Goal: Task Accomplishment & Management: Manage account settings

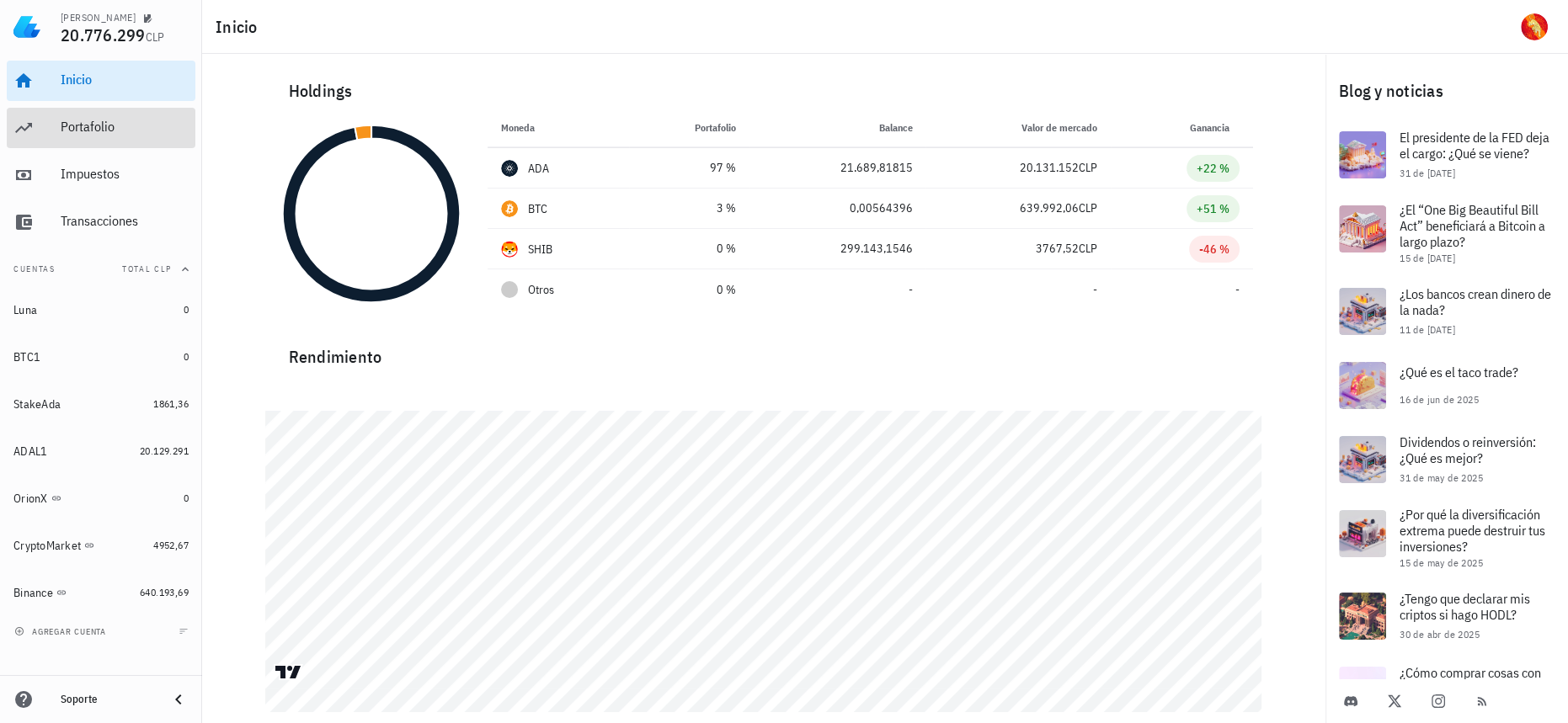
click at [96, 125] on div "Portafolio" at bounding box center [124, 126] width 128 height 16
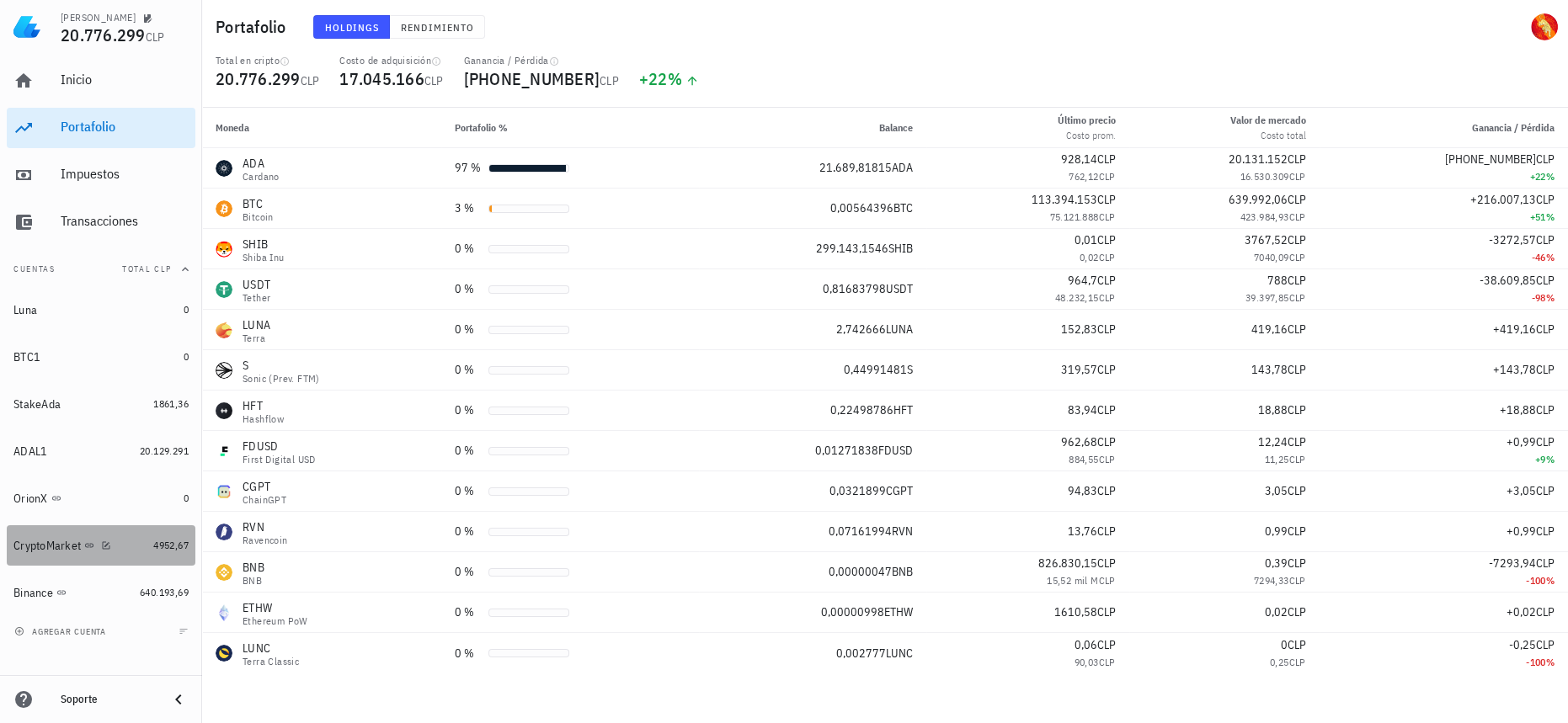
click at [149, 556] on link "CryptoMarket 4952,67" at bounding box center [101, 544] width 188 height 40
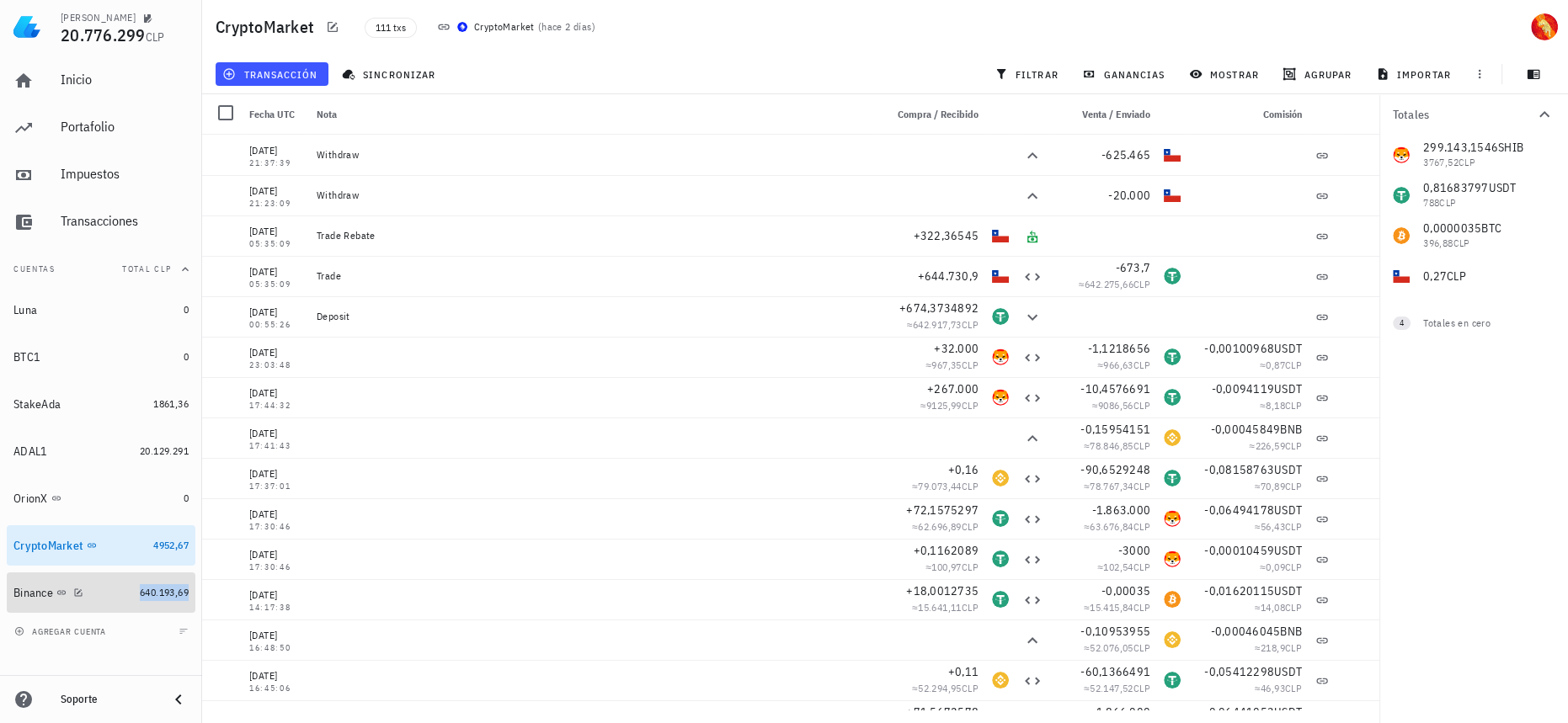
click at [154, 597] on span "640.193,69" at bounding box center [165, 591] width 49 height 12
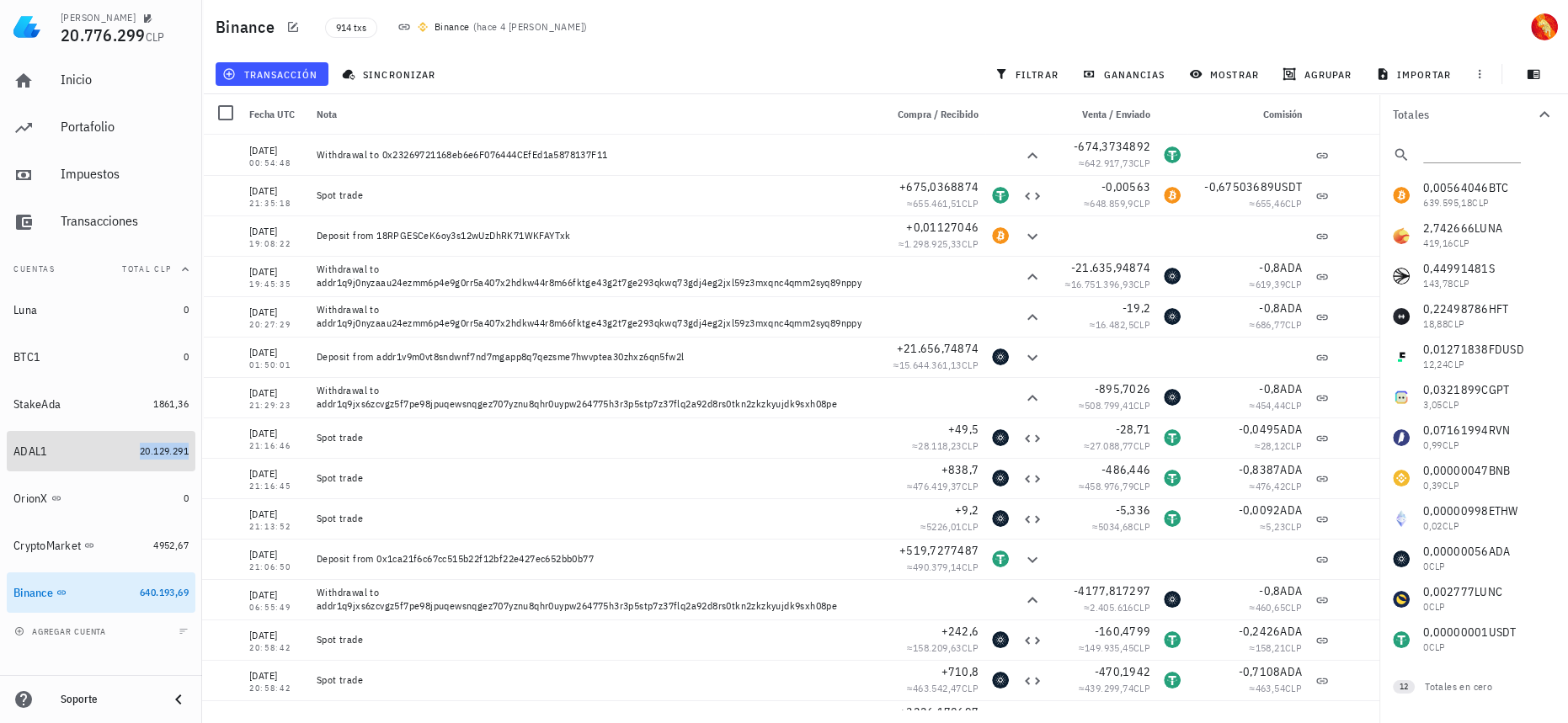
click at [150, 452] on span "20.129.291" at bounding box center [165, 450] width 49 height 12
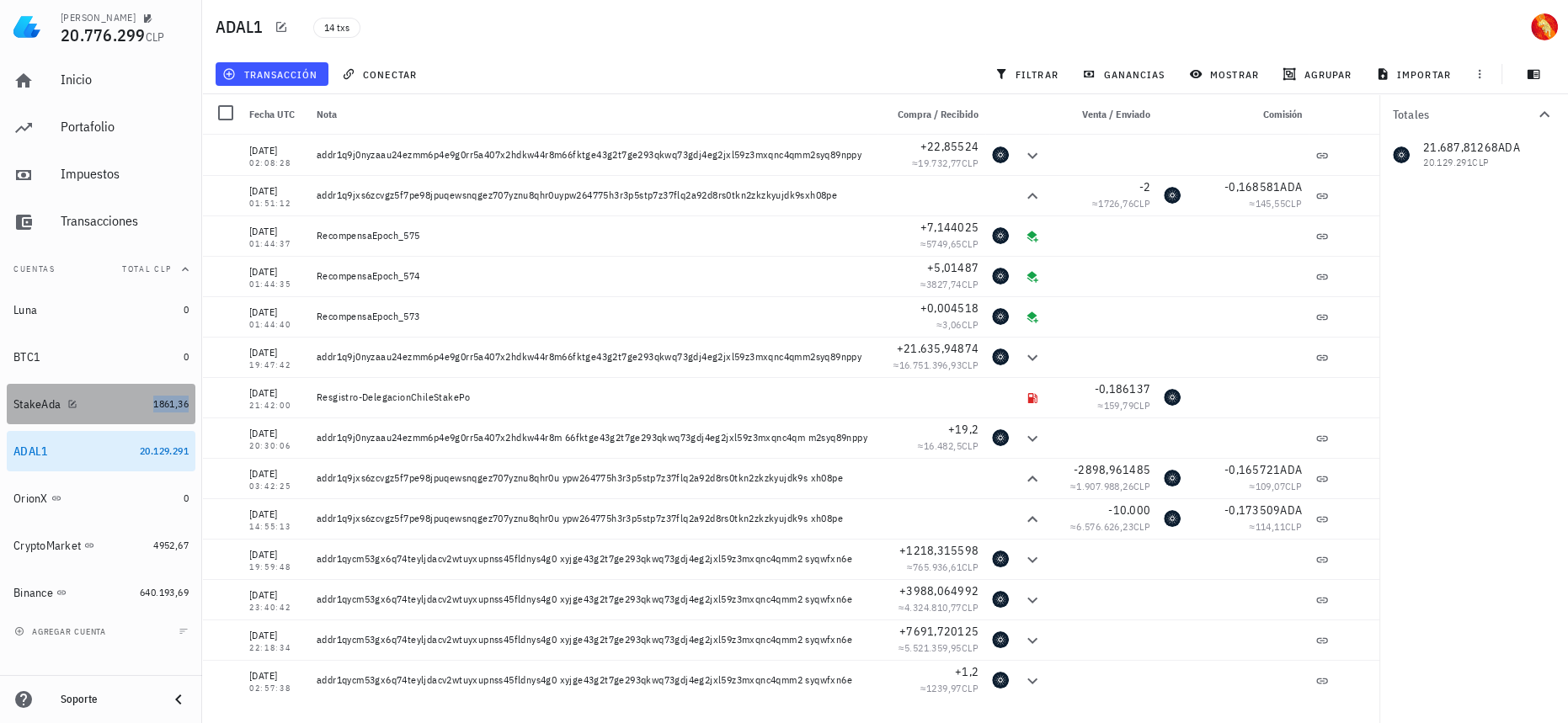
click at [165, 401] on span "1861,36" at bounding box center [171, 402] width 36 height 12
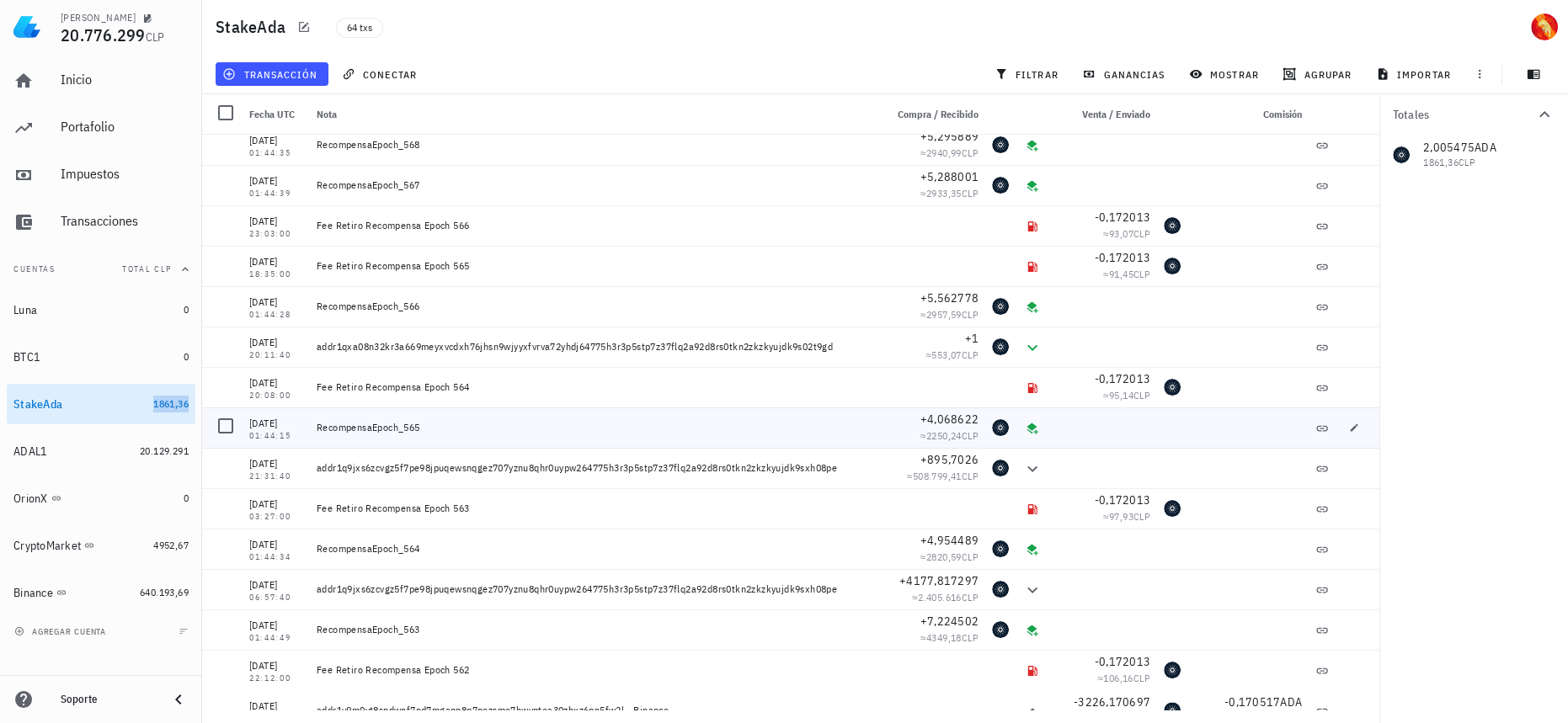
scroll to position [306, 0]
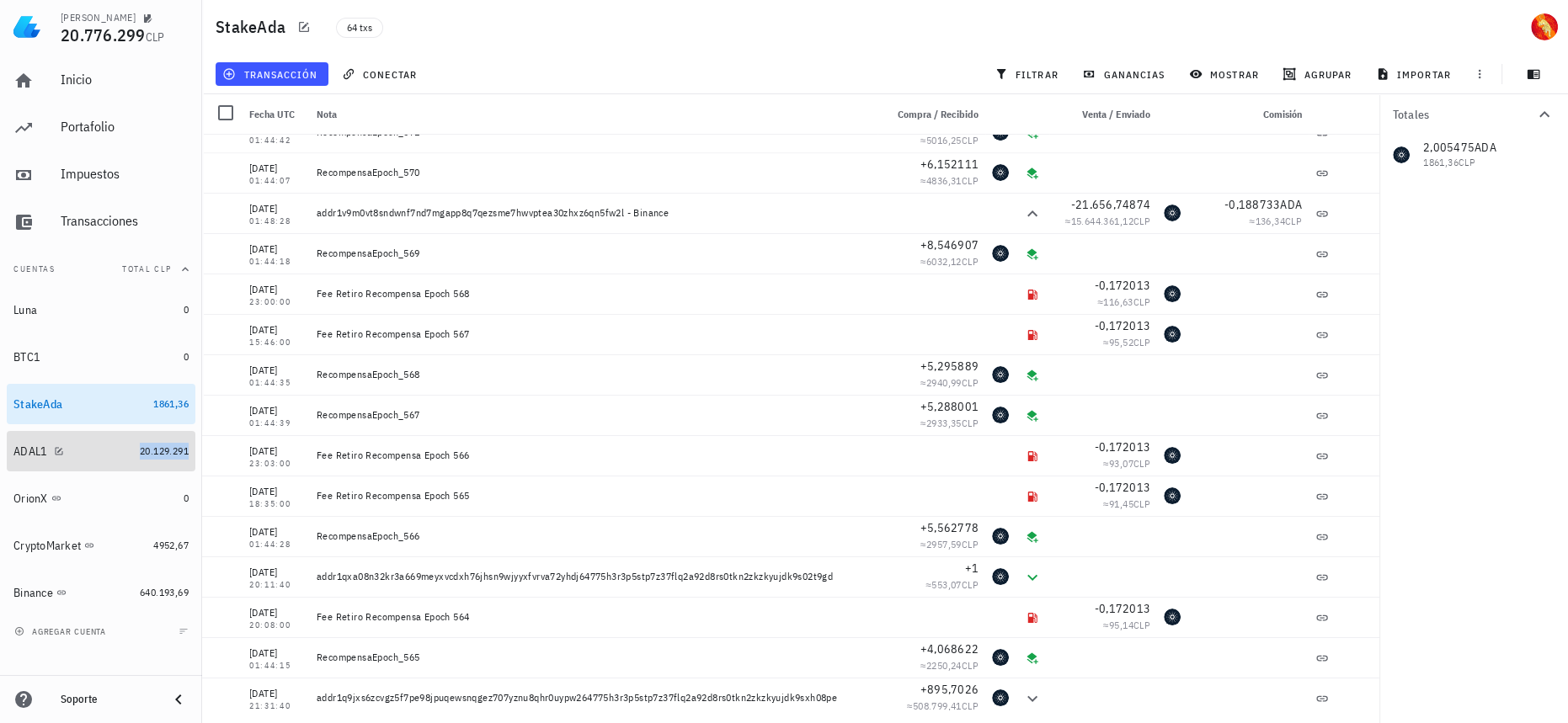
click at [175, 446] on span "20.129.291" at bounding box center [165, 450] width 49 height 12
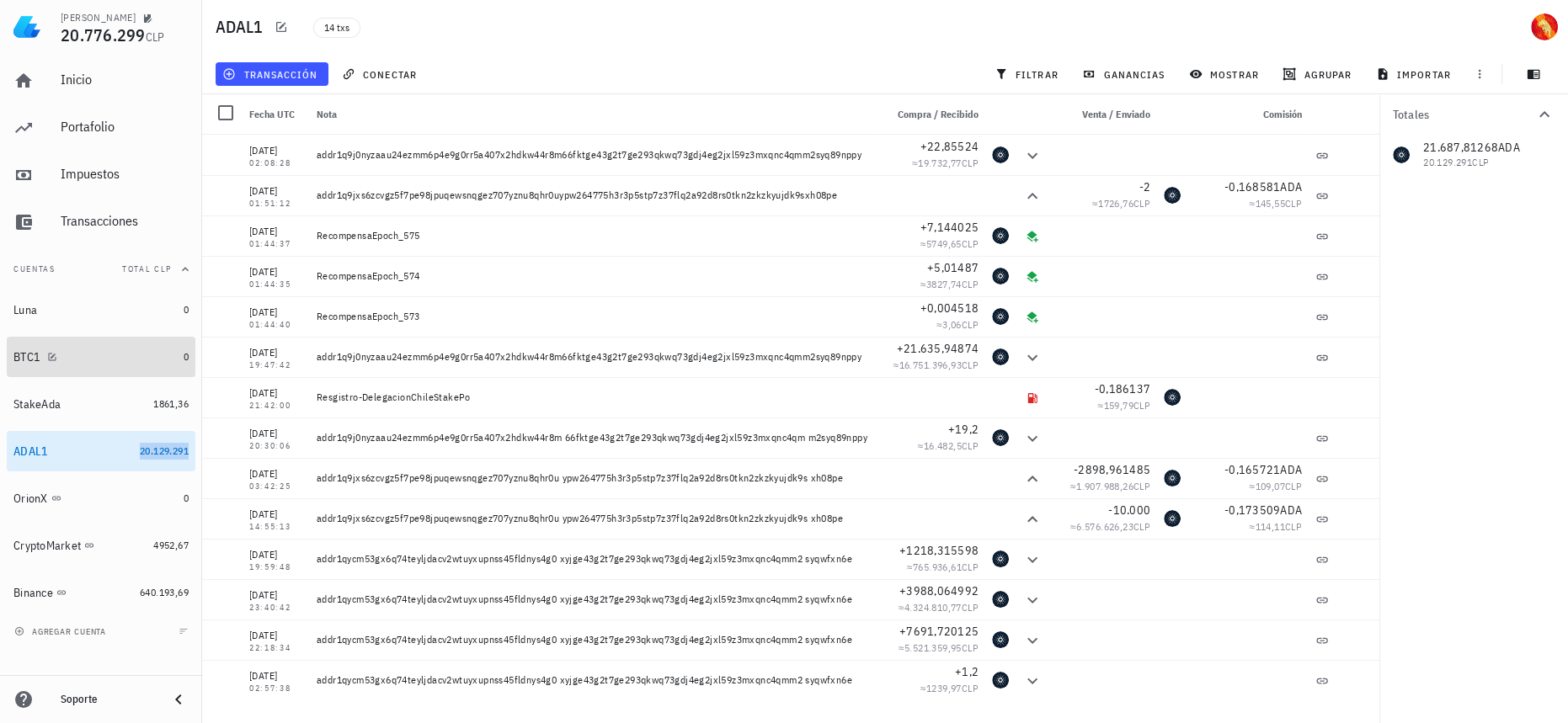
click at [164, 349] on div "BTC1" at bounding box center [95, 356] width 164 height 16
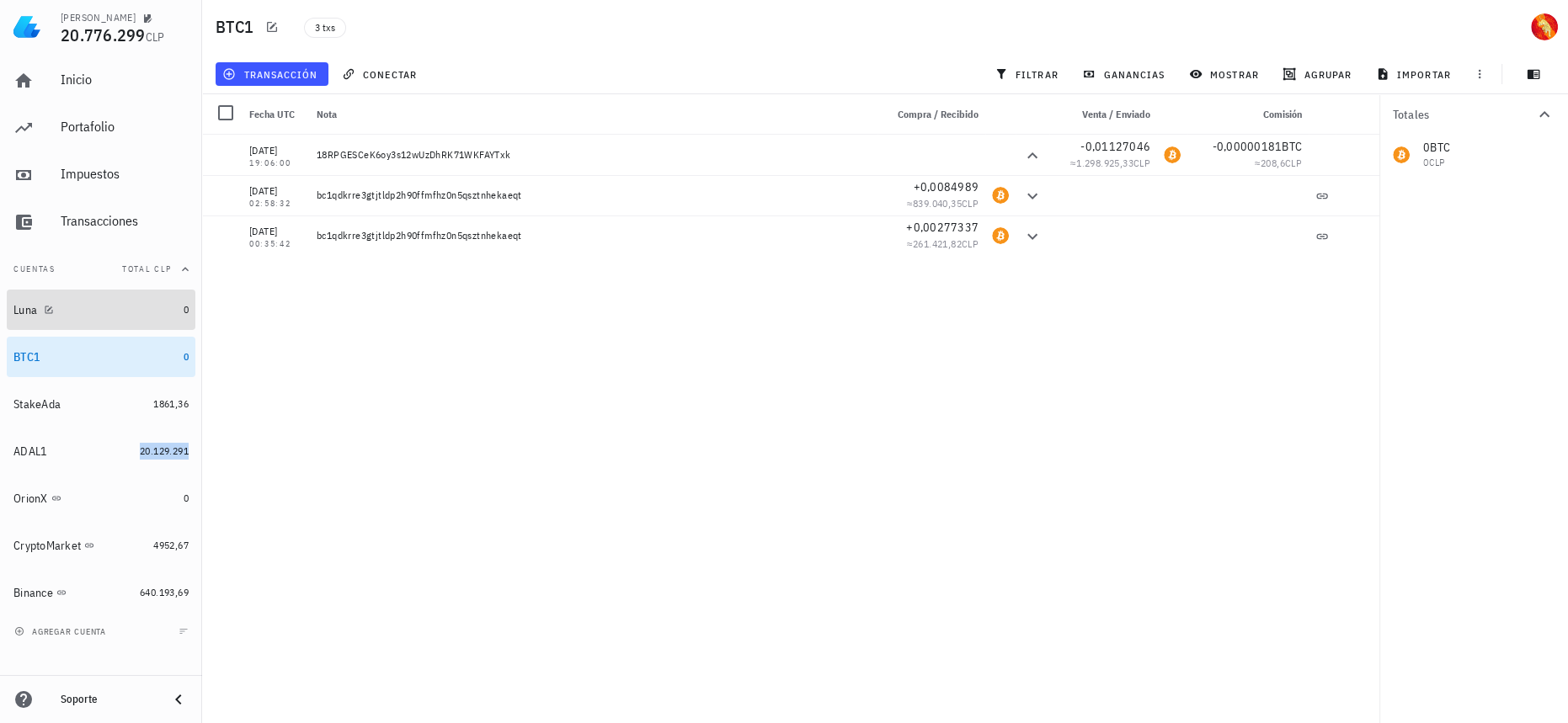
click at [170, 317] on div "Luna" at bounding box center [95, 309] width 164 height 16
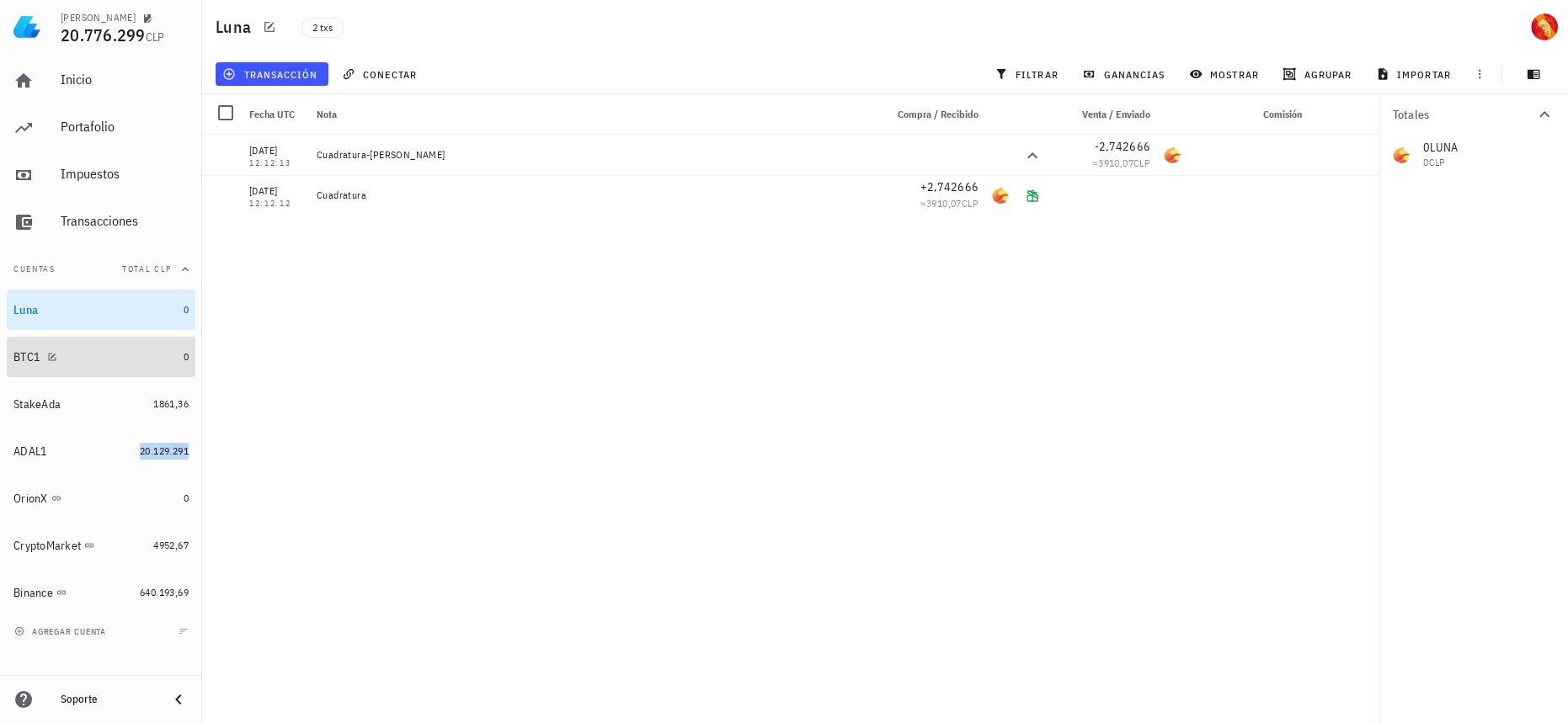
click at [140, 362] on div "BTC1" at bounding box center [95, 356] width 164 height 16
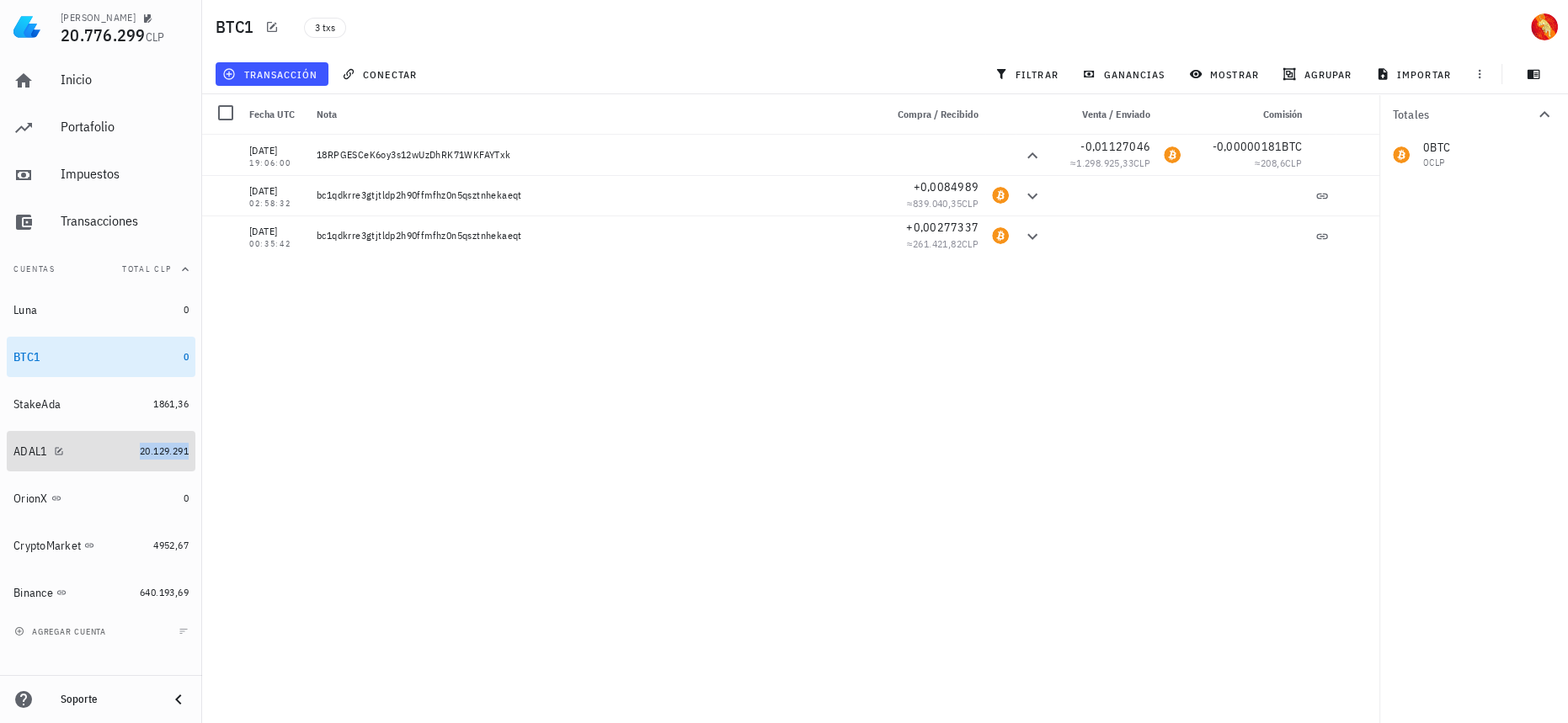
click at [165, 449] on span "20.129.291" at bounding box center [165, 450] width 49 height 12
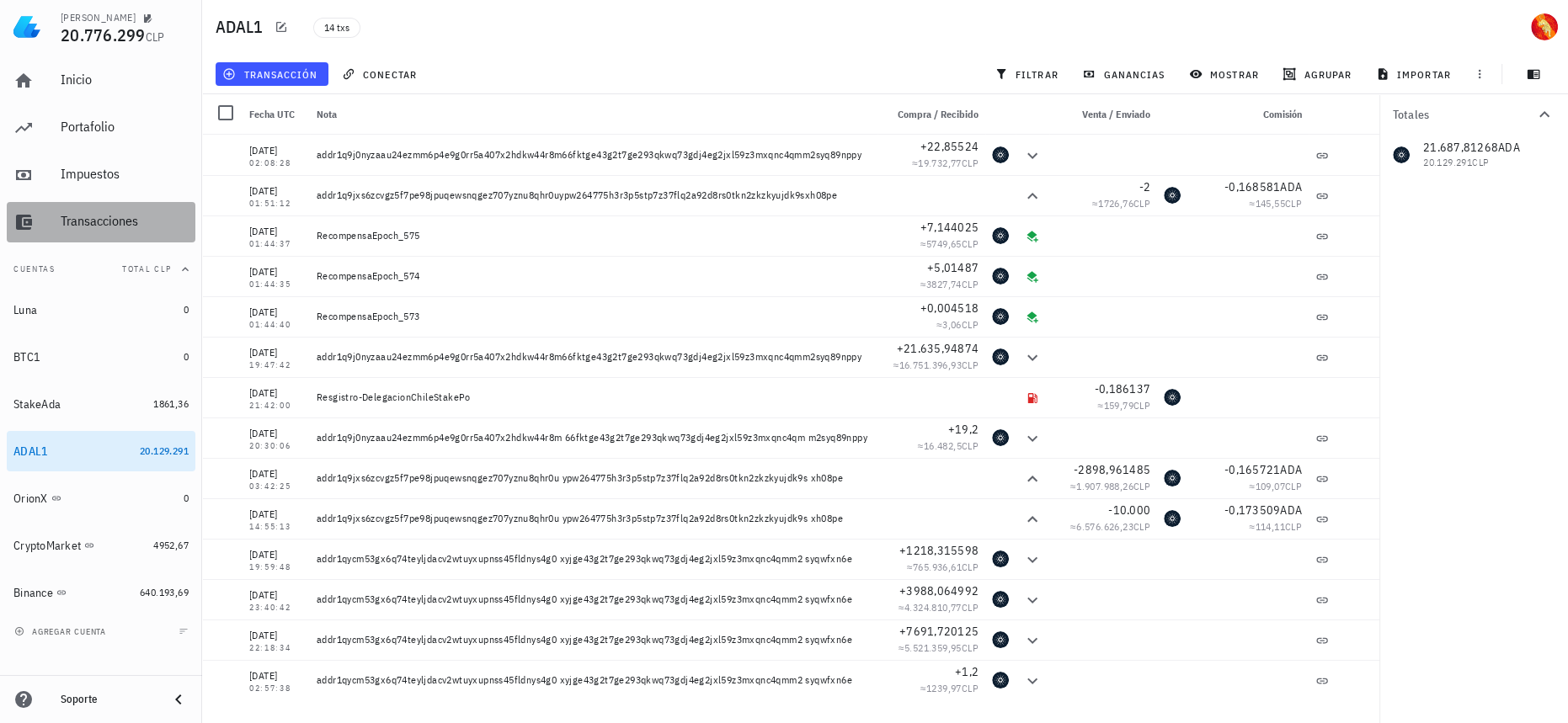
click at [144, 220] on div "Transacciones" at bounding box center [124, 220] width 128 height 16
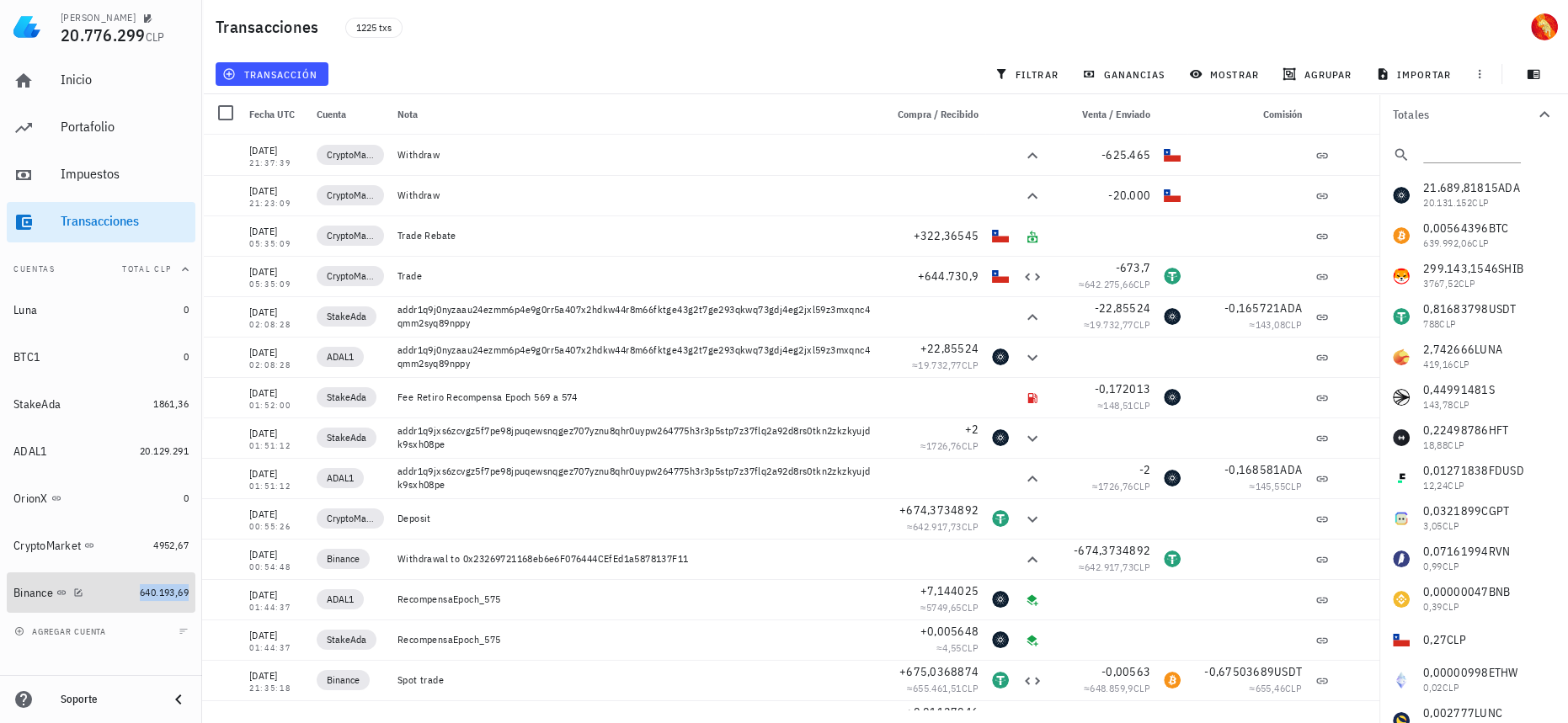
click at [166, 591] on span "640.193,69" at bounding box center [165, 591] width 49 height 12
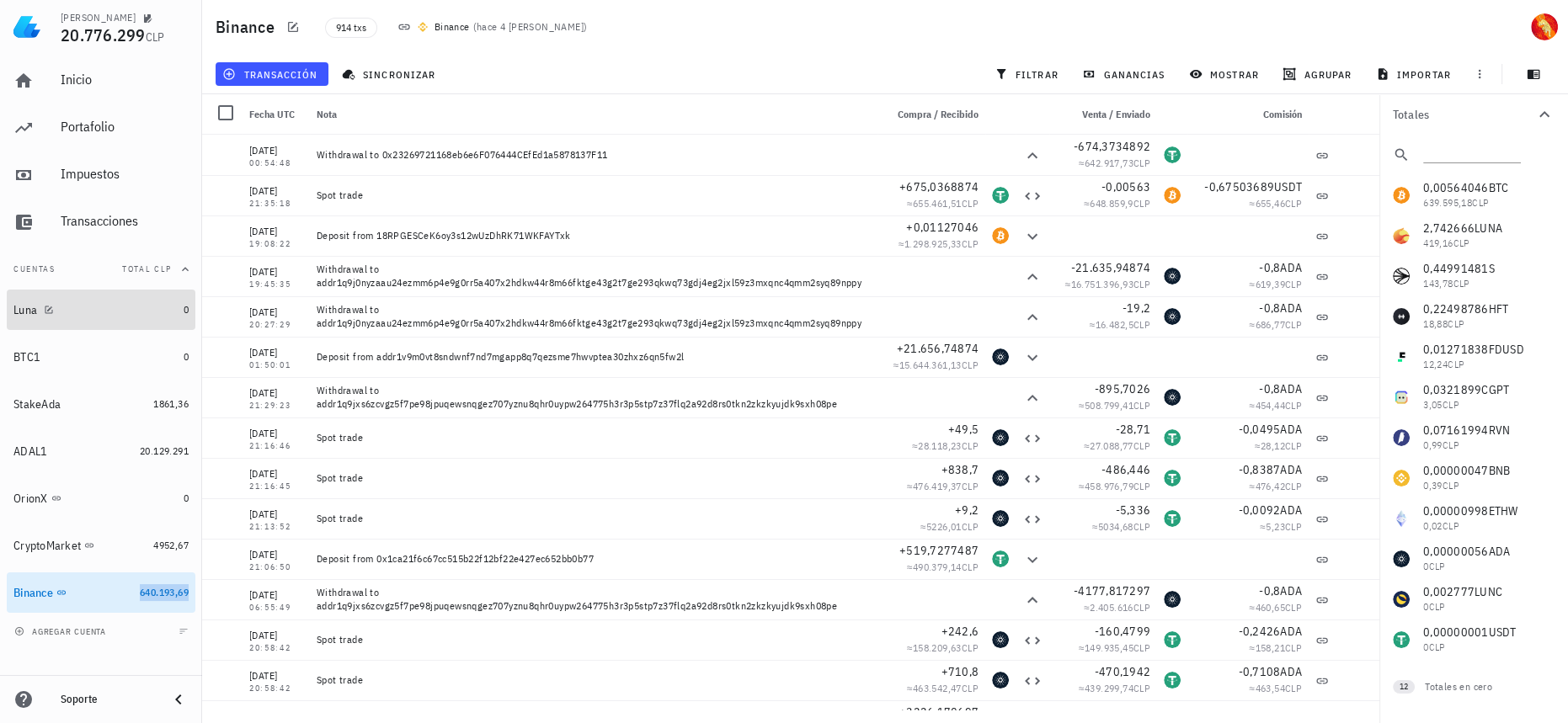
click at [100, 308] on div "Luna" at bounding box center [95, 309] width 164 height 16
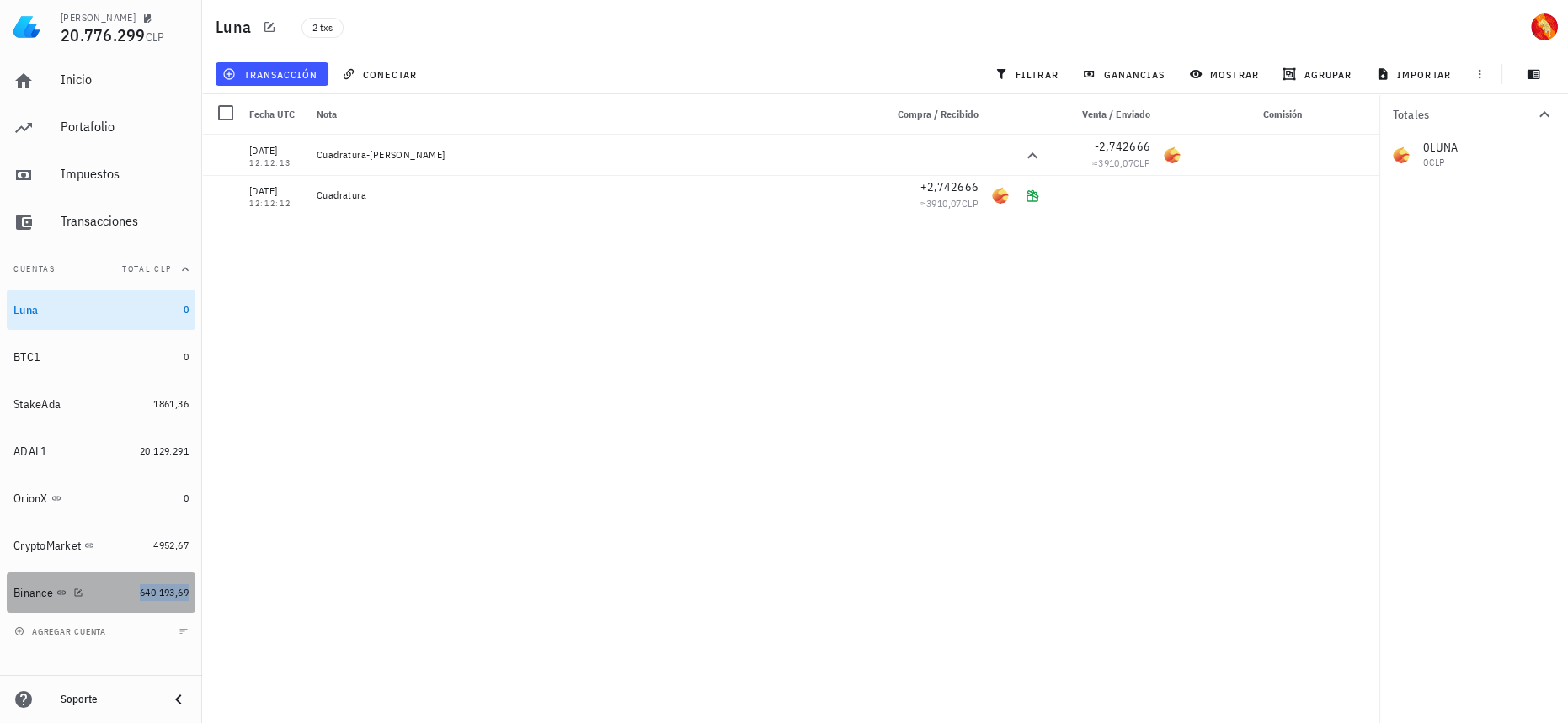
click at [150, 588] on span "640.193,69" at bounding box center [165, 591] width 49 height 12
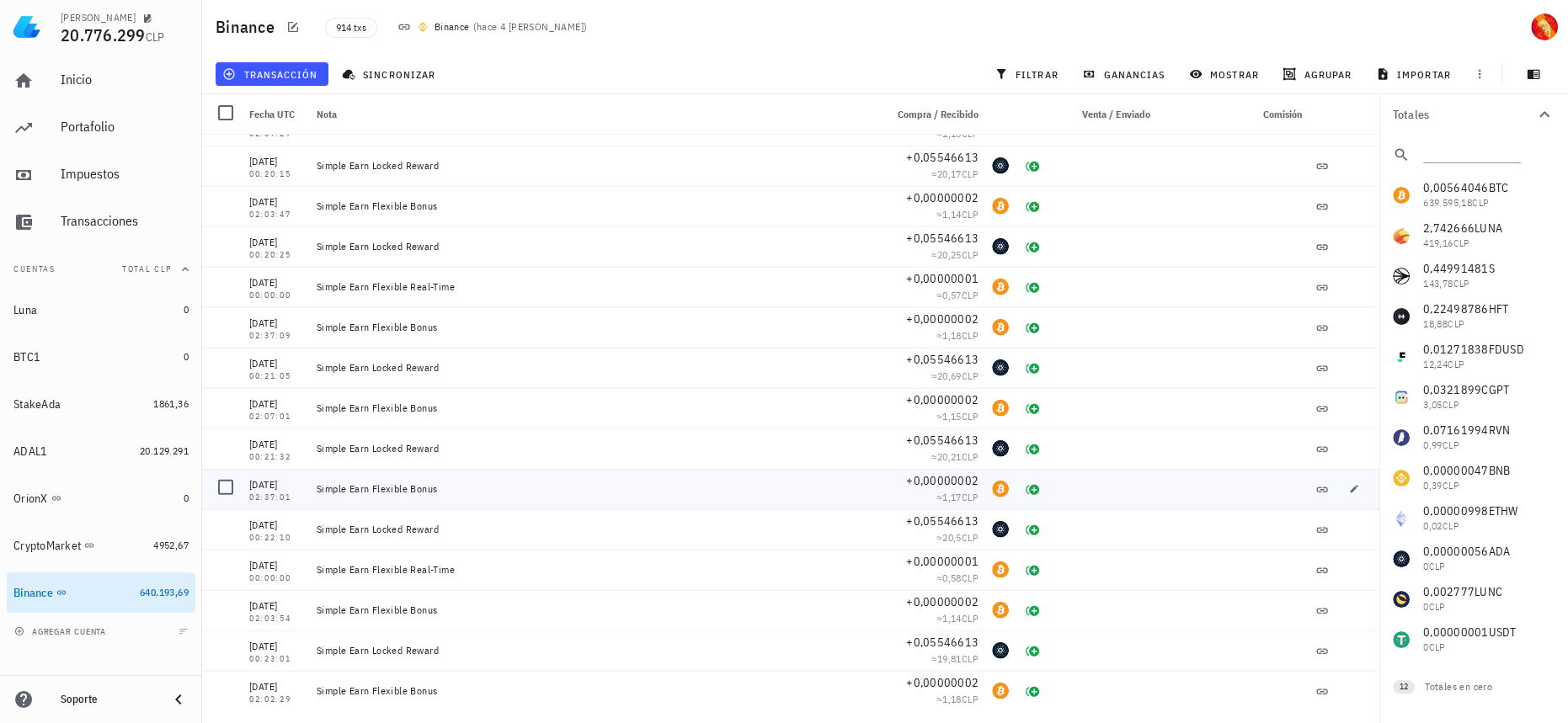
scroll to position [14993, 0]
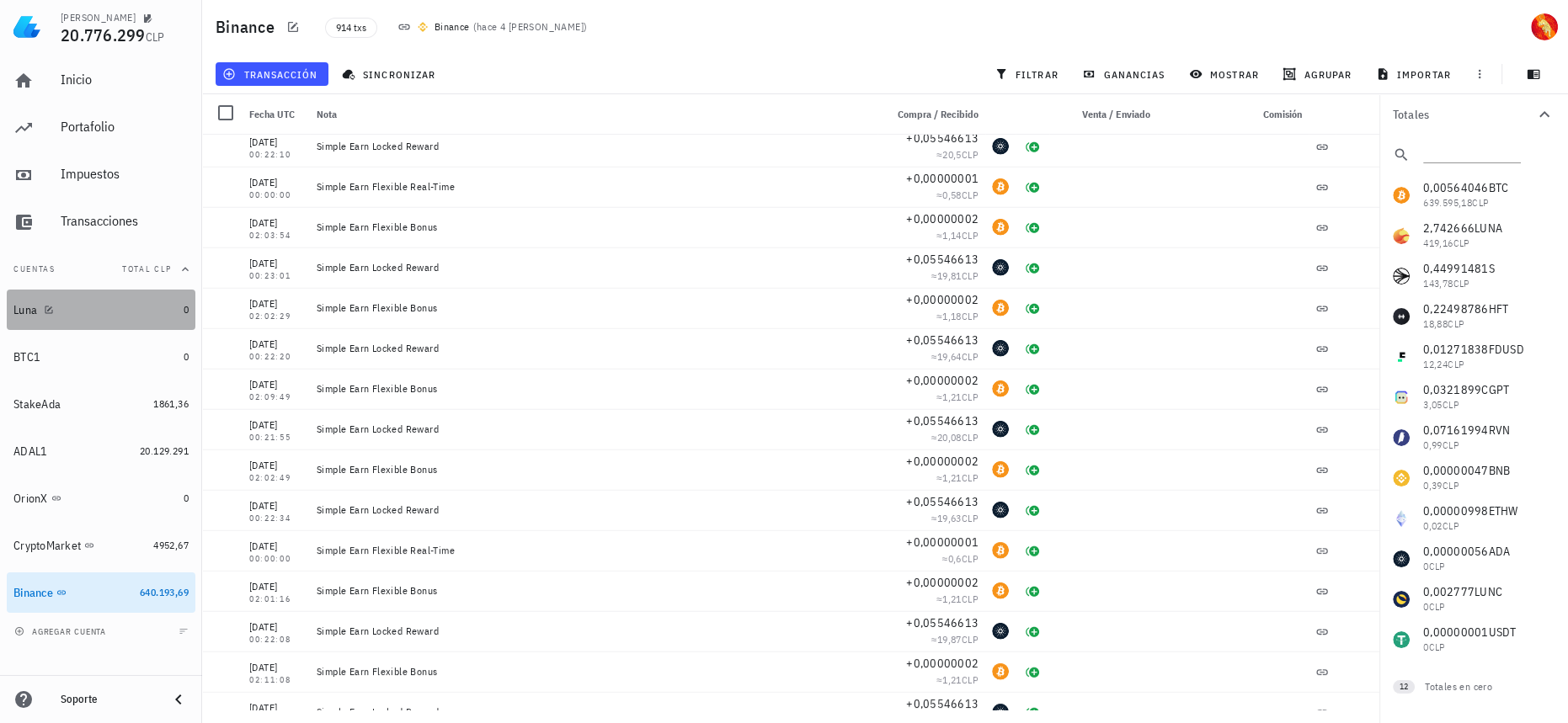
click at [147, 314] on div "Luna" at bounding box center [95, 309] width 164 height 16
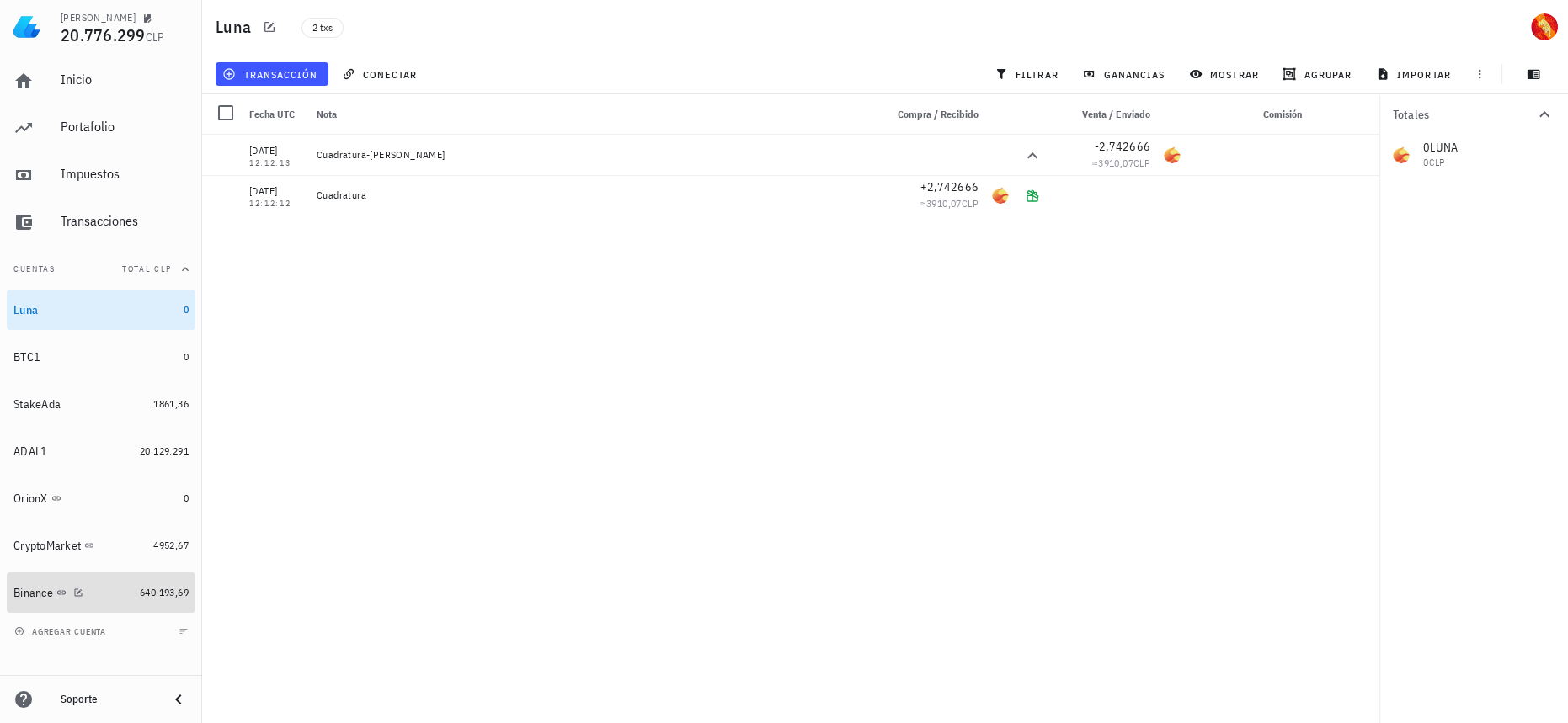
click at [139, 581] on link "Binance 640.193,69" at bounding box center [101, 592] width 188 height 40
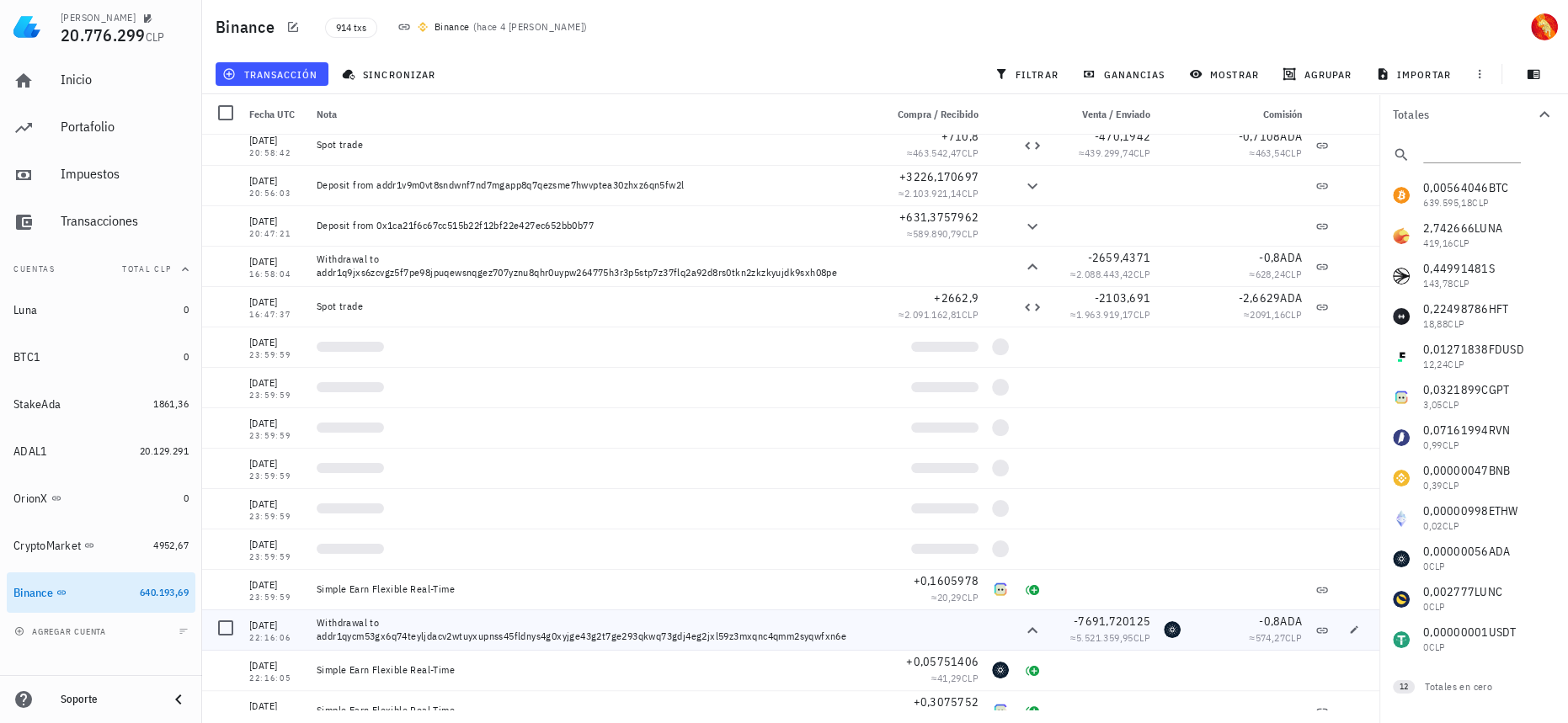
scroll to position [994, 0]
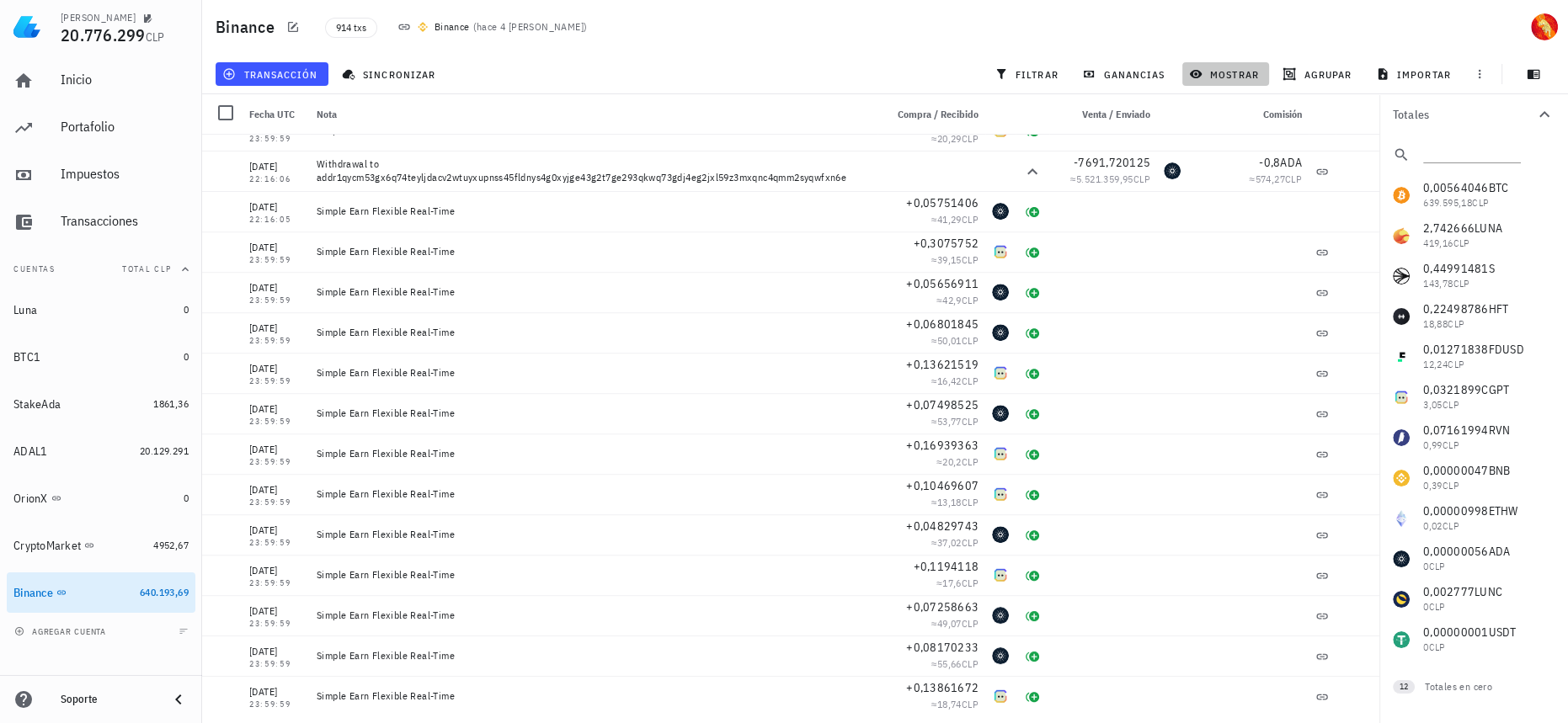
click at [1207, 84] on button "mostrar" at bounding box center [1226, 73] width 87 height 24
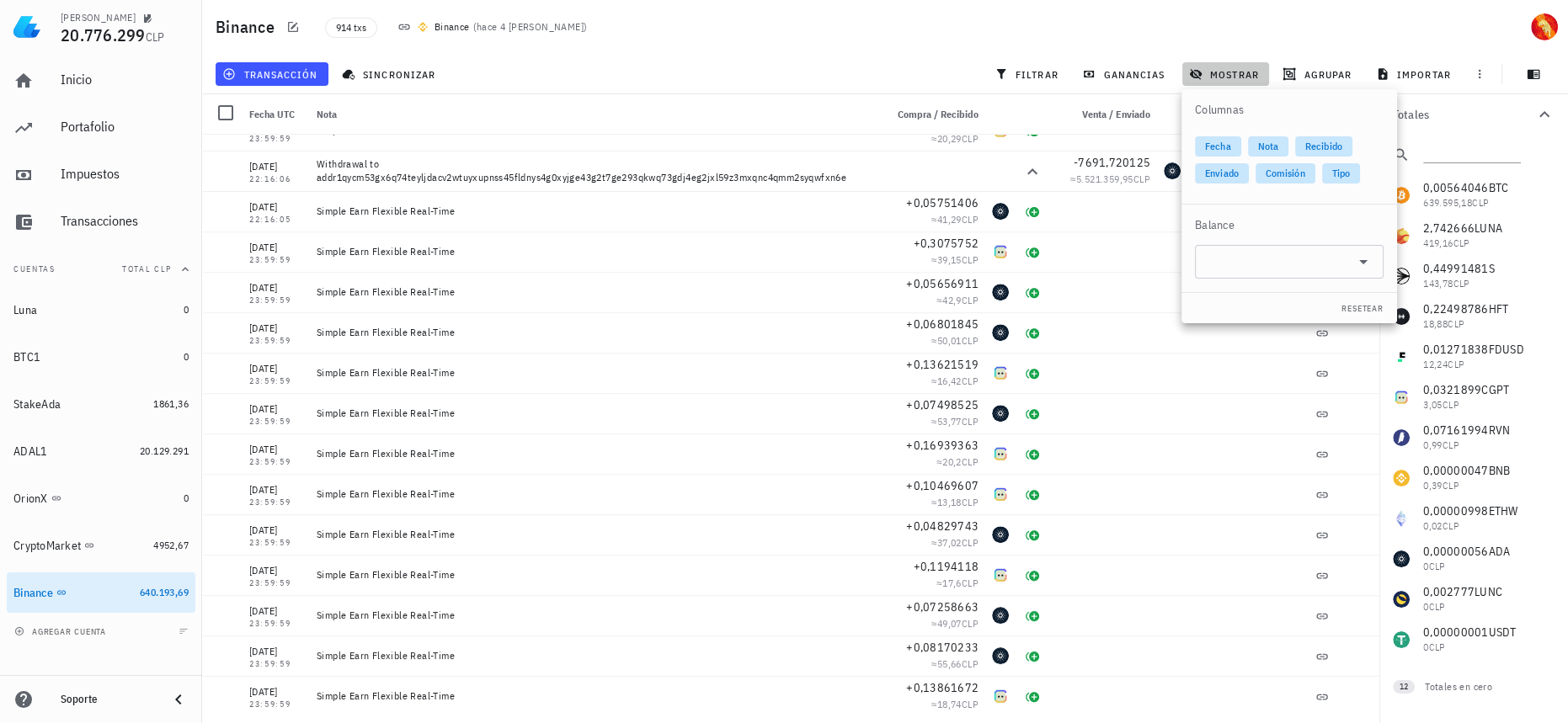
click at [1211, 78] on span "mostrar" at bounding box center [1225, 74] width 67 height 13
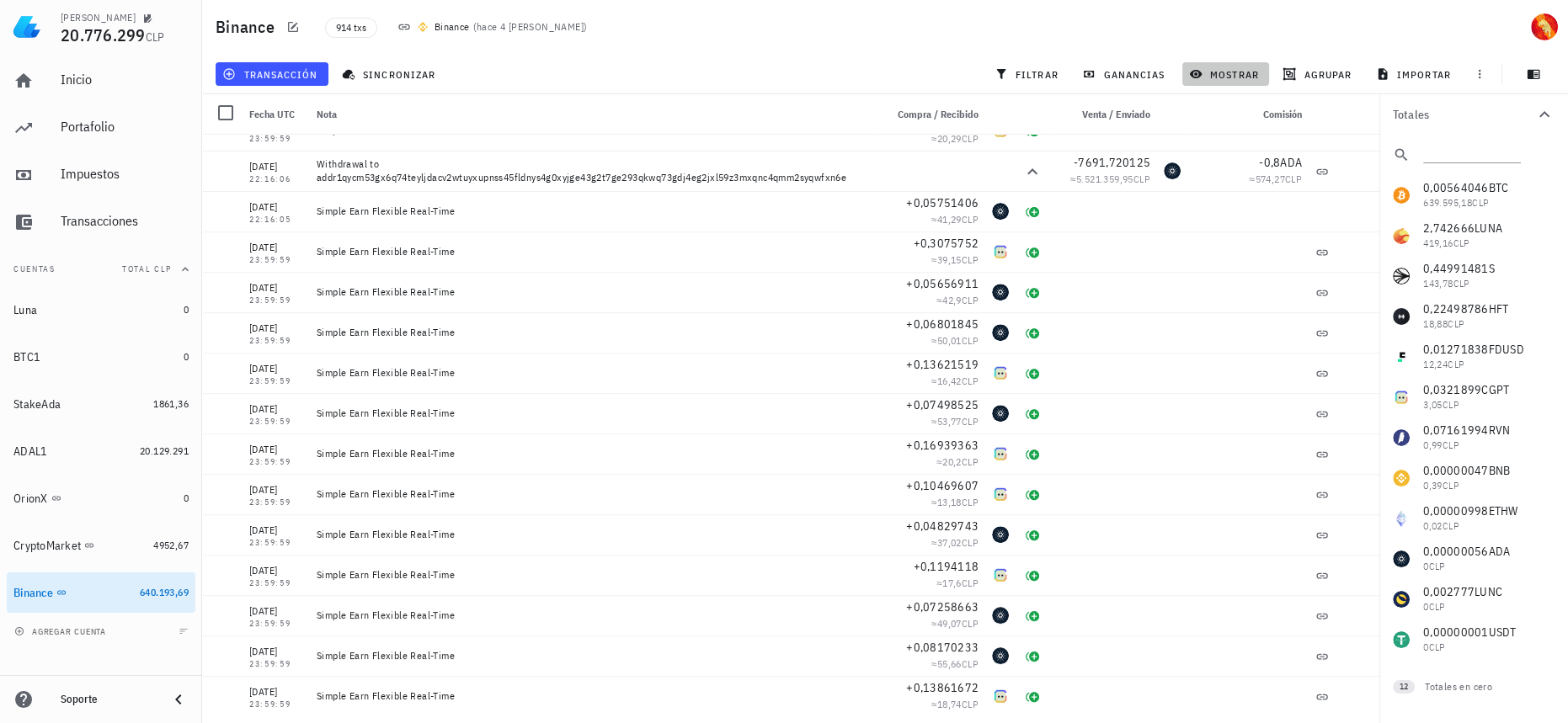
click at [1214, 75] on span "mostrar" at bounding box center [1225, 74] width 67 height 13
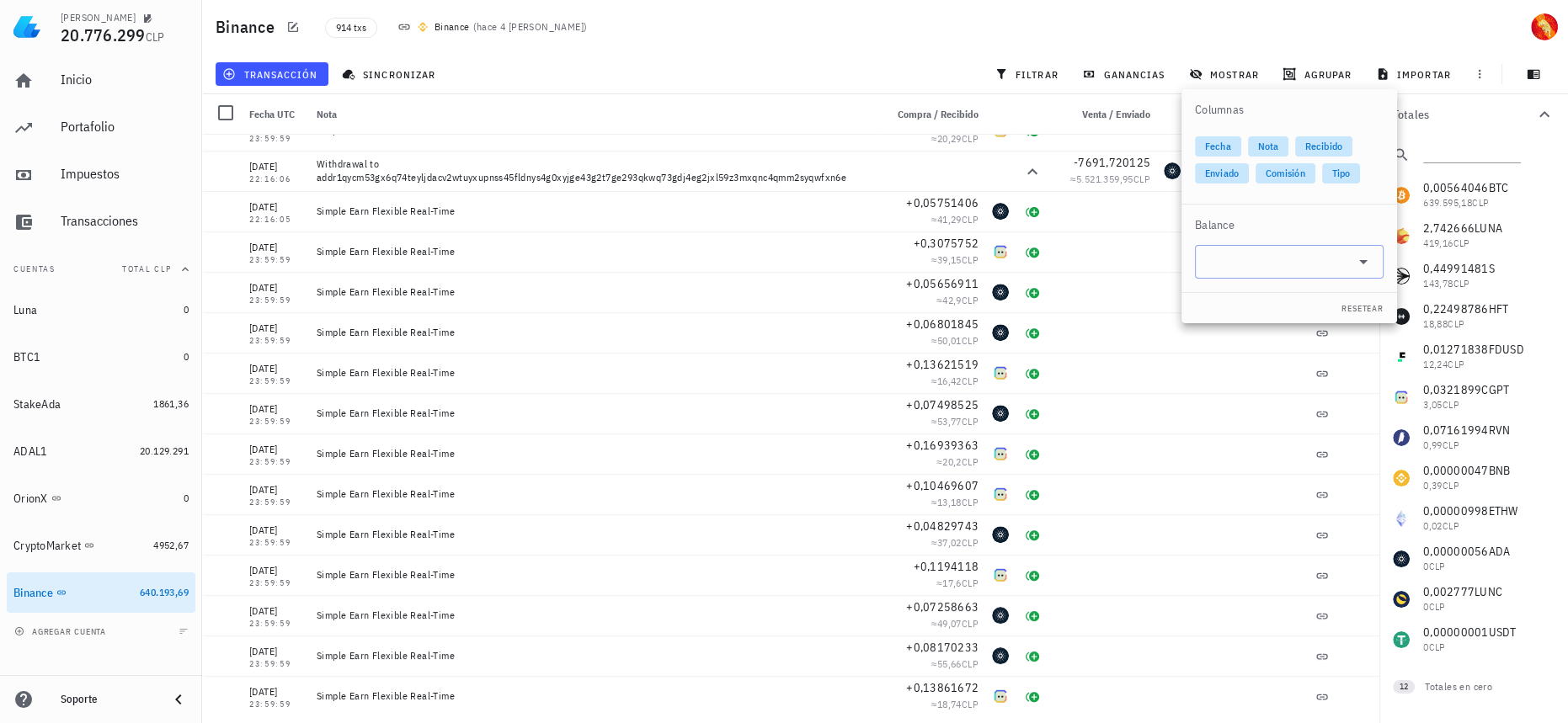
click at [1281, 250] on input "text" at bounding box center [1275, 261] width 141 height 27
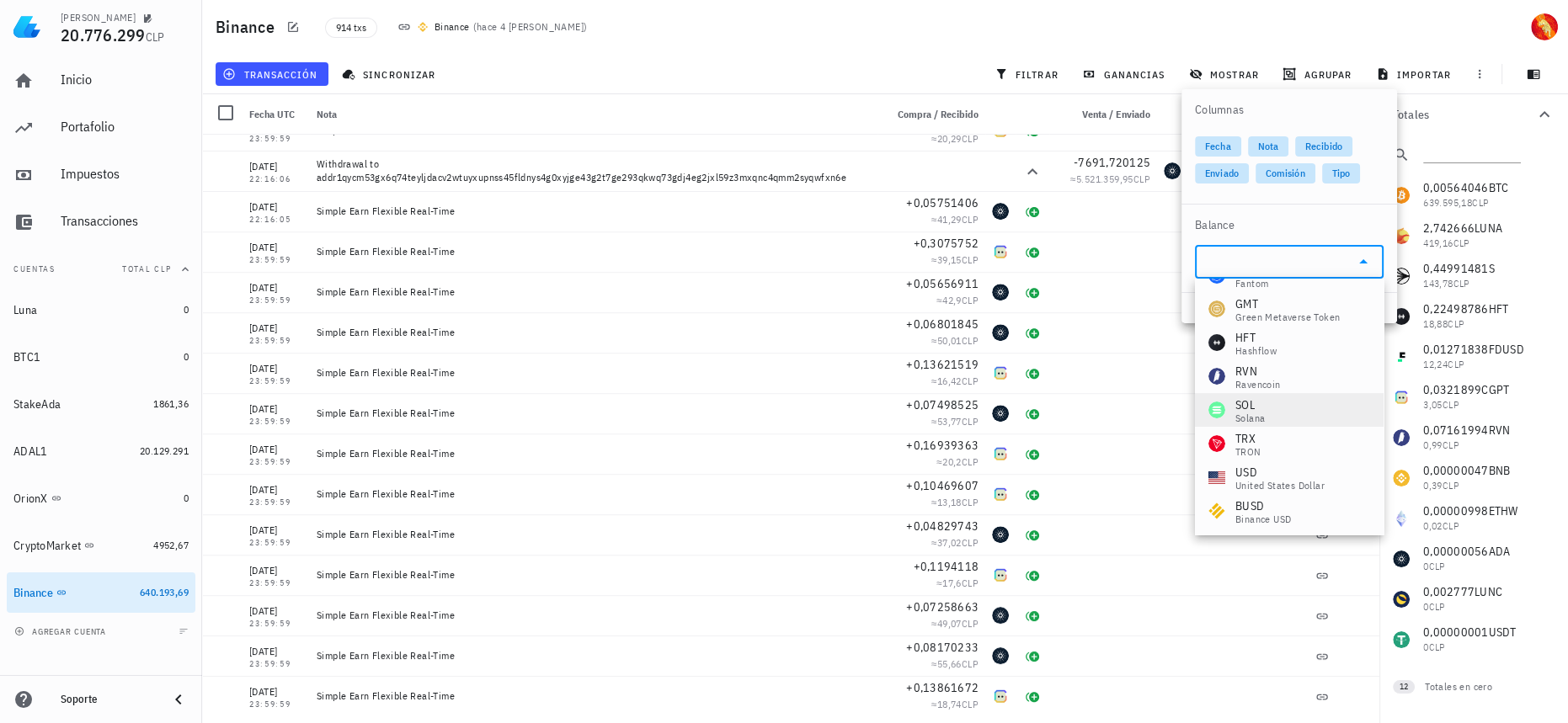
scroll to position [0, 0]
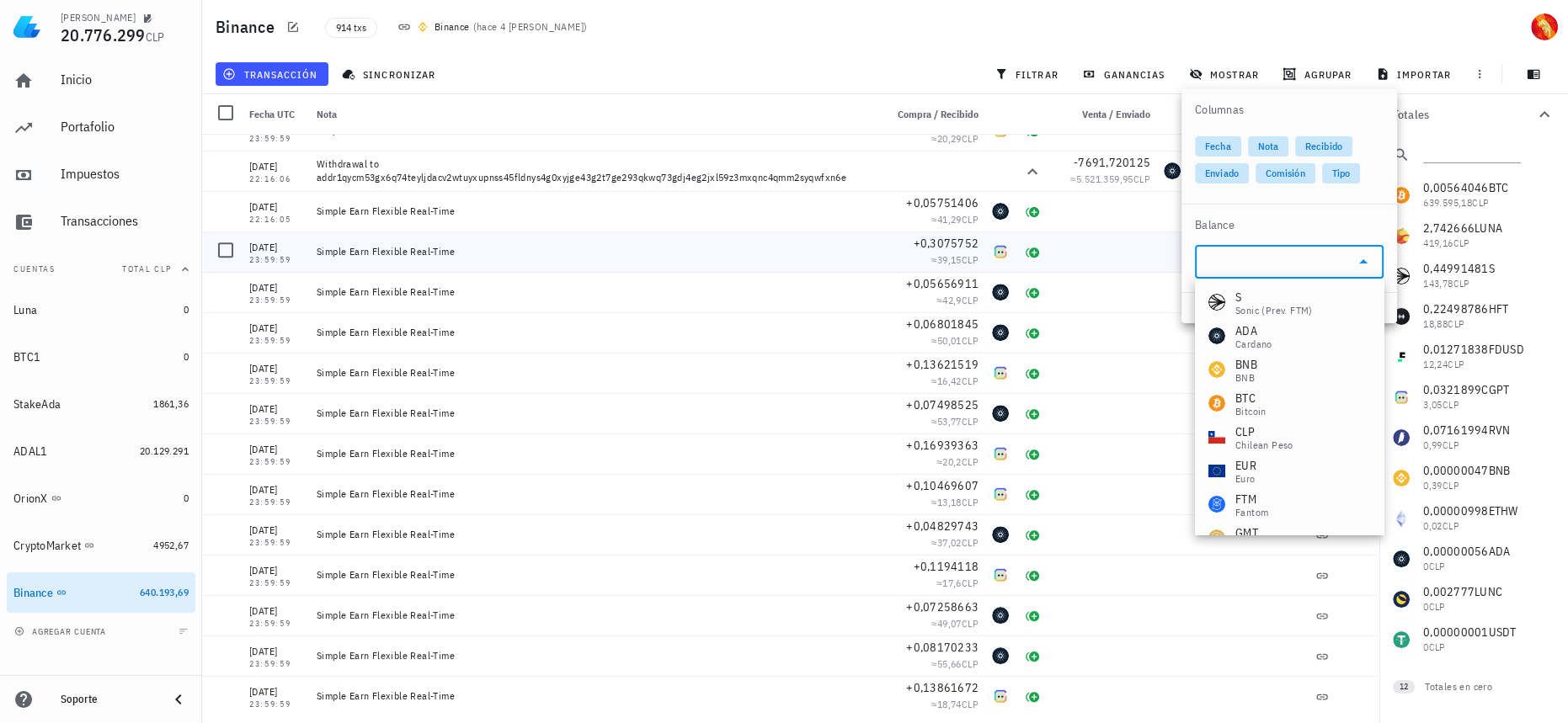
click at [1056, 237] on div at bounding box center [1102, 251] width 108 height 40
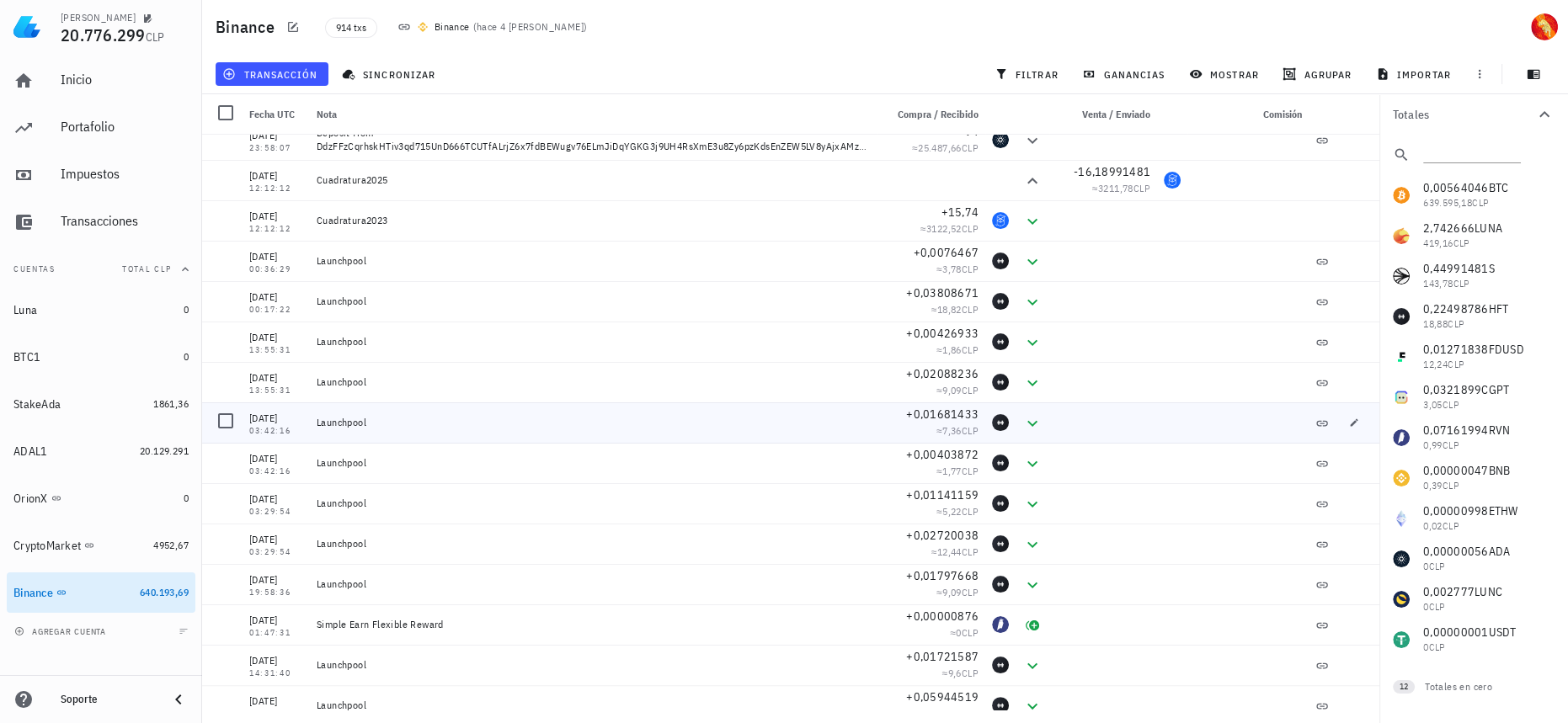
scroll to position [17441, 0]
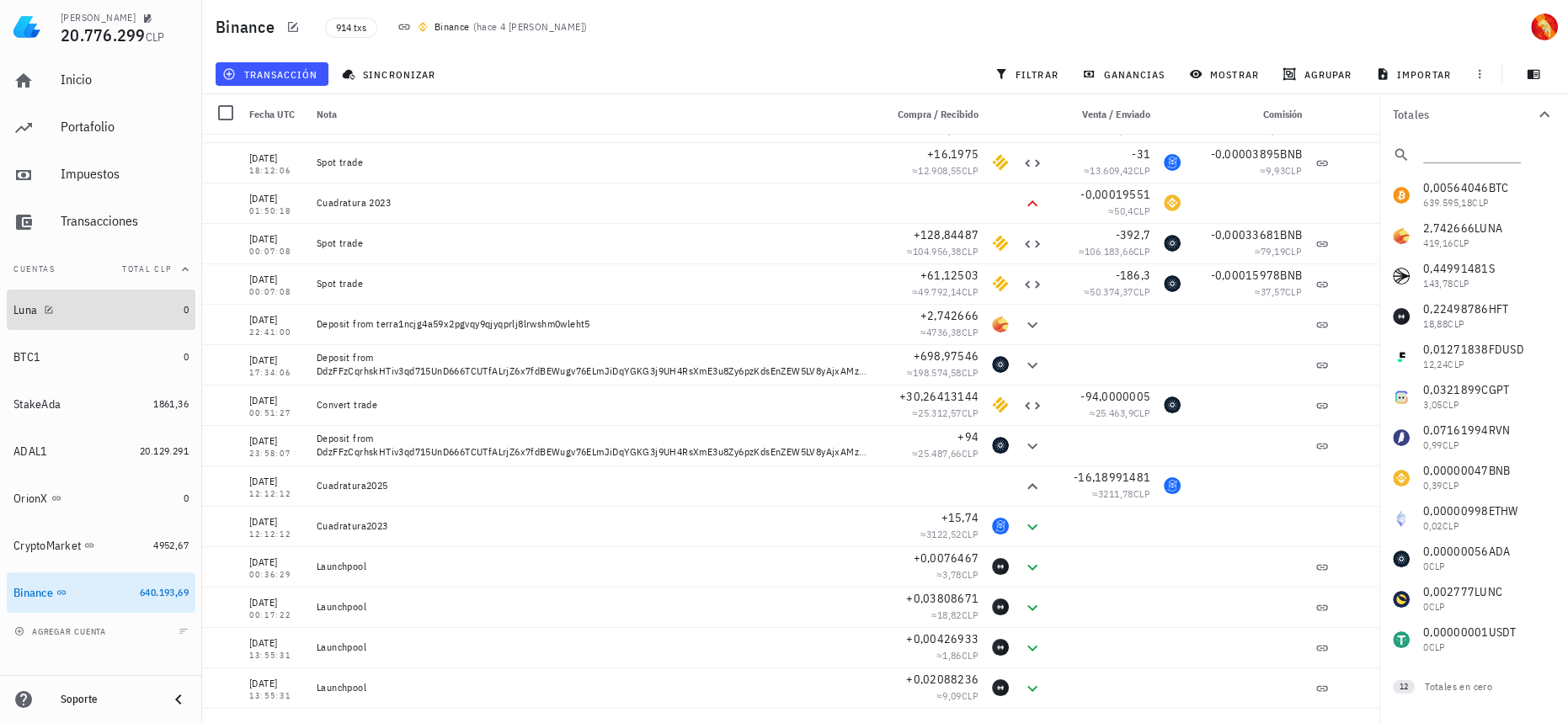
click at [151, 314] on div "Luna" at bounding box center [95, 309] width 164 height 16
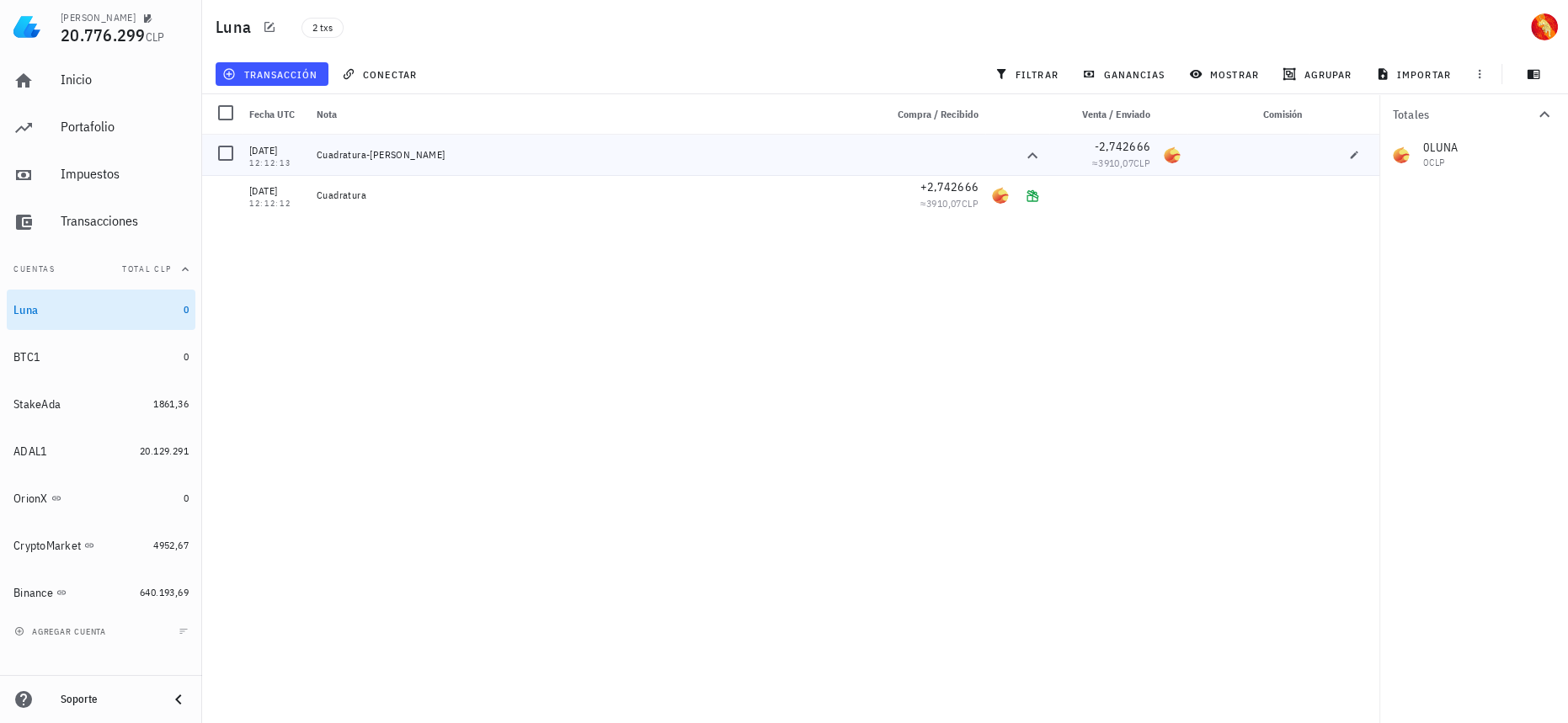
click at [261, 149] on div "14/01/2023" at bounding box center [276, 150] width 54 height 17
click at [1427, 71] on span "importar" at bounding box center [1415, 74] width 71 height 13
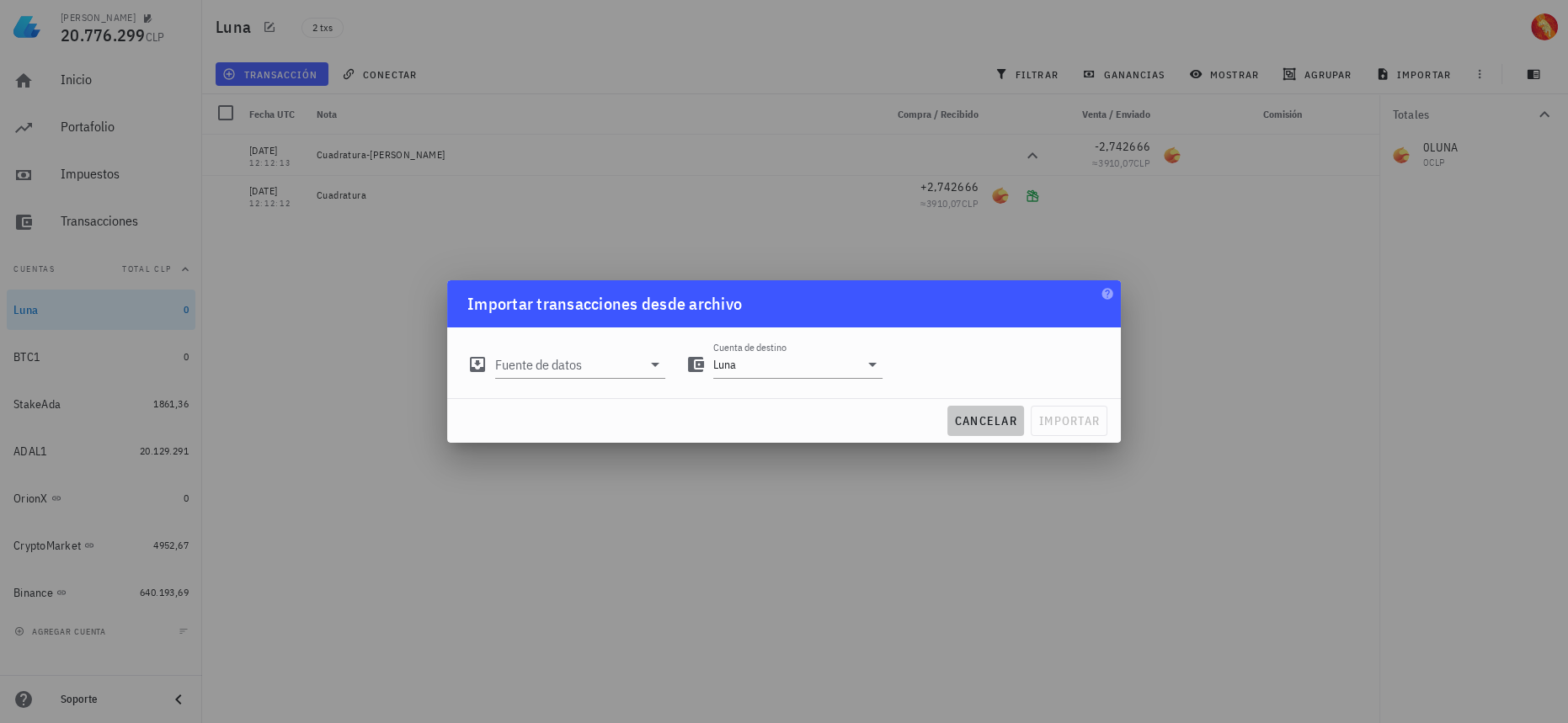
click at [985, 423] on span "cancelar" at bounding box center [985, 420] width 63 height 15
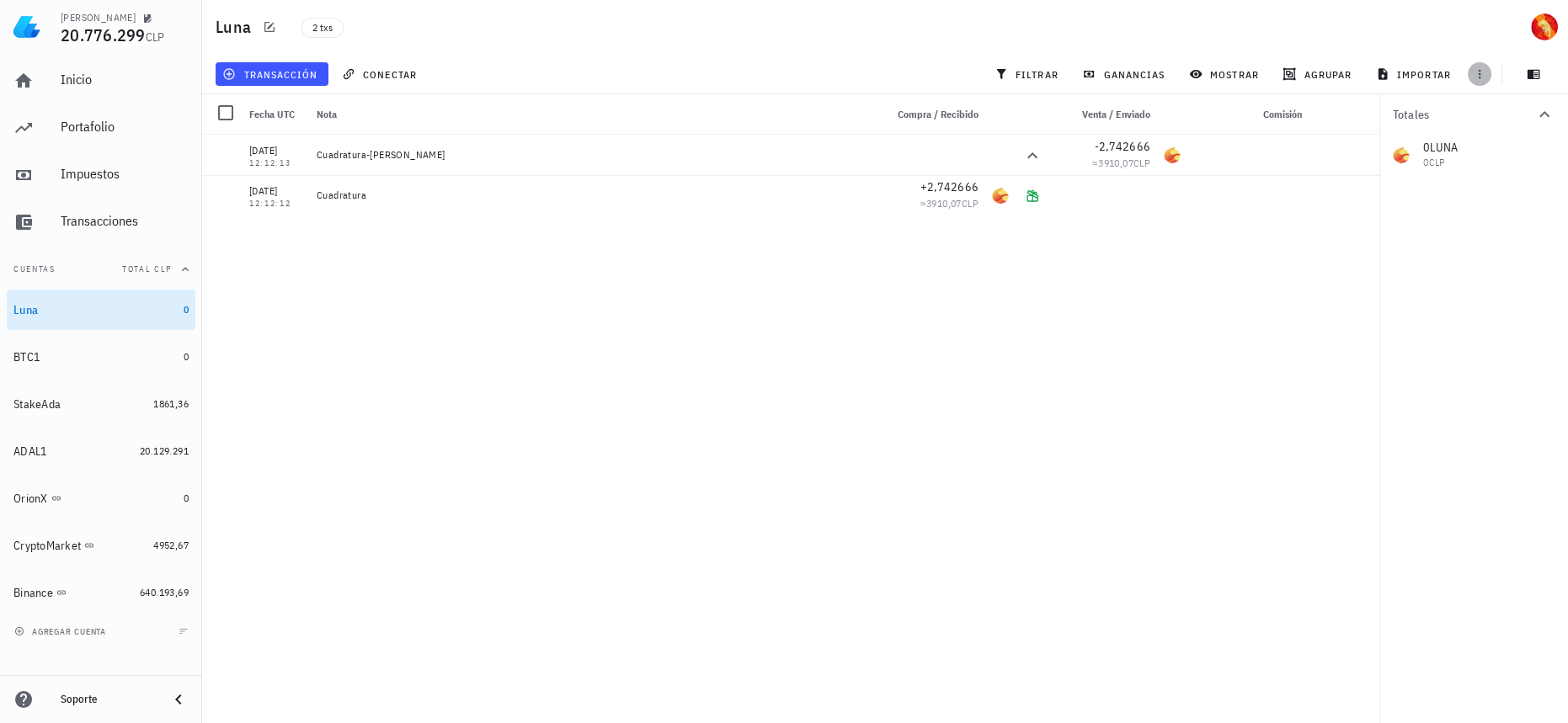
click at [1485, 75] on icon "button" at bounding box center [1479, 74] width 13 height 13
click at [1478, 125] on button "exportar" at bounding box center [1498, 116] width 92 height 24
click at [1354, 155] on icon "button" at bounding box center [1354, 154] width 10 height 10
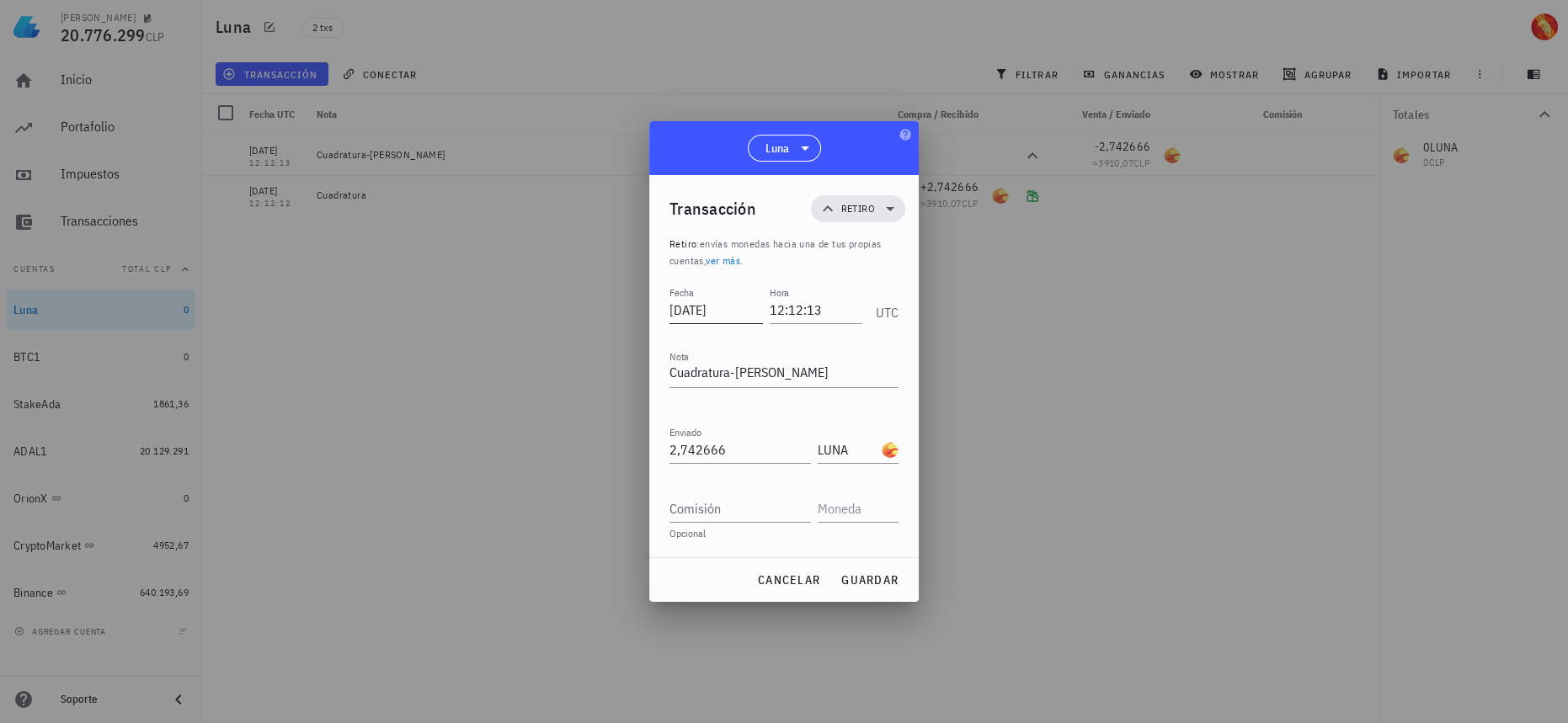
click at [736, 308] on input "2023-01-14" at bounding box center [716, 309] width 93 height 27
click at [795, 581] on span "cancelar" at bounding box center [788, 580] width 63 height 15
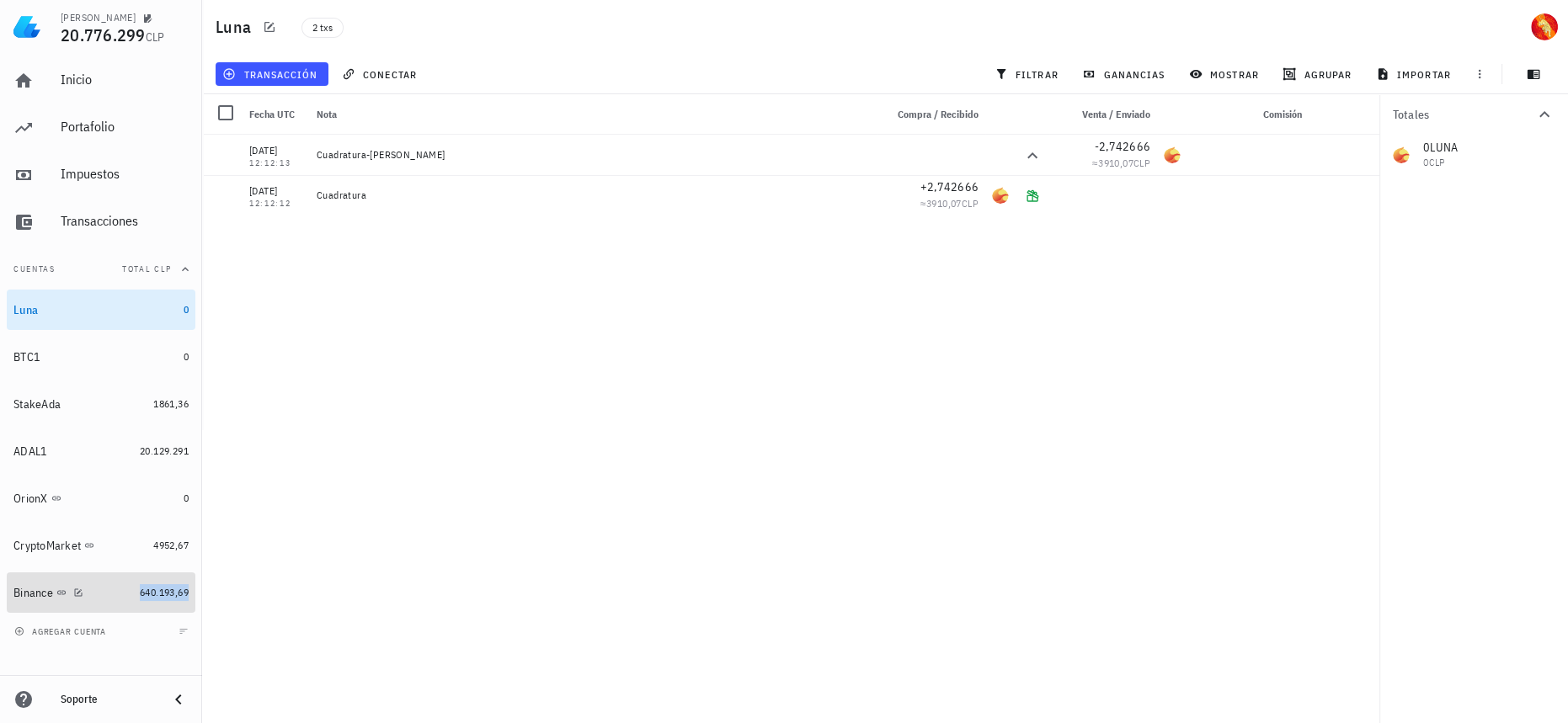
click at [149, 593] on span "640.193,69" at bounding box center [165, 591] width 49 height 12
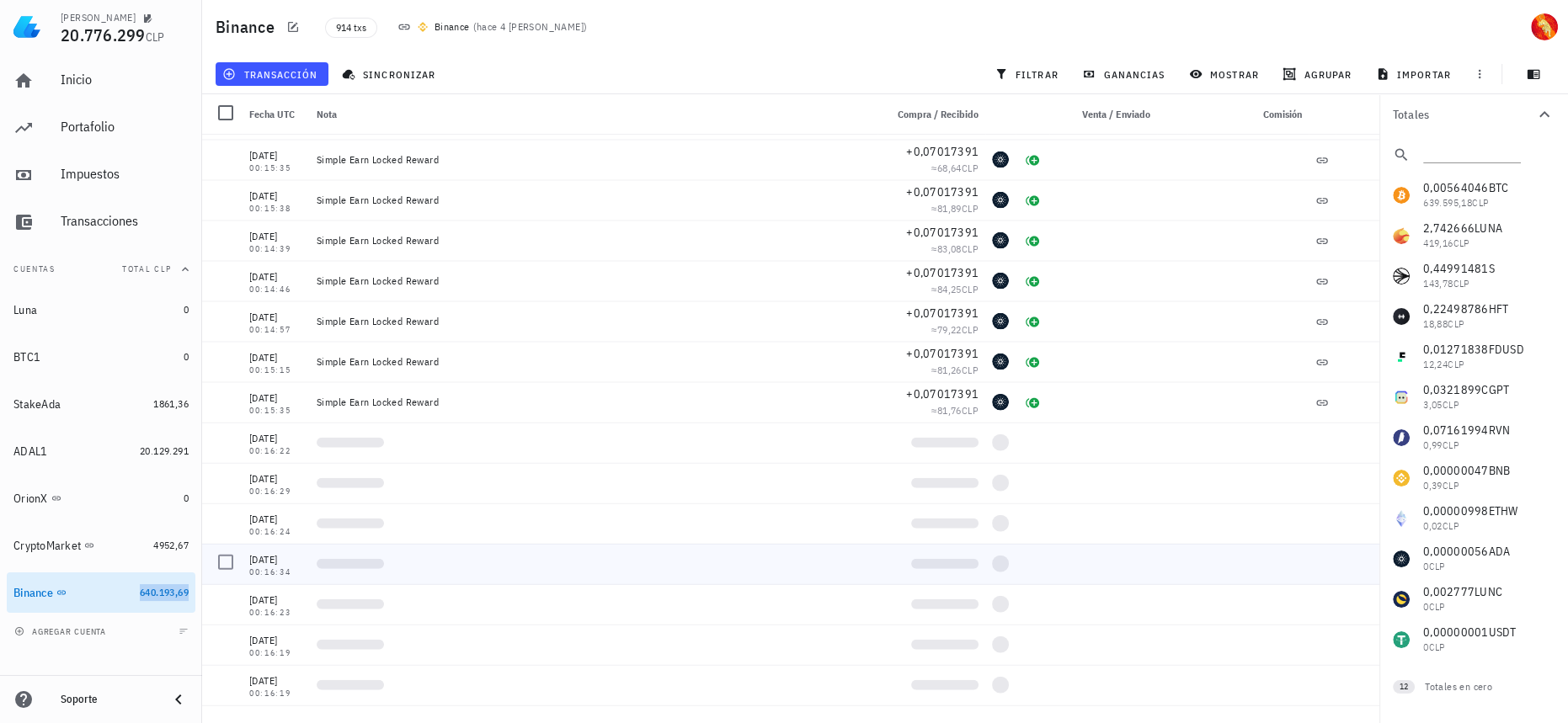
scroll to position [5508, 0]
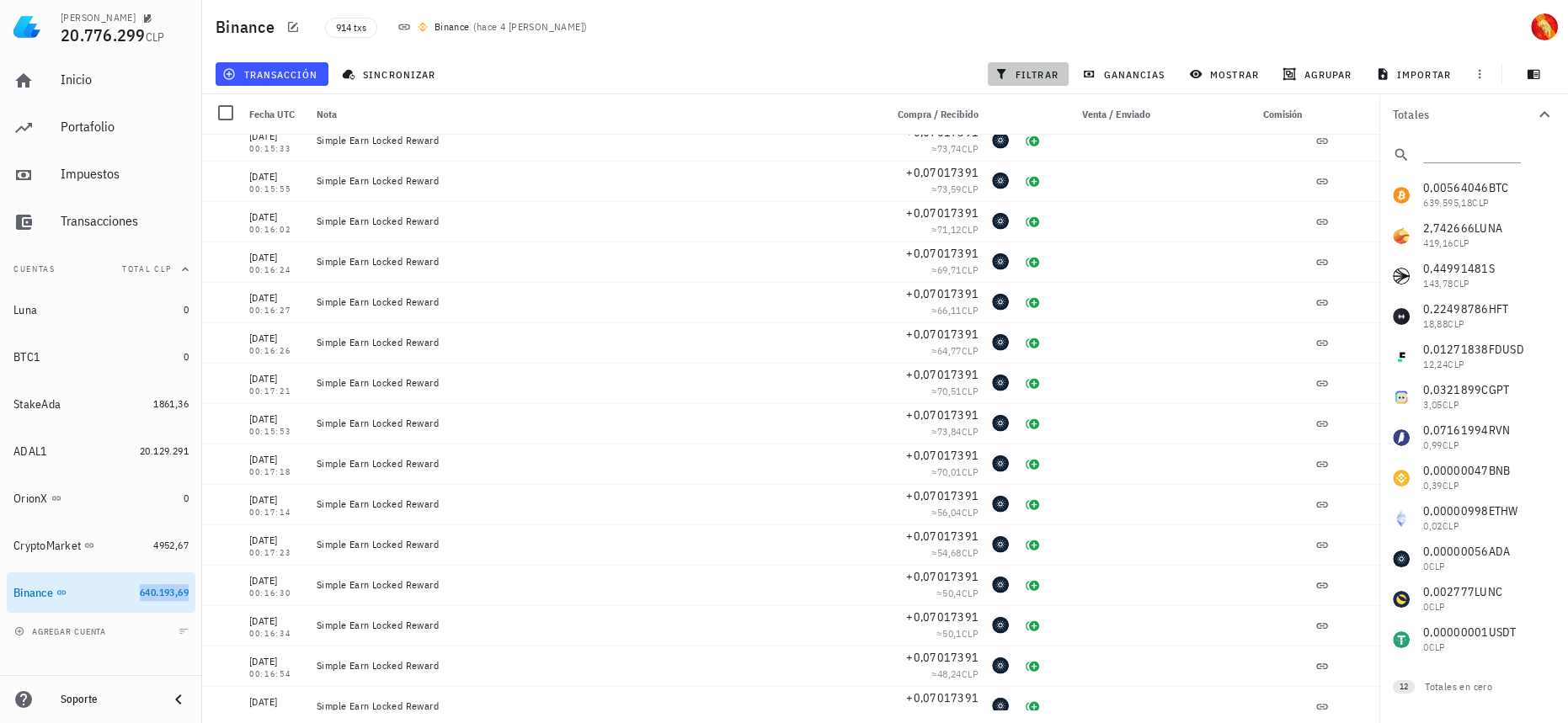
click at [1048, 75] on span "filtrar" at bounding box center [1028, 74] width 60 height 13
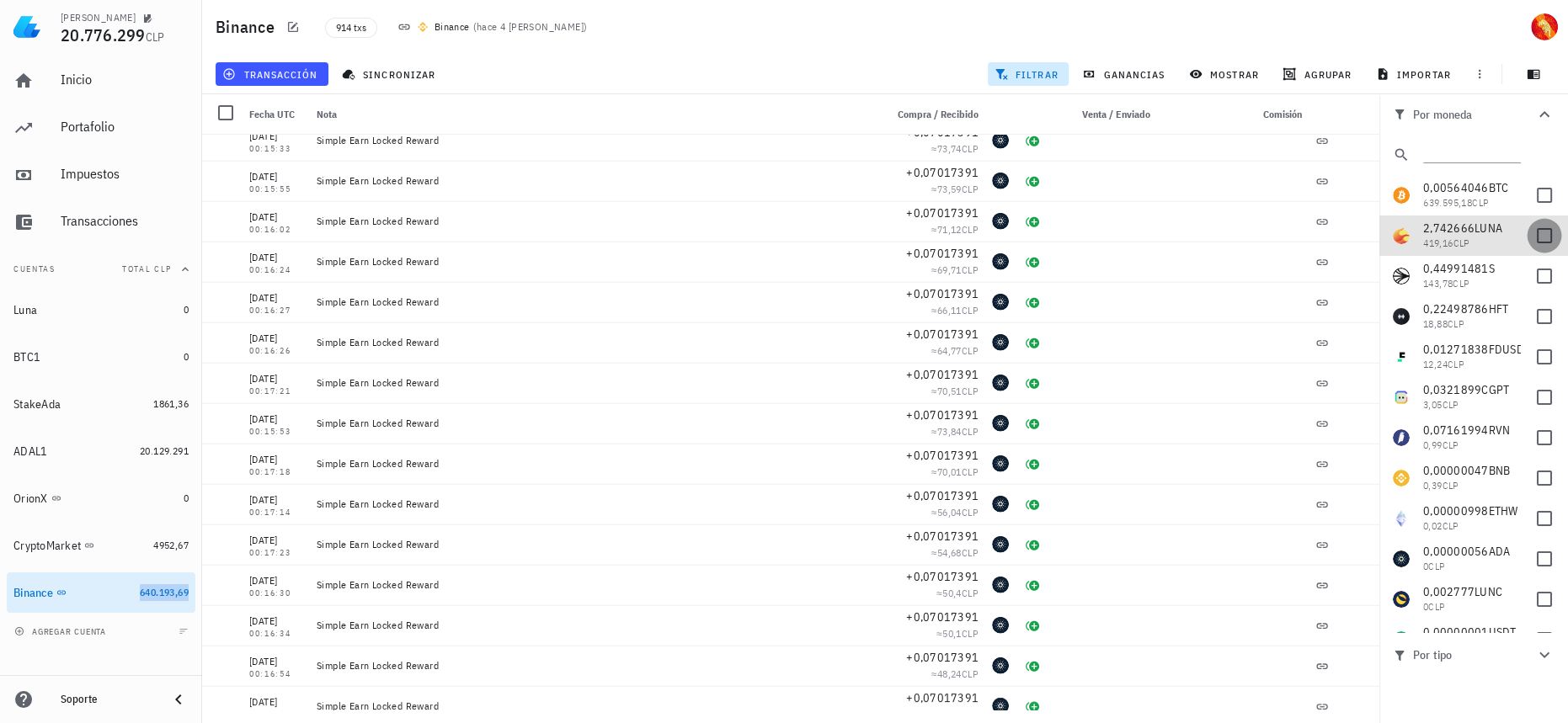
click at [1529, 235] on div at bounding box center [1544, 235] width 28 height 28
checkbox input "true"
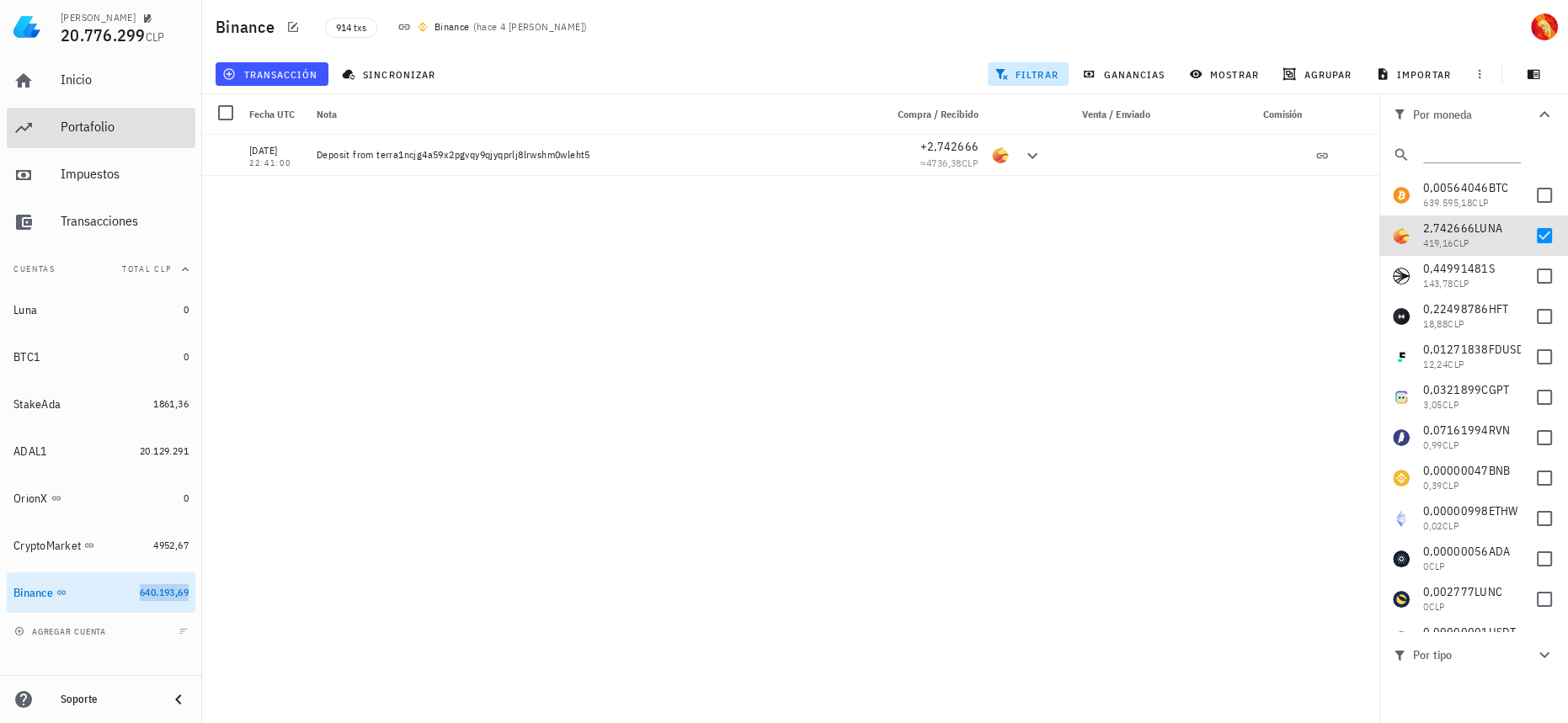
click at [141, 145] on div "Portafolio" at bounding box center [124, 127] width 128 height 38
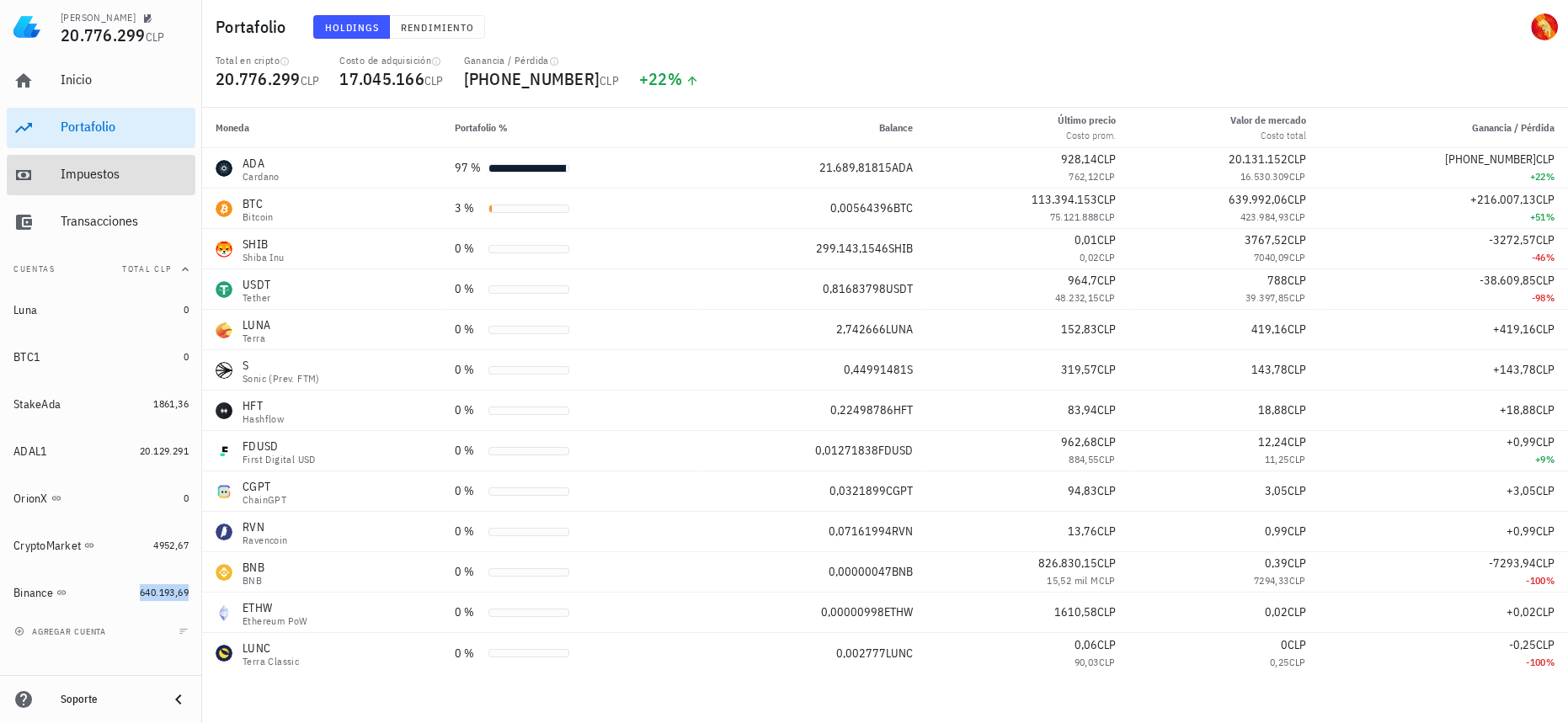
click at [124, 181] on div "Impuestos" at bounding box center [124, 173] width 128 height 16
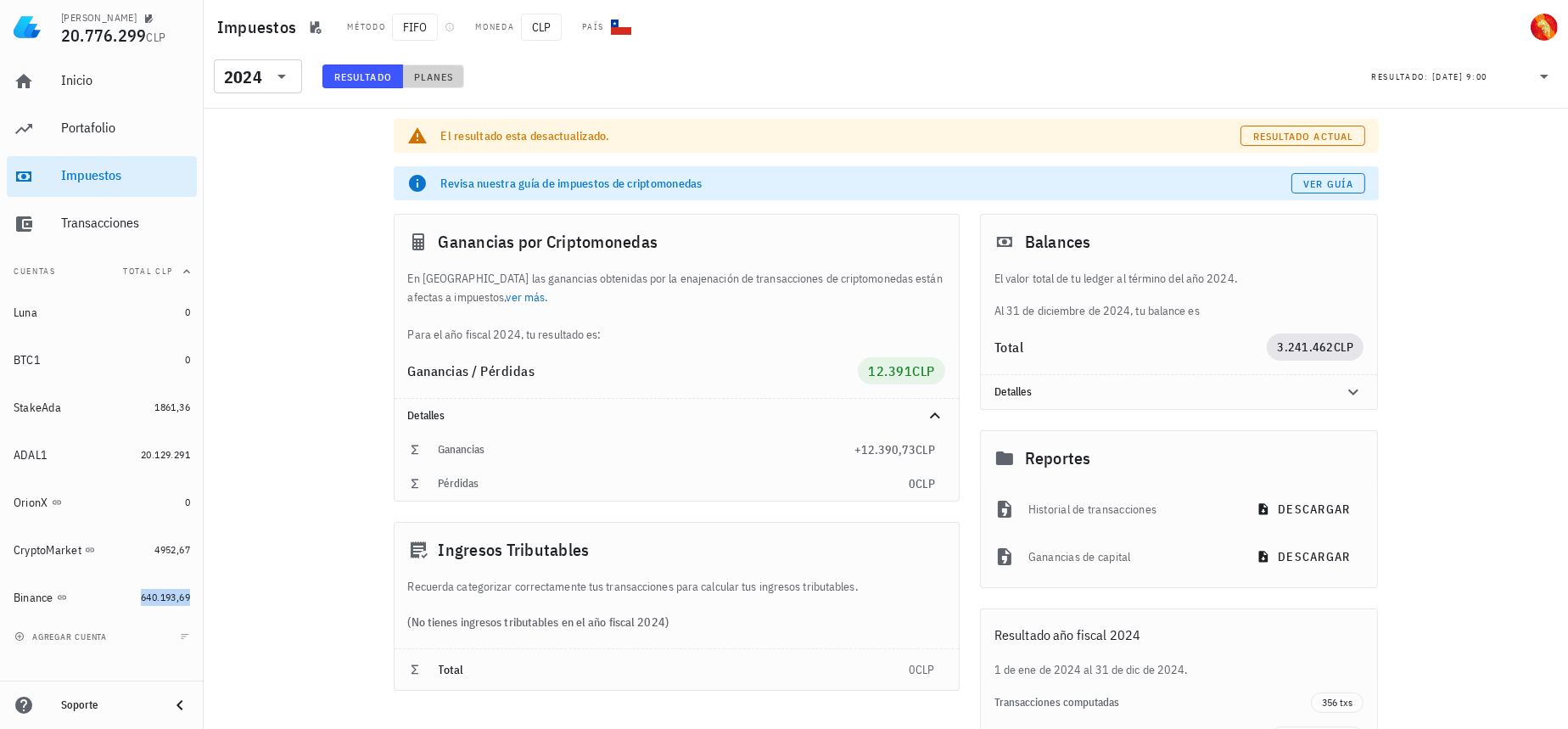
click at [409, 72] on button "Planes" at bounding box center [433, 76] width 62 height 24
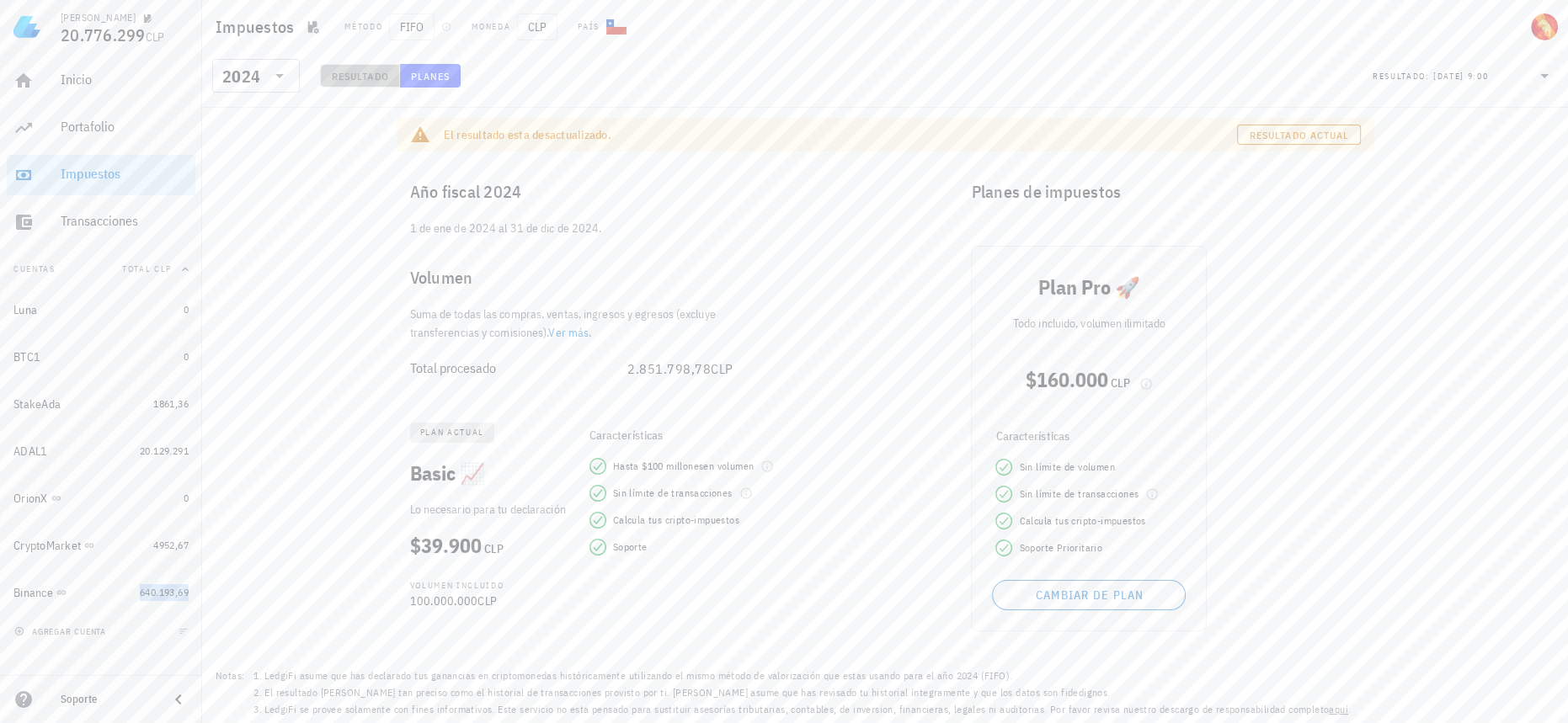
click at [365, 74] on span "Resultado" at bounding box center [360, 75] width 58 height 12
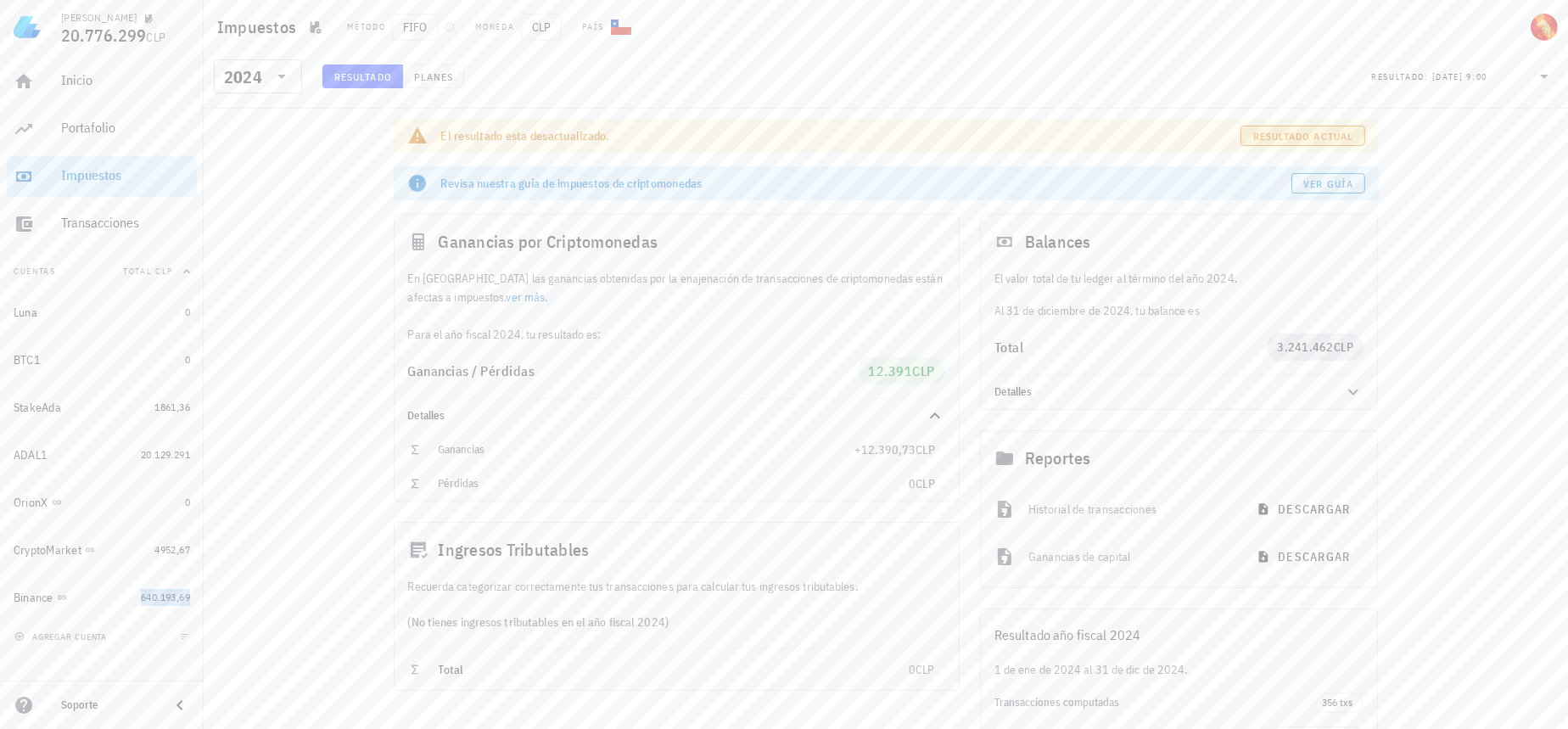
click at [1310, 134] on span "Resultado actual" at bounding box center [1303, 136] width 101 height 12
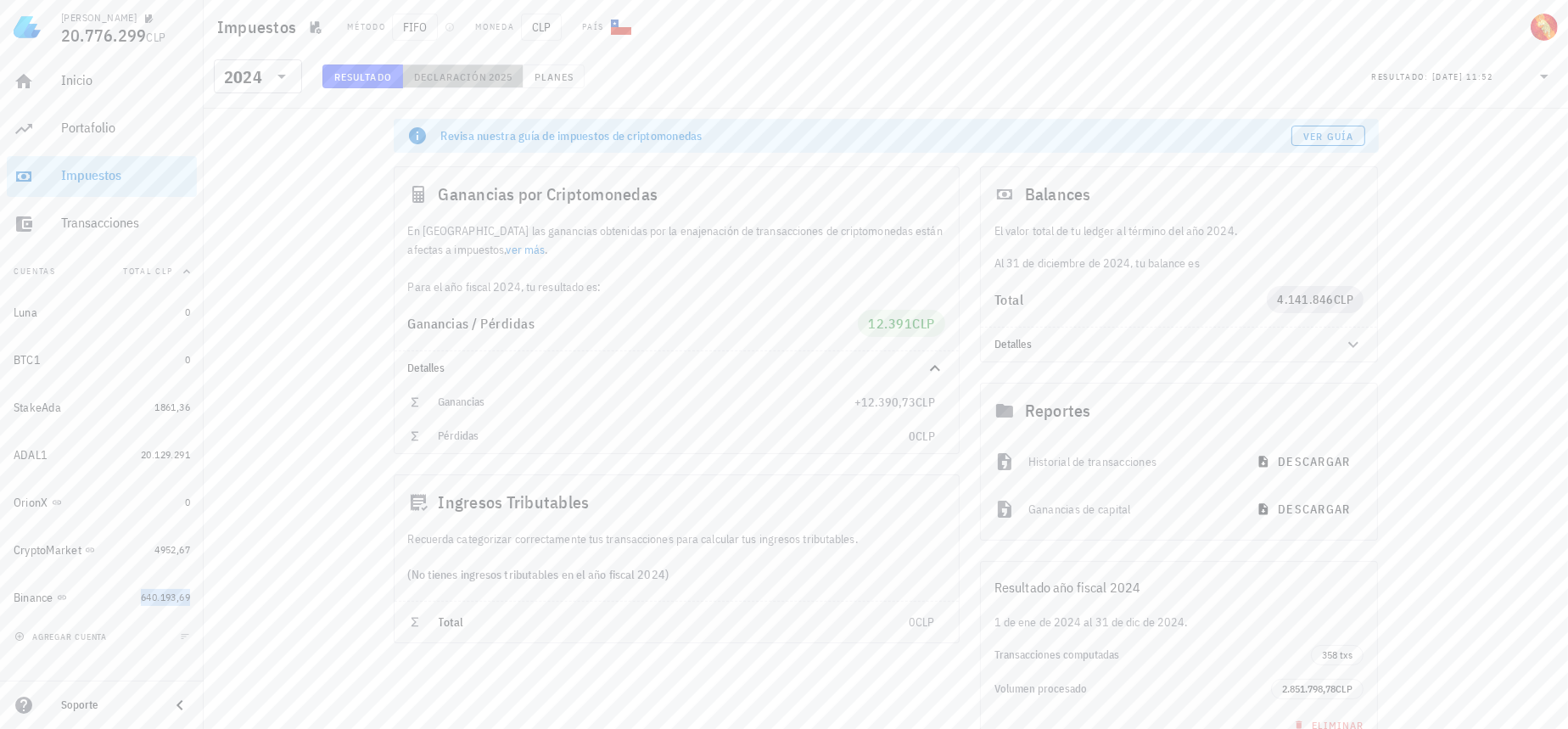
click at [485, 77] on span "Declaración" at bounding box center [450, 76] width 75 height 12
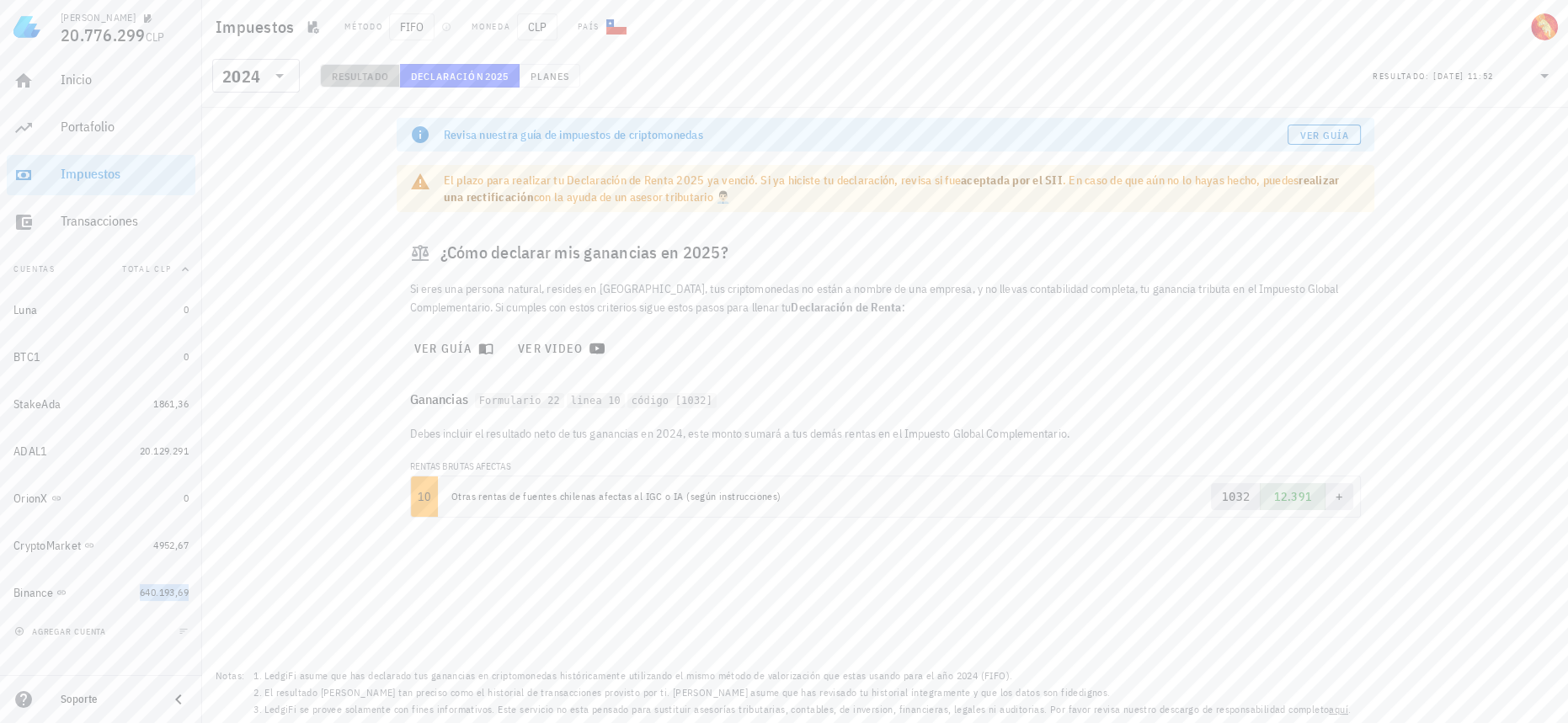
click at [376, 76] on span "Resultado" at bounding box center [360, 75] width 58 height 12
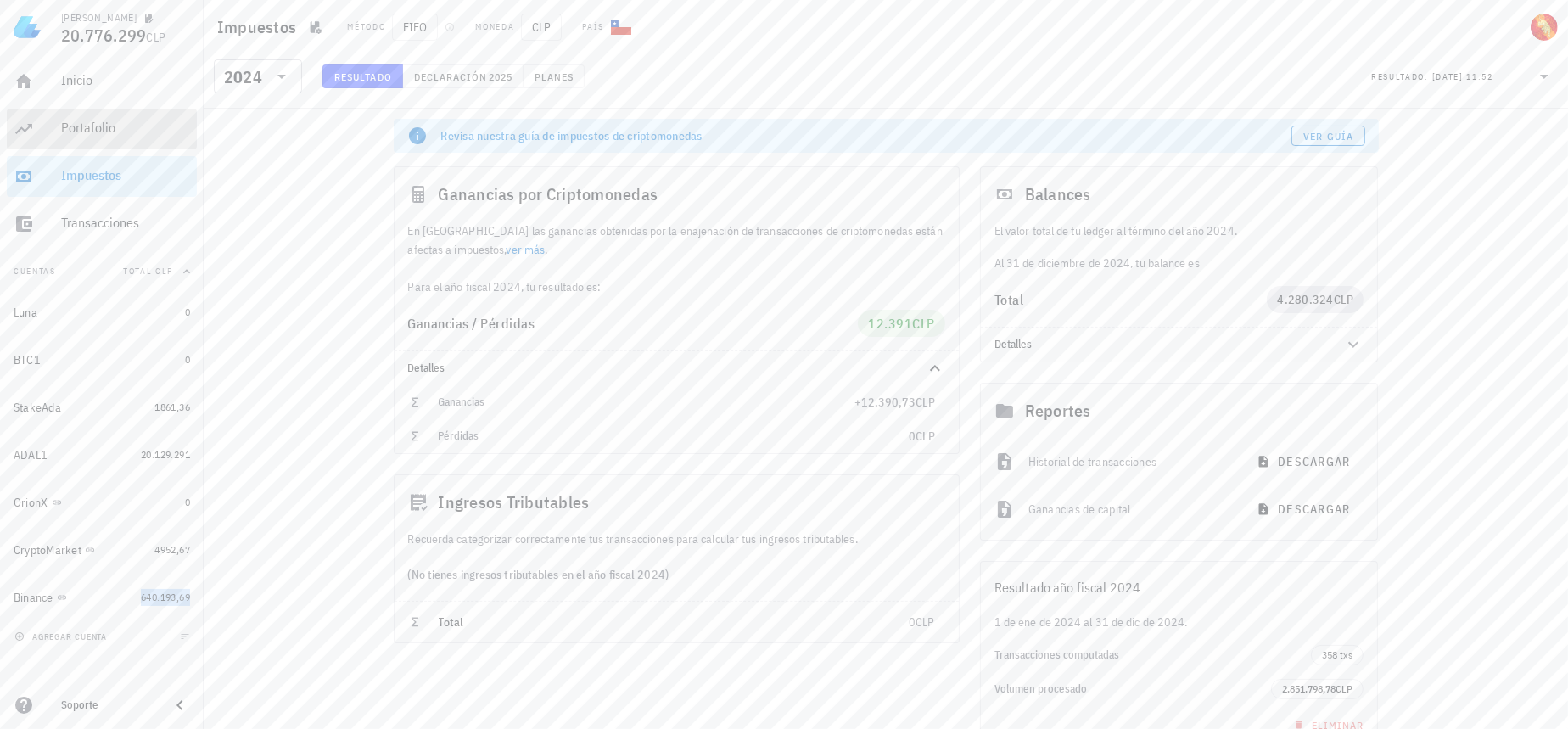
click at [112, 131] on div "Portafolio" at bounding box center [125, 127] width 129 height 16
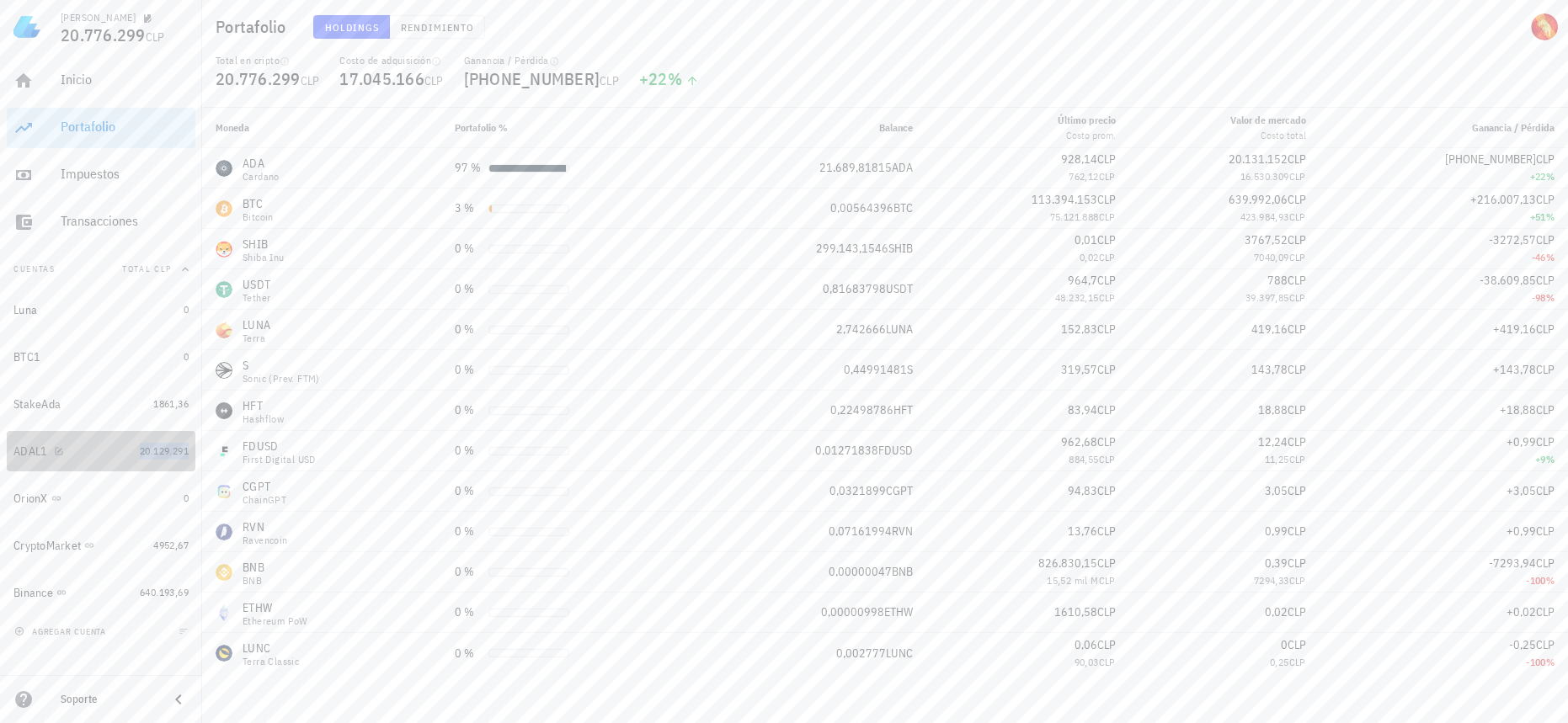
click at [142, 445] on span "20.129.291" at bounding box center [165, 450] width 49 height 12
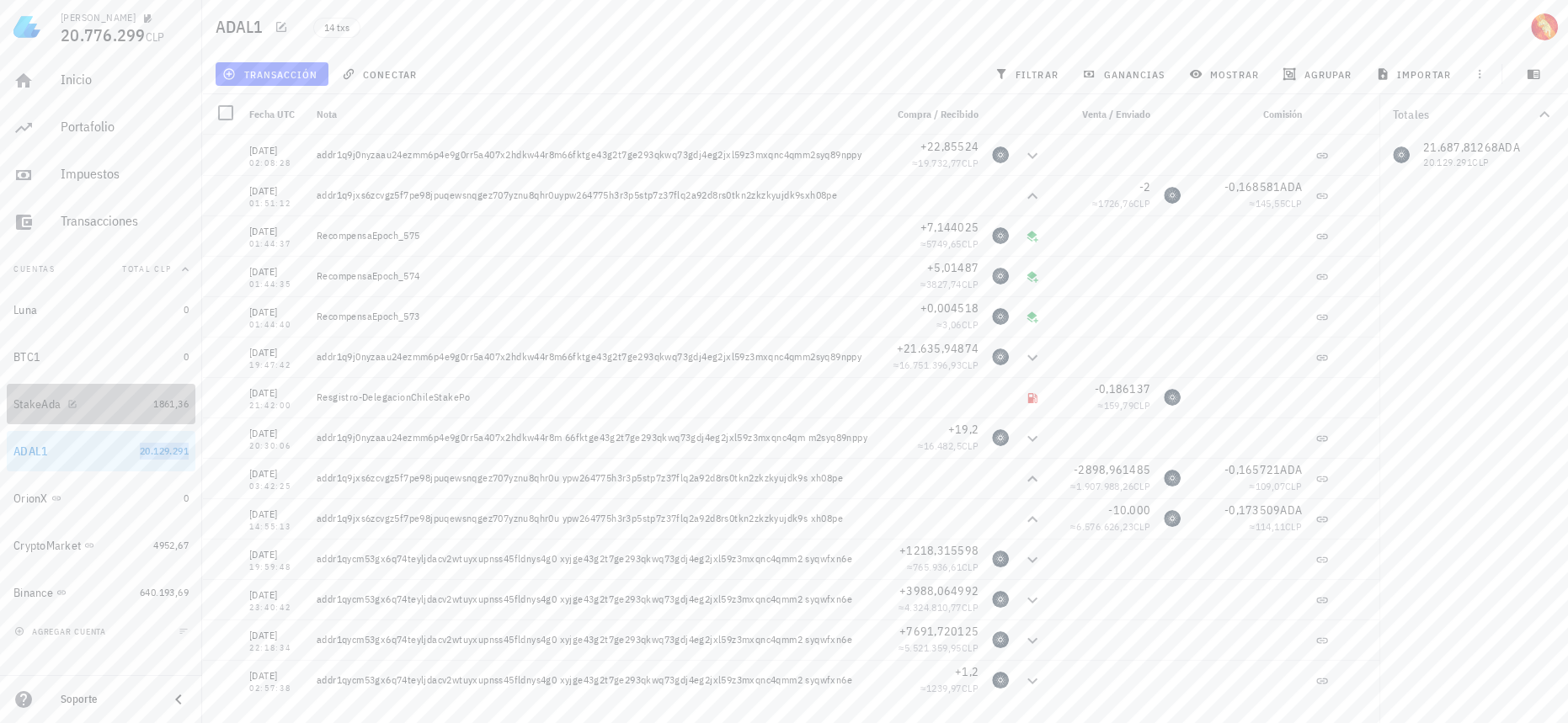
click at [150, 416] on link "StakeAda 1861,36" at bounding box center [101, 403] width 188 height 40
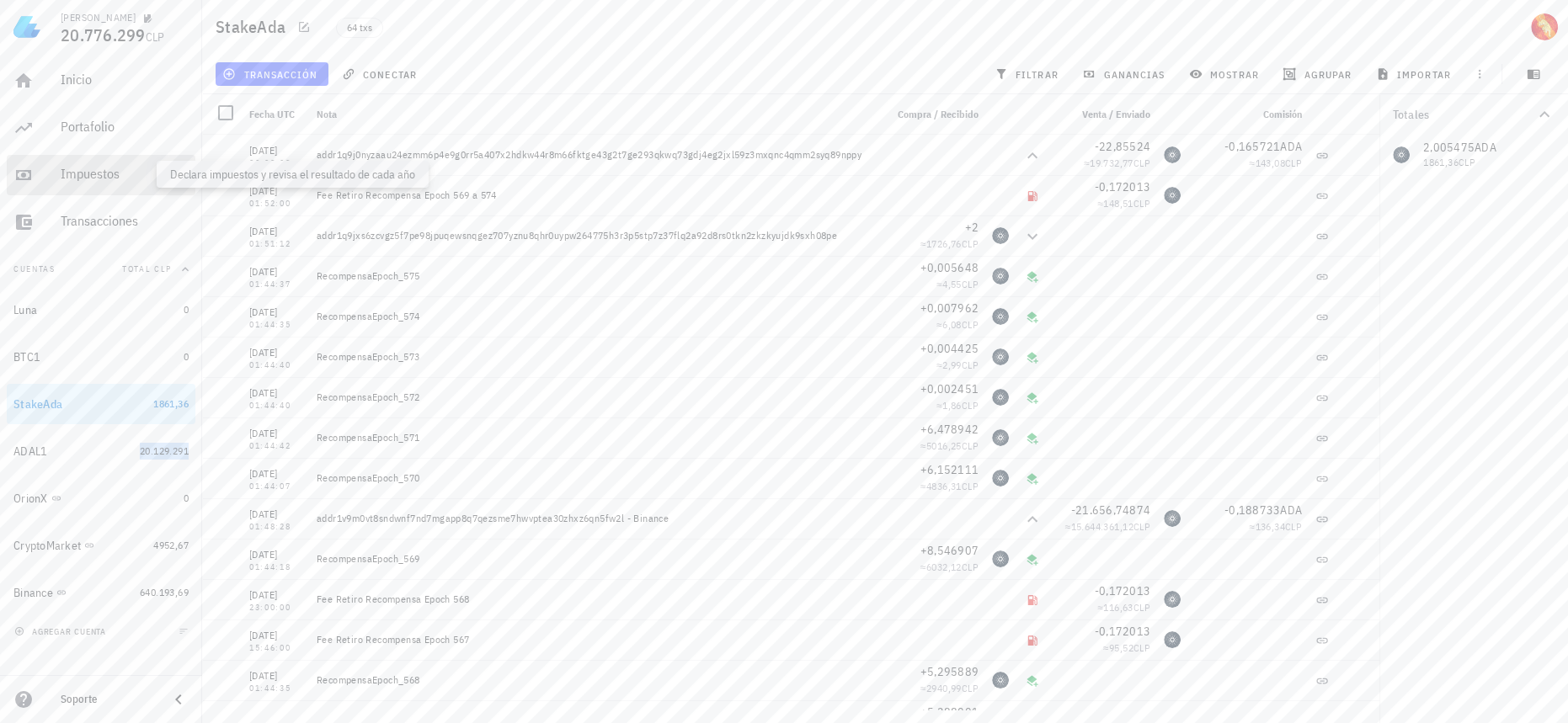
click at [159, 175] on div "Impuestos" at bounding box center [124, 173] width 128 height 16
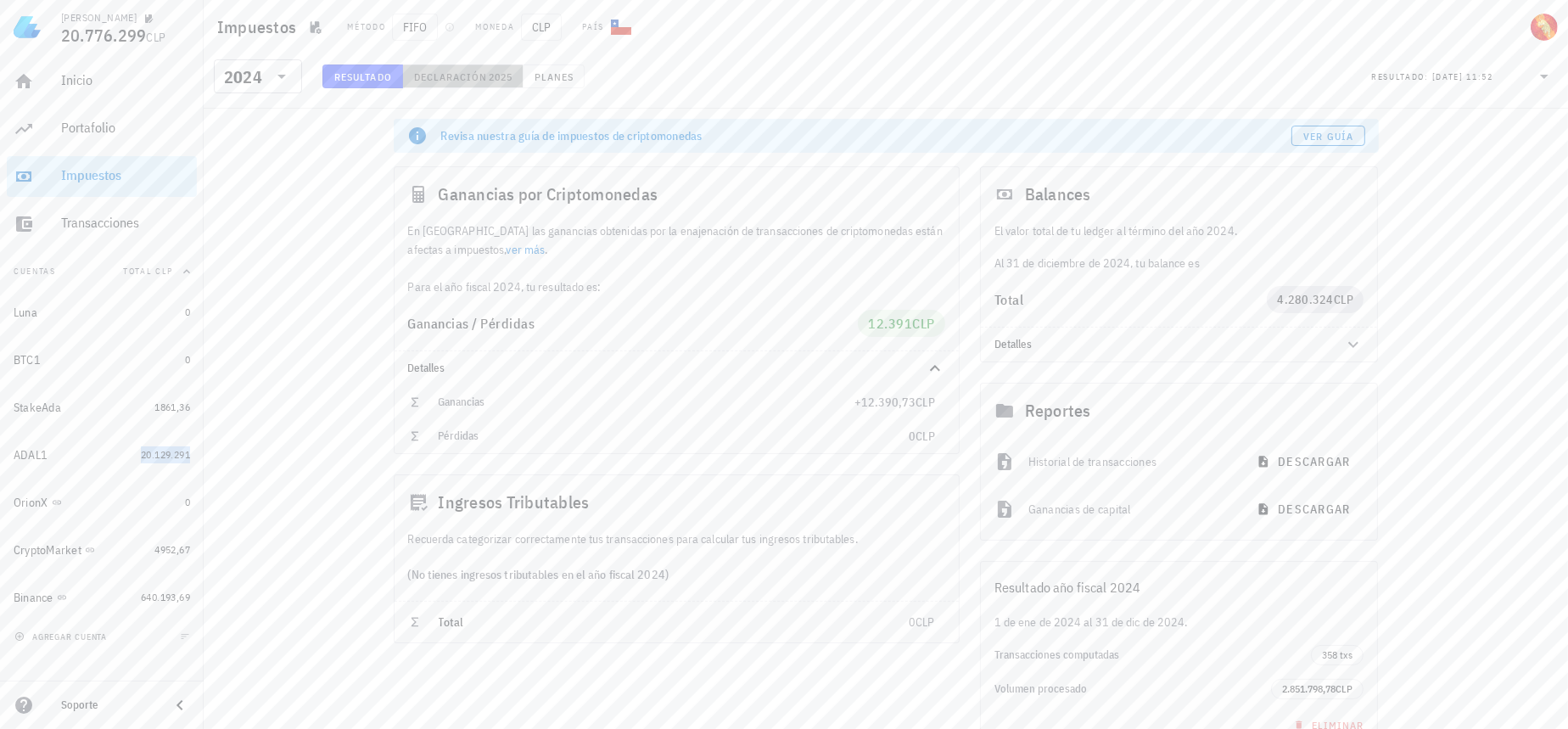
click at [436, 84] on button "Declaración 2025" at bounding box center [463, 76] width 120 height 24
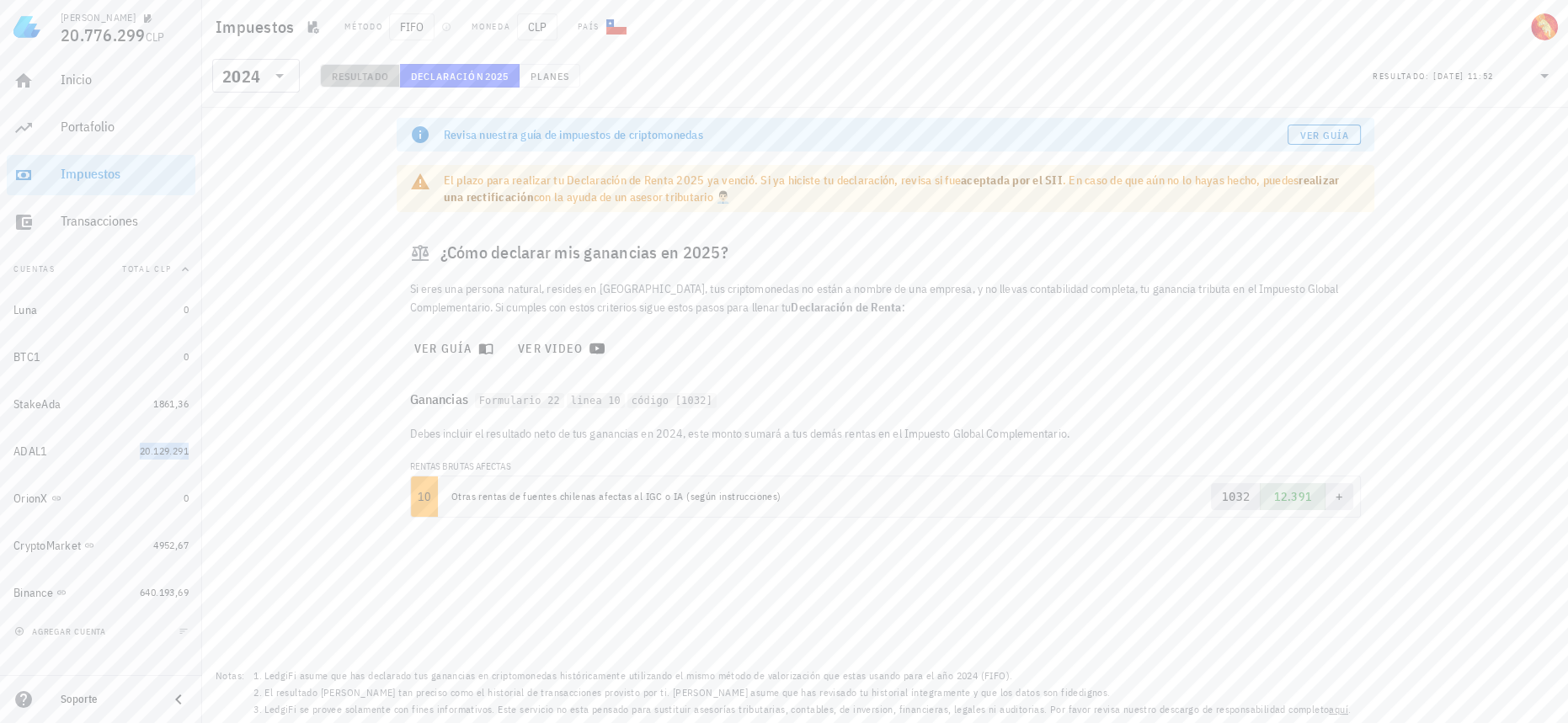
click at [348, 72] on span "Resultado" at bounding box center [360, 75] width 58 height 12
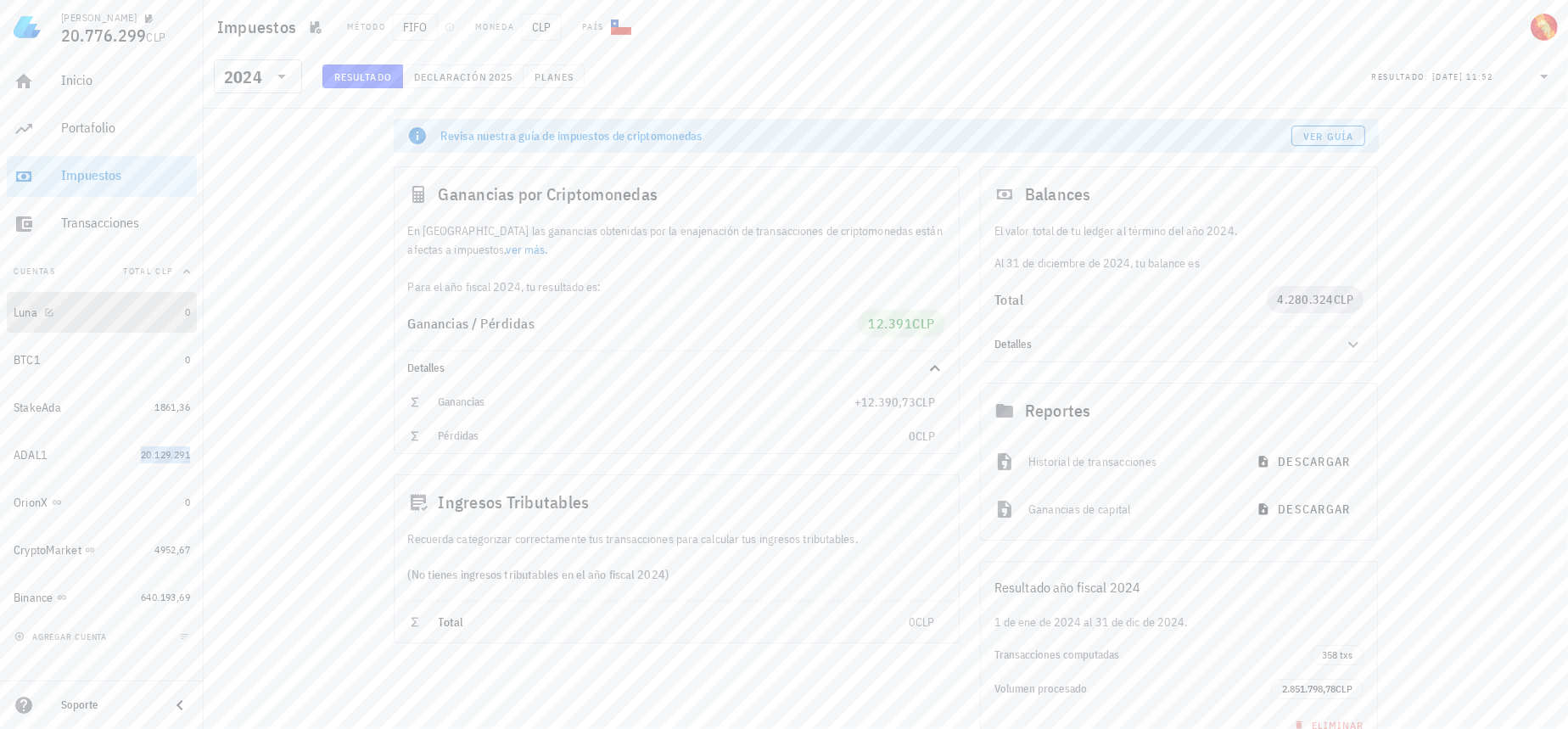
click at [162, 324] on div "Luna" at bounding box center [96, 313] width 165 height 36
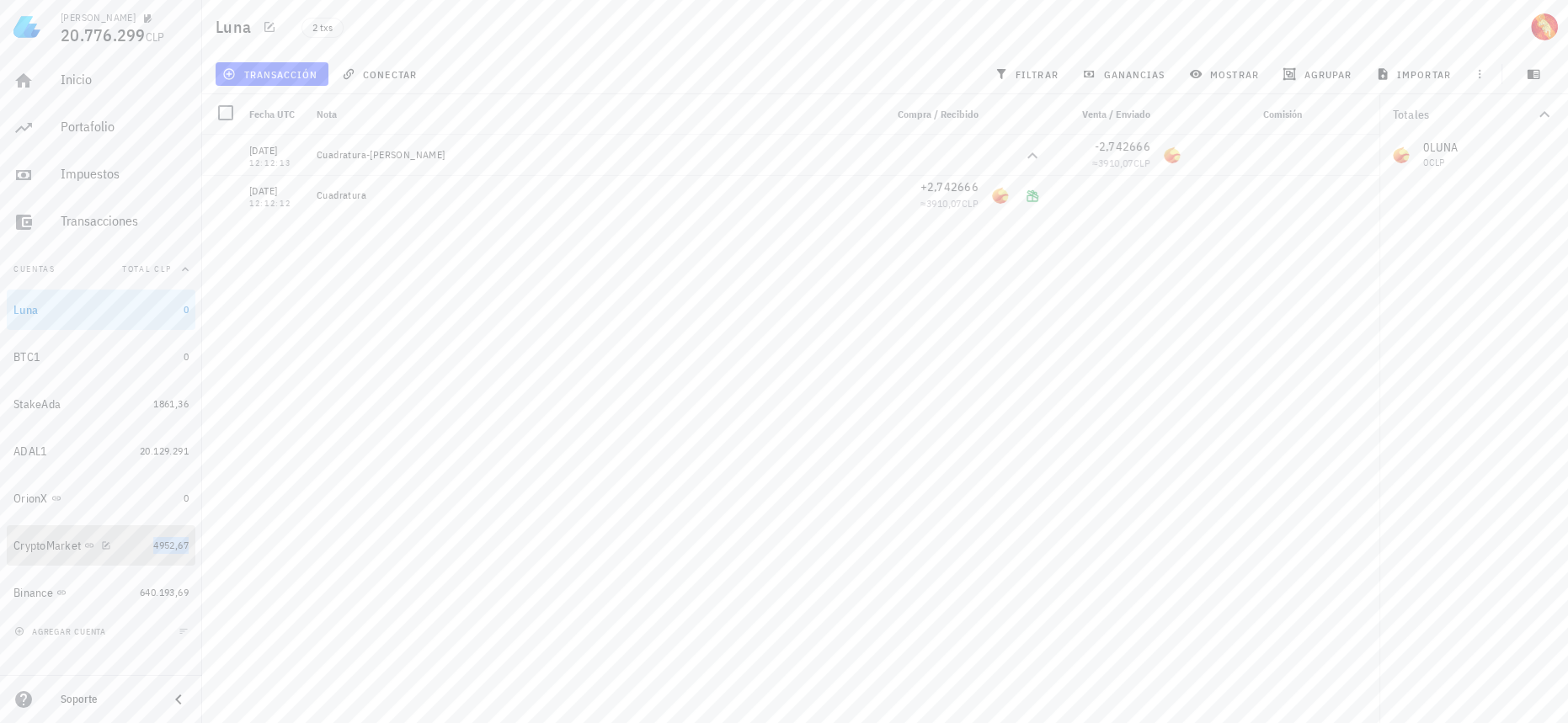
click at [162, 549] on span "4952,67" at bounding box center [171, 544] width 36 height 12
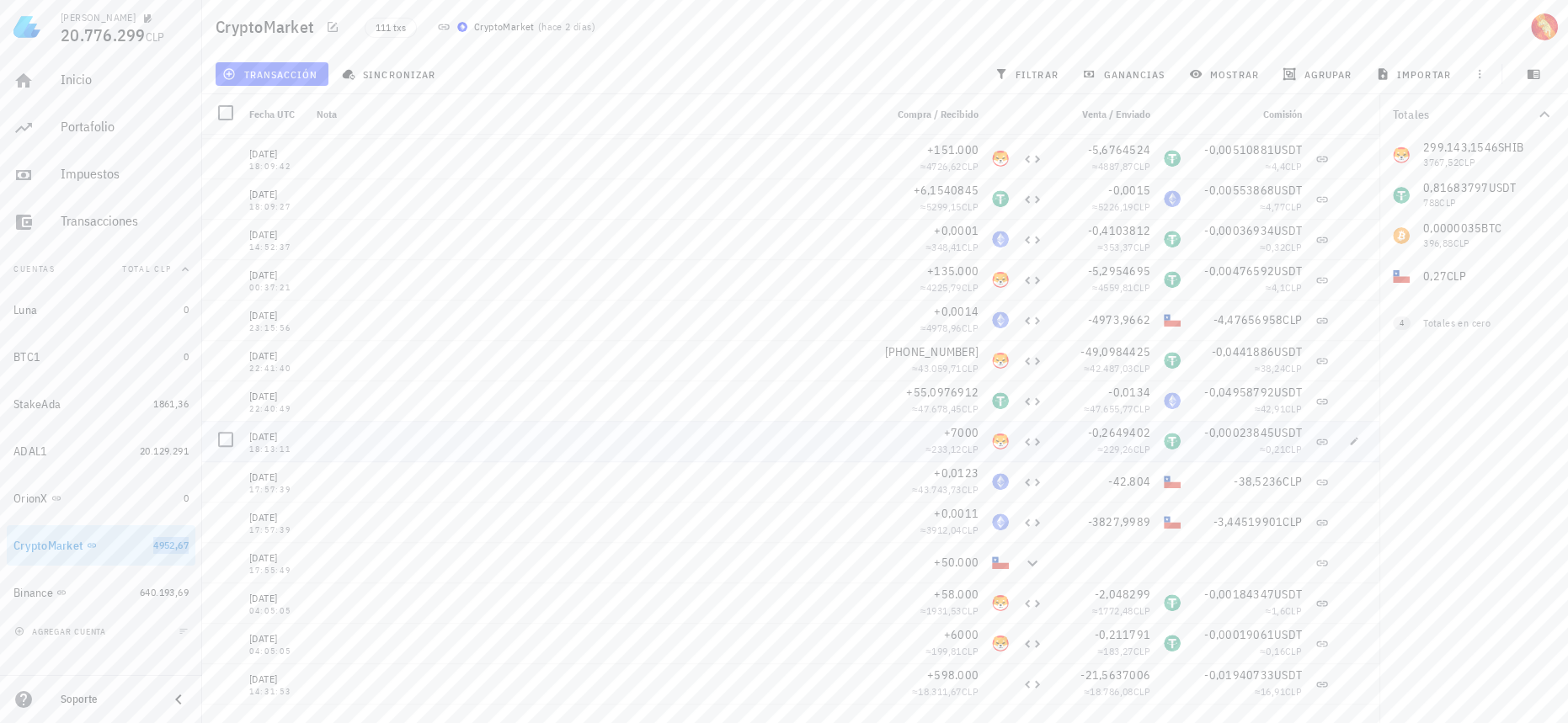
scroll to position [1300, 0]
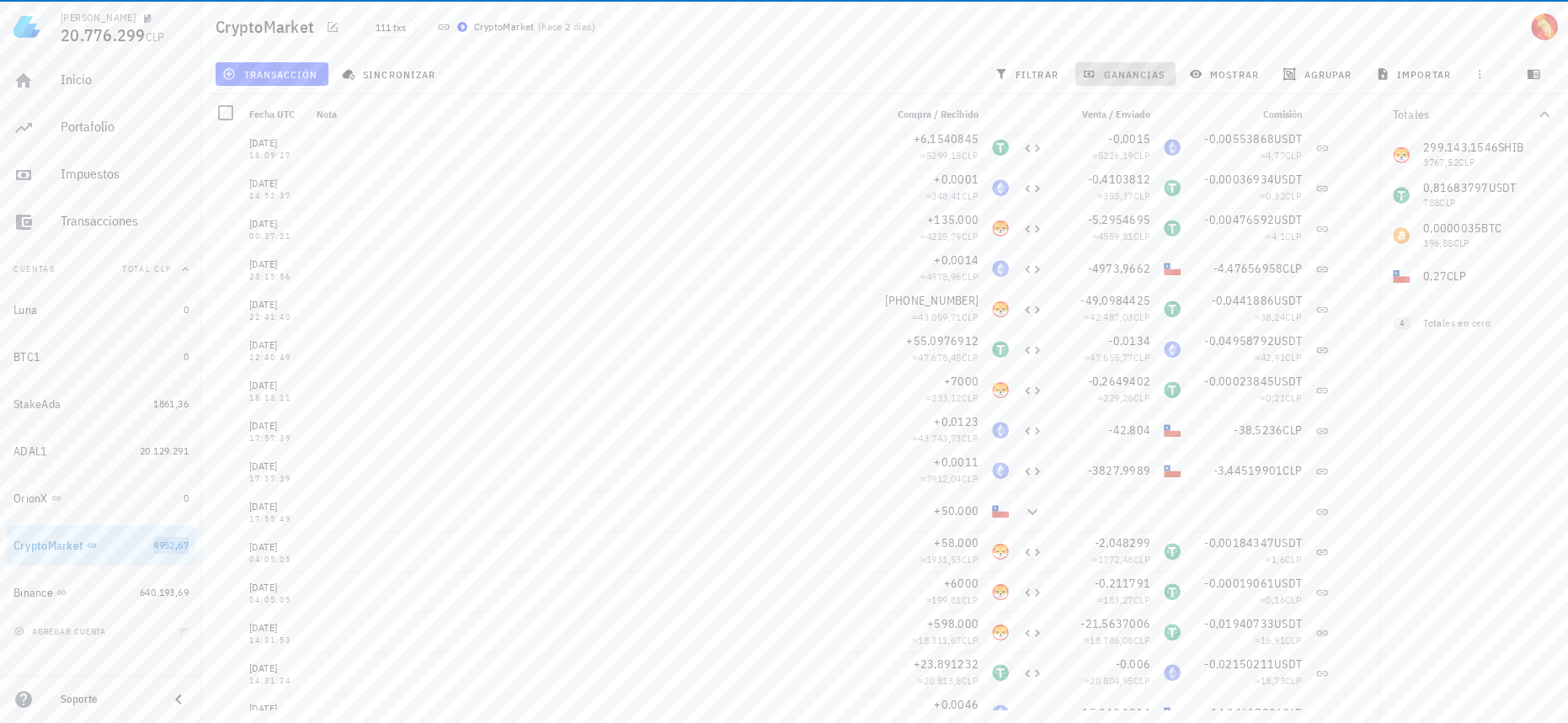
click at [1156, 76] on span "ganancias" at bounding box center [1125, 74] width 79 height 13
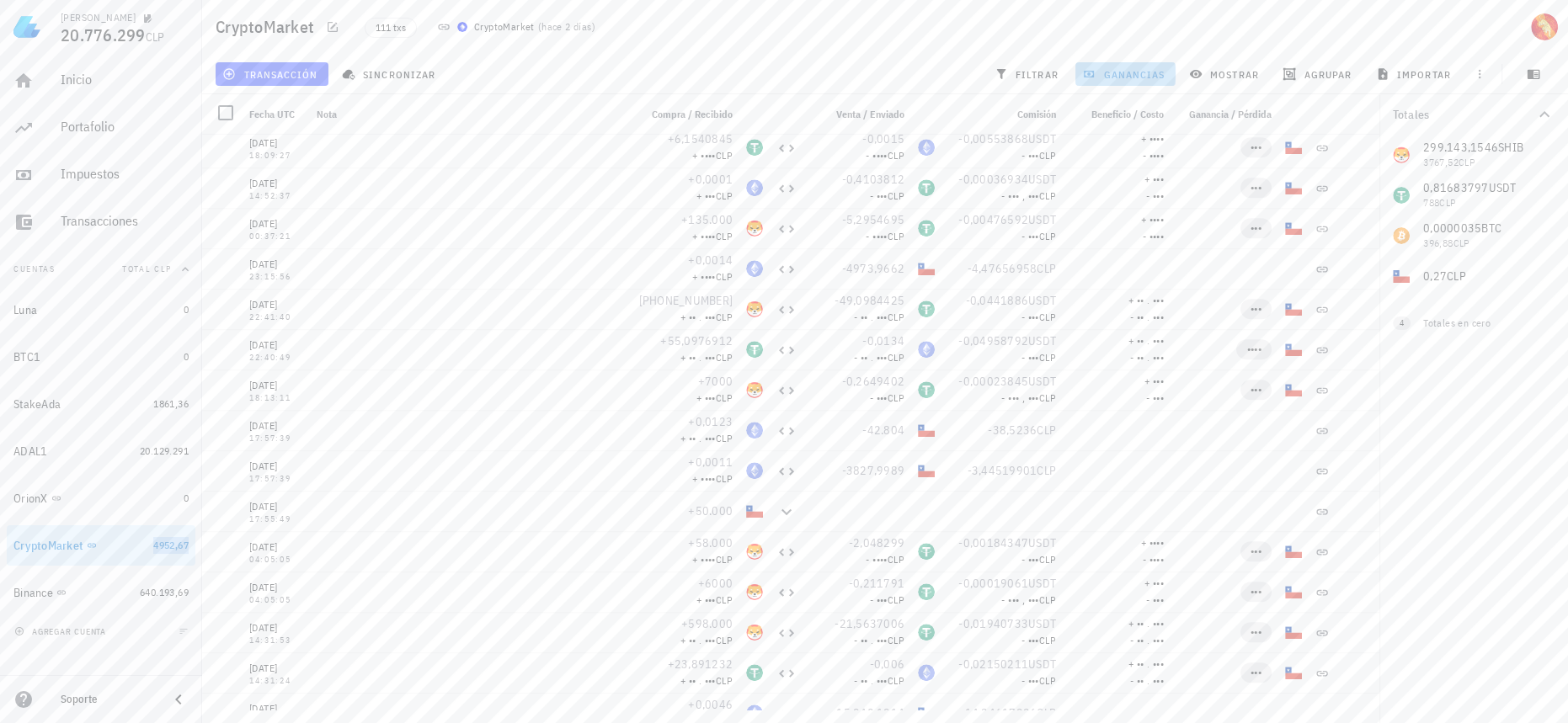
click at [1150, 72] on span "ganancias" at bounding box center [1125, 74] width 79 height 13
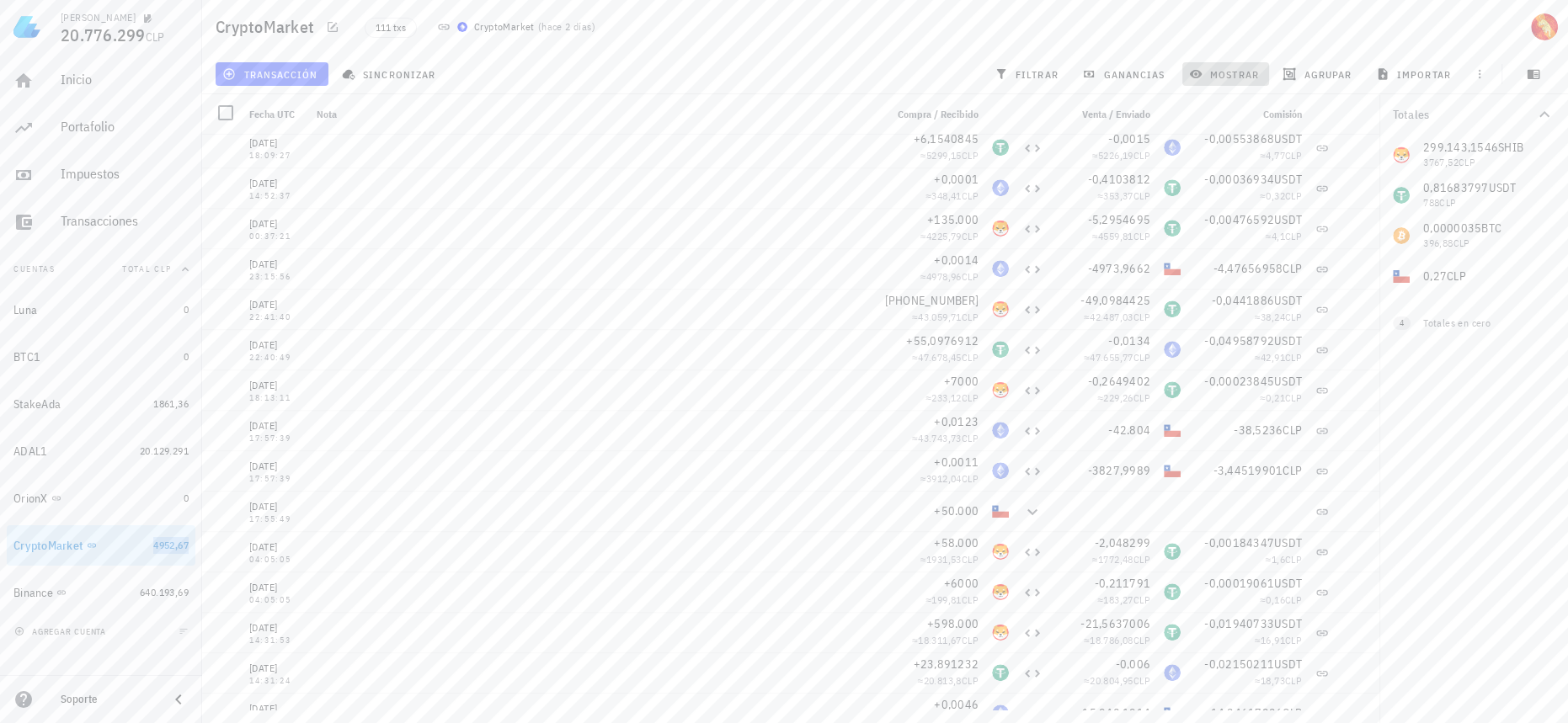
click at [1230, 69] on span "mostrar" at bounding box center [1225, 74] width 67 height 13
click at [1031, 74] on span "filtrar" at bounding box center [1028, 74] width 60 height 13
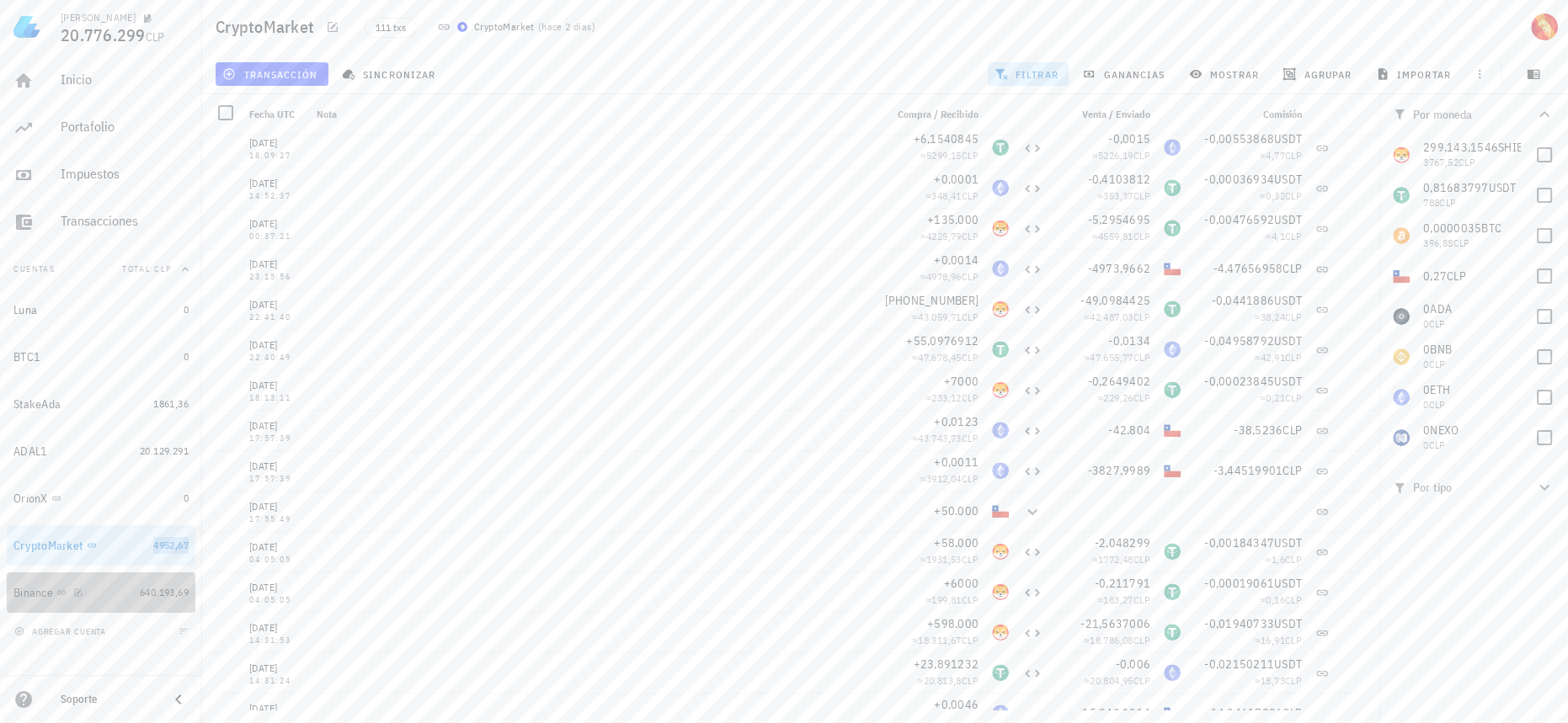
click at [164, 601] on link "Binance 640.193,69" at bounding box center [101, 592] width 188 height 40
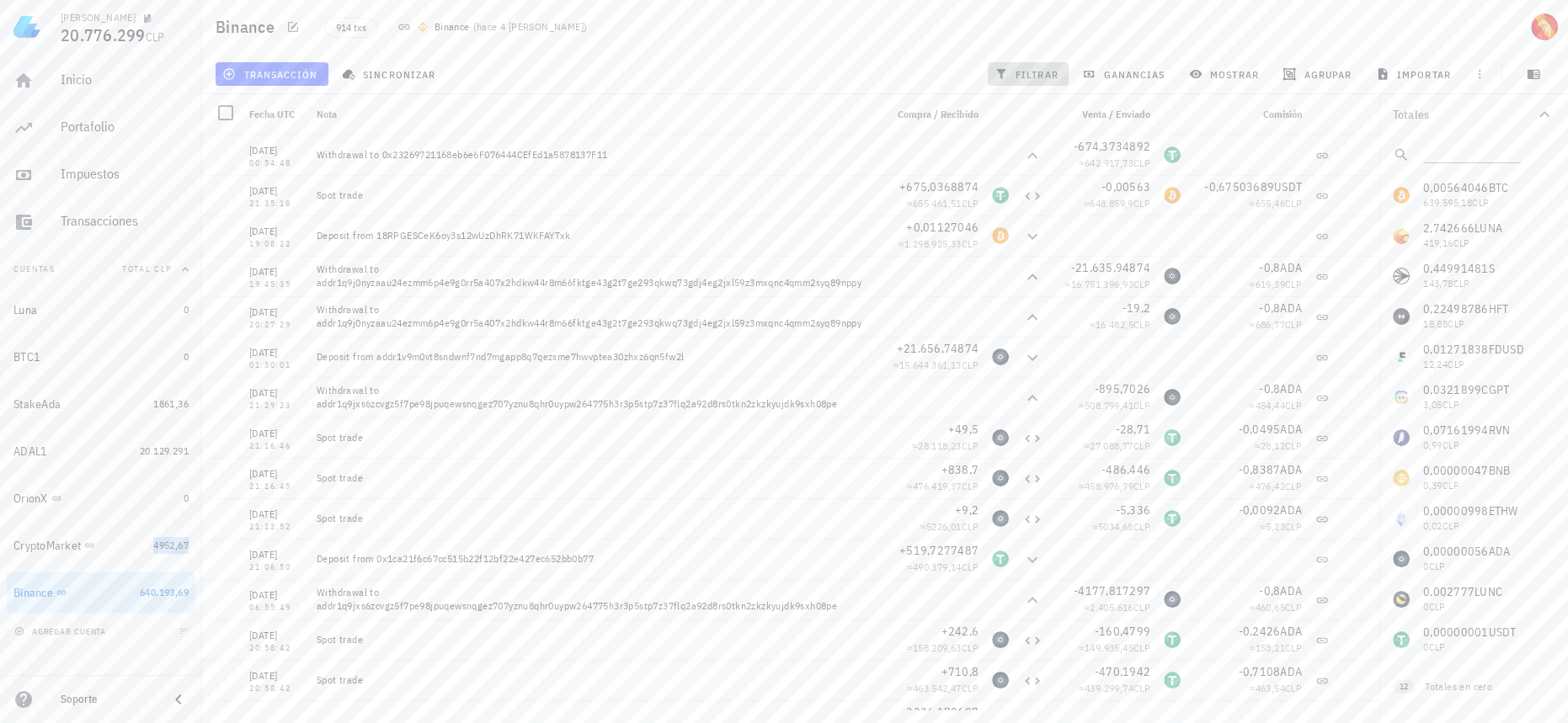
click at [1024, 67] on button "filtrar" at bounding box center [1028, 73] width 81 height 24
click at [1530, 241] on div at bounding box center [1544, 235] width 28 height 28
checkbox input "true"
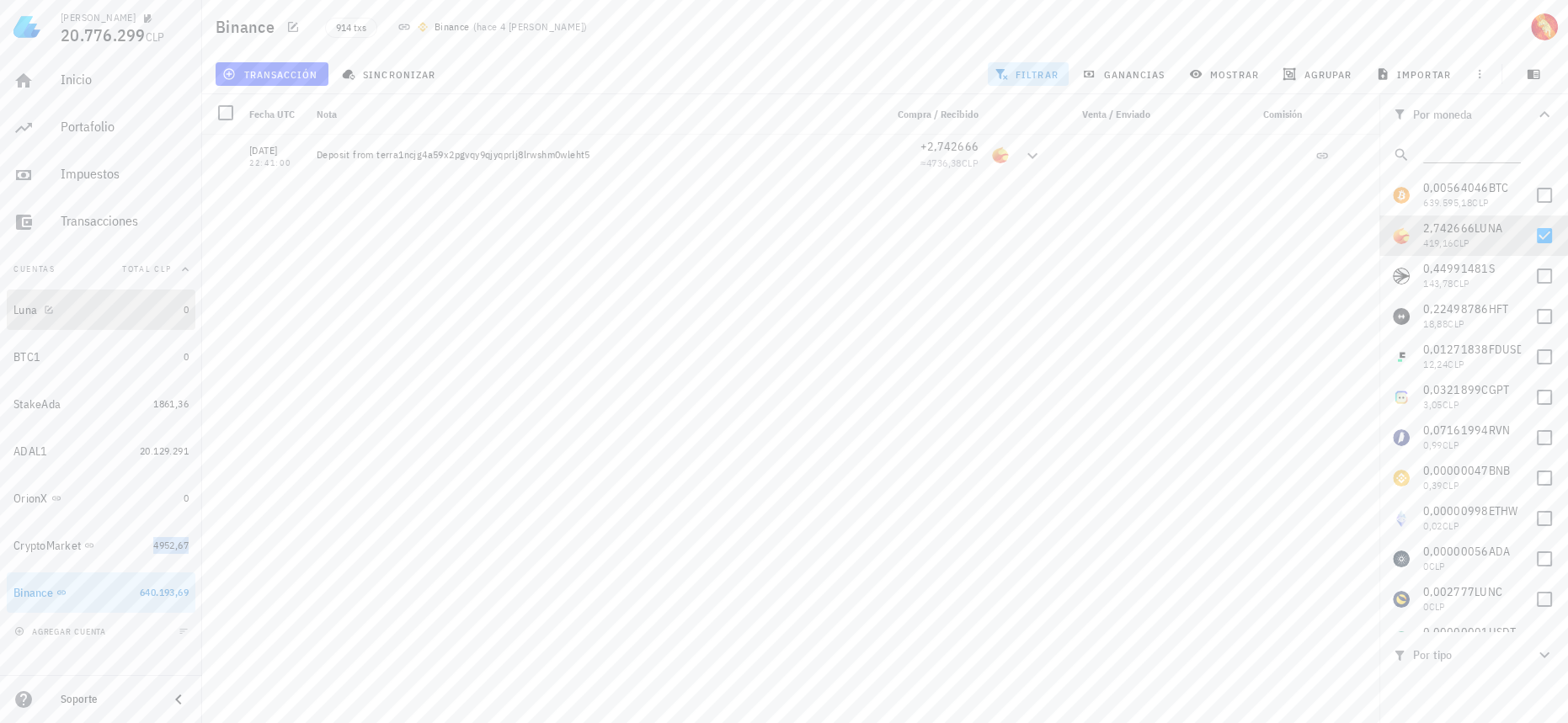
click at [138, 312] on div "Luna" at bounding box center [95, 309] width 164 height 16
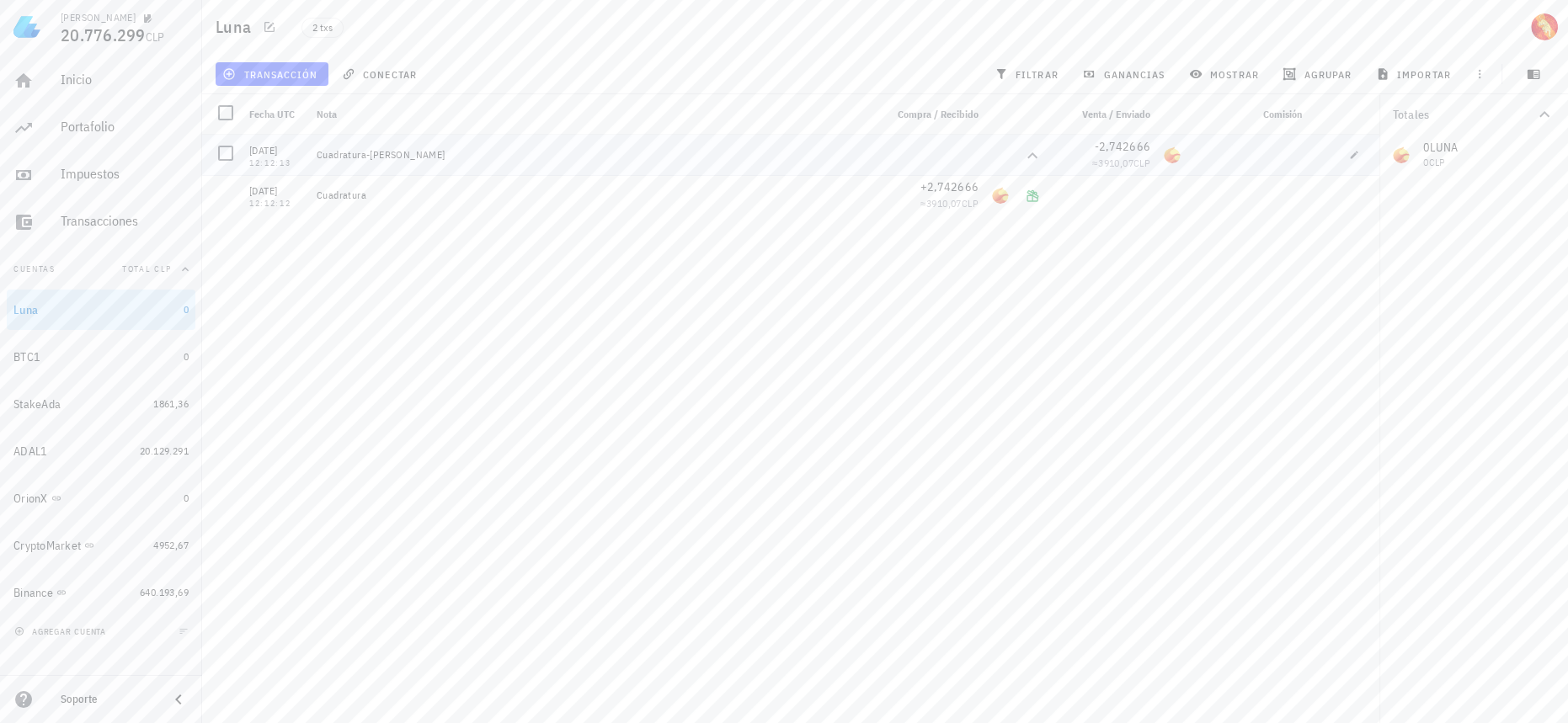
click at [274, 153] on div "14/01/2023" at bounding box center [276, 150] width 54 height 17
click at [1356, 155] on icon "button" at bounding box center [1354, 154] width 10 height 10
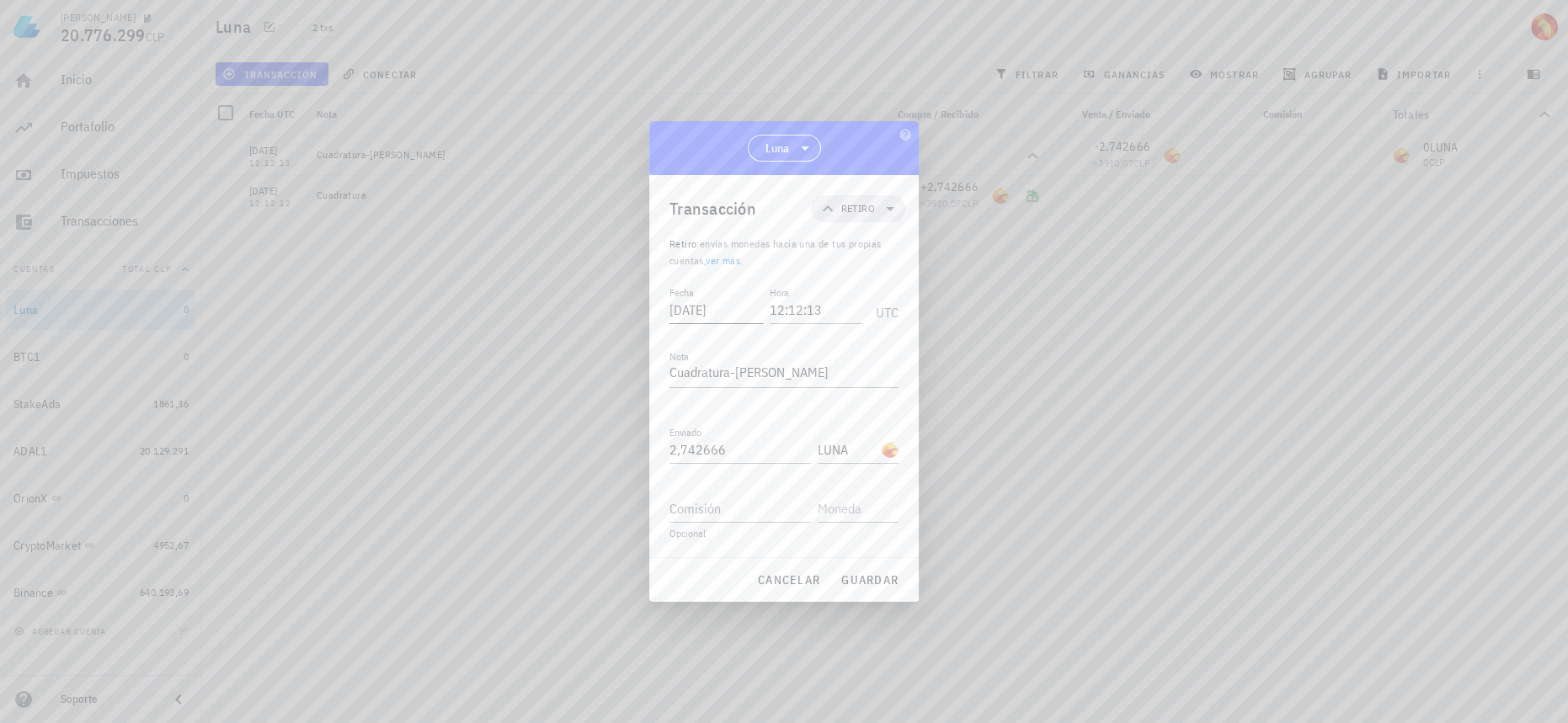
click at [740, 307] on input "2023-01-14" at bounding box center [716, 309] width 93 height 27
type input "2023-01-16"
click at [782, 311] on input "12:12:13" at bounding box center [816, 309] width 93 height 27
click at [797, 308] on input "22:12:13" at bounding box center [816, 309] width 93 height 27
drag, startPoint x: 798, startPoint y: 307, endPoint x: 787, endPoint y: 307, distance: 11.0
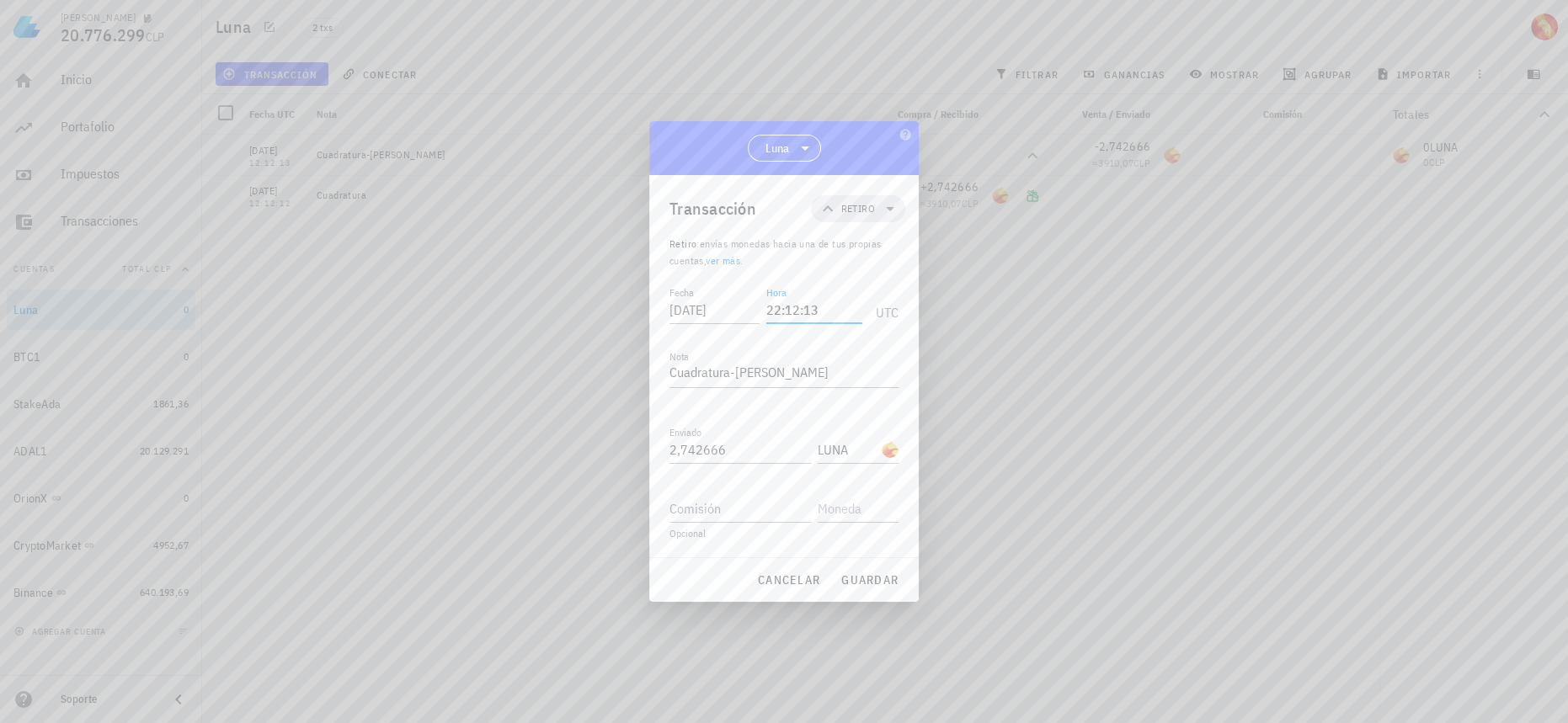
click at [787, 307] on input "22:12:13" at bounding box center [814, 309] width 96 height 27
type input "22:40:13"
click at [819, 354] on div "Nota Cuadratura-LUNA" at bounding box center [784, 377] width 229 height 55
click at [873, 583] on span "guardar" at bounding box center [869, 580] width 58 height 15
type input "2023-01-14"
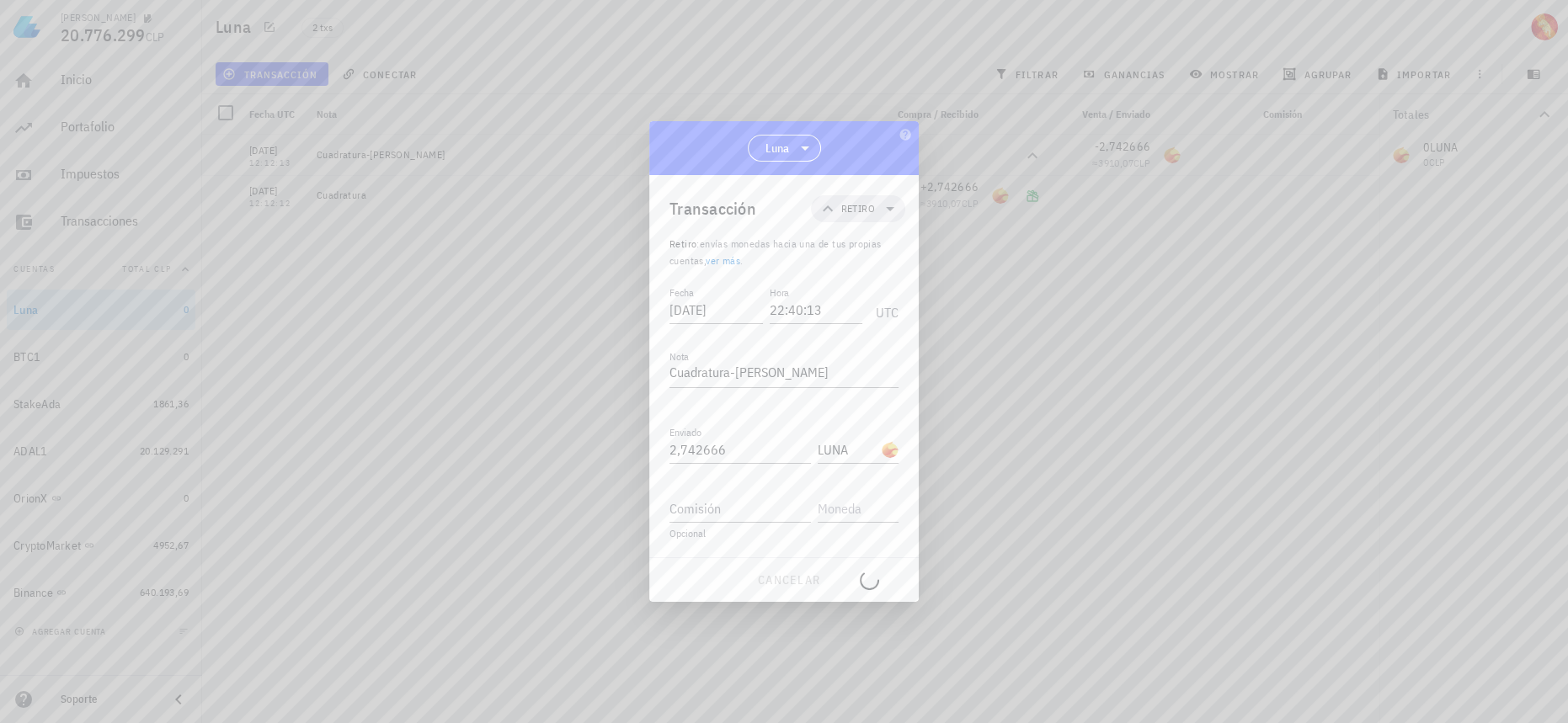
type input "12:12:13"
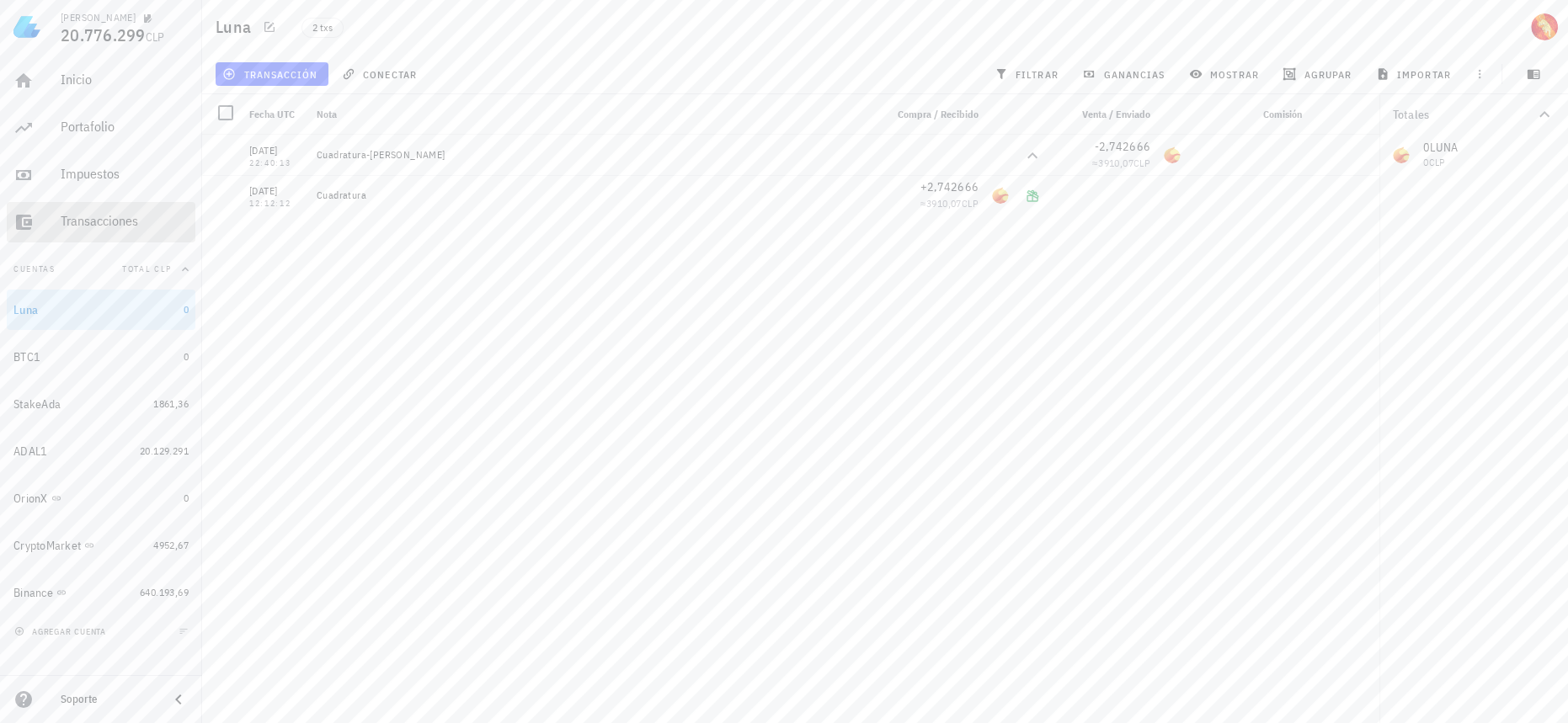
click at [154, 219] on div "Transacciones" at bounding box center [124, 220] width 128 height 16
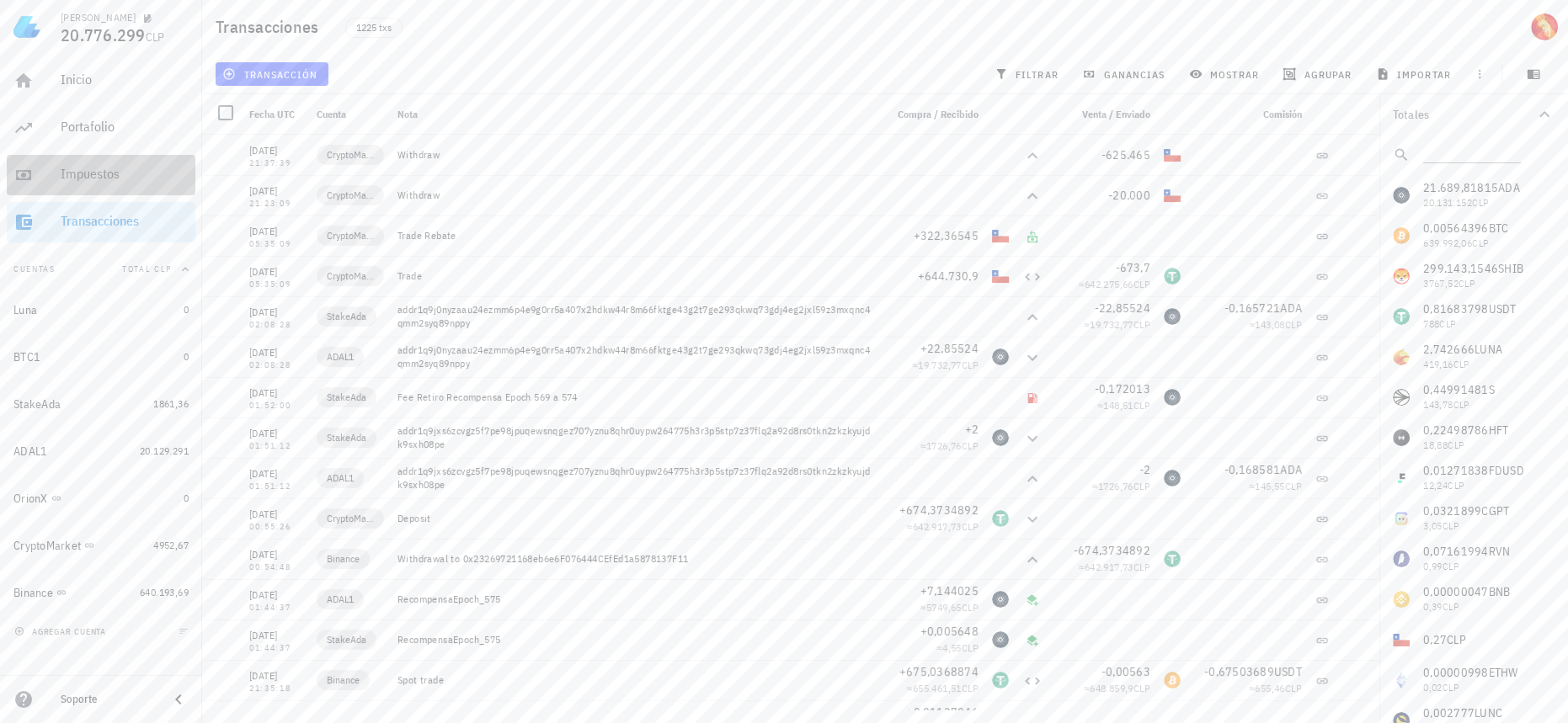
click at [136, 189] on div "Impuestos" at bounding box center [124, 175] width 128 height 38
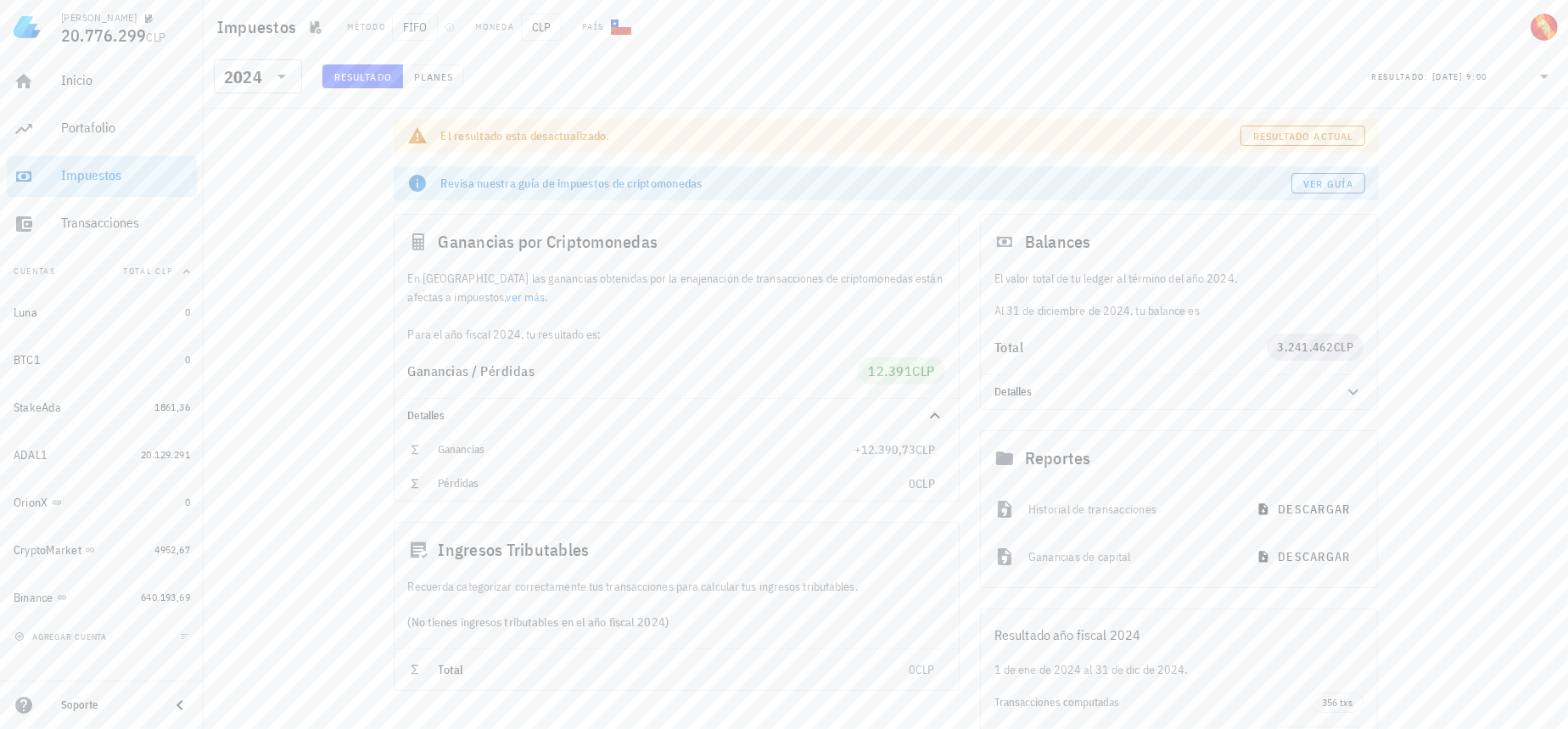
click at [272, 103] on div "​ 2024 Resultado Planes Resultado: 09/05/2025 9:00" at bounding box center [885, 81] width 1364 height 54
click at [273, 93] on div "​ 2024" at bounding box center [259, 82] width 105 height 45
click at [271, 57] on div "​ 2024 Resultado Planes Resultado: 09/05/2025 9:00" at bounding box center [885, 81] width 1364 height 54
click at [271, 68] on div at bounding box center [280, 76] width 24 height 20
click at [257, 193] on div "2023" at bounding box center [258, 189] width 61 height 13
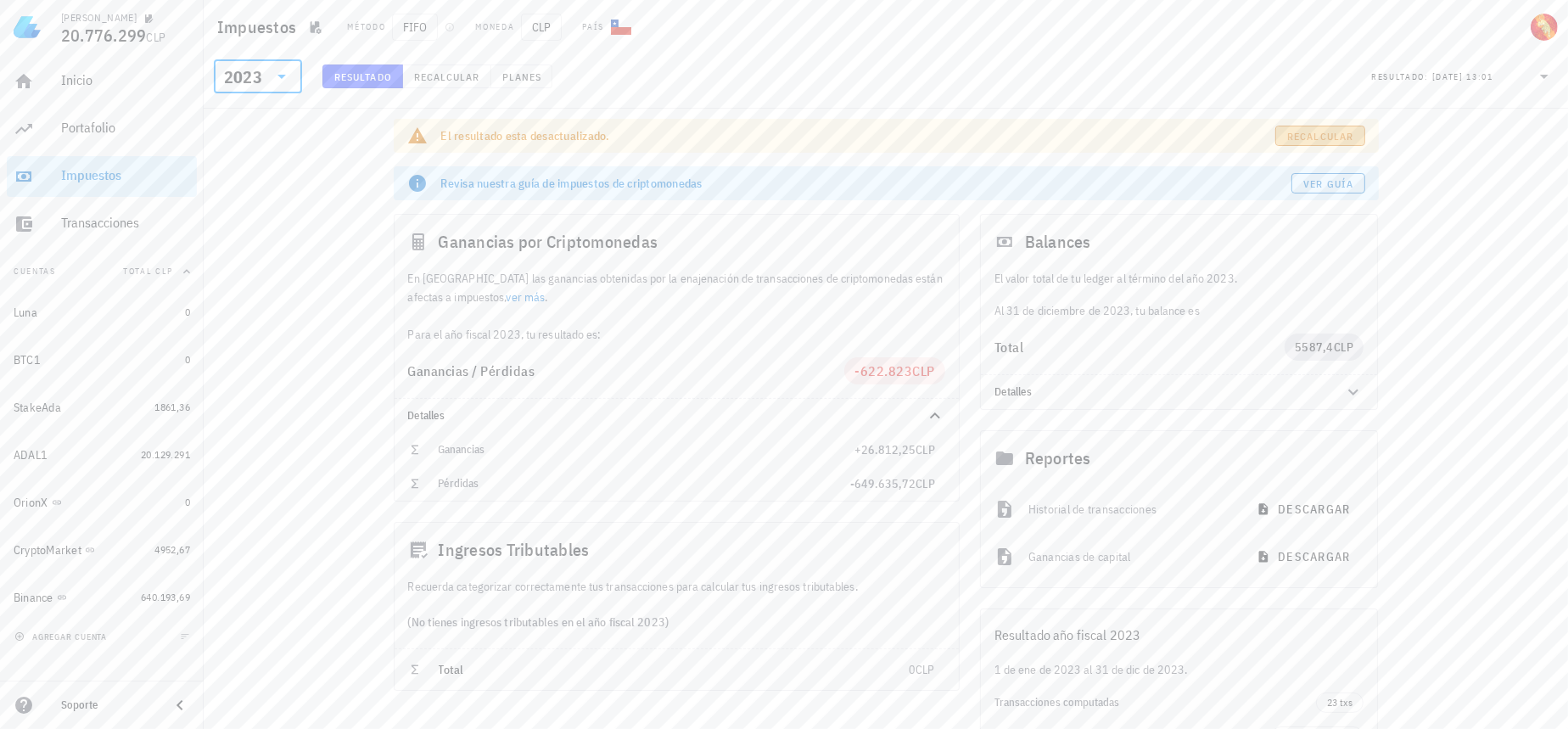
click at [1345, 127] on link "Recalcular" at bounding box center [1320, 135] width 90 height 20
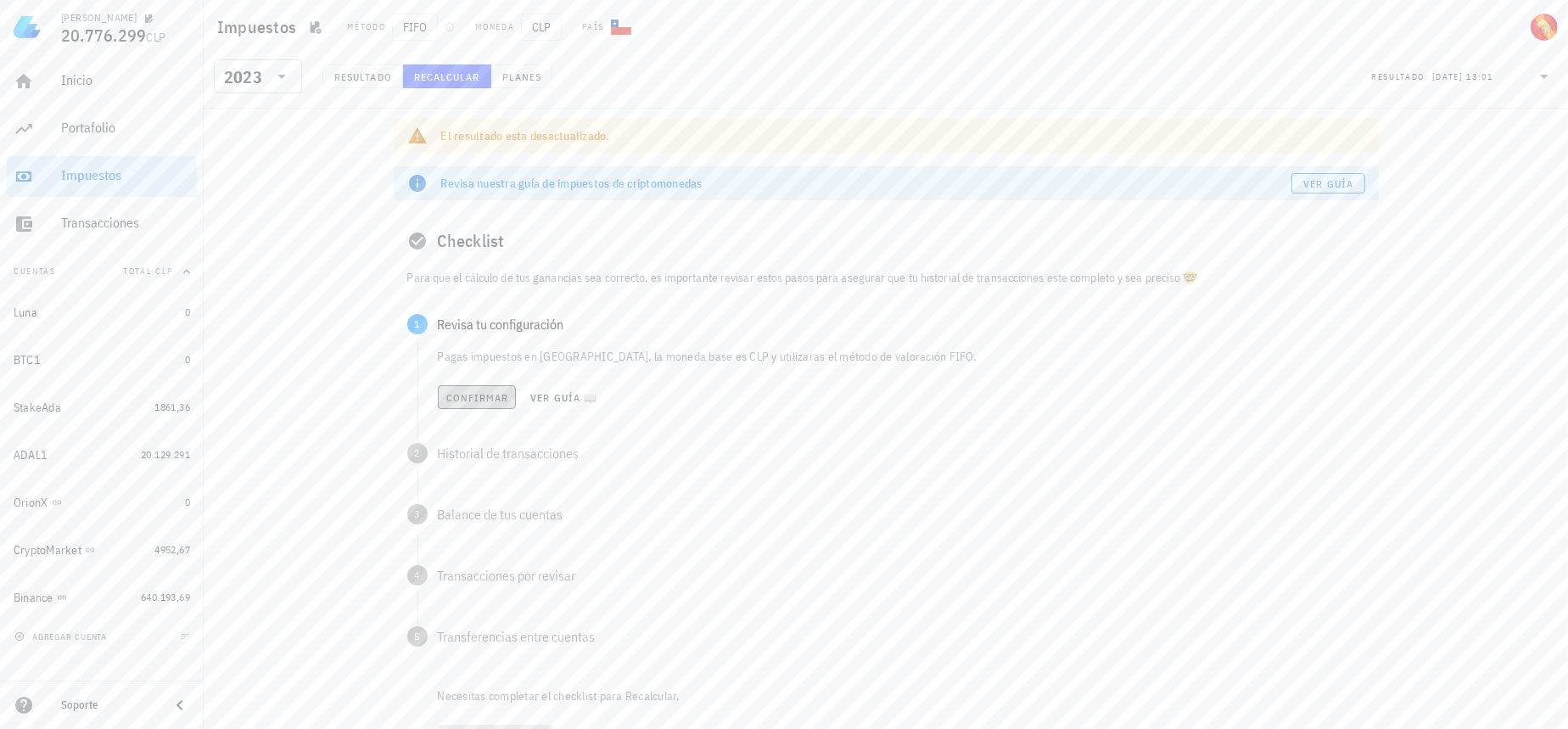
click at [497, 394] on span "Confirmar" at bounding box center [477, 397] width 64 height 12
click at [481, 462] on span "Confirmar" at bounding box center [477, 458] width 64 height 12
click at [465, 524] on span "Confirmar" at bounding box center [477, 519] width 64 height 12
click at [469, 558] on div "Revisa que tu historial de transacciones no tenga inconsistencias. Confirmar Ve…" at bounding box center [902, 565] width 927 height 68
click at [473, 575] on span "Confirmar" at bounding box center [477, 580] width 64 height 12
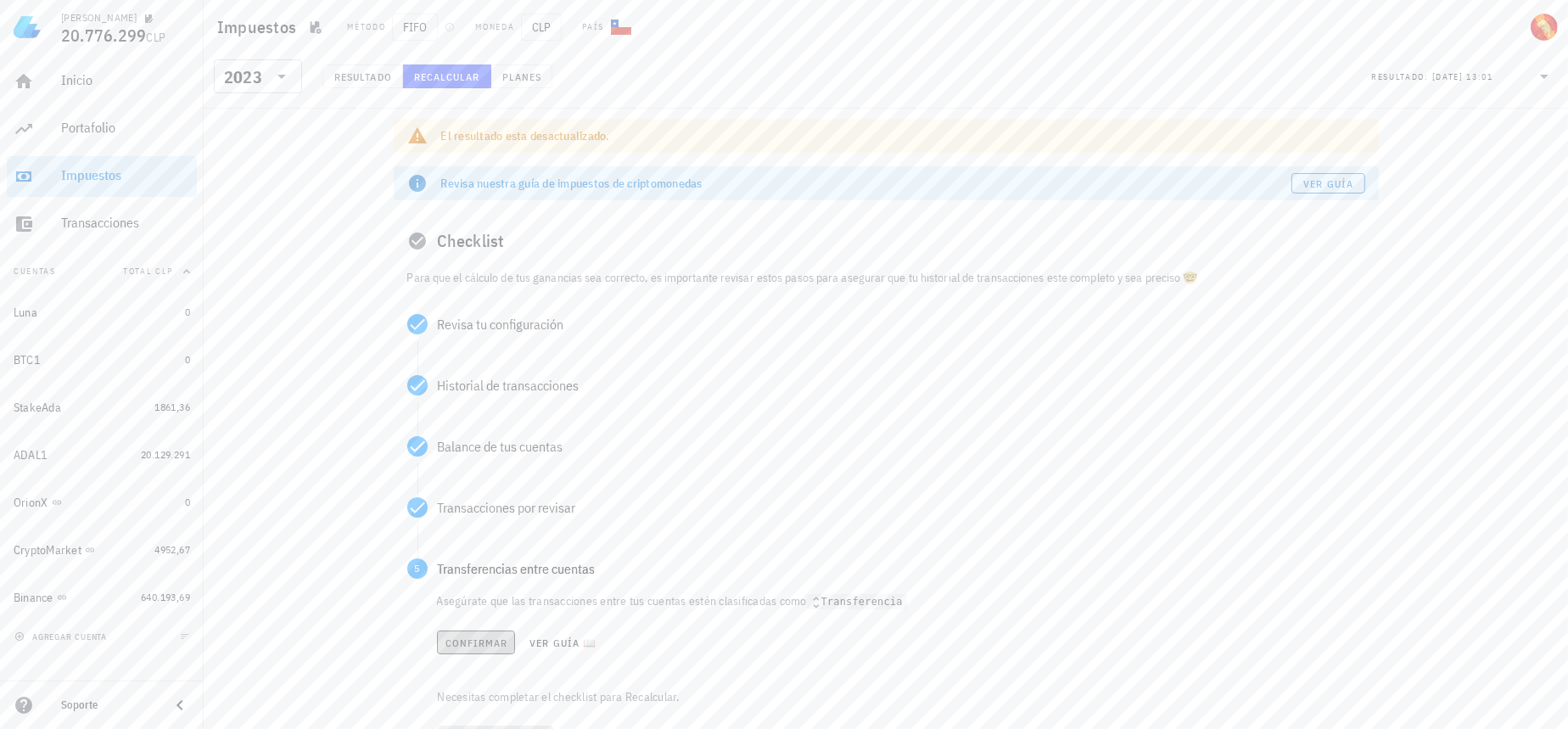
click at [467, 649] on span "Confirmar" at bounding box center [476, 642] width 64 height 12
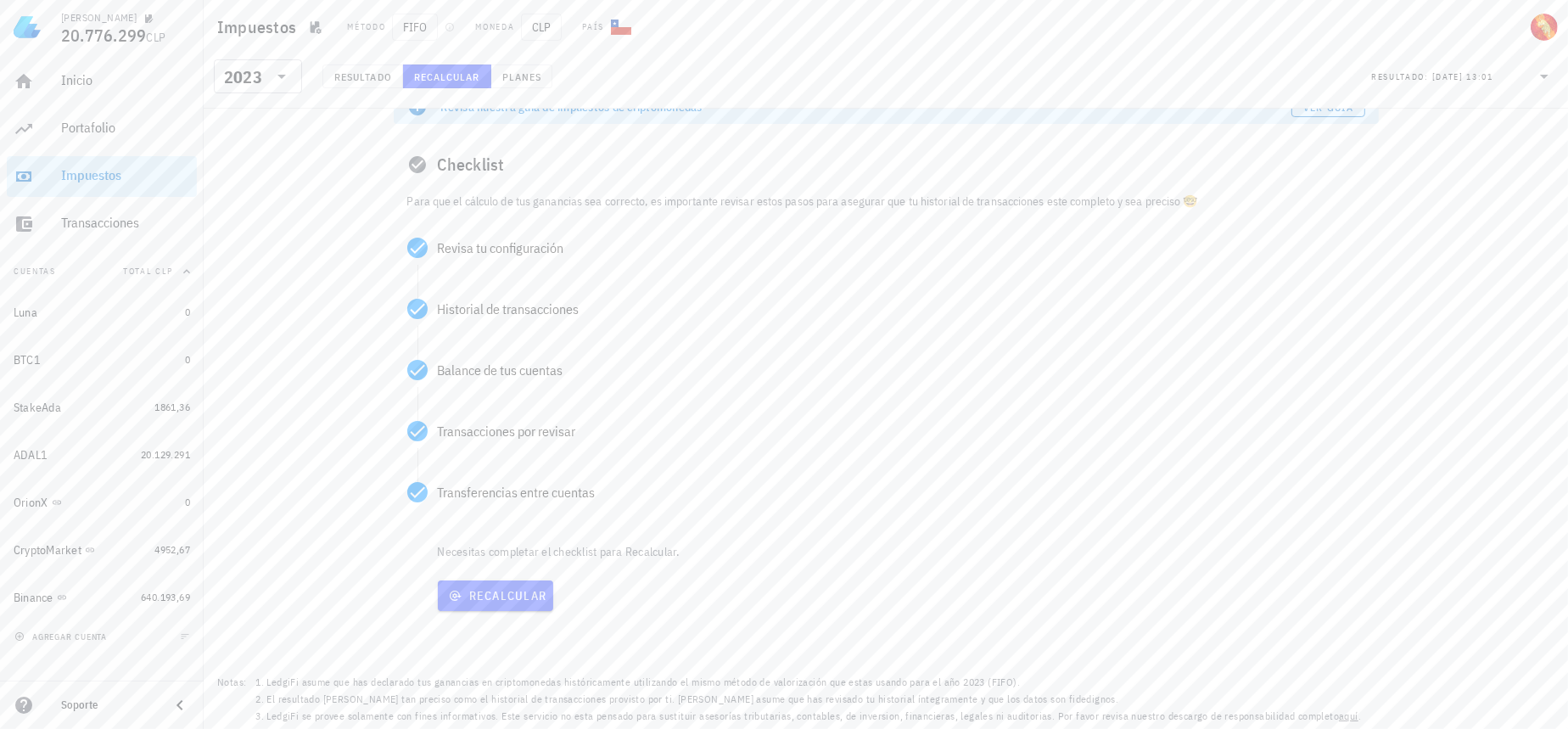
scroll to position [77, 0]
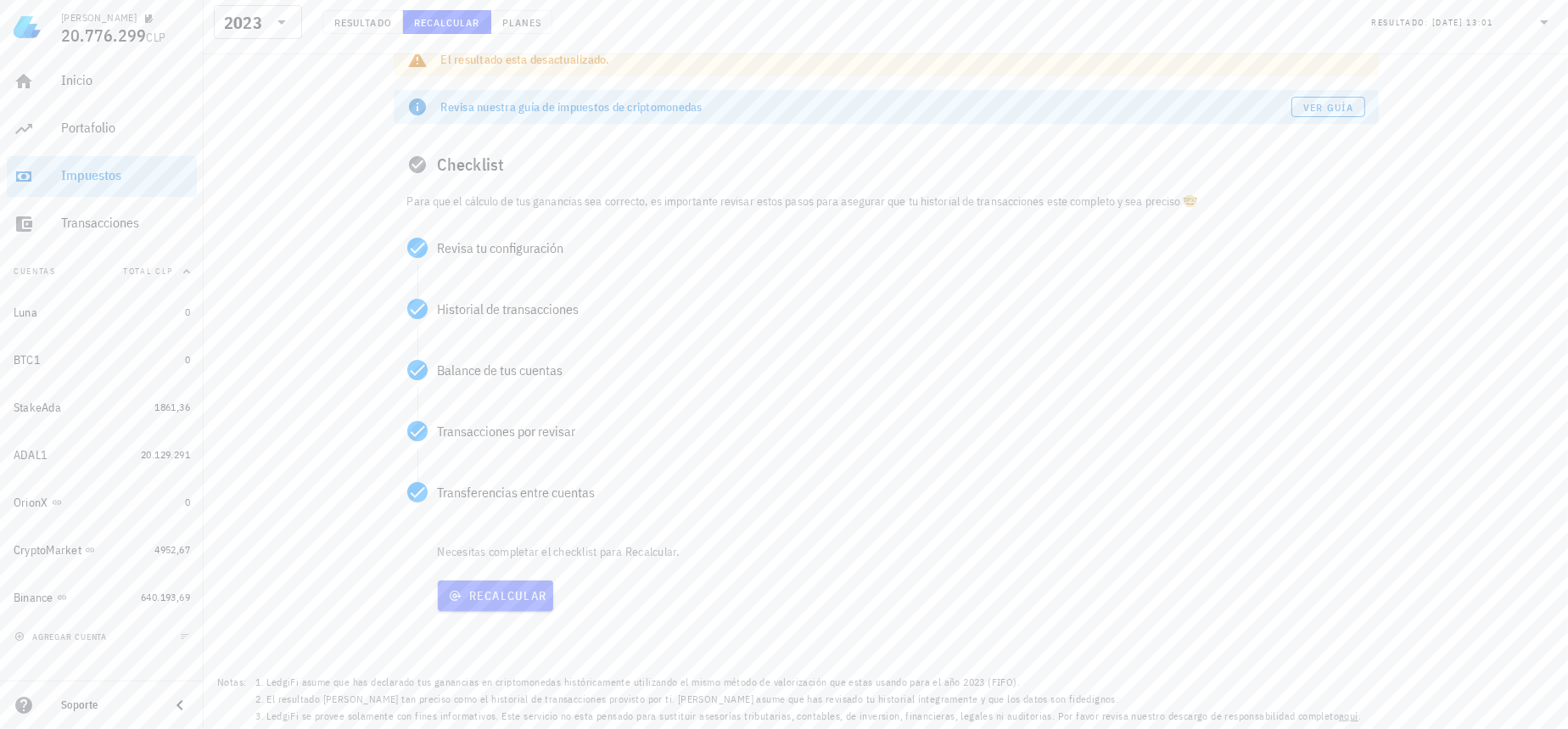
drag, startPoint x: 499, startPoint y: 574, endPoint x: 504, endPoint y: 586, distance: 13.0
click at [499, 575] on div "Recalcular" at bounding box center [906, 595] width 944 height 45
click at [504, 586] on button "Recalcular" at bounding box center [496, 595] width 117 height 30
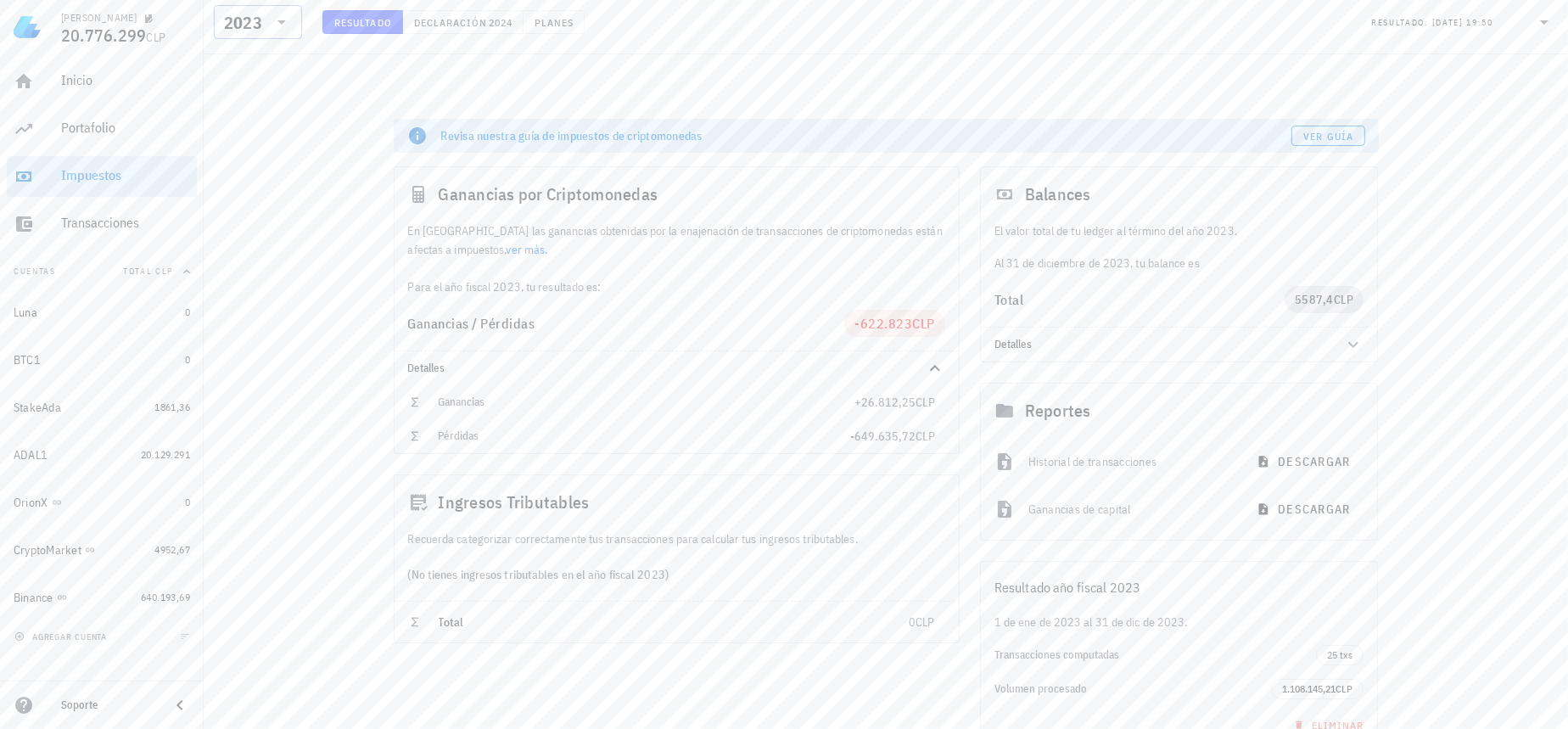
click at [275, 20] on icon at bounding box center [281, 22] width 20 height 20
click at [250, 101] on div "2024" at bounding box center [258, 100] width 61 height 13
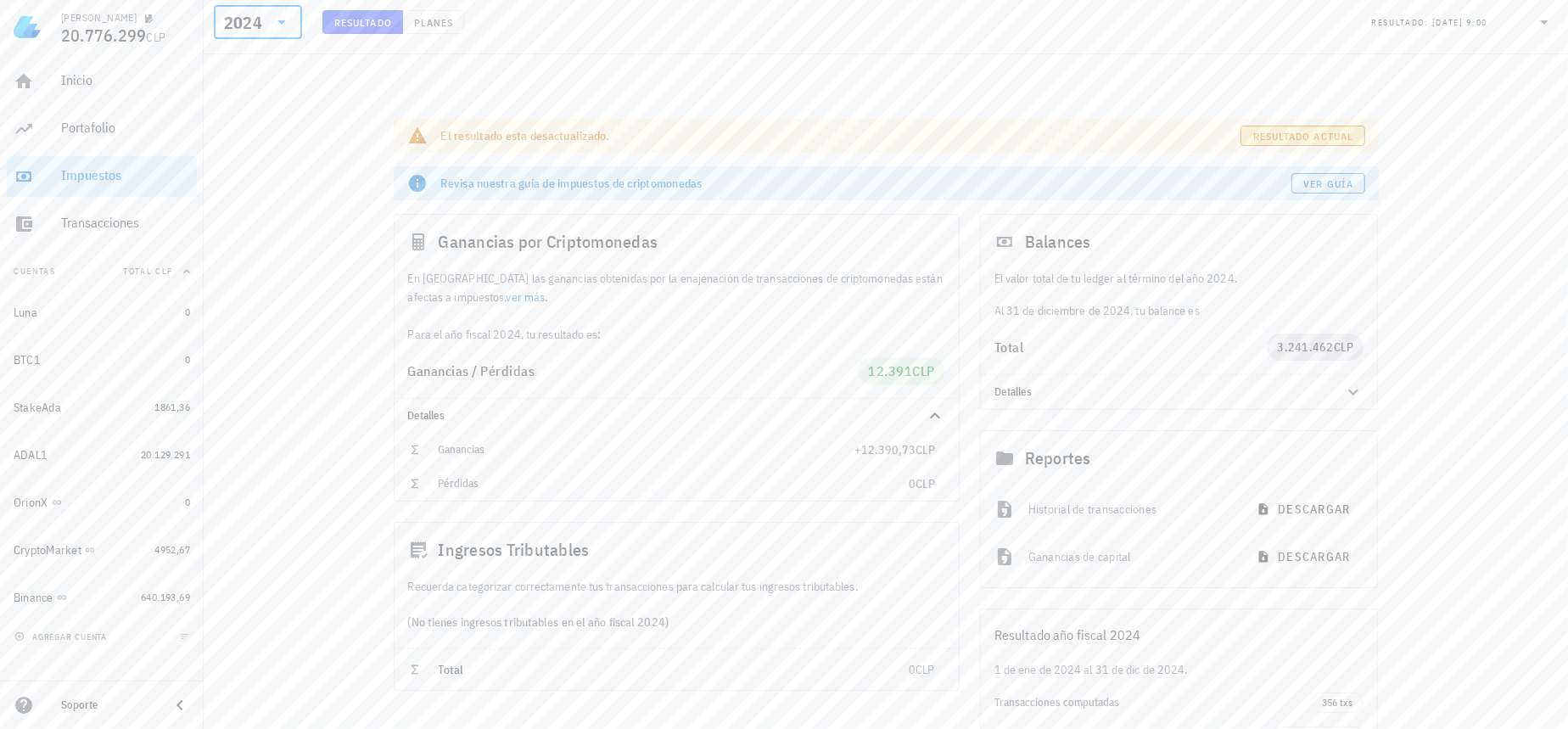
click at [1299, 135] on span "Resultado actual" at bounding box center [1303, 136] width 101 height 12
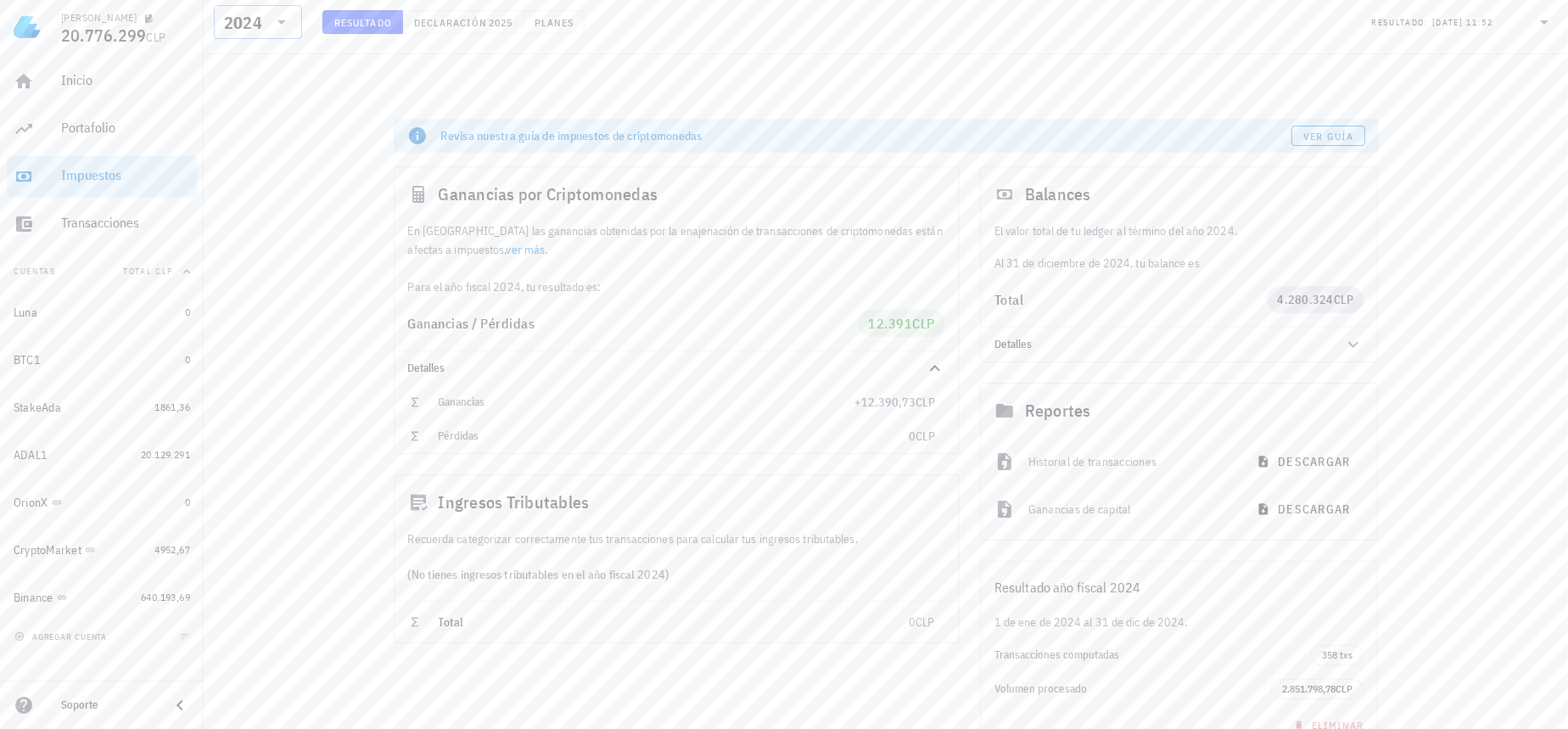
click at [268, 12] on div at bounding box center [280, 22] width 24 height 20
click at [245, 68] on div "2025" at bounding box center [258, 66] width 61 height 13
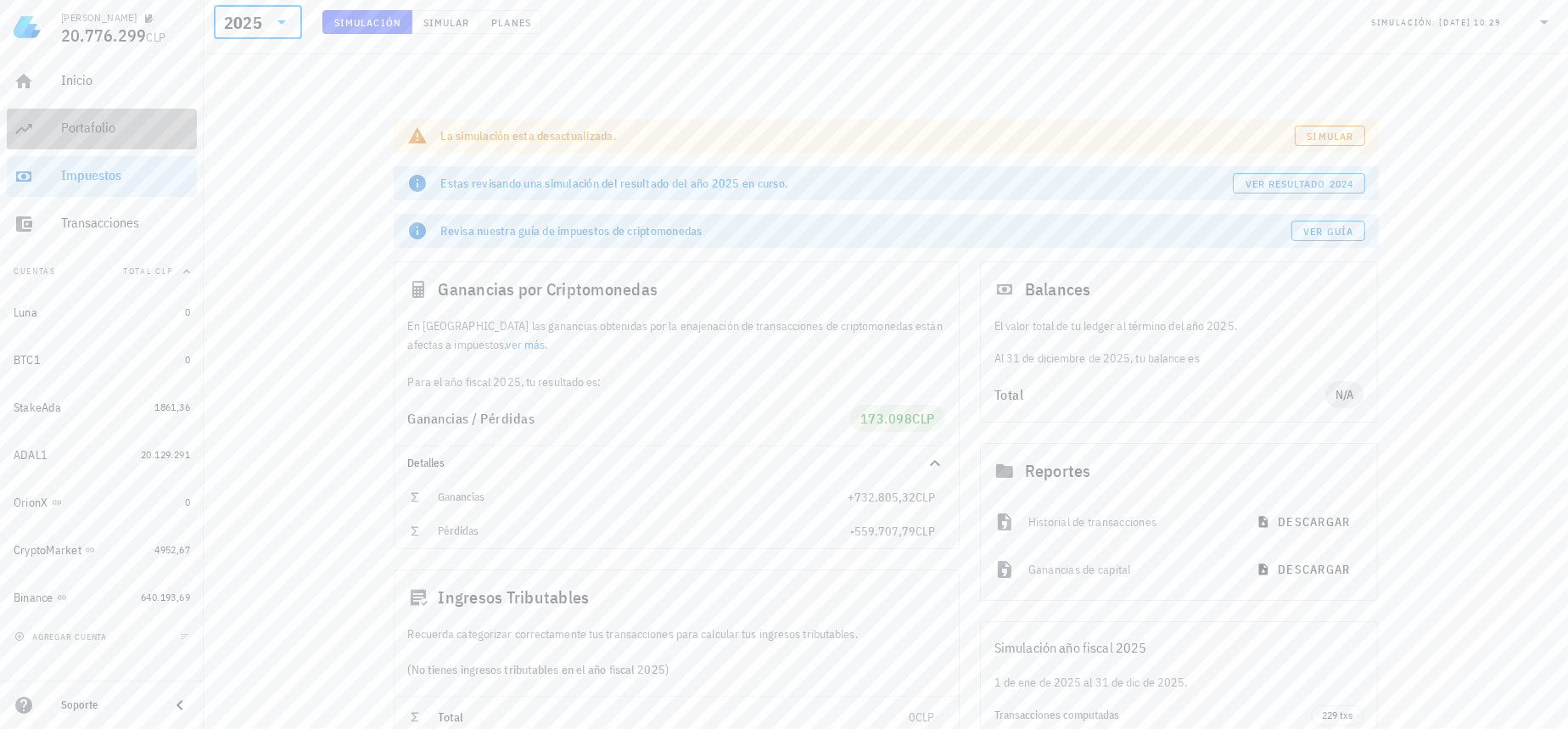
click at [97, 123] on div "Portafolio" at bounding box center [125, 127] width 129 height 16
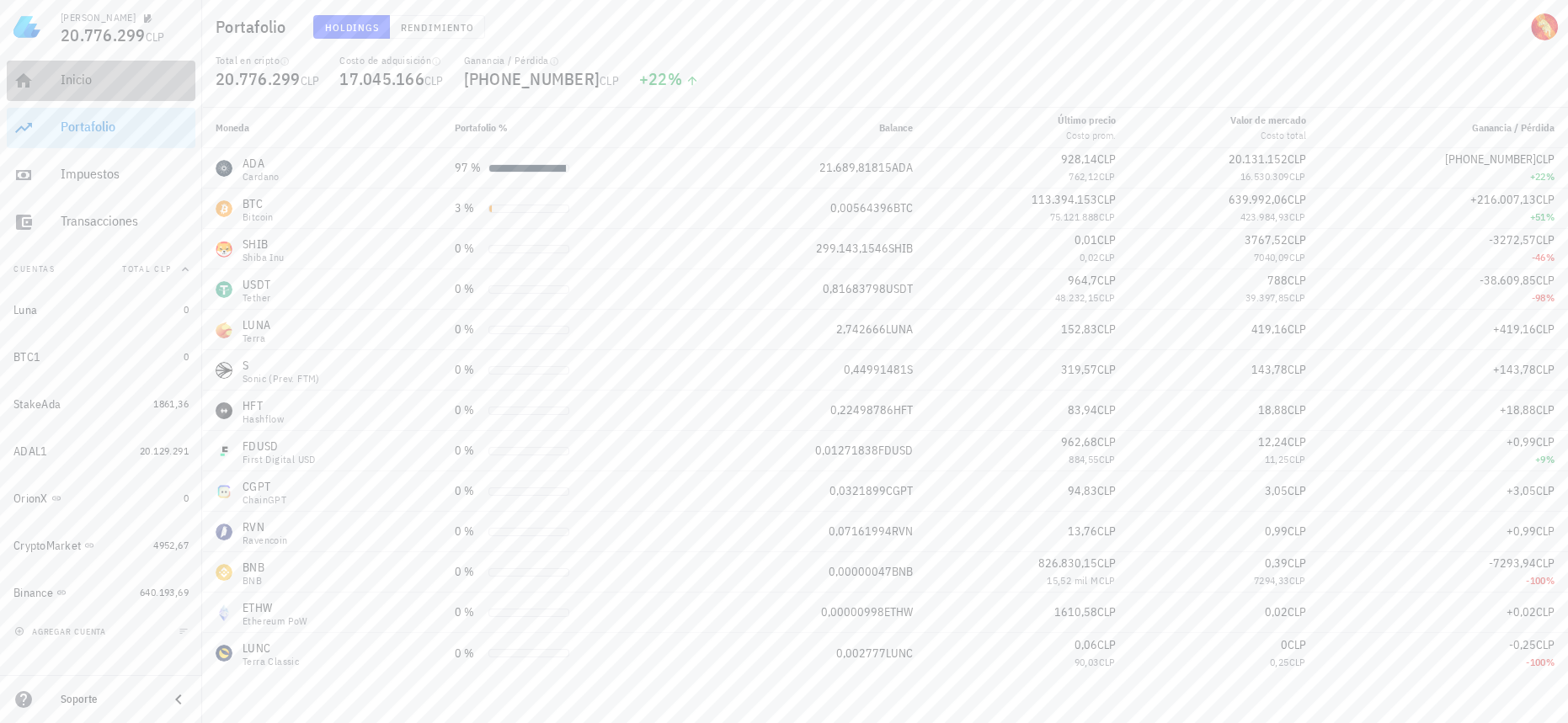
click at [126, 83] on div "Inicio" at bounding box center [124, 79] width 128 height 16
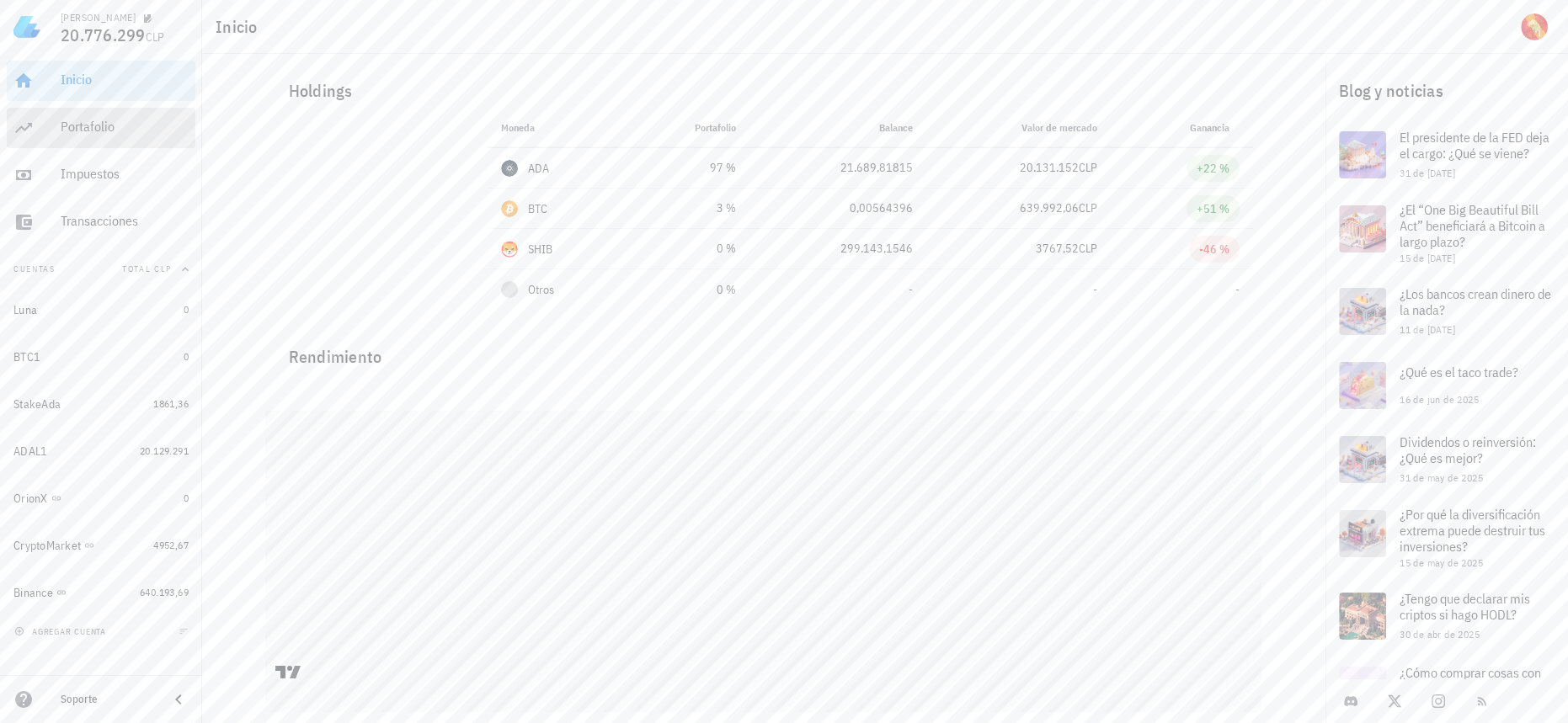
click at [100, 139] on div "Portafolio" at bounding box center [124, 127] width 128 height 38
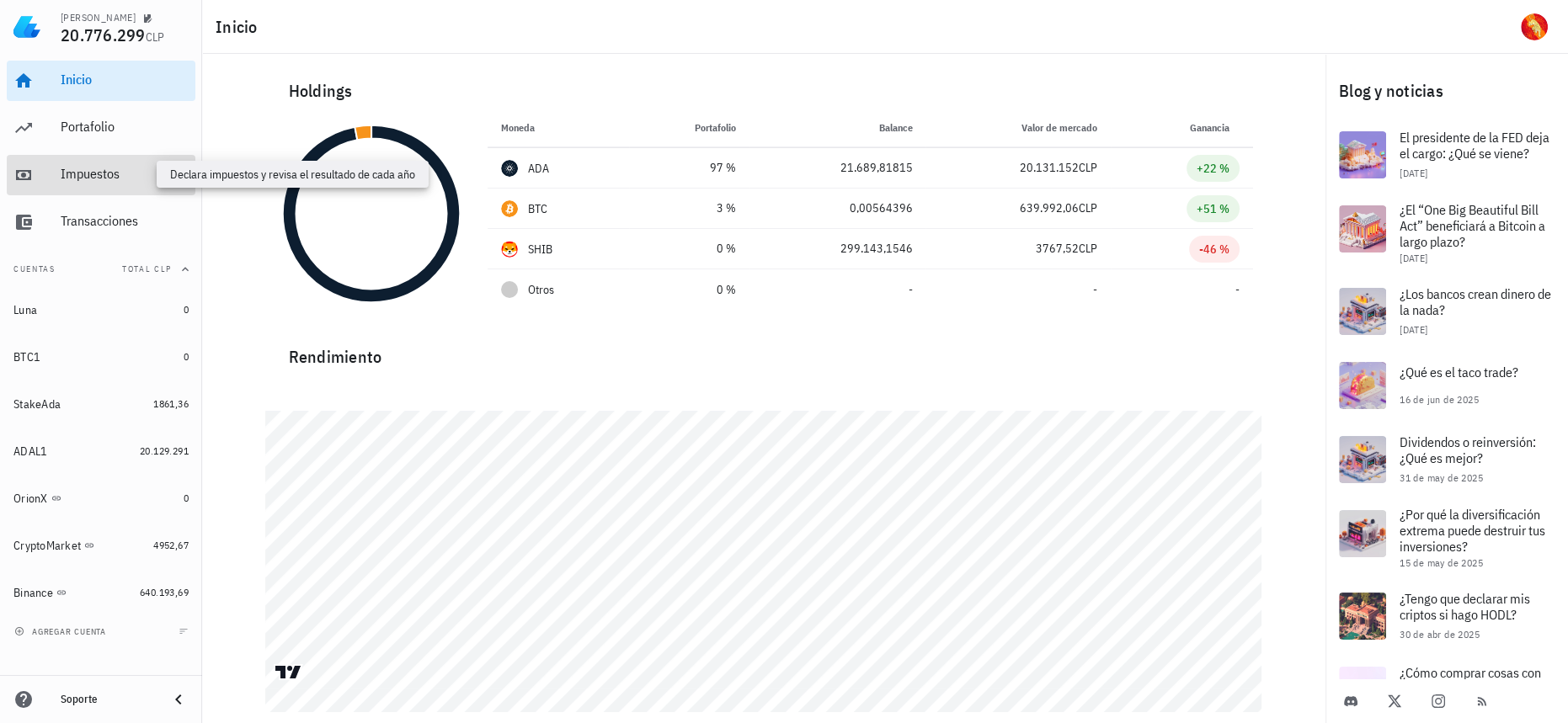
click at [130, 177] on div "Impuestos" at bounding box center [124, 173] width 128 height 16
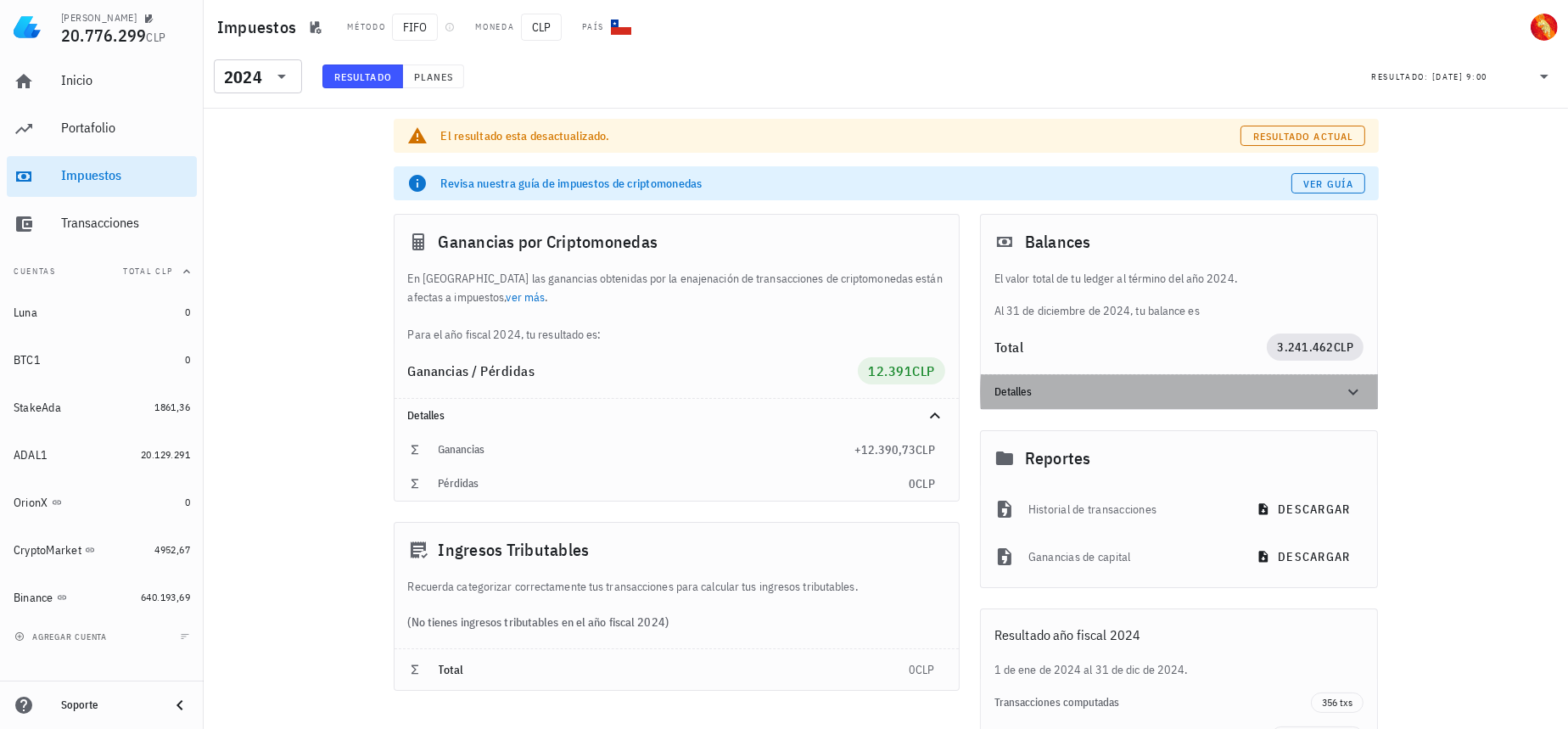
click at [1343, 393] on div at bounding box center [1342, 392] width 41 height 20
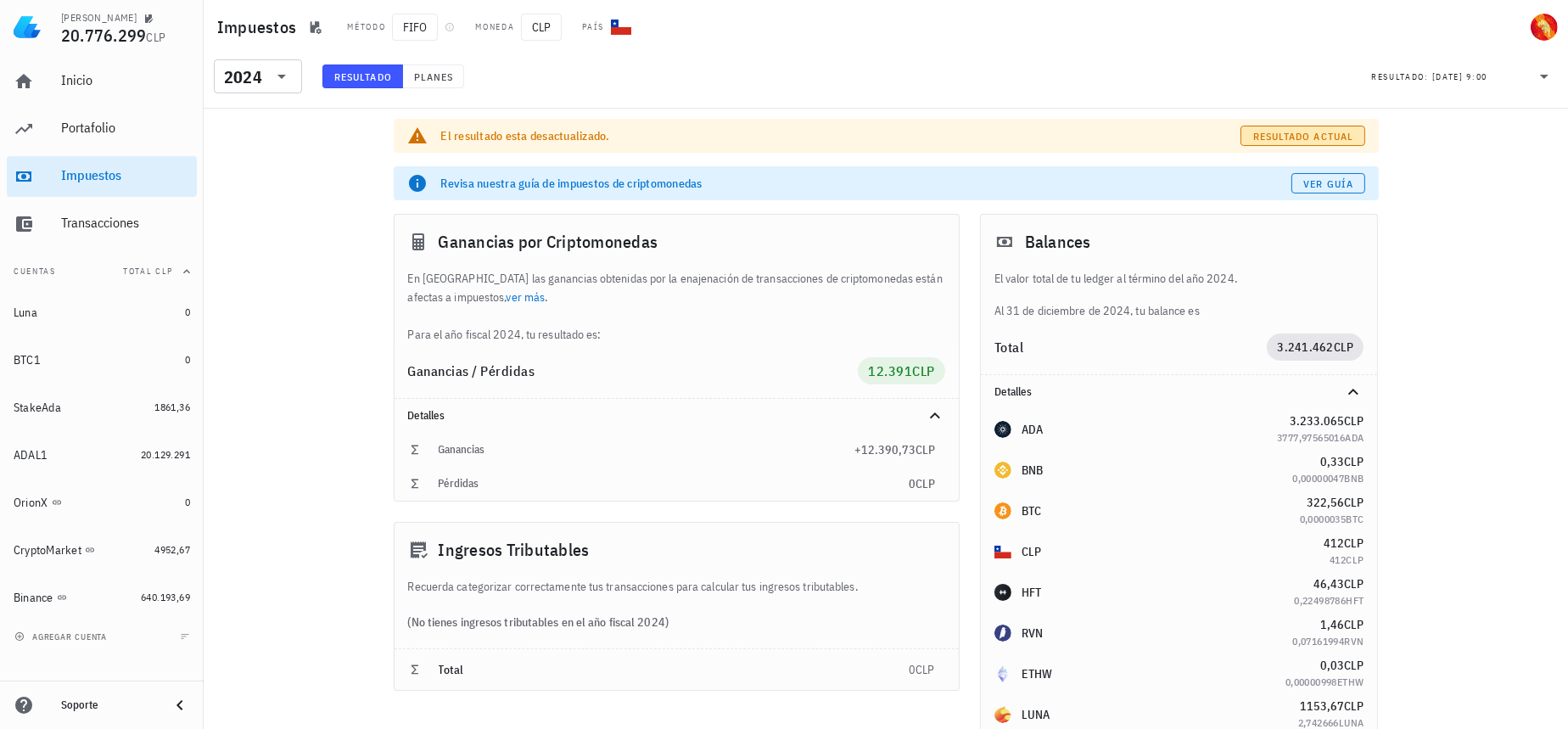
click at [1303, 132] on span "Resultado actual" at bounding box center [1303, 136] width 101 height 12
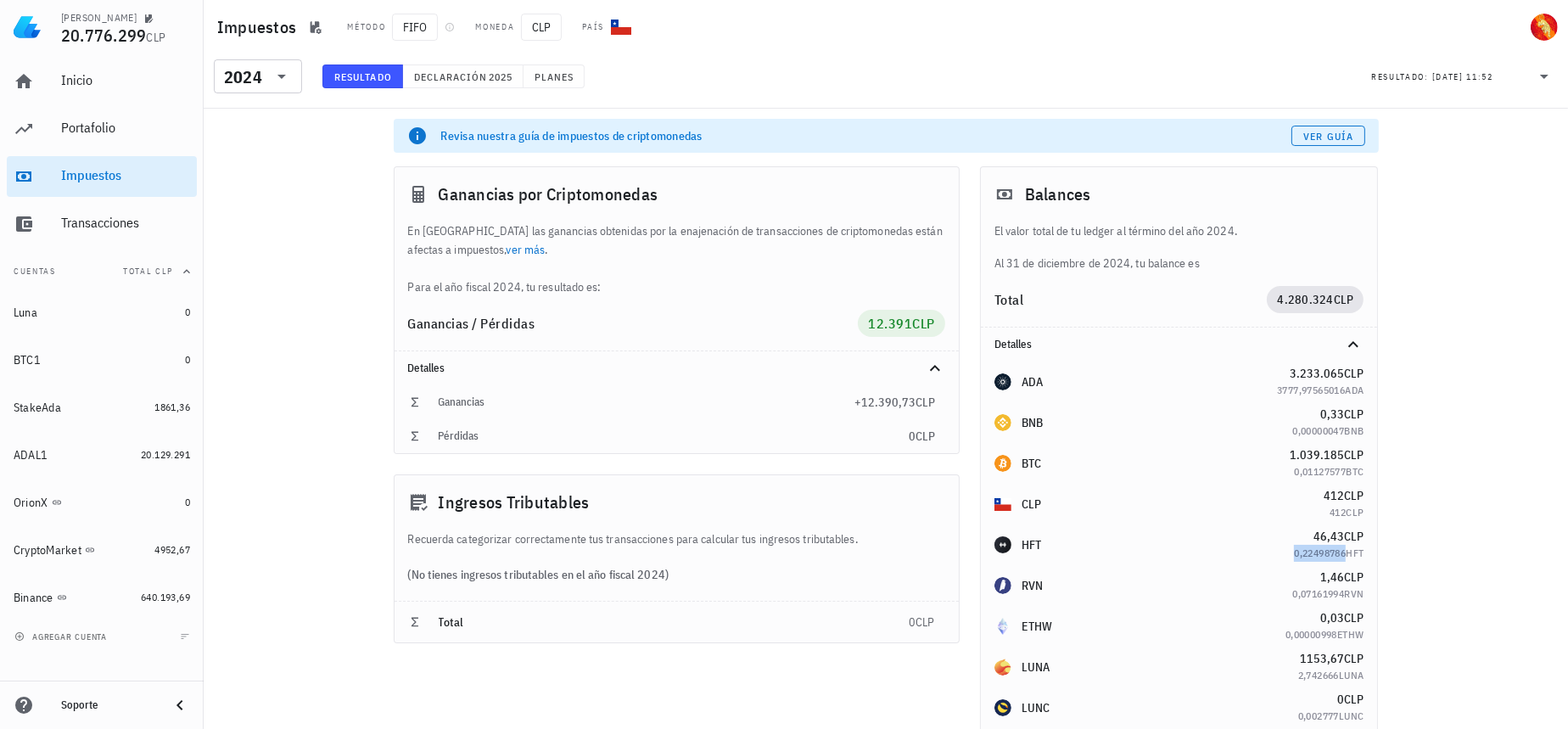
click at [1321, 553] on span "0,22498786" at bounding box center [1320, 552] width 52 height 12
click at [1313, 579] on div "1,46 CLP" at bounding box center [1327, 577] width 71 height 17
click at [1322, 619] on span "0,03" at bounding box center [1332, 618] width 24 height 15
drag, startPoint x: 1301, startPoint y: 663, endPoint x: 1332, endPoint y: 663, distance: 31.0
click at [1332, 663] on div "1153,67 CLP" at bounding box center [1331, 659] width 66 height 17
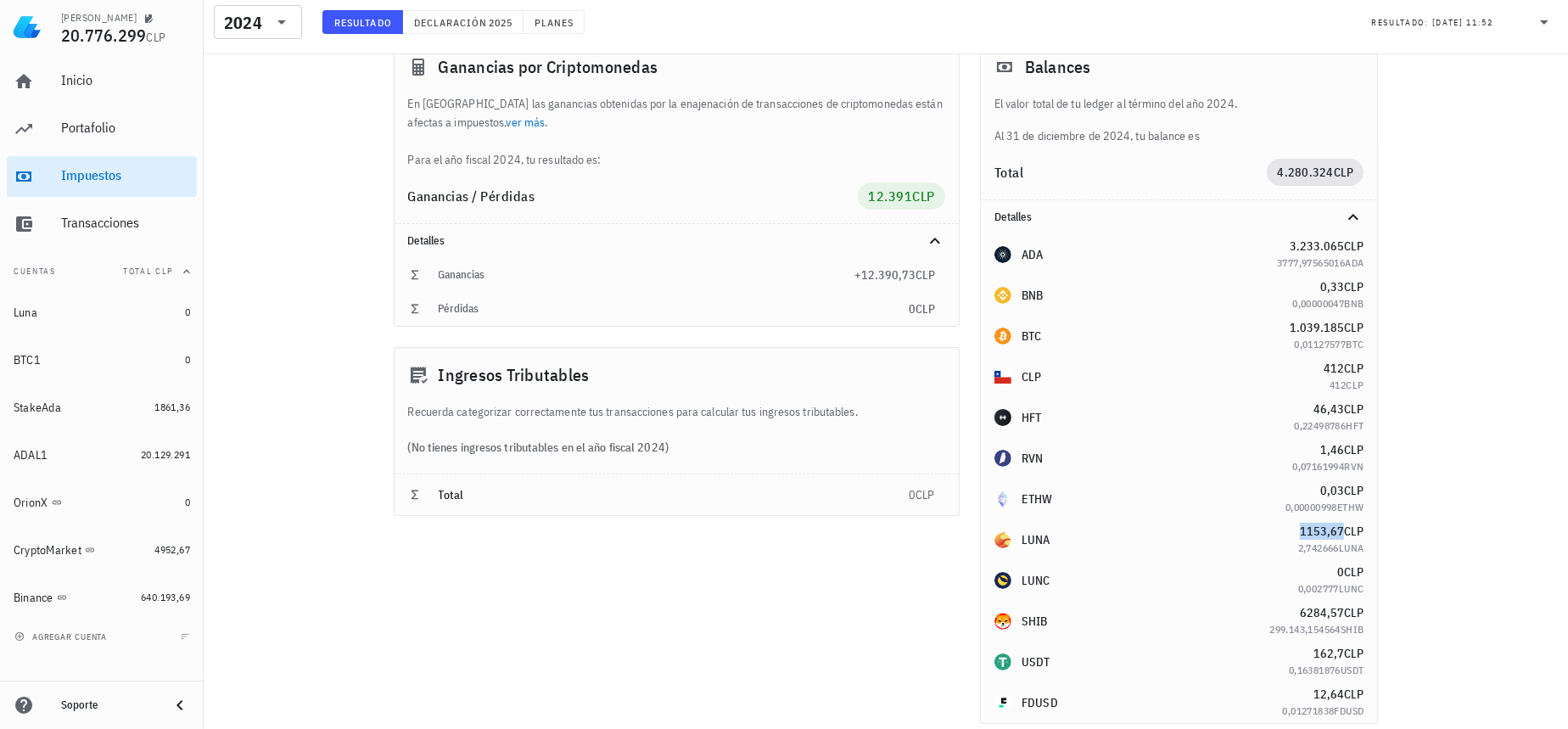
scroll to position [154, 0]
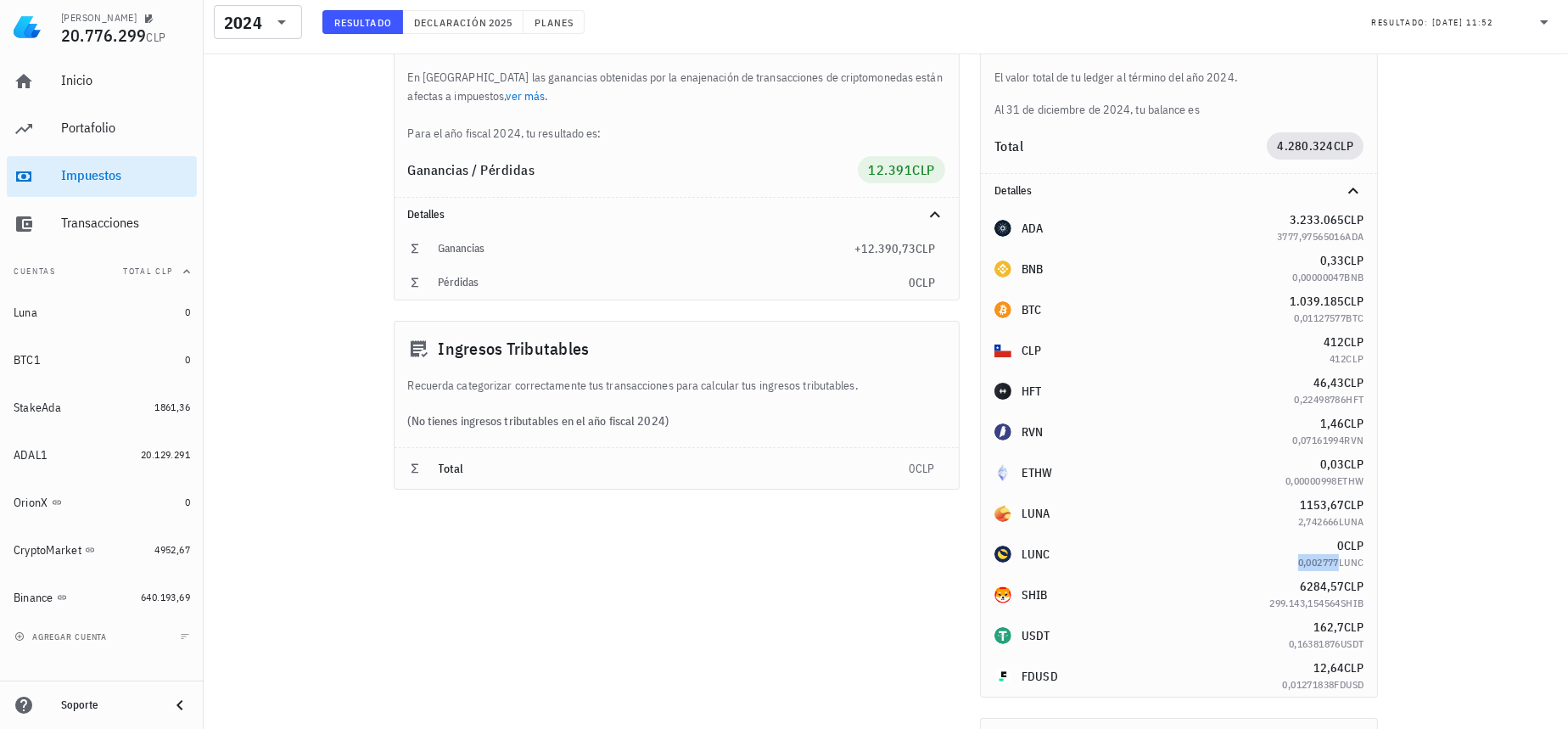
click at [1335, 556] on span "0,002777" at bounding box center [1318, 561] width 41 height 12
drag, startPoint x: 1332, startPoint y: 545, endPoint x: 1345, endPoint y: 545, distance: 13.0
click at [1345, 545] on div "0 CLP" at bounding box center [1331, 546] width 66 height 17
click at [1305, 583] on span "6284,57" at bounding box center [1322, 586] width 45 height 15
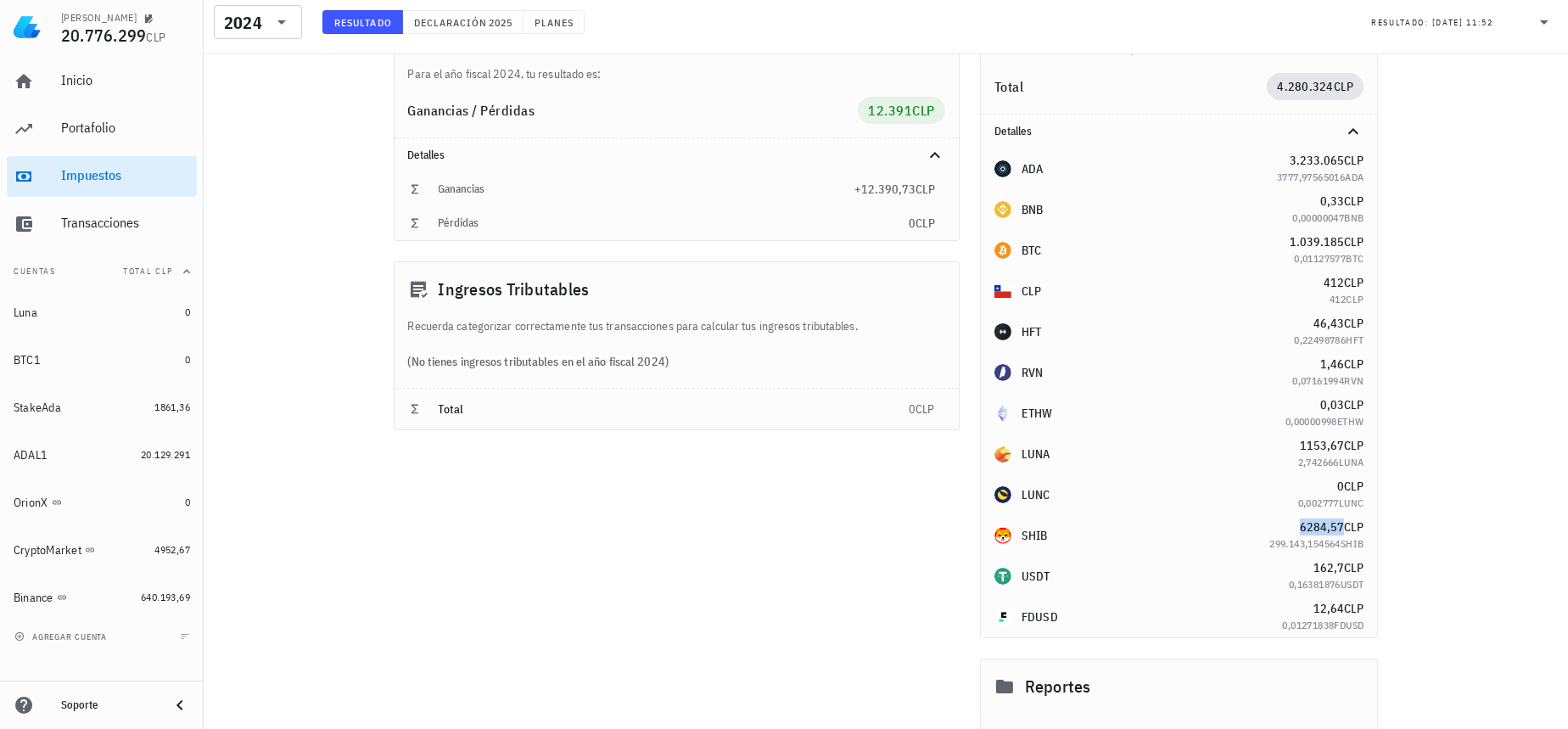
scroll to position [230, 0]
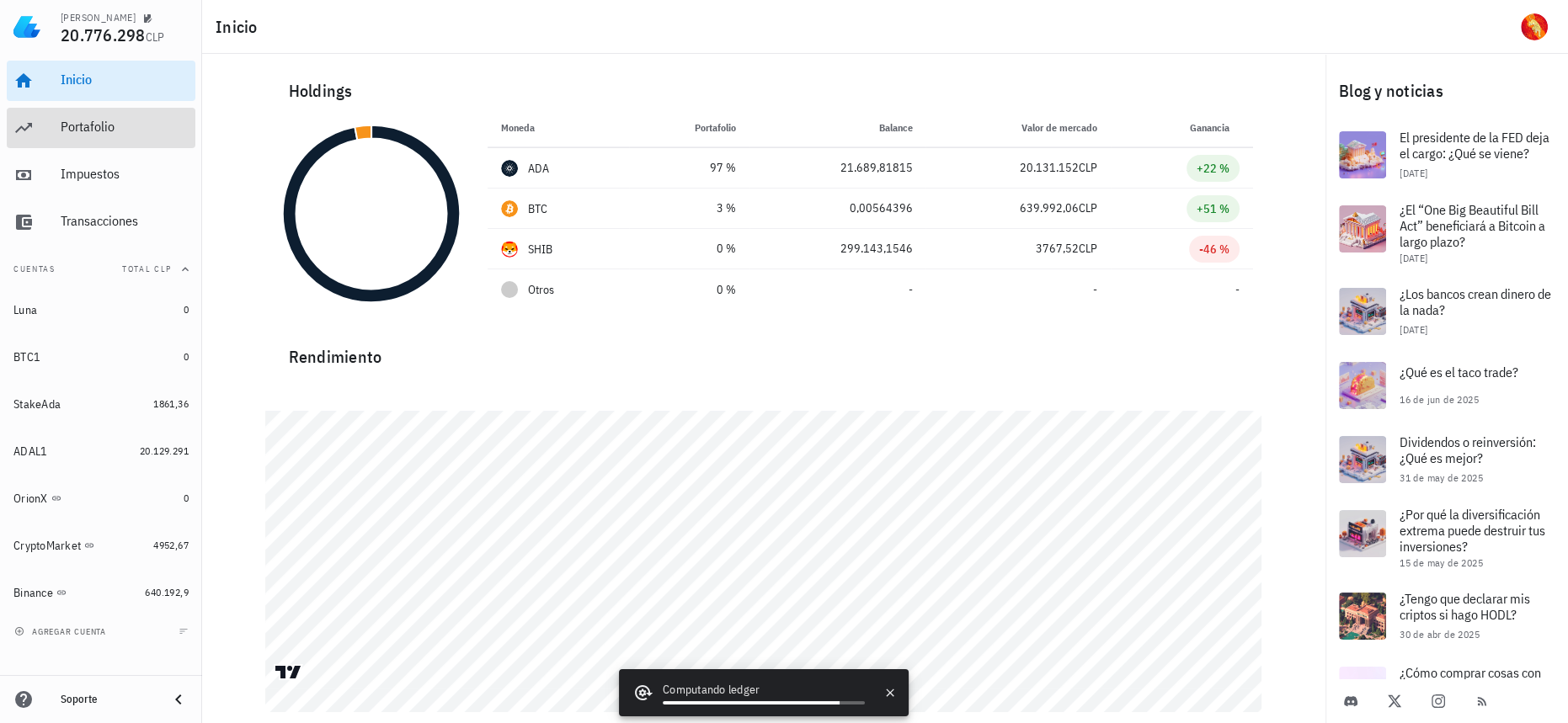
click at [47, 122] on link "Portafolio" at bounding box center [101, 128] width 188 height 40
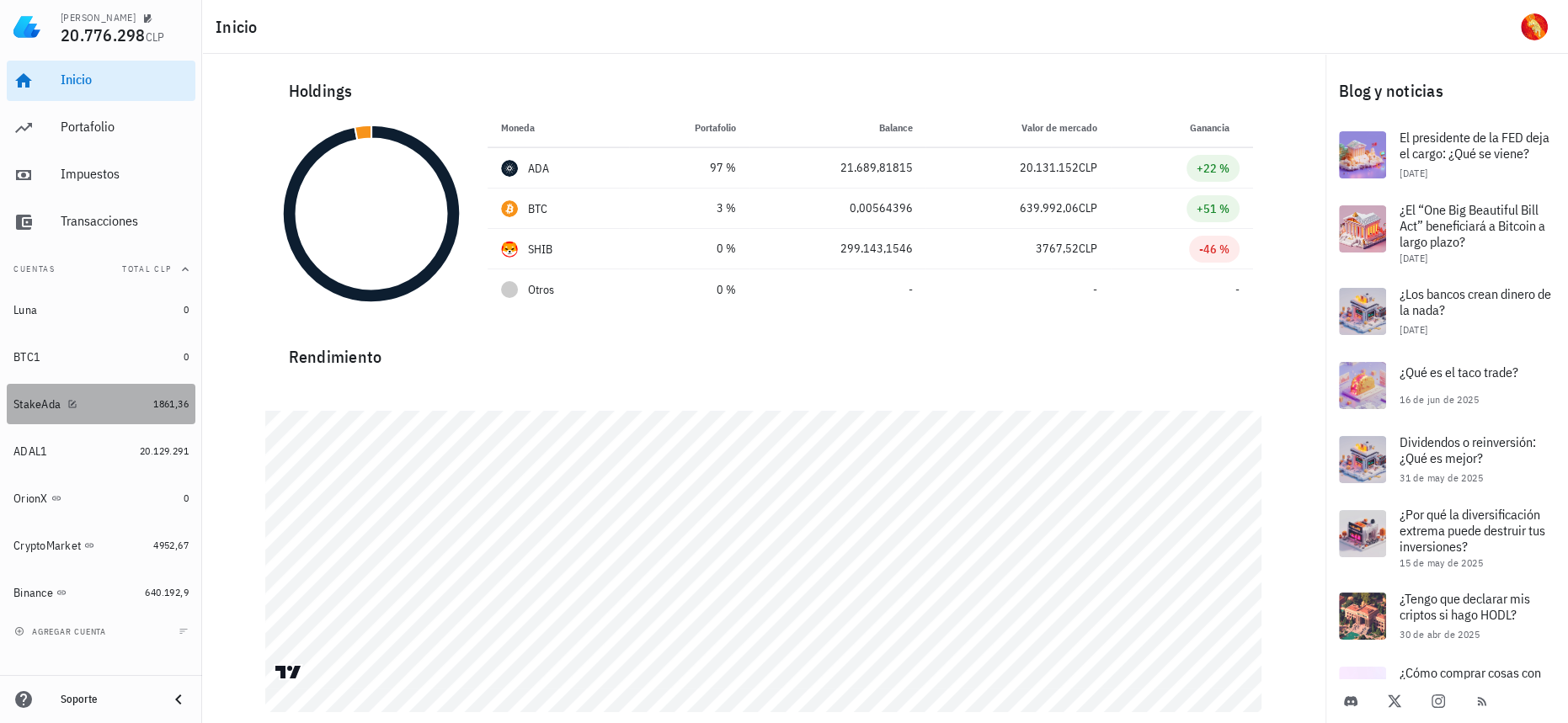
click at [148, 405] on link "StakeAda 1861,36" at bounding box center [101, 403] width 188 height 40
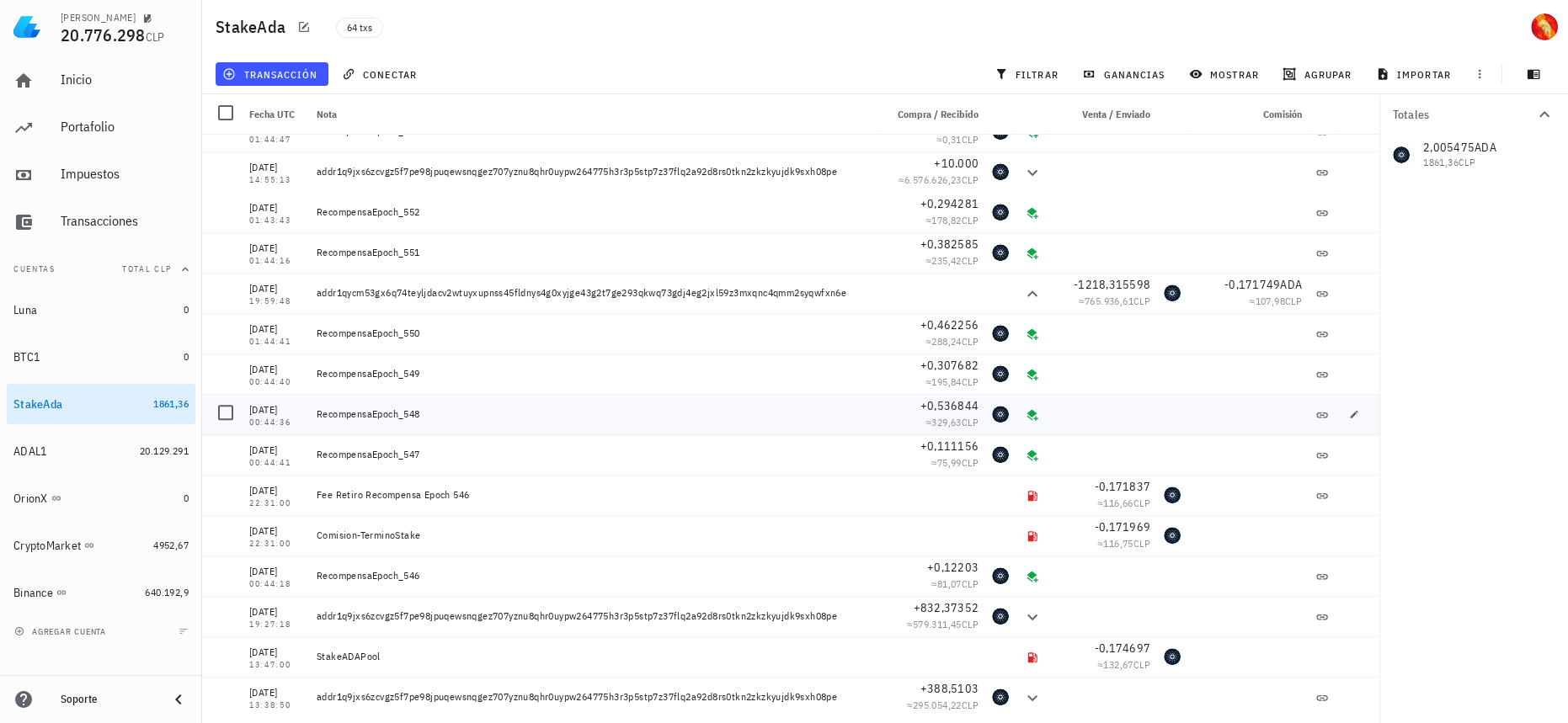
scroll to position [2009, 0]
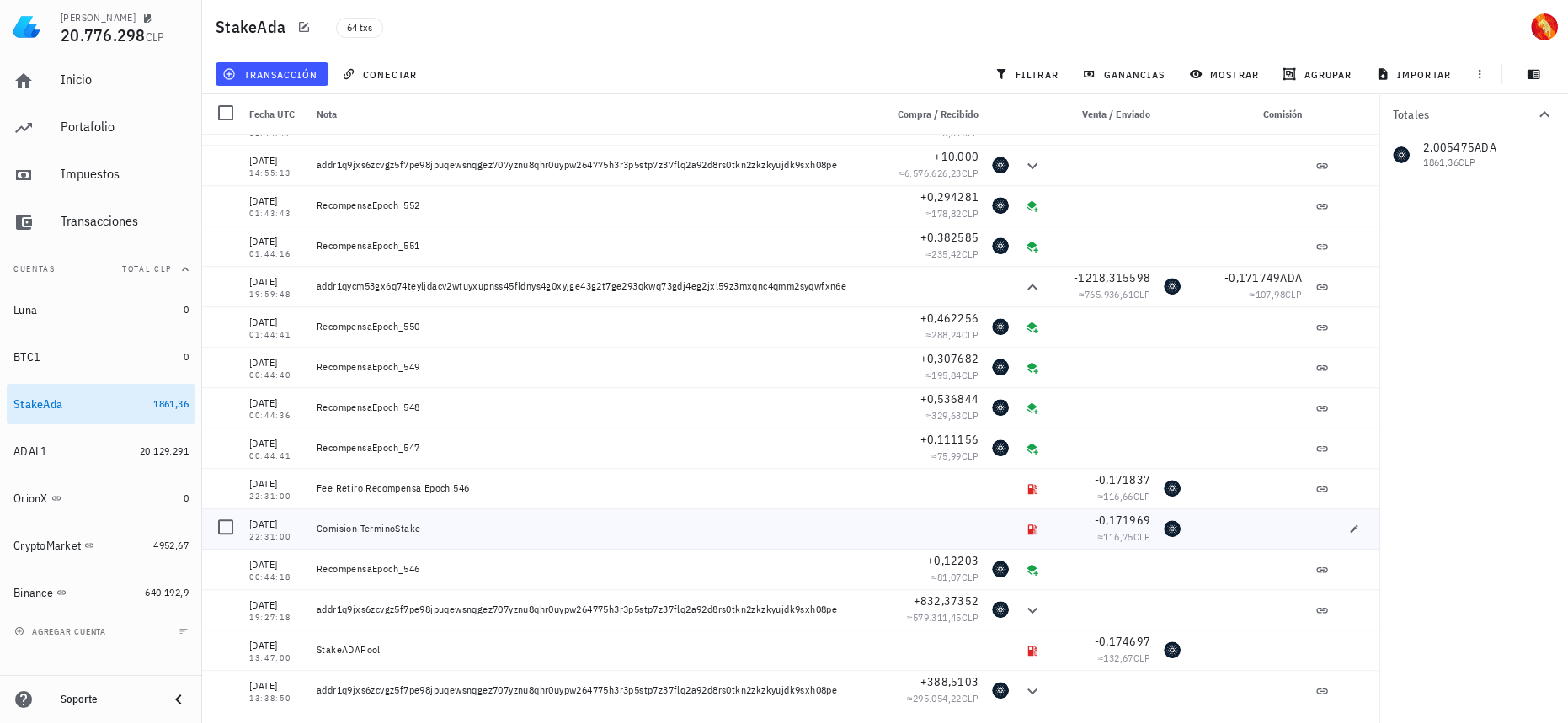
drag, startPoint x: 482, startPoint y: 531, endPoint x: 312, endPoint y: 532, distance: 170.0
click at [312, 532] on div "Comision-TerminoStake" at bounding box center [593, 528] width 567 height 40
drag, startPoint x: 304, startPoint y: 685, endPoint x: 248, endPoint y: 684, distance: 56.0
click at [248, 684] on div "08/03/2025 13:38:50" at bounding box center [277, 689] width 68 height 40
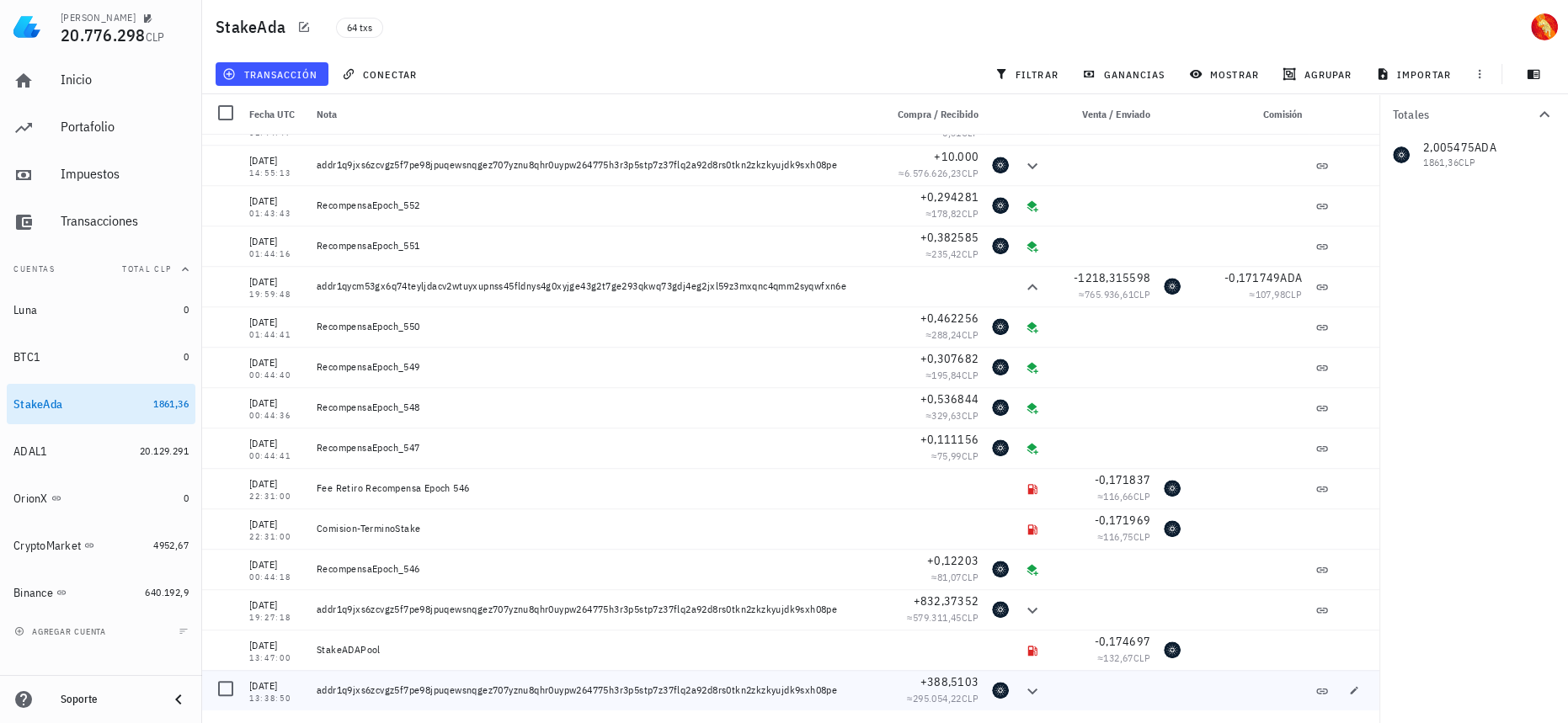
copy div "08/03/2025"
drag, startPoint x: 251, startPoint y: 700, endPoint x: 289, endPoint y: 701, distance: 38.0
click at [289, 701] on div "13:38:50" at bounding box center [276, 698] width 54 height 8
copy div "13:38:50"
click at [294, 660] on div "13:47:00" at bounding box center [276, 657] width 54 height 8
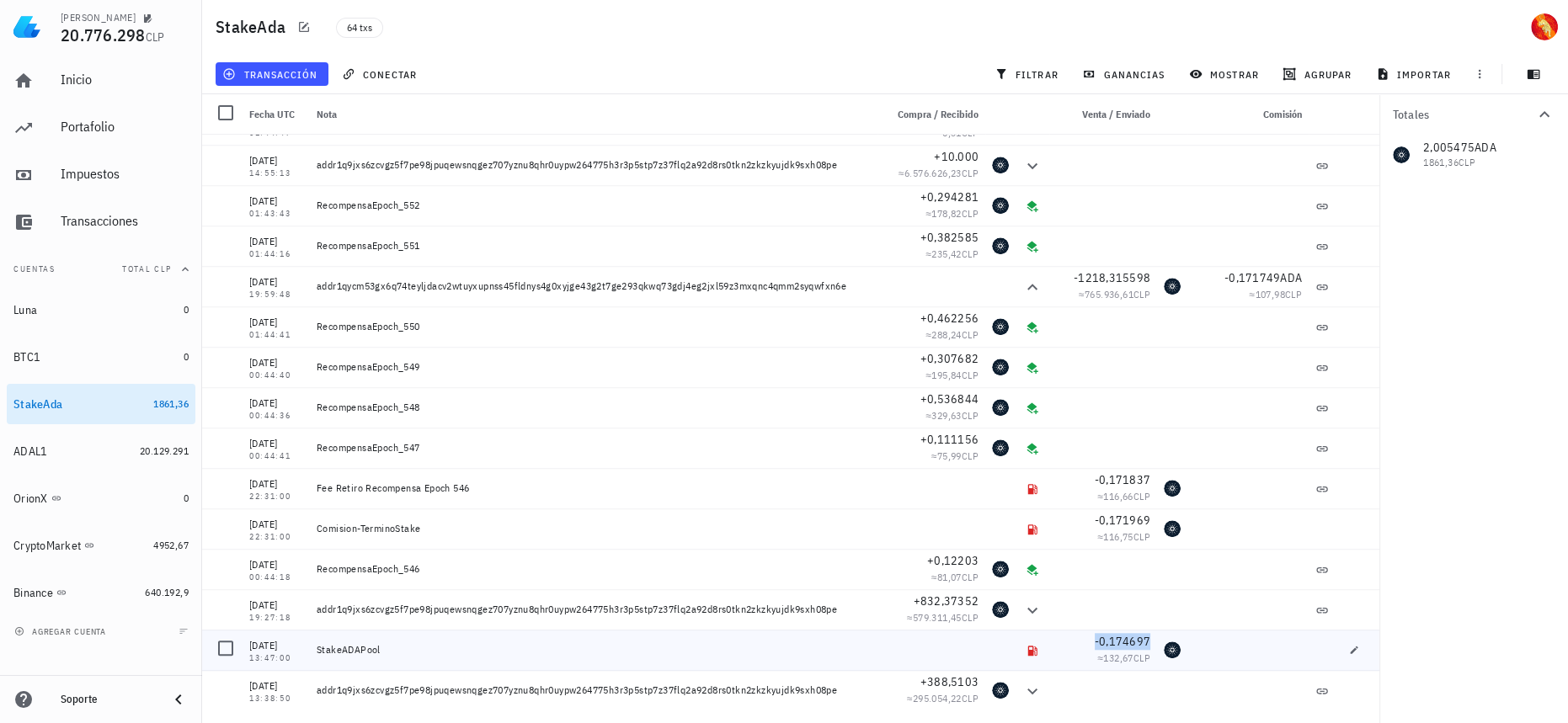
copy span "-0,174697"
drag, startPoint x: 394, startPoint y: 647, endPoint x: 313, endPoint y: 645, distance: 81.0
click at [313, 645] on div "StakeADAPool" at bounding box center [593, 649] width 567 height 40
copy div "StakeADAPool"
drag, startPoint x: 288, startPoint y: 656, endPoint x: 246, endPoint y: 661, distance: 42.3
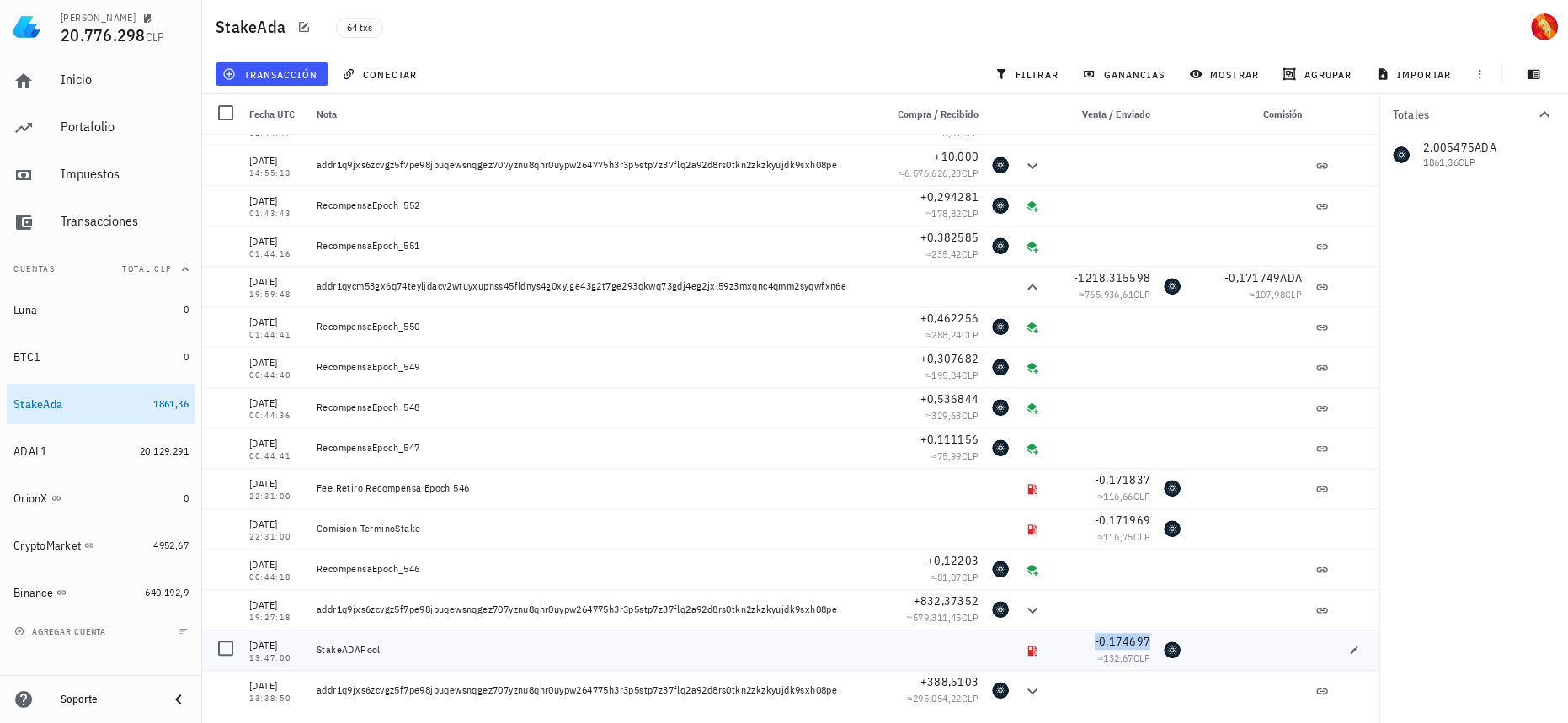
click at [246, 661] on div "08/03/2025 13:47:00" at bounding box center [277, 649] width 68 height 40
drag, startPoint x: 300, startPoint y: 525, endPoint x: 248, endPoint y: 525, distance: 52.0
click at [248, 525] on div "25/03/2025 22:31:00" at bounding box center [277, 528] width 68 height 40
copy div "25/03/2025"
click at [252, 533] on div "22:31:00" at bounding box center [276, 537] width 54 height 8
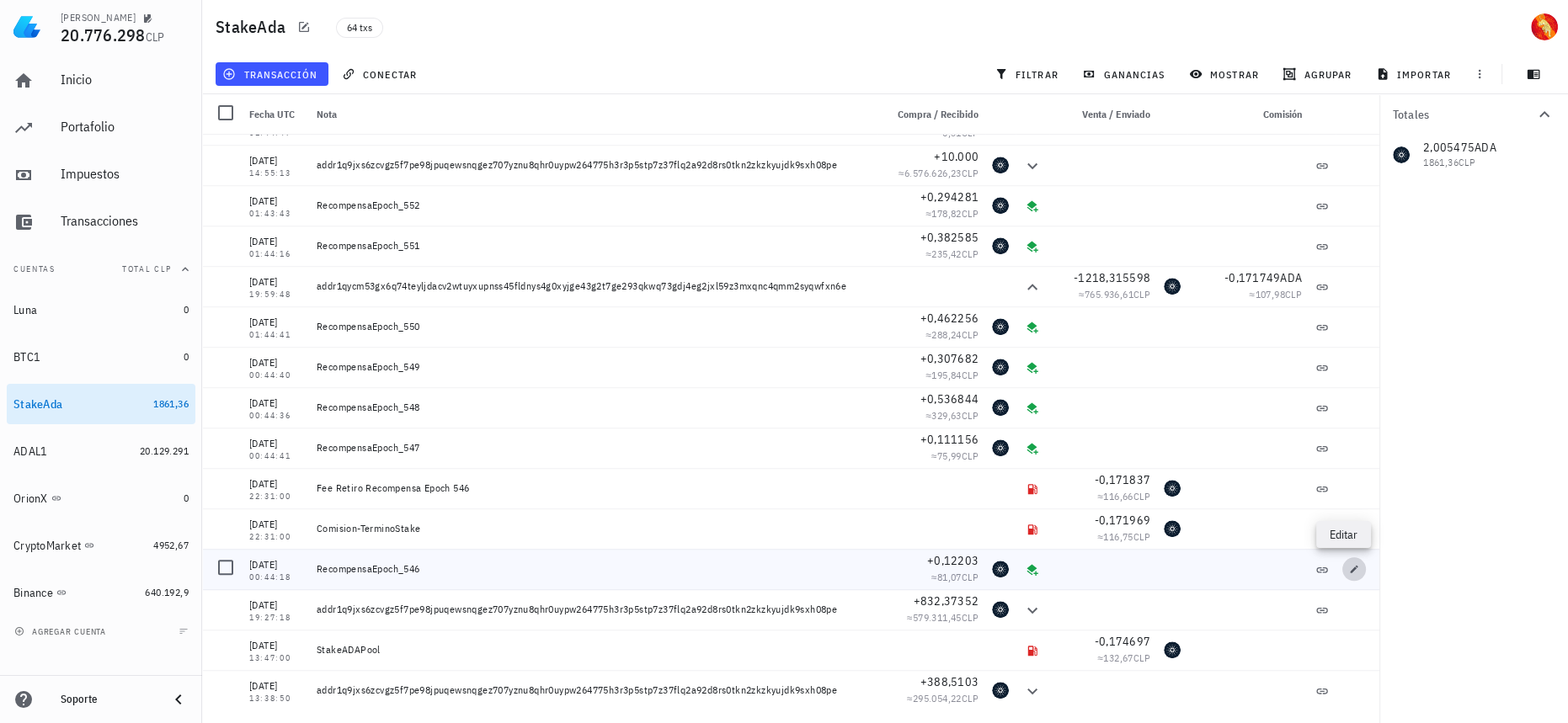
click at [1349, 567] on icon "button" at bounding box center [1354, 569] width 10 height 10
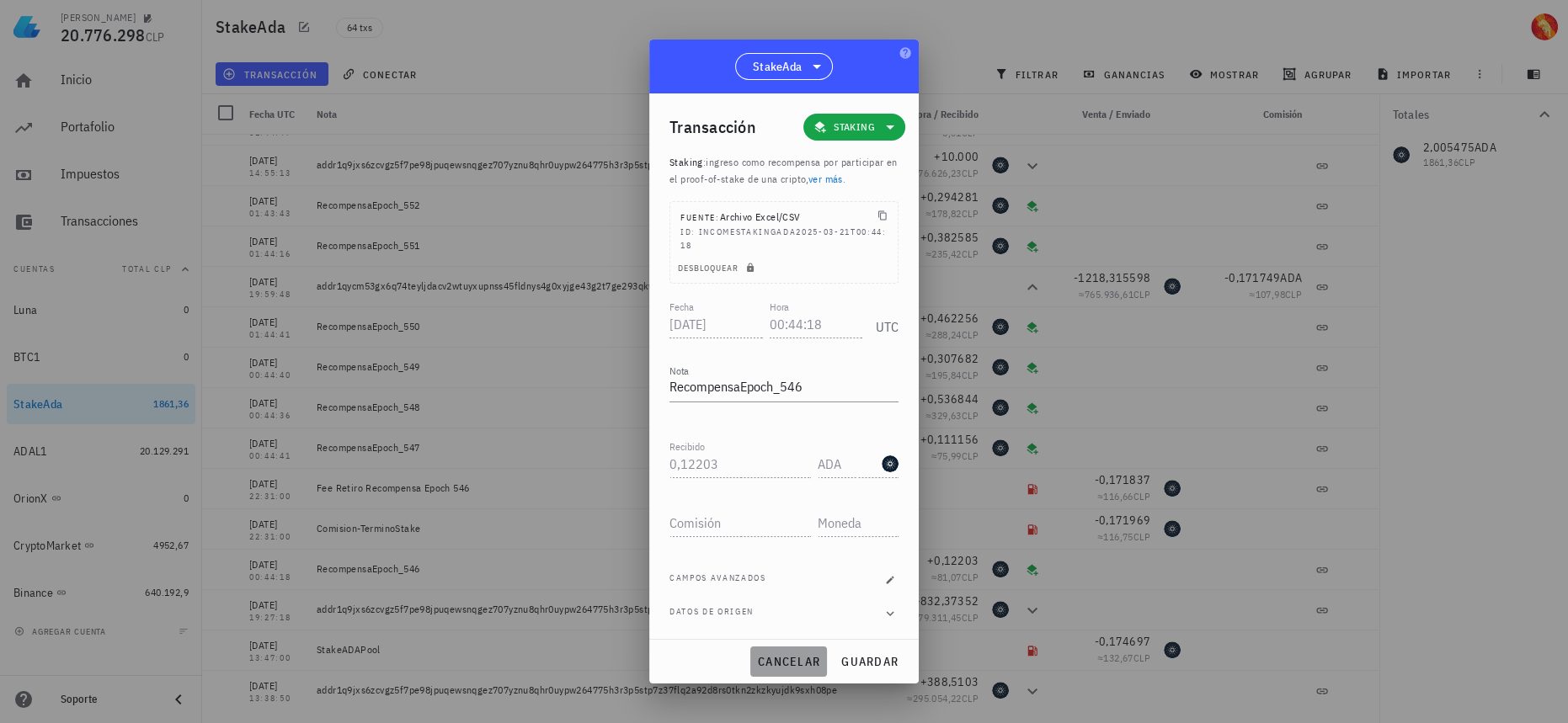
click at [781, 659] on span "cancelar" at bounding box center [788, 661] width 63 height 15
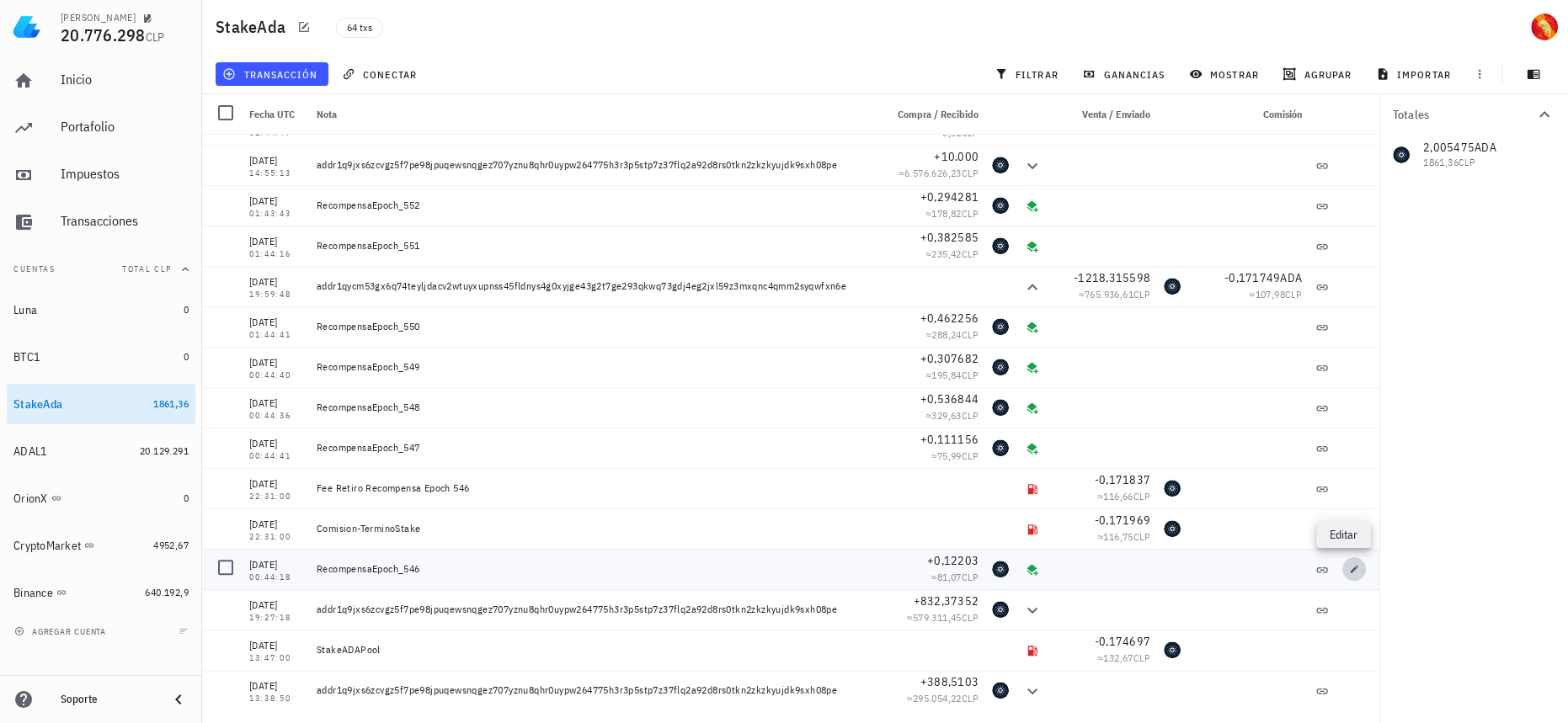
click at [1349, 573] on icon "button" at bounding box center [1354, 569] width 10 height 10
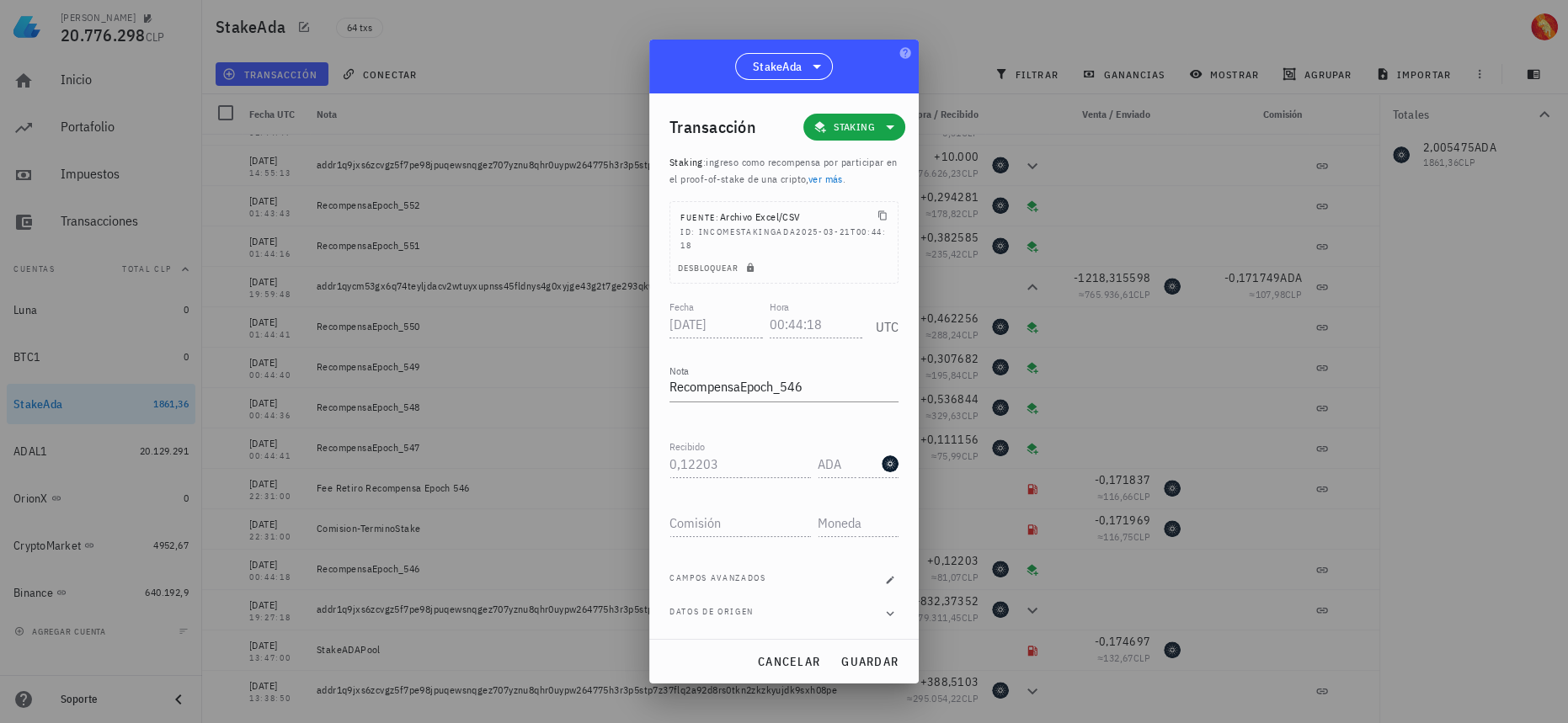
click at [767, 228] on div "ID: INCOMESTAKINGADA2025-03-21T00:44:18" at bounding box center [784, 239] width 207 height 27
click at [810, 661] on span "cancelar" at bounding box center [788, 661] width 63 height 15
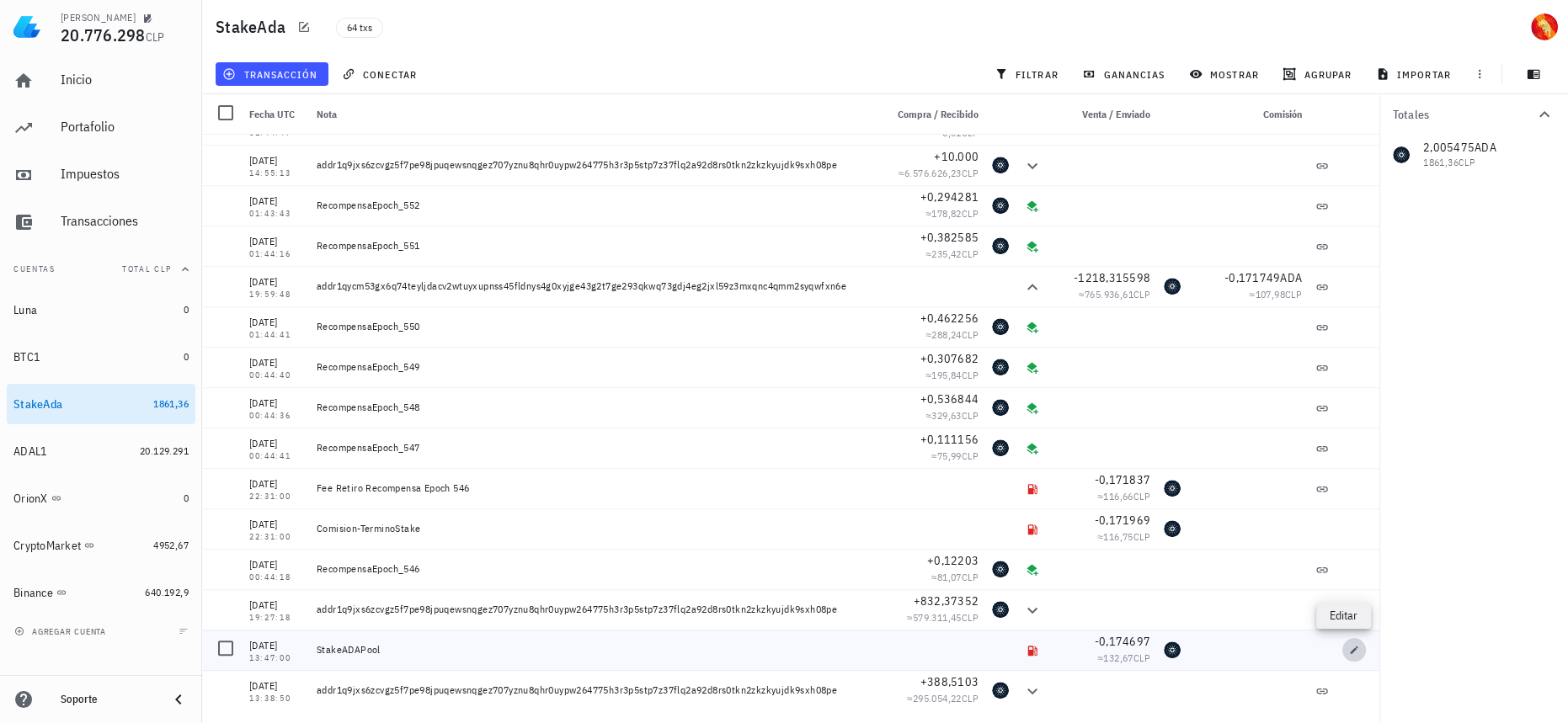
click at [1344, 654] on button "button" at bounding box center [1354, 649] width 24 height 24
type input "2025-03-08"
type input "13:47:00"
type textarea "StakeADAPool"
type input "0,174697"
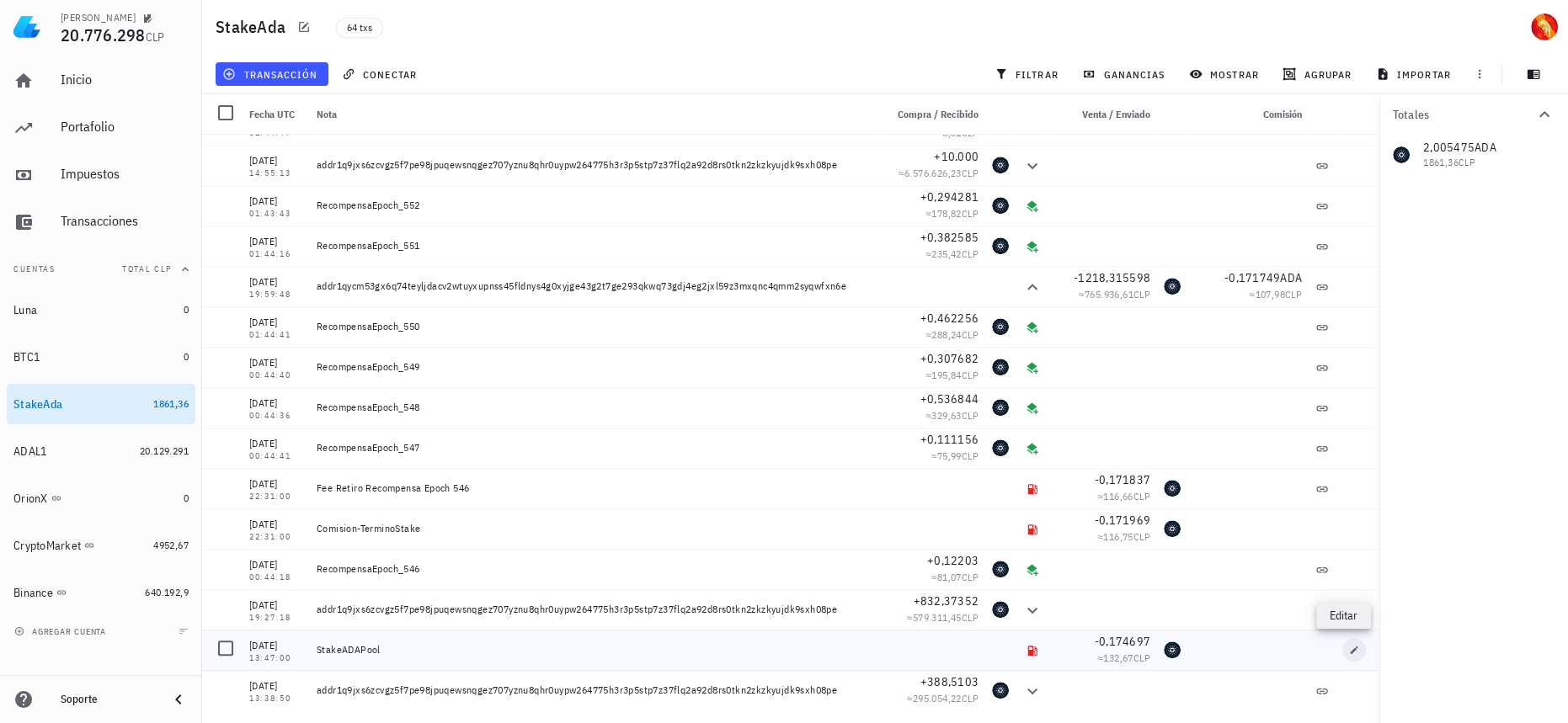
type input "ADA"
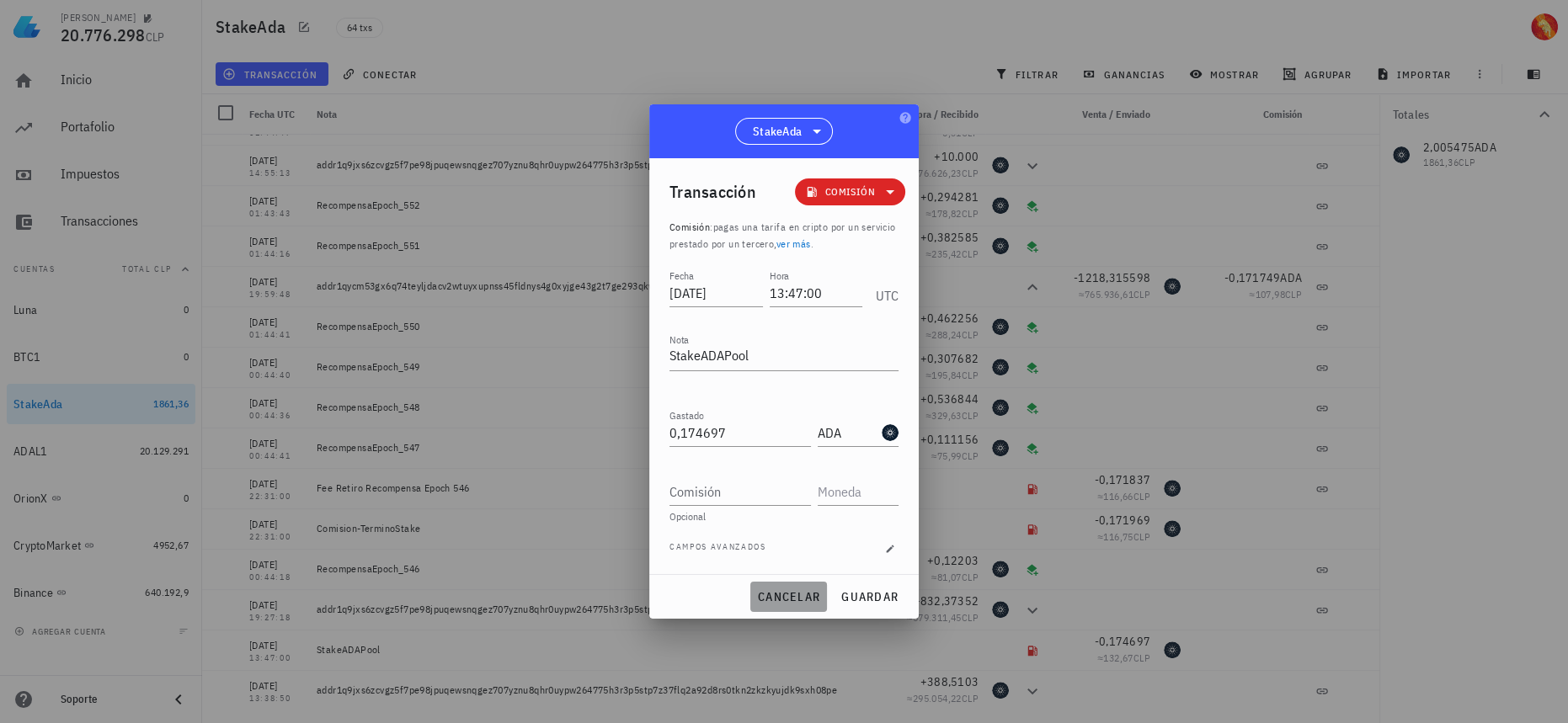
click at [763, 604] on span "cancelar" at bounding box center [788, 597] width 63 height 15
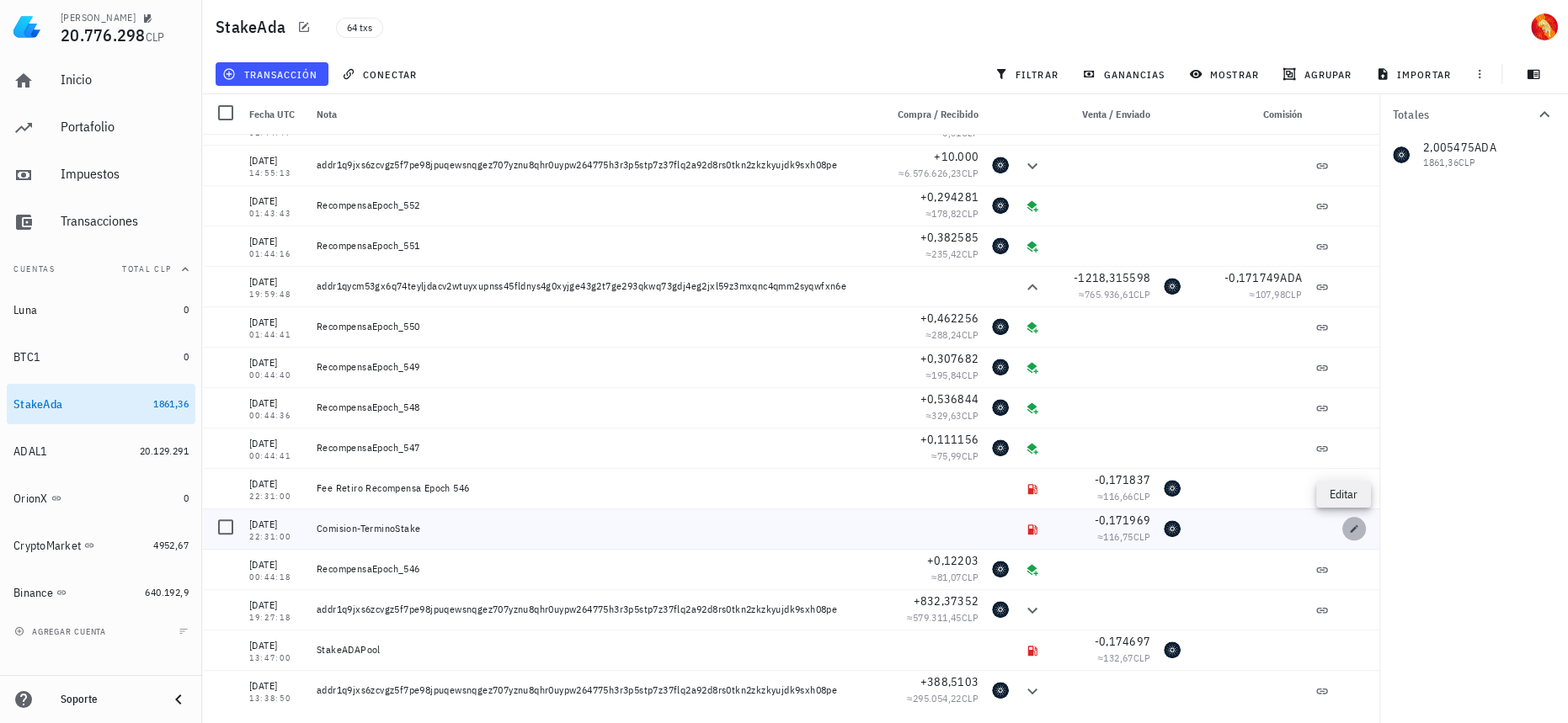
click at [1349, 524] on icon "button" at bounding box center [1354, 528] width 10 height 10
type input "2025-03-25"
type input "22:31:00"
type textarea "Comision-TerminoStake"
type input "0,171969"
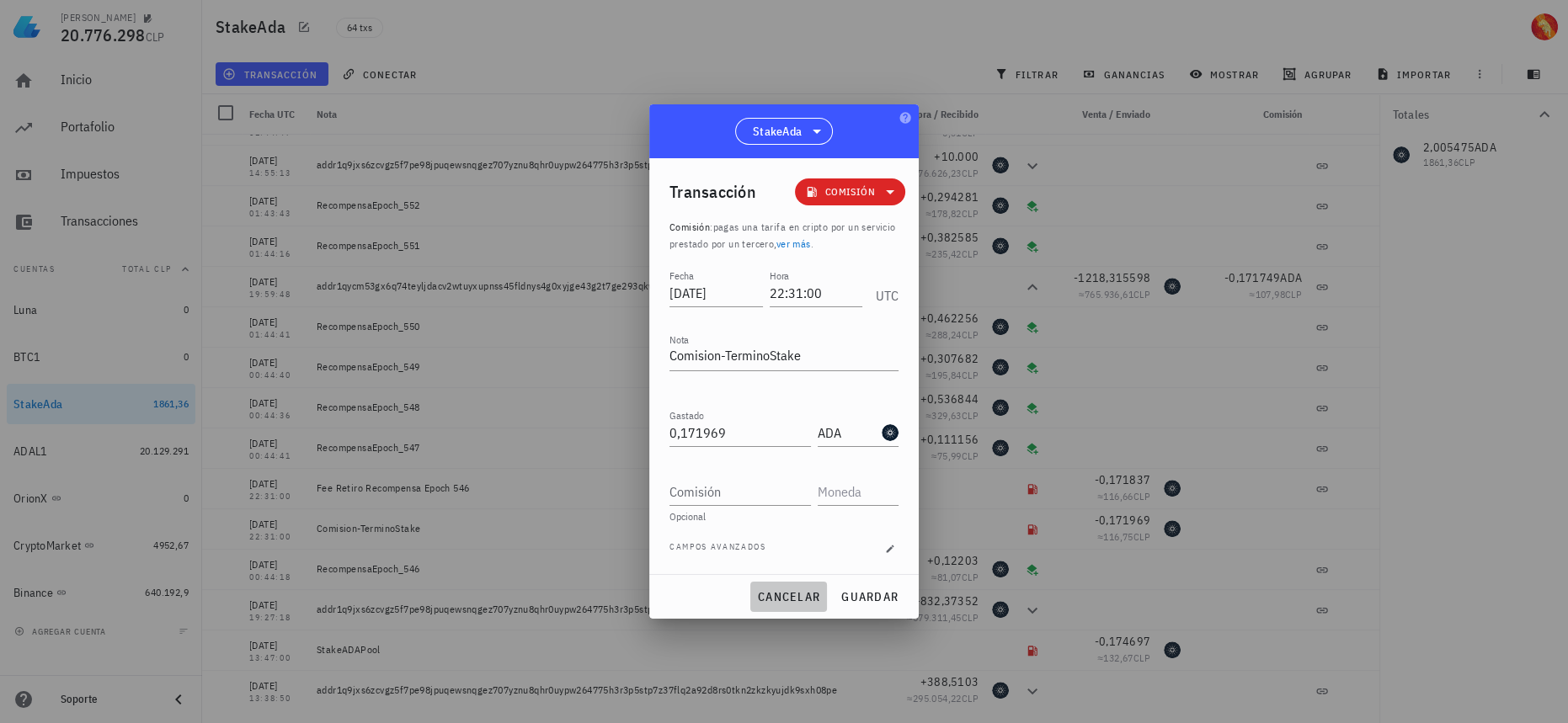
click at [766, 596] on span "cancelar" at bounding box center [788, 597] width 63 height 15
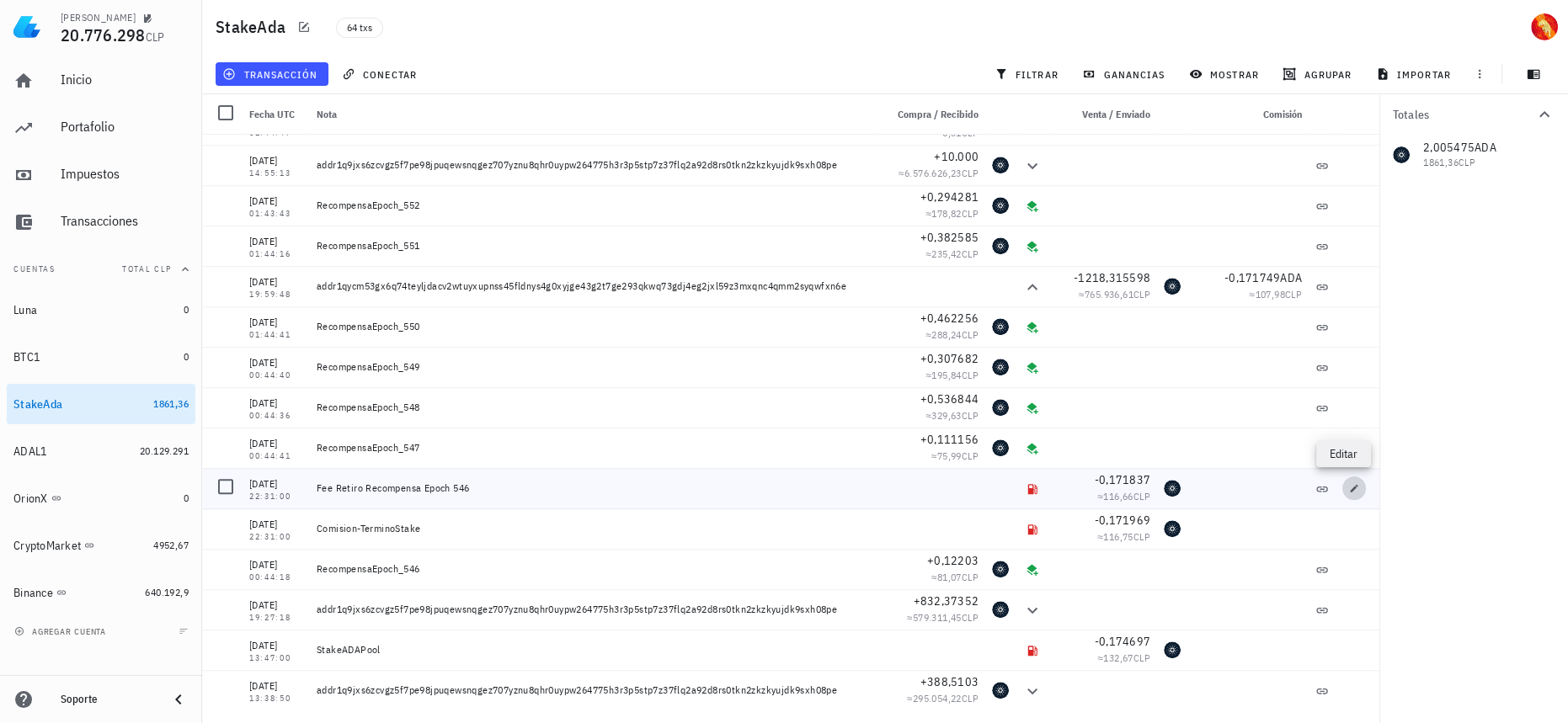
click at [1347, 478] on button "button" at bounding box center [1354, 488] width 24 height 24
type textarea "Fee Retiro Recompensa Epoch 546"
type input "0,171837"
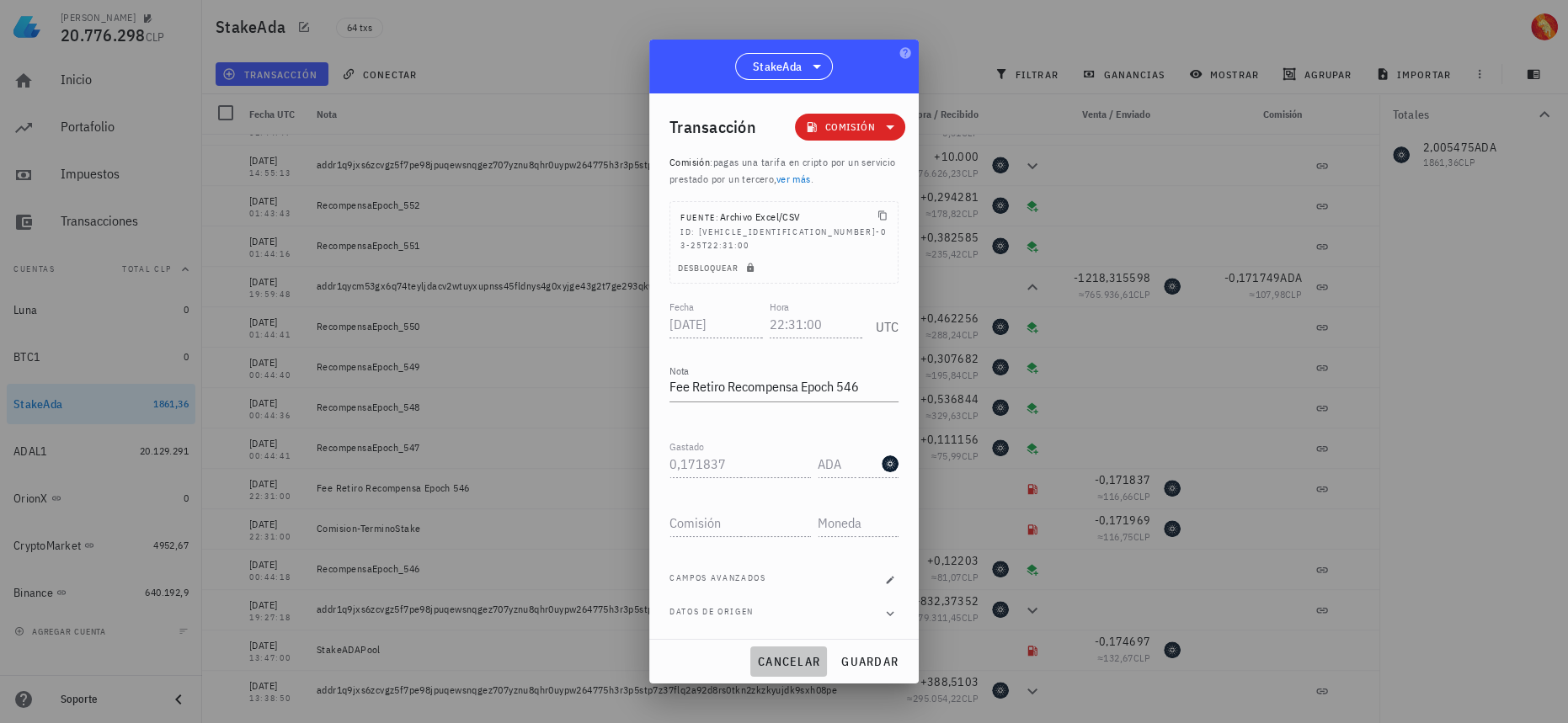
click at [782, 655] on span "cancelar" at bounding box center [788, 661] width 63 height 15
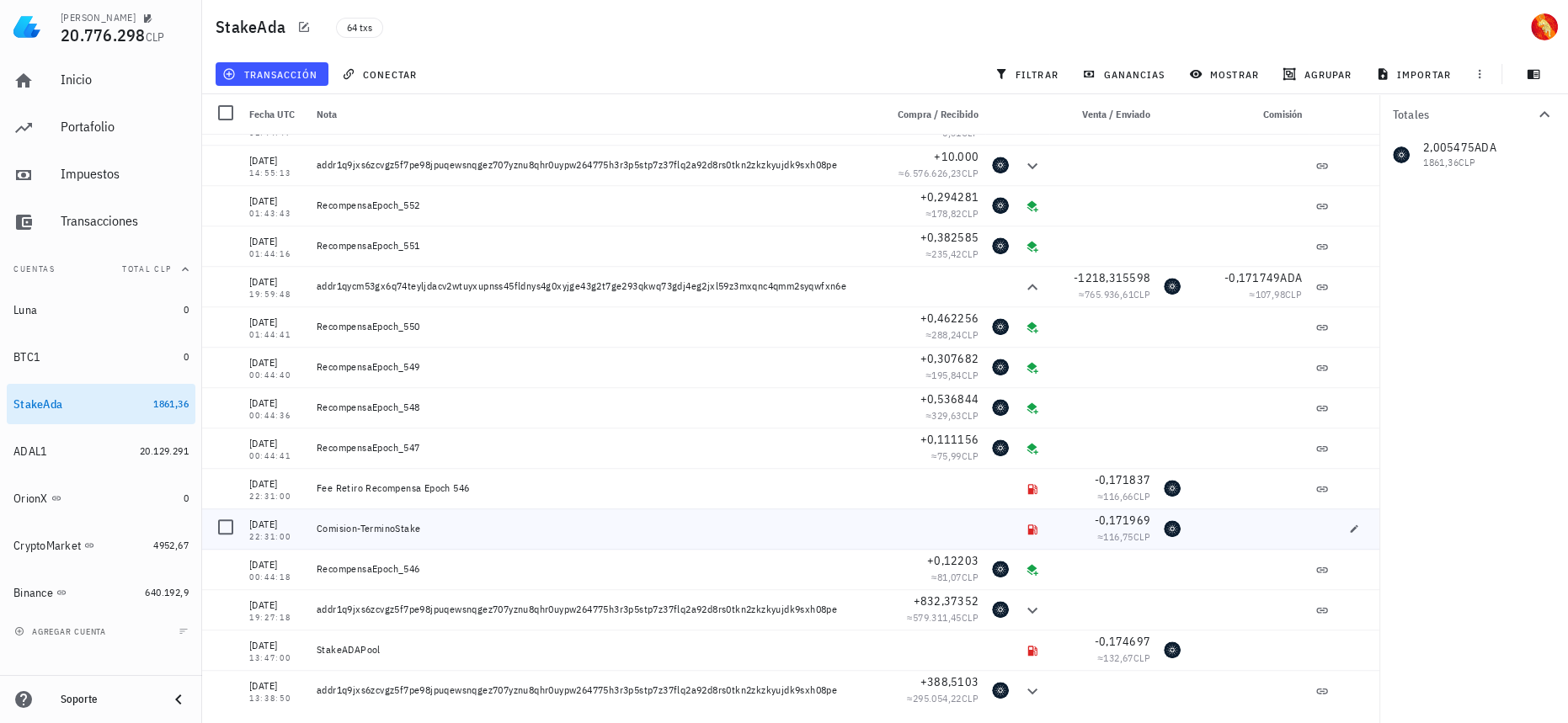
drag, startPoint x: 388, startPoint y: 530, endPoint x: 317, endPoint y: 528, distance: 71.0
click at [317, 528] on div "Comision-TerminoStake" at bounding box center [594, 528] width 554 height 13
copy div "Comision-TerminoStake"
drag, startPoint x: 264, startPoint y: 659, endPoint x: 248, endPoint y: 656, distance: 16.3
click at [248, 656] on div "08/03/2025 13:47:00" at bounding box center [277, 649] width 68 height 40
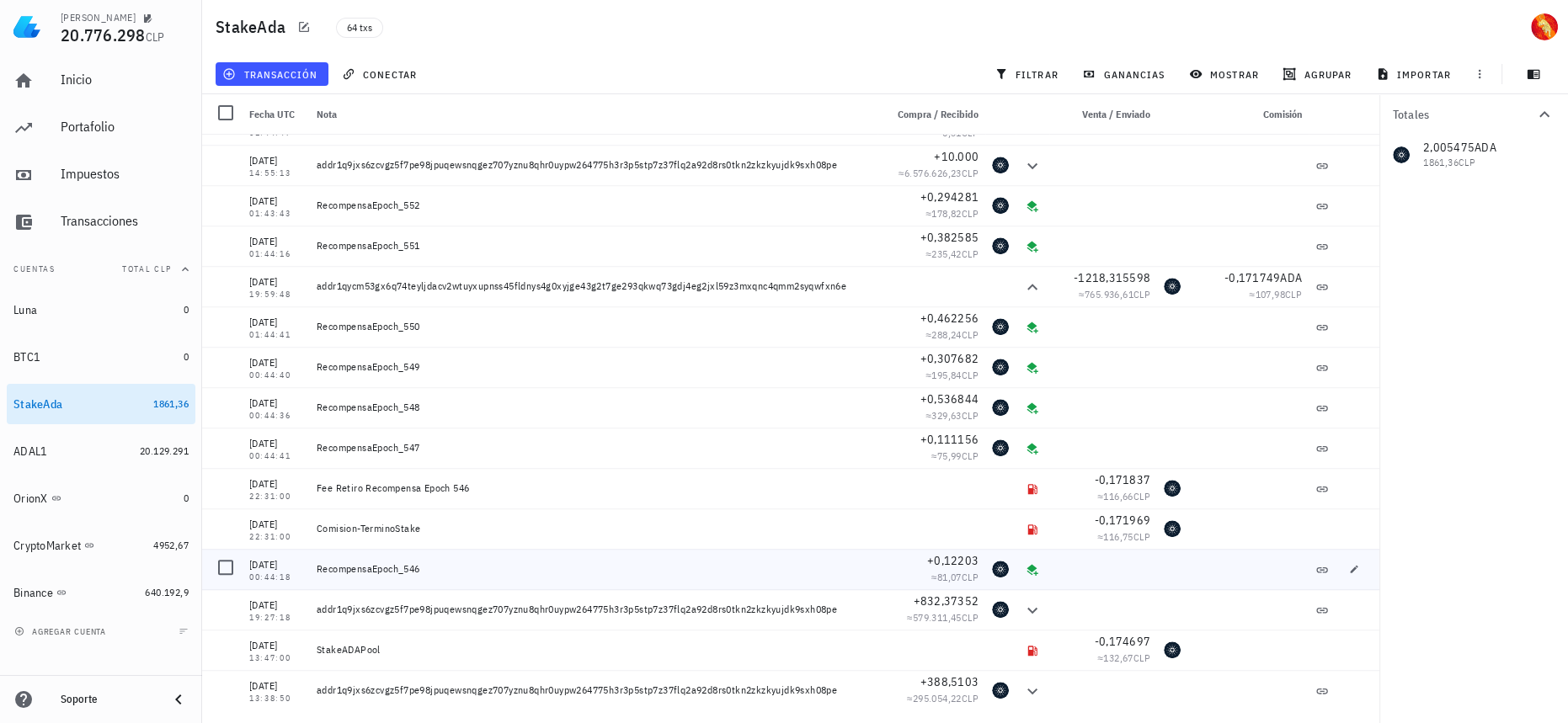
click at [610, 558] on div "RecompensaEpoch_546" at bounding box center [593, 569] width 567 height 40
click at [231, 570] on div at bounding box center [226, 567] width 28 height 28
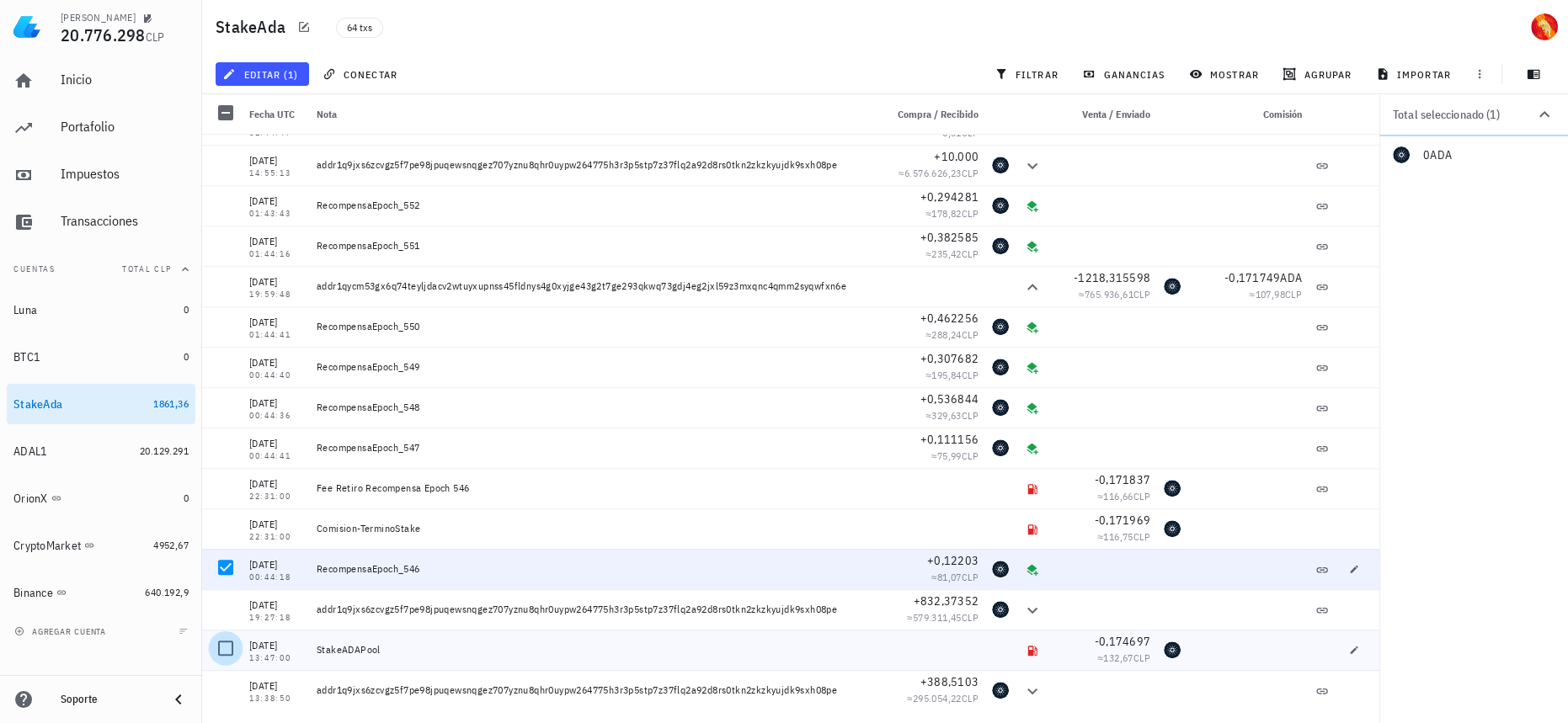
click at [230, 649] on div at bounding box center [226, 648] width 28 height 28
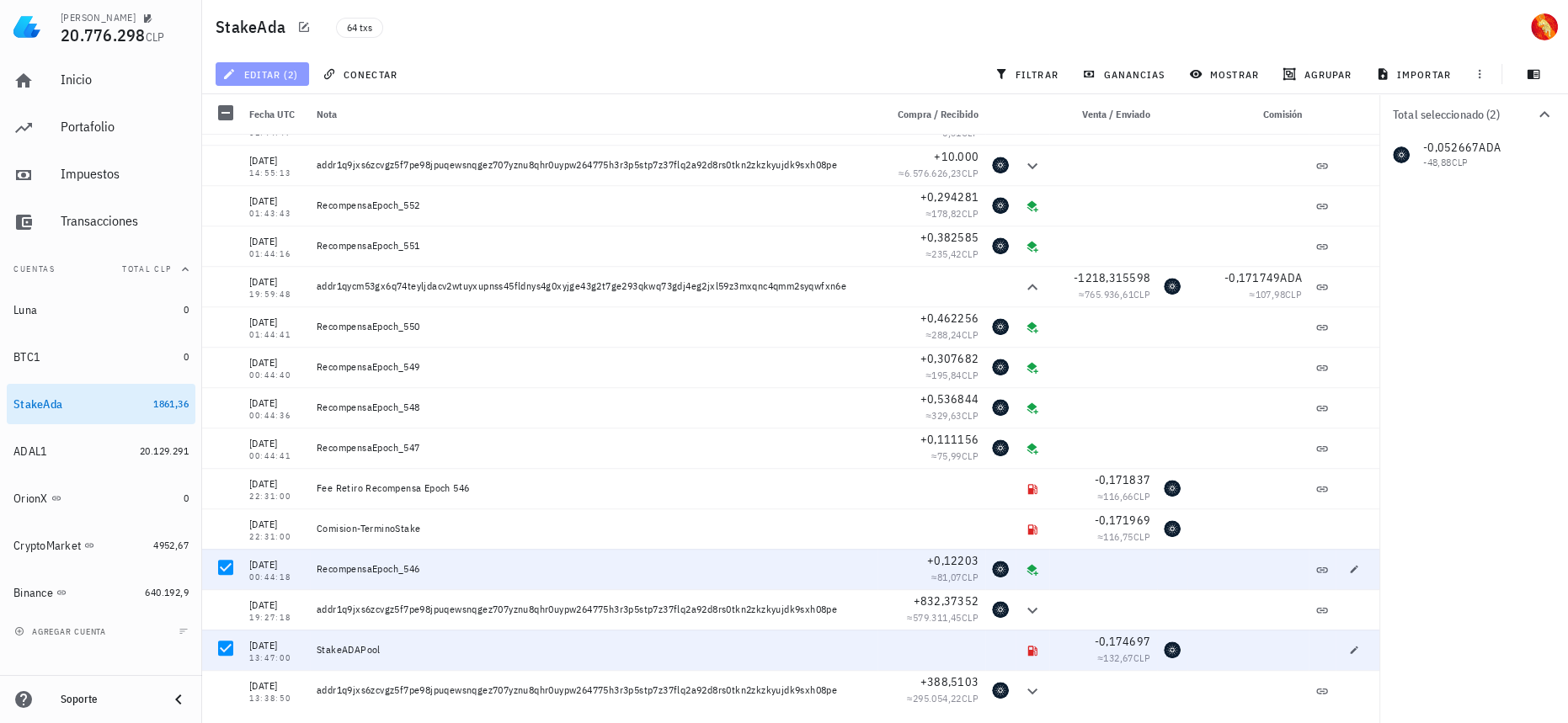
click at [285, 78] on span "editar (2)" at bounding box center [261, 74] width 72 height 13
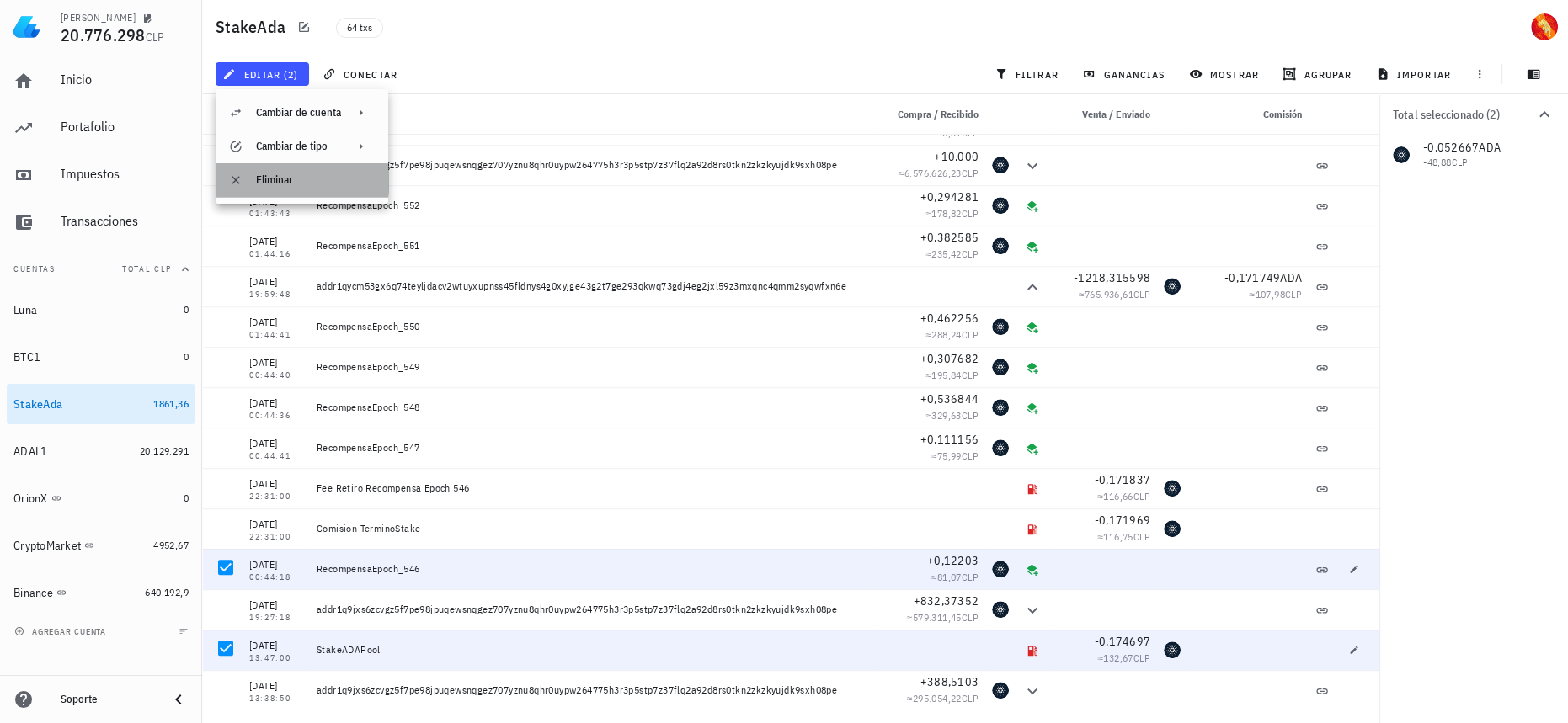
click at [322, 177] on div "Eliminar" at bounding box center [315, 180] width 119 height 13
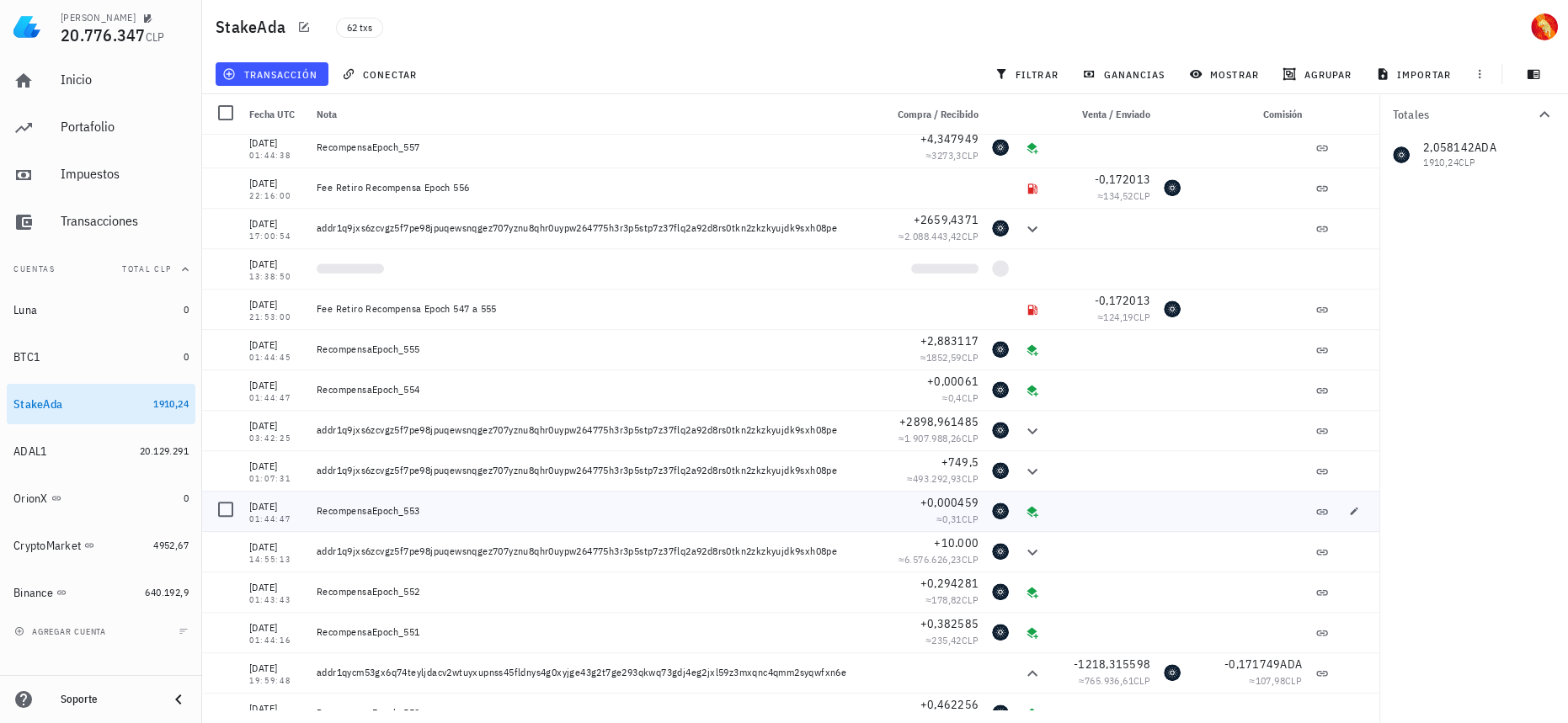
scroll to position [1928, 0]
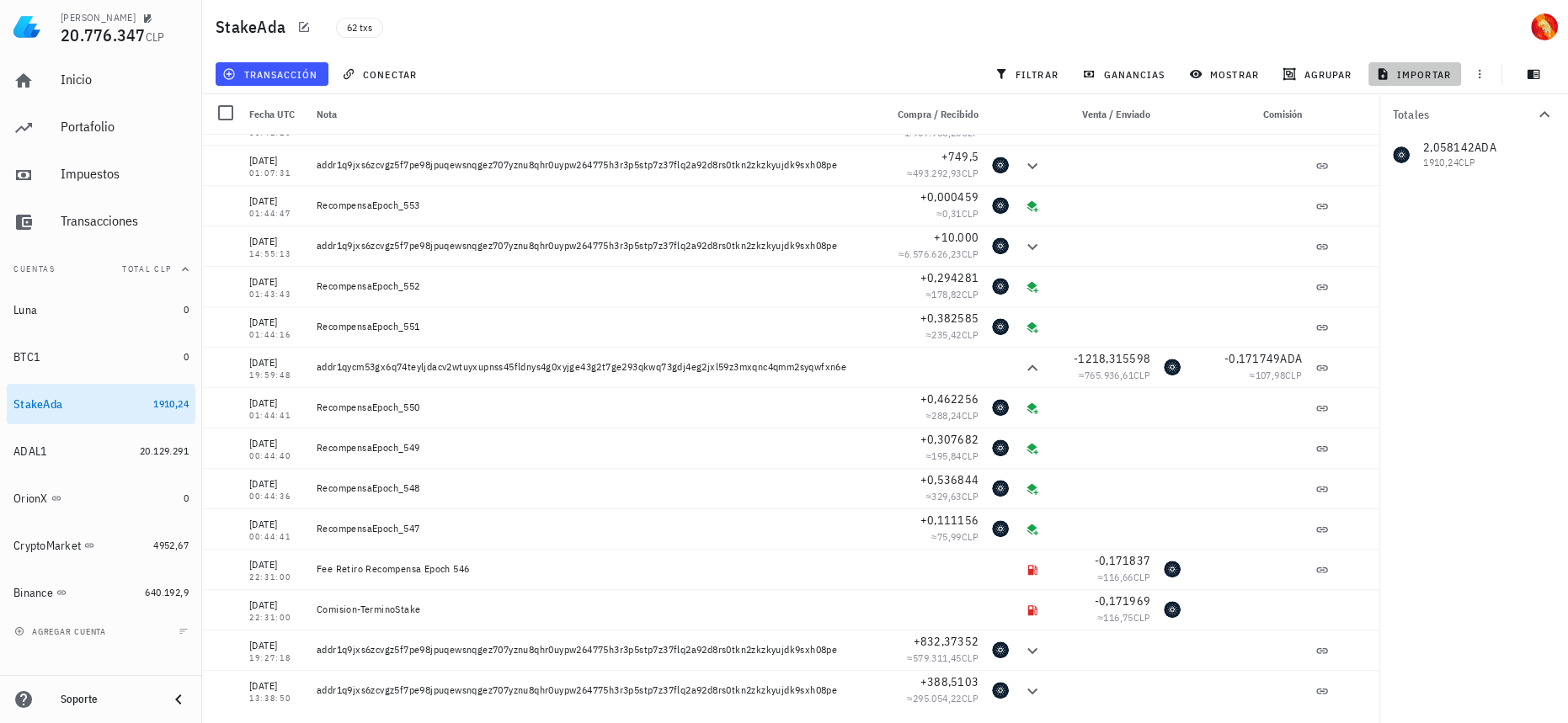
click at [1393, 73] on span "importar" at bounding box center [1415, 74] width 71 height 13
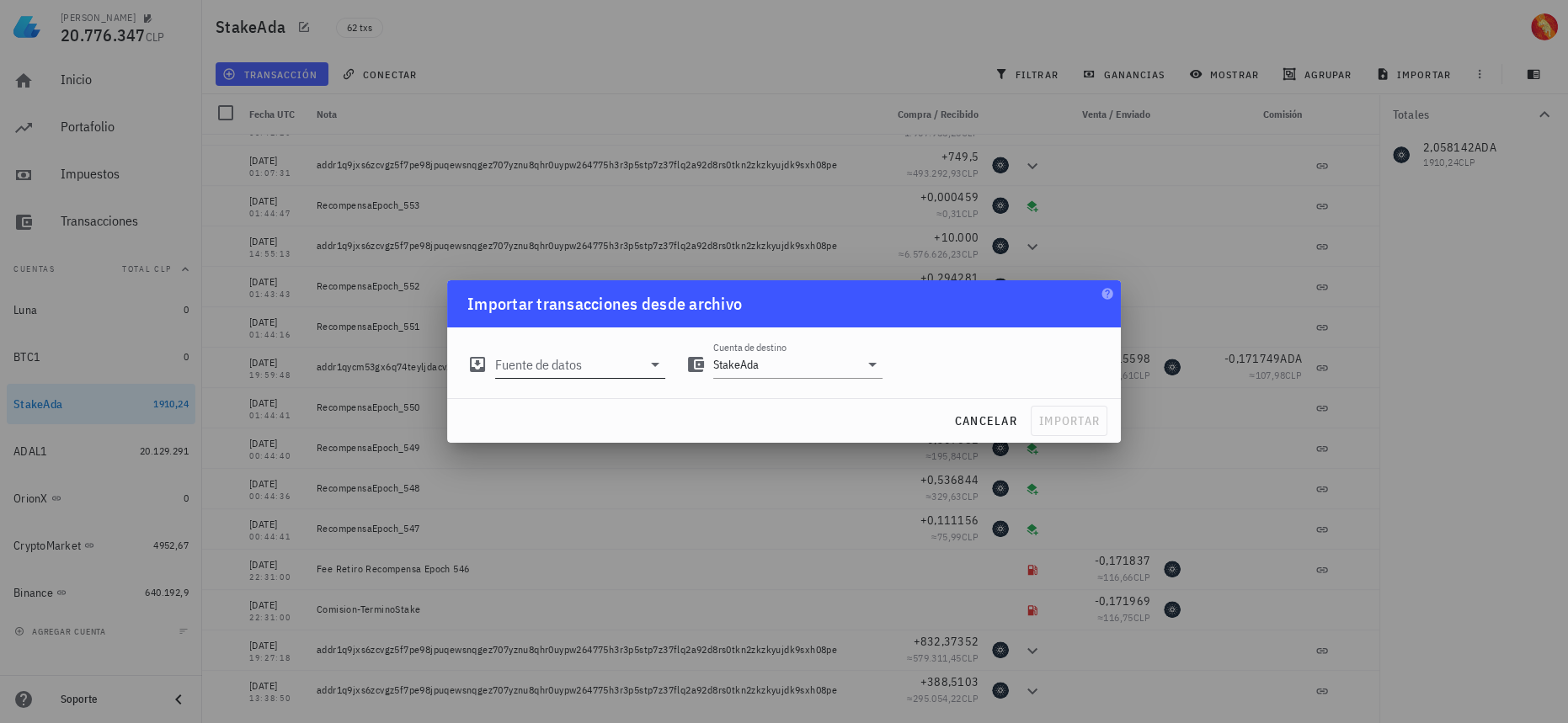
click at [597, 375] on input "Fuente de datos" at bounding box center [568, 364] width 147 height 27
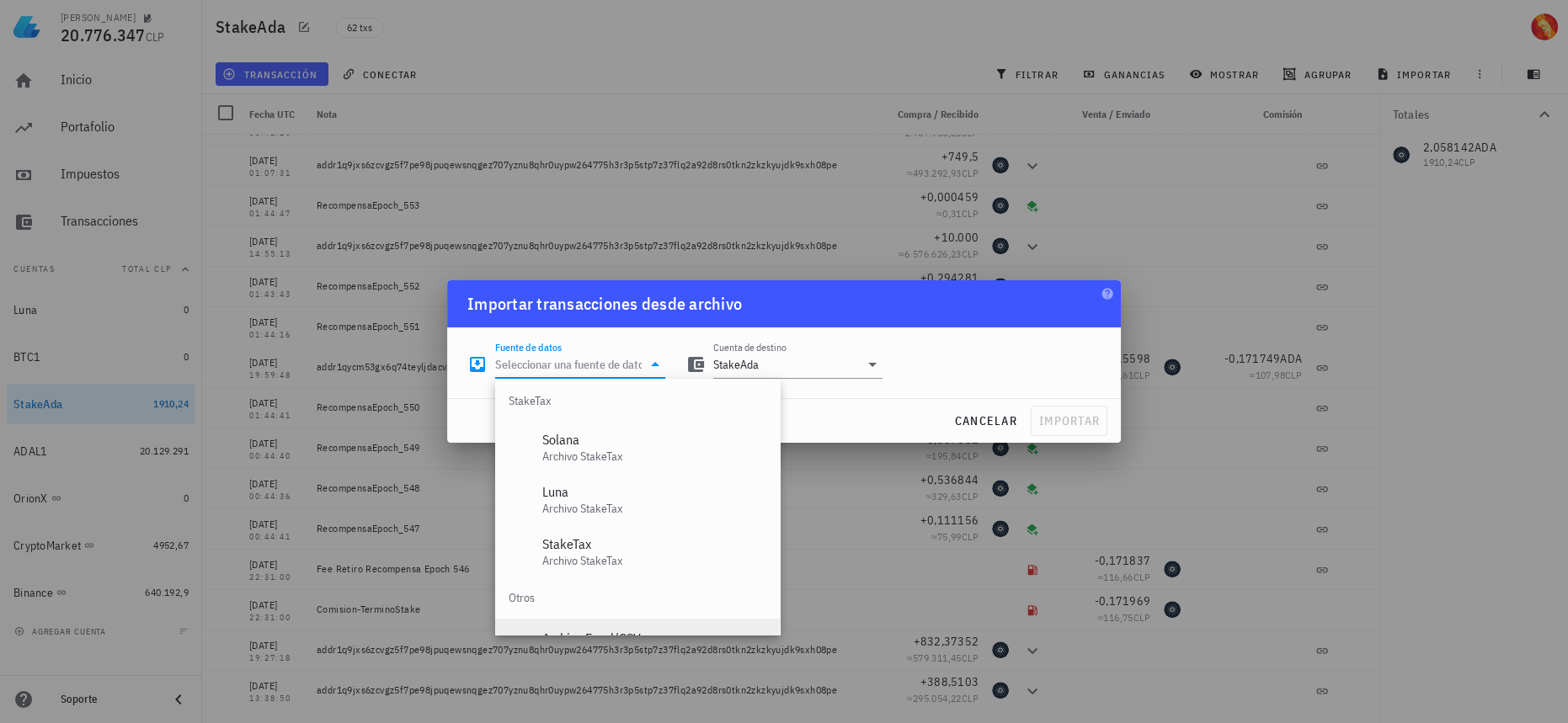
scroll to position [701, 0]
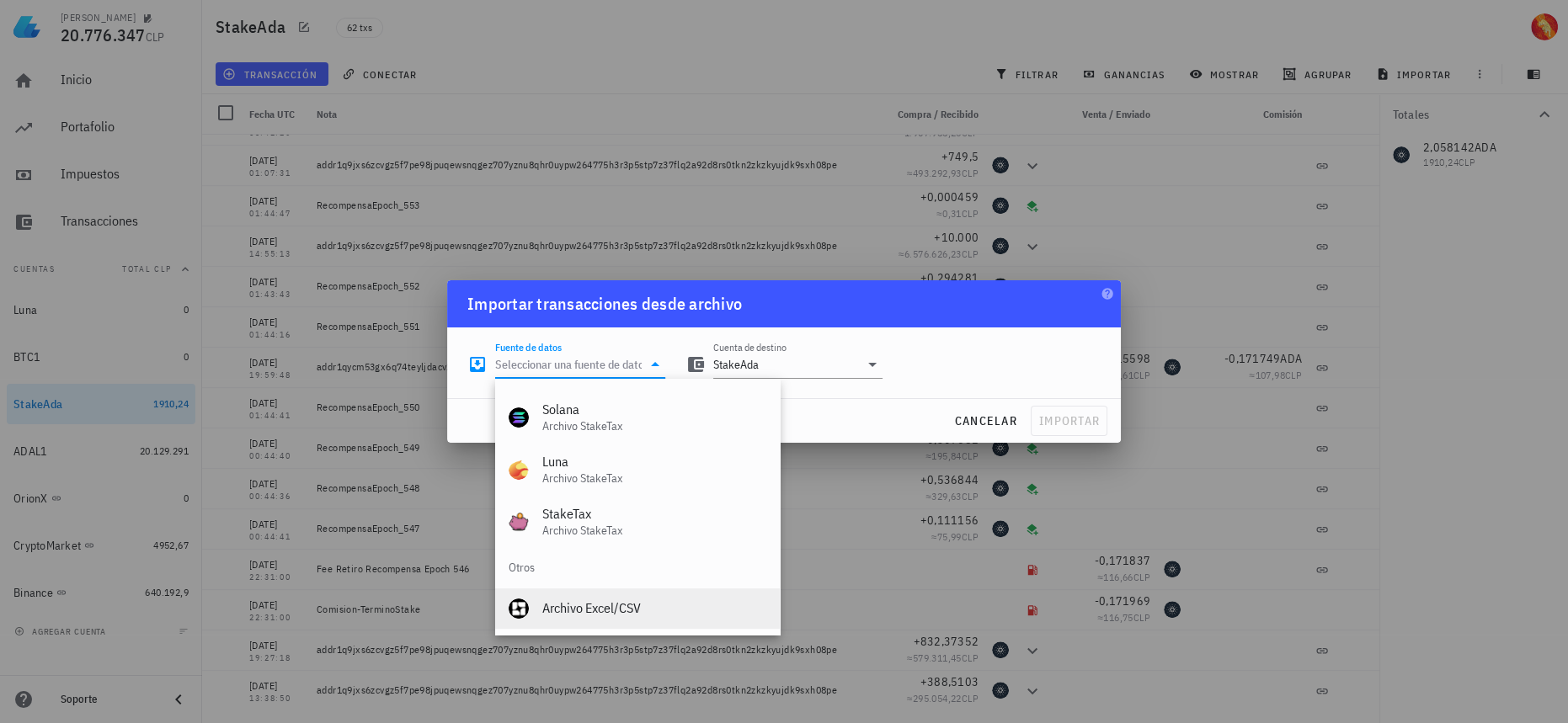
click at [597, 610] on div "Archivo Excel/CSV" at bounding box center [654, 607] width 224 height 16
type input "Archivo Excel/CSV"
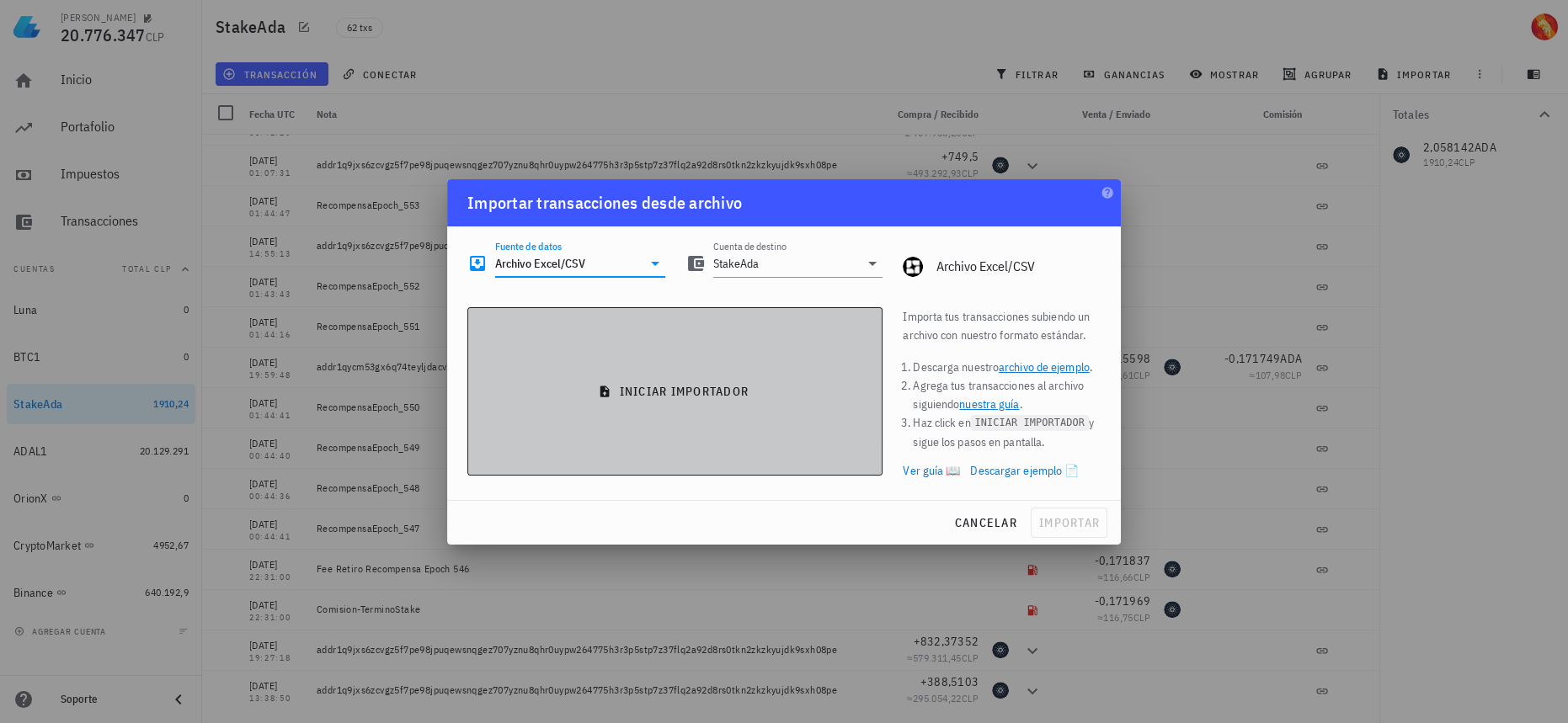
click at [701, 388] on span "iniciar importador" at bounding box center [674, 391] width 387 height 15
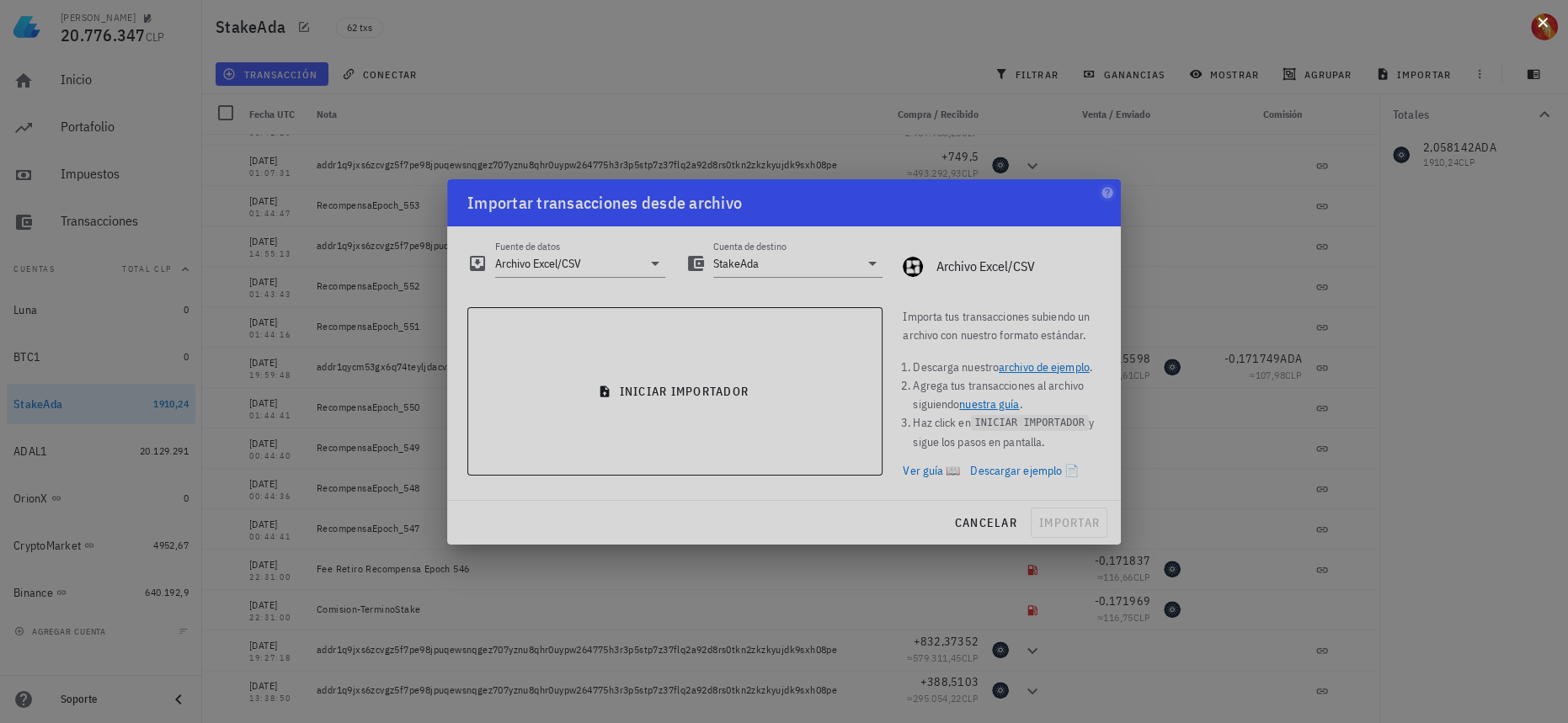
click at [1544, 28] on button at bounding box center [1543, 21] width 17 height 17
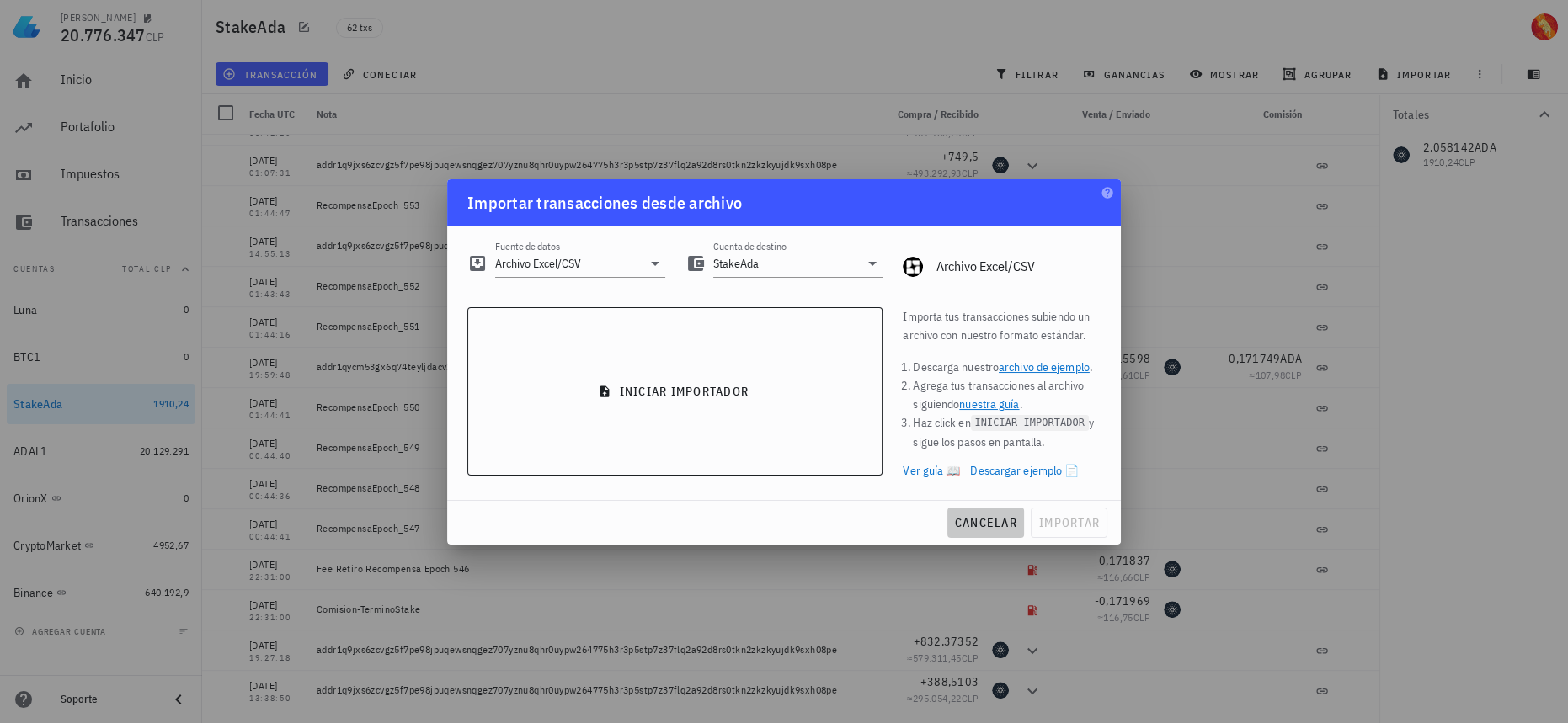
click at [986, 524] on span "cancelar" at bounding box center [985, 523] width 63 height 15
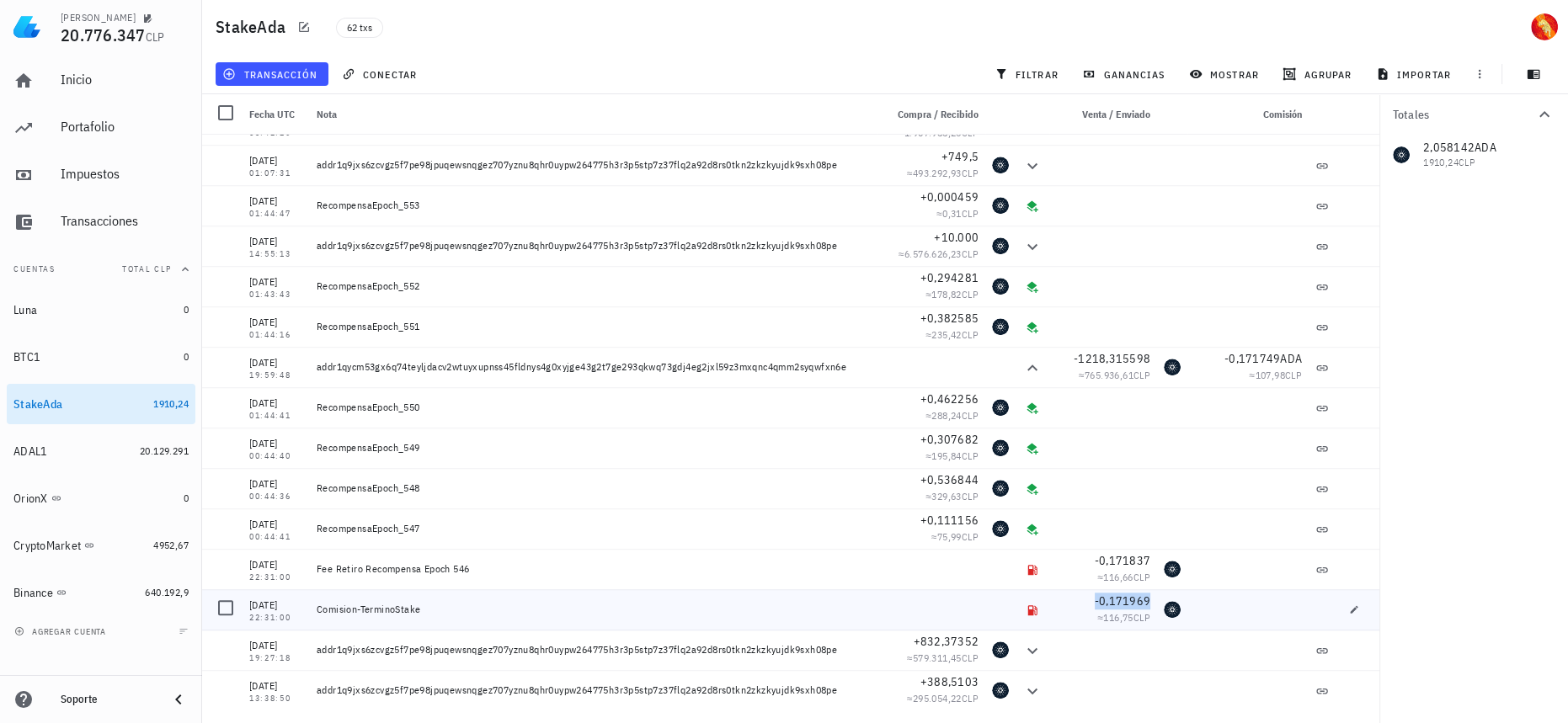
click at [1133, 606] on span "-0,171969" at bounding box center [1122, 601] width 55 height 15
click at [1192, 610] on div at bounding box center [1247, 609] width 121 height 40
click at [1022, 696] on icon at bounding box center [1032, 690] width 20 height 20
click at [230, 608] on div at bounding box center [226, 607] width 28 height 28
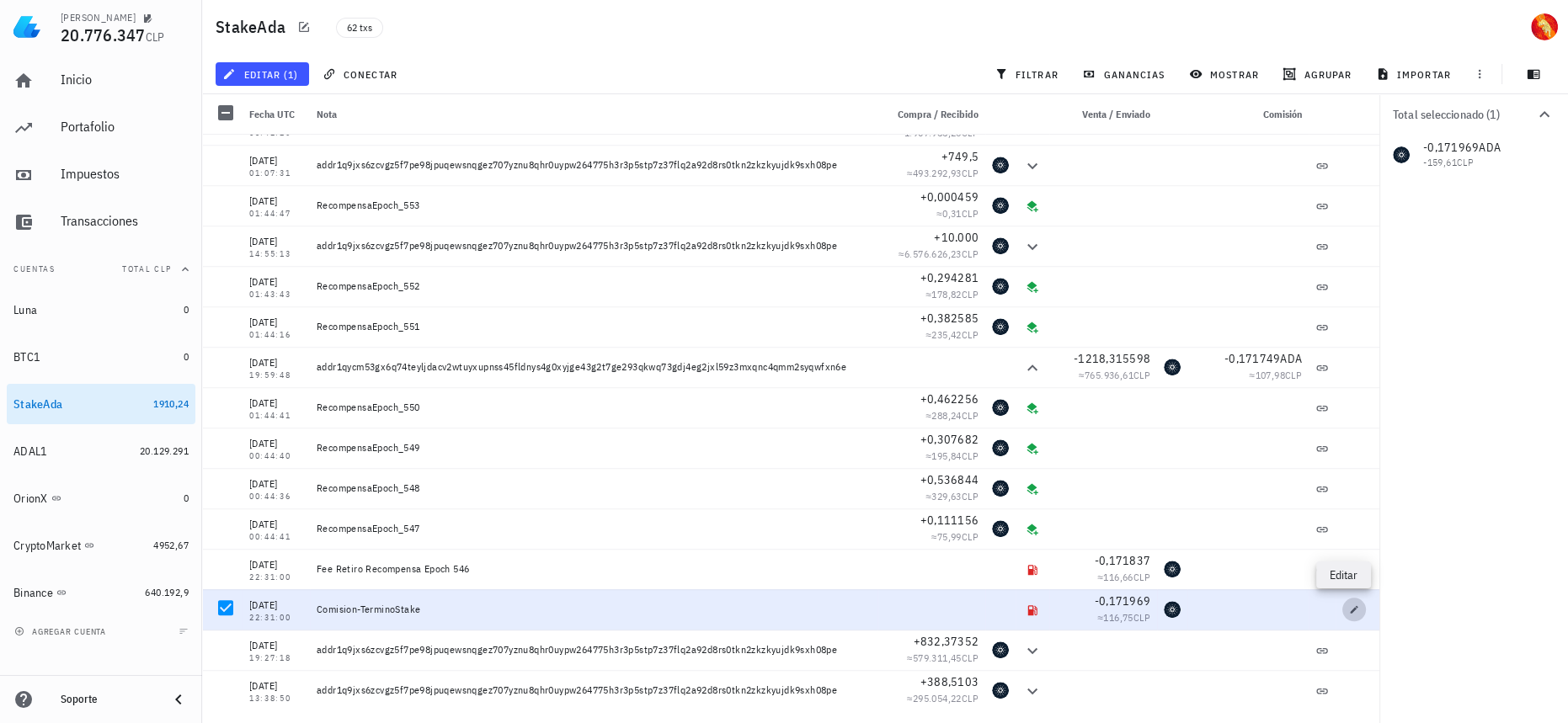
click at [1349, 609] on icon "button" at bounding box center [1354, 609] width 10 height 10
type textarea "Comision-TerminoStake"
type input "0,171969"
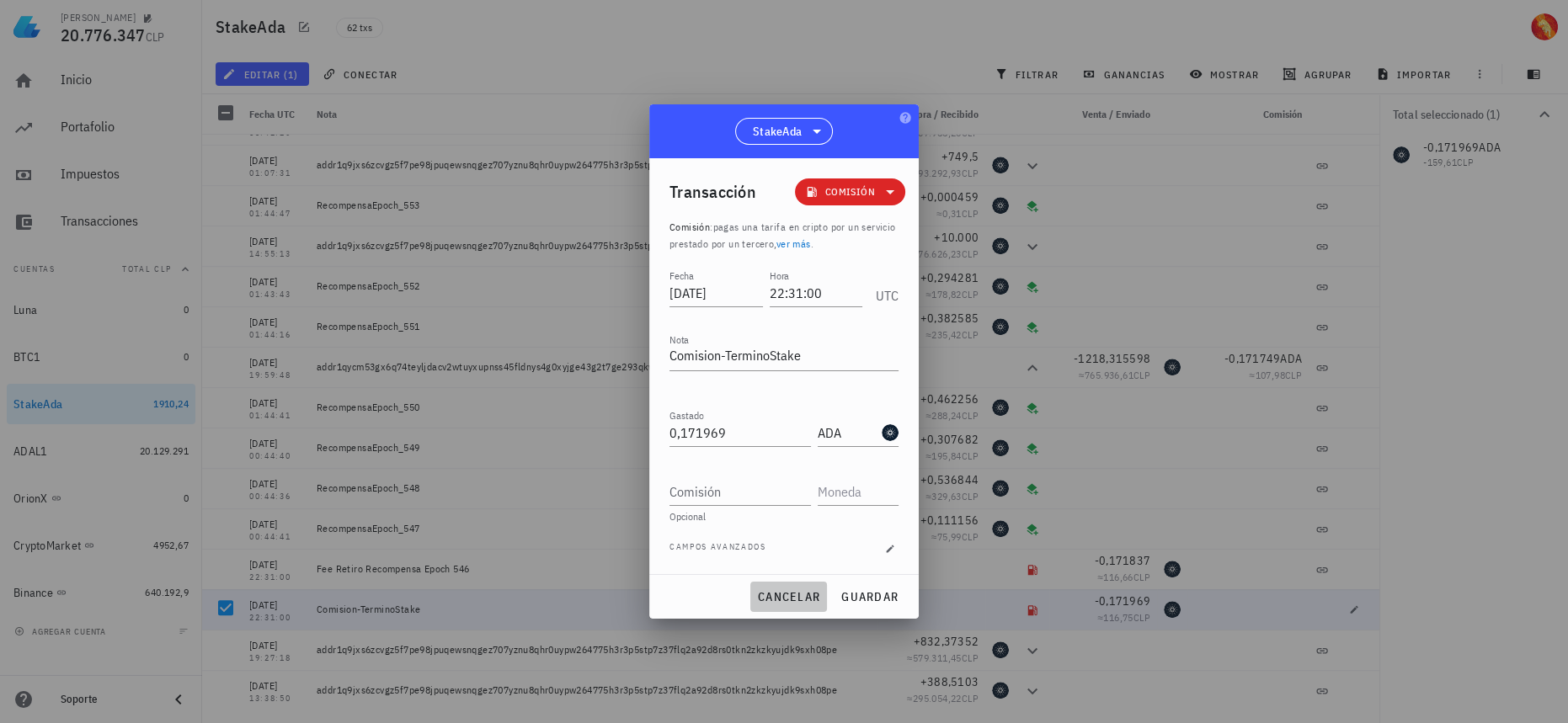
click at [793, 586] on button "cancelar" at bounding box center [787, 596] width 76 height 30
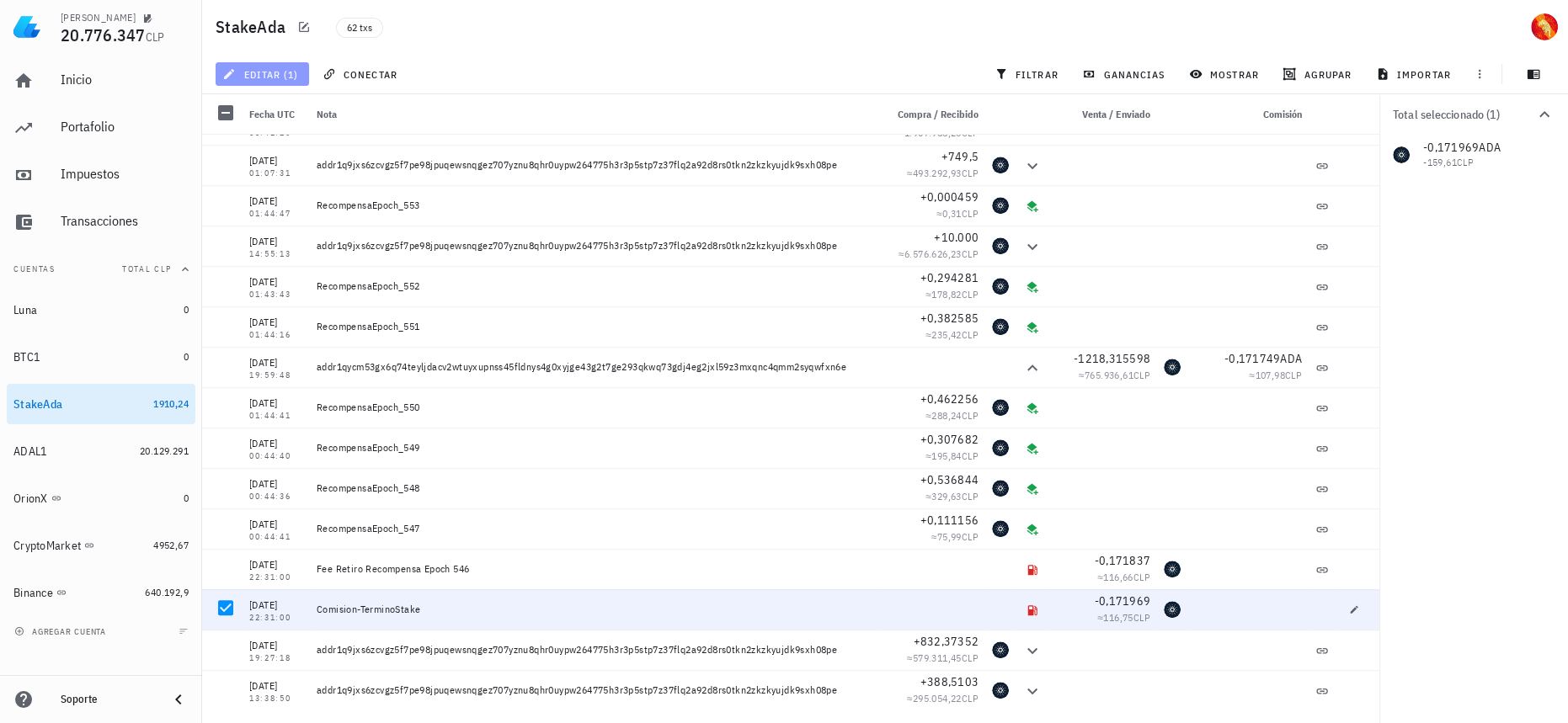
click at [277, 75] on span "editar (1)" at bounding box center [261, 74] width 72 height 13
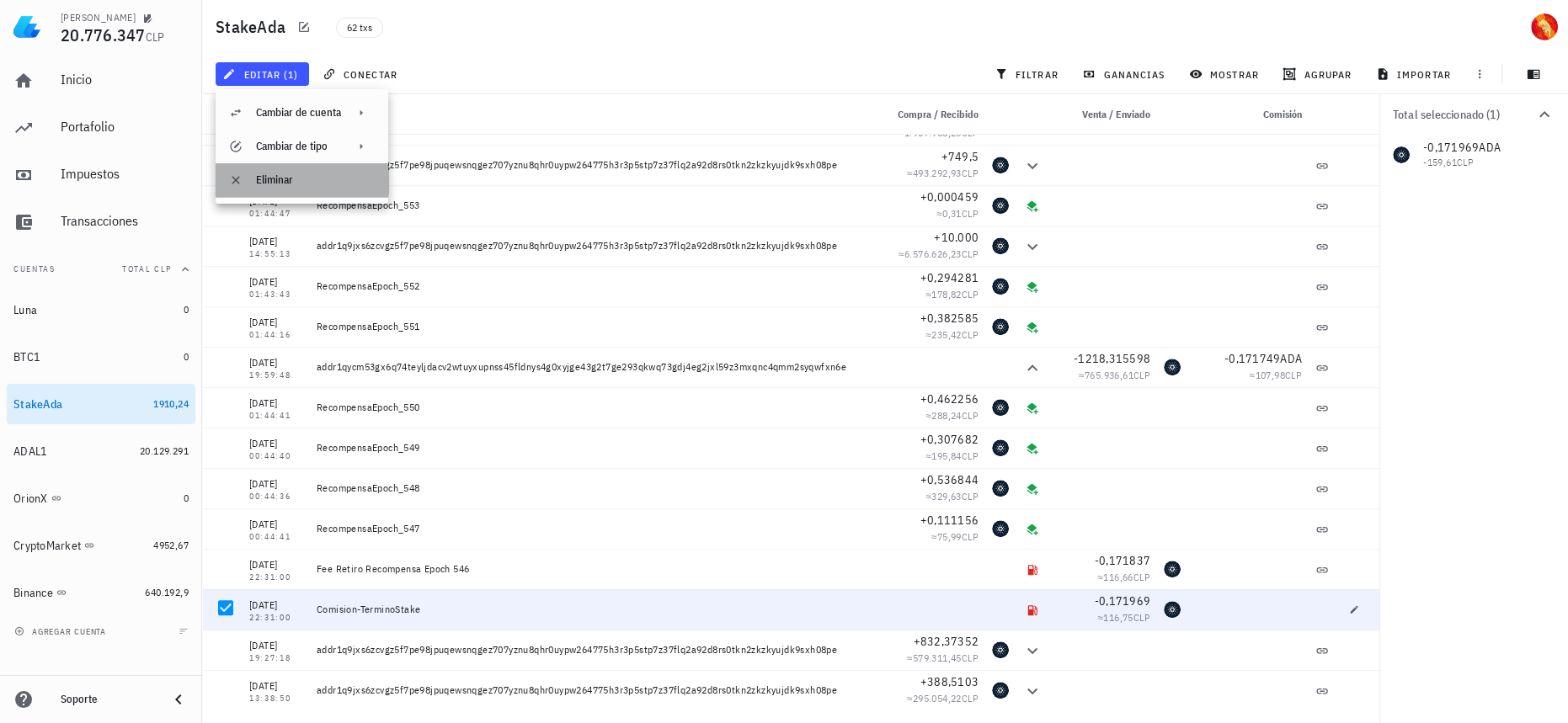
click at [299, 181] on div "Eliminar" at bounding box center [315, 180] width 119 height 13
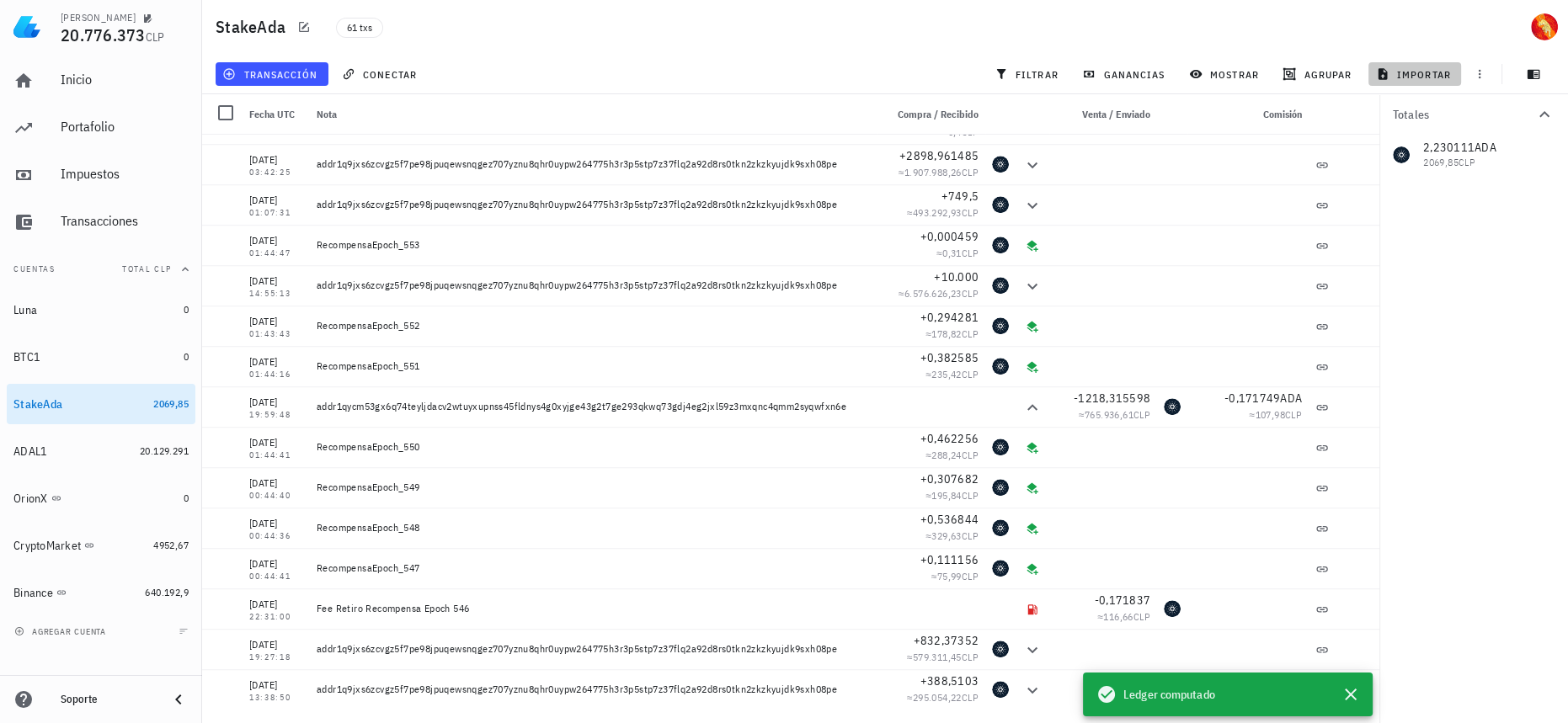
click at [1406, 72] on span "importar" at bounding box center [1415, 74] width 71 height 13
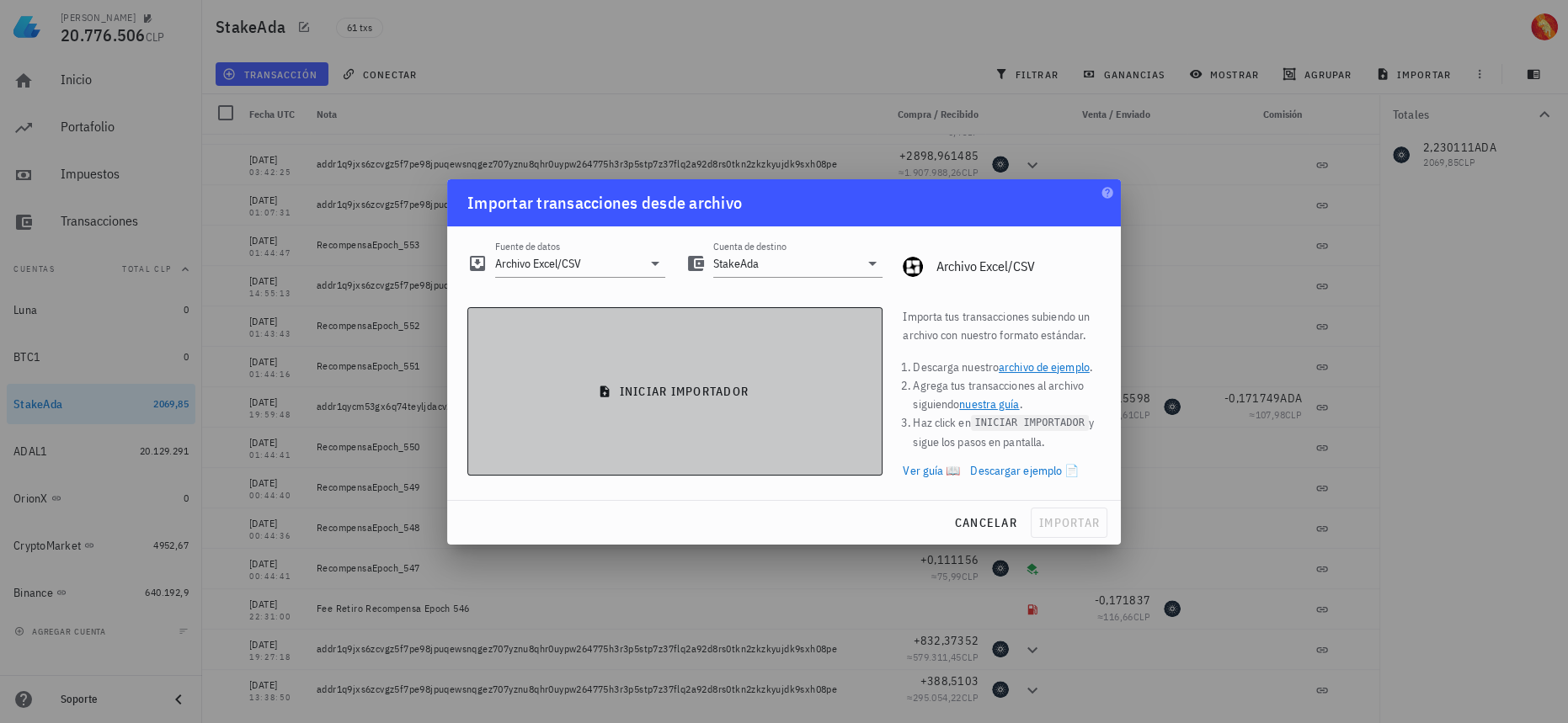
click at [798, 421] on button "iniciar importador" at bounding box center [674, 391] width 415 height 168
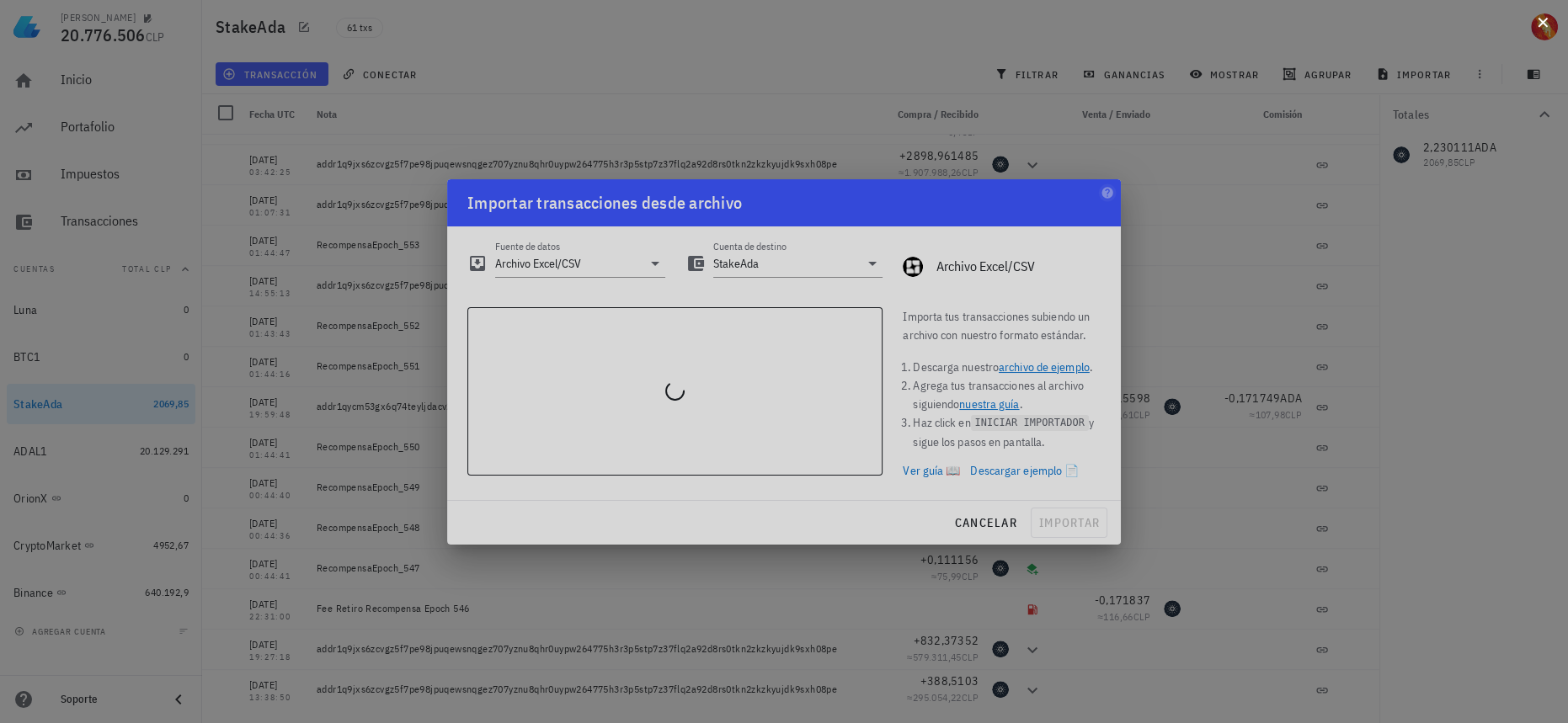
click at [1543, 17] on button at bounding box center [1543, 21] width 17 height 17
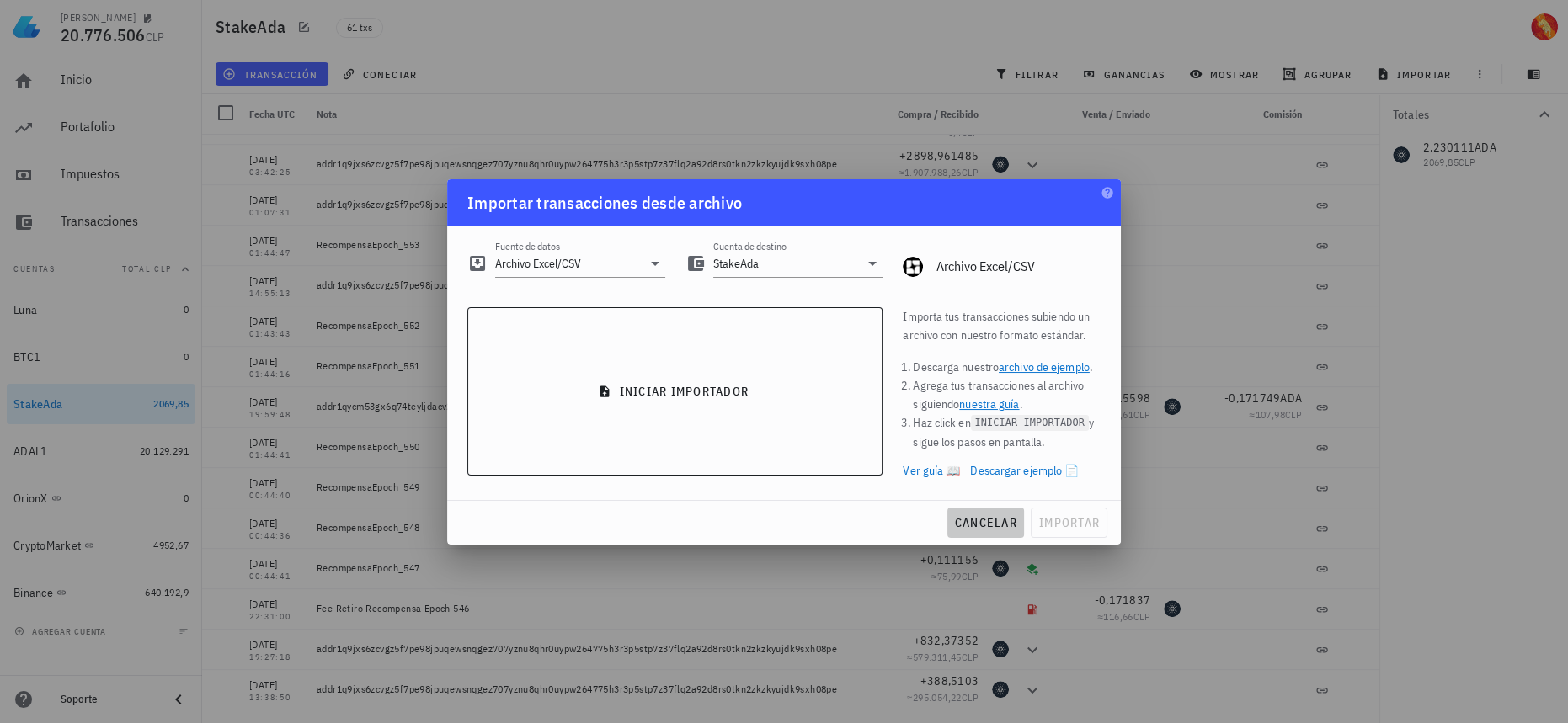
click at [973, 517] on span "cancelar" at bounding box center [985, 523] width 63 height 15
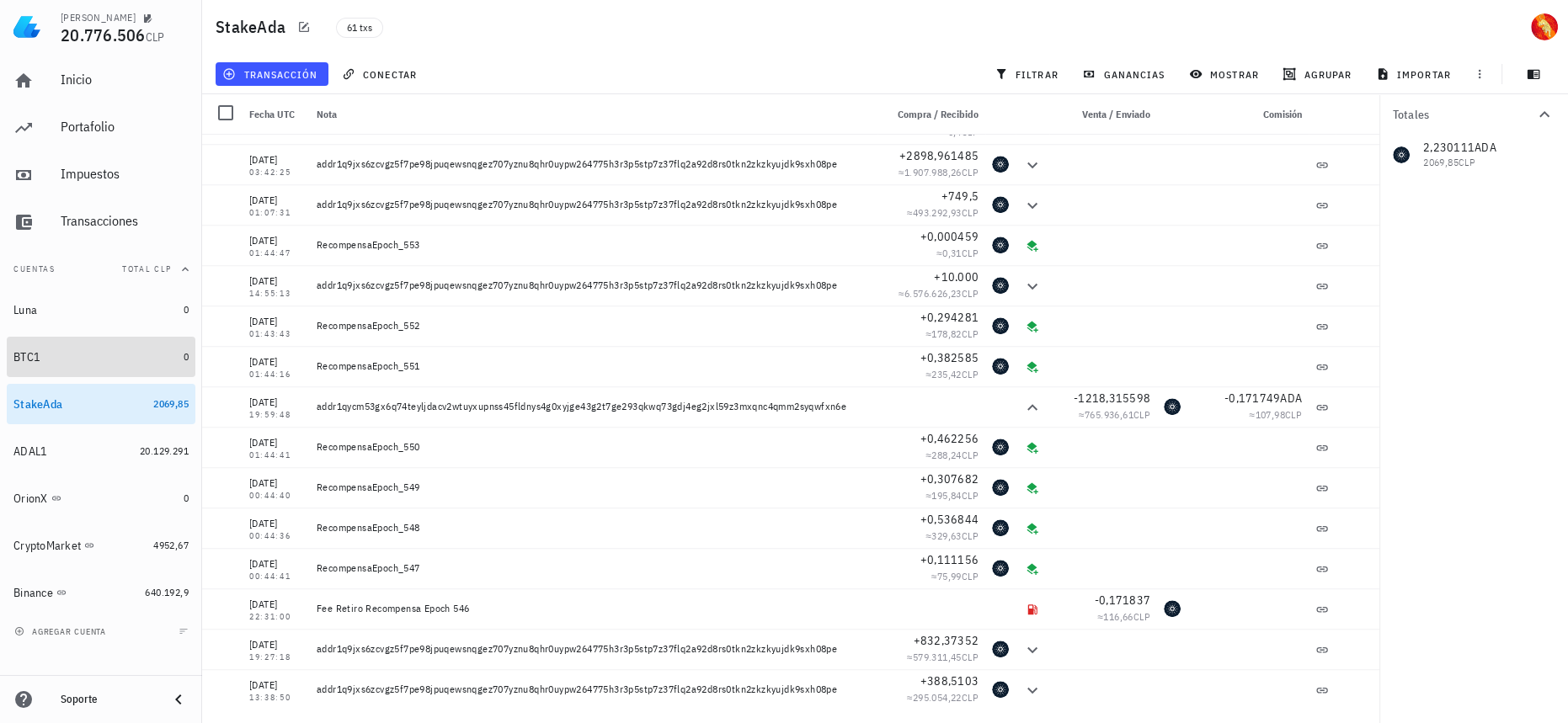
click at [122, 363] on div "BTC1" at bounding box center [95, 356] width 164 height 16
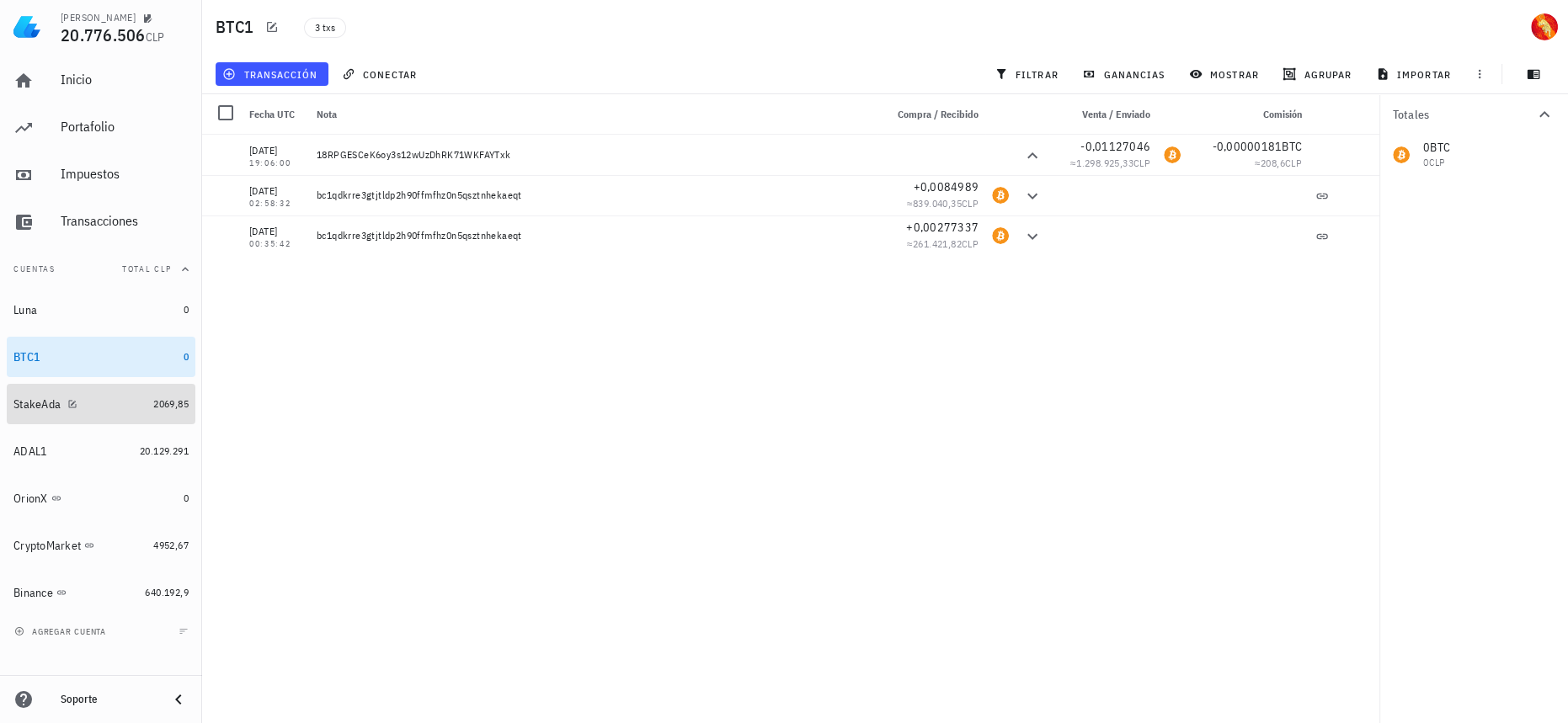
click at [165, 413] on link "StakeAda 2069,85" at bounding box center [101, 403] width 188 height 40
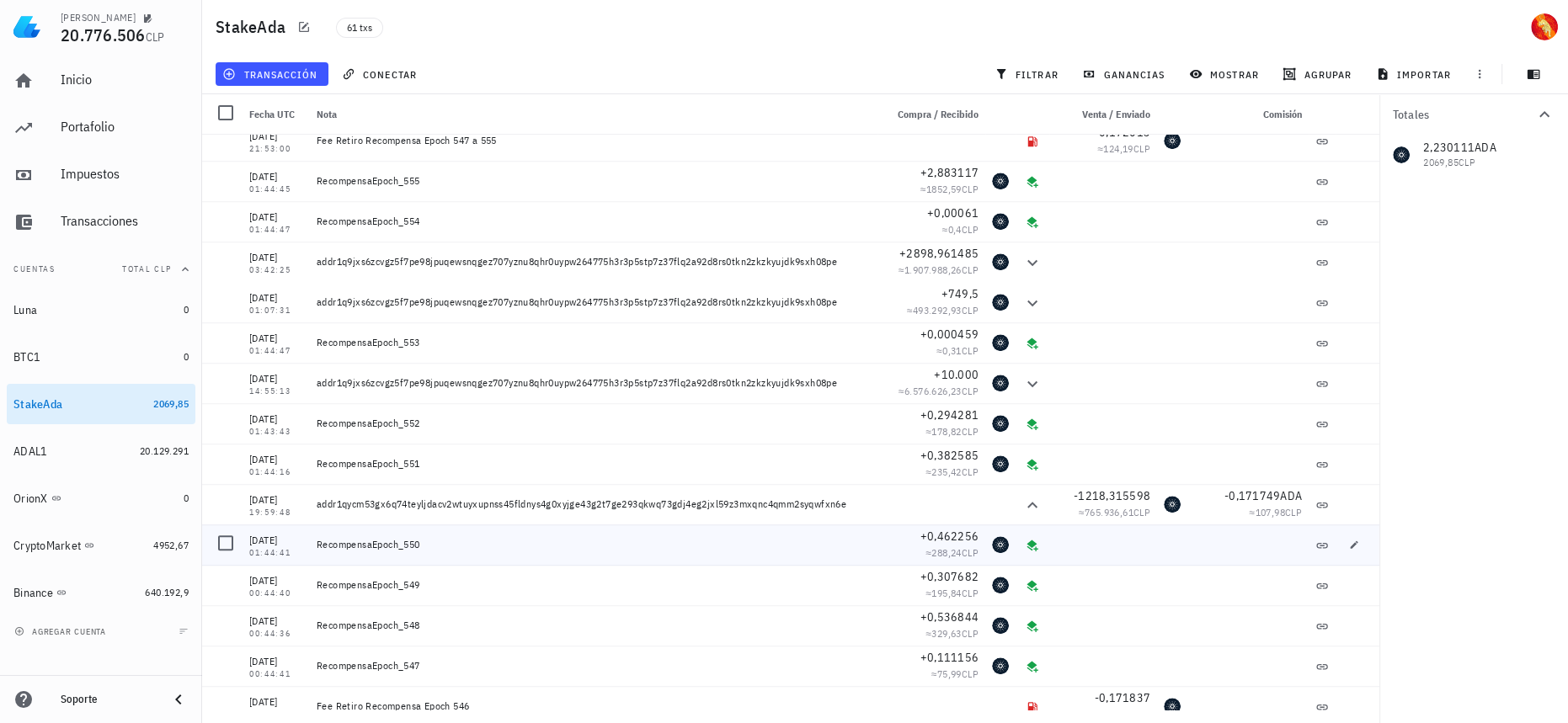
scroll to position [1889, 0]
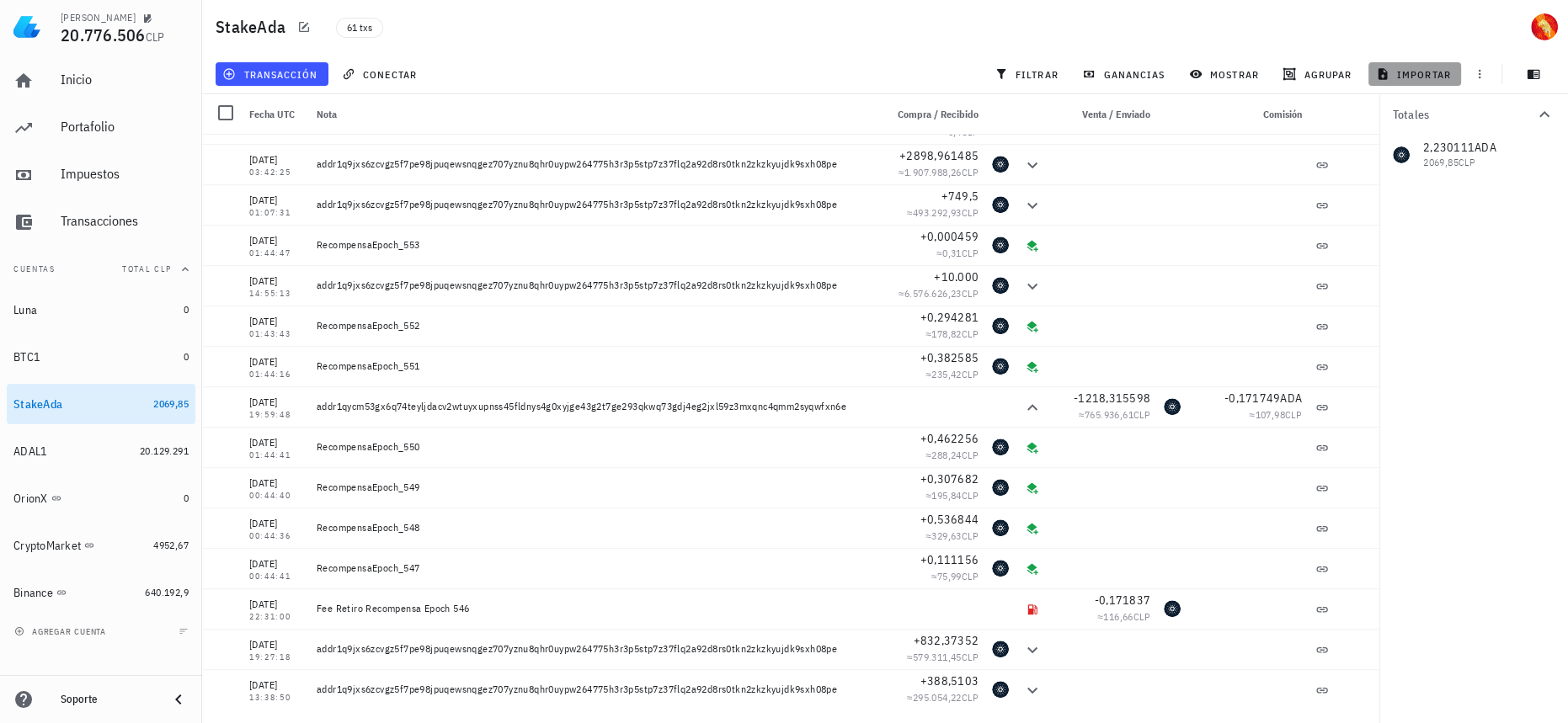
click at [1420, 76] on span "importar" at bounding box center [1415, 74] width 71 height 13
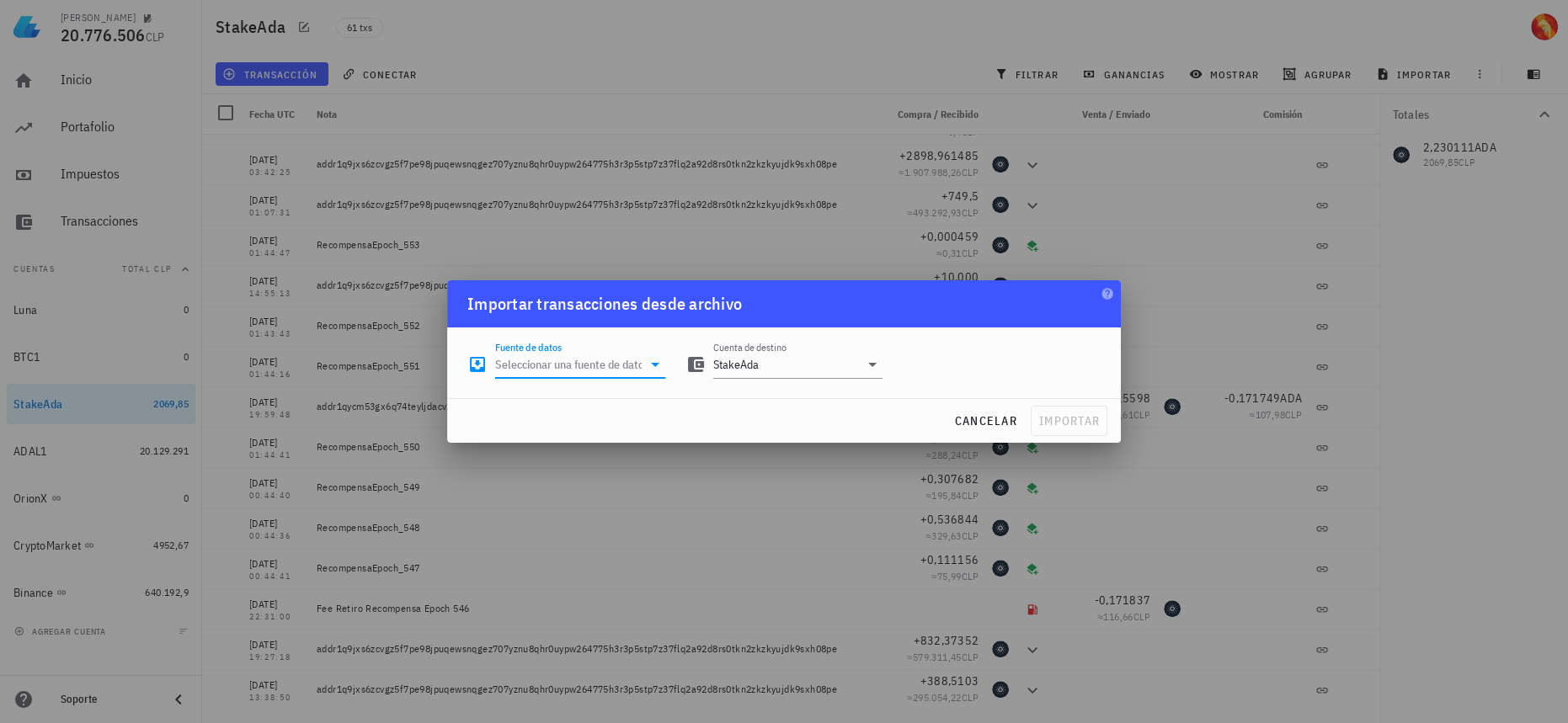
click at [531, 369] on input "Fuente de datos" at bounding box center [568, 364] width 147 height 27
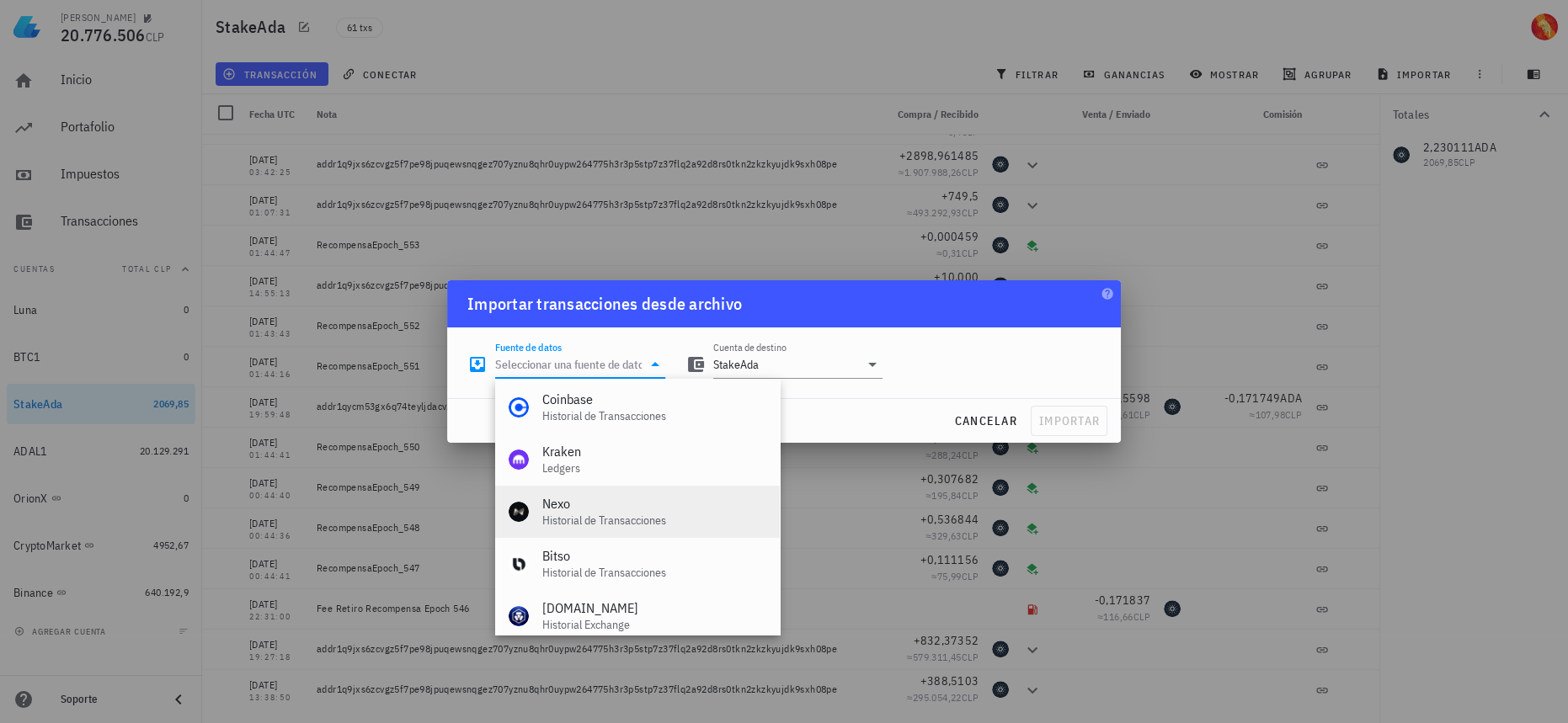
scroll to position [701, 0]
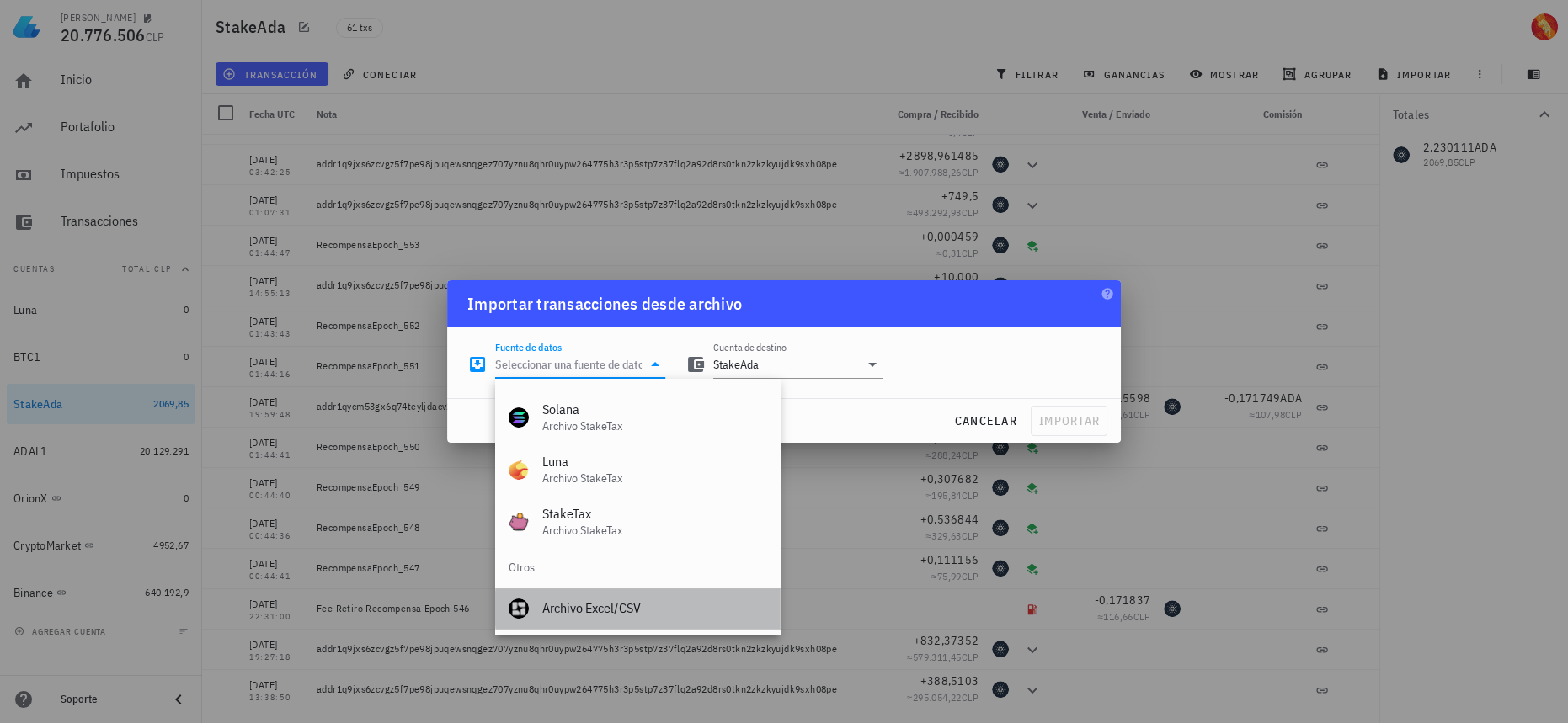
click at [627, 613] on div "Archivo Excel/CSV" at bounding box center [654, 607] width 224 height 16
type input "Archivo Excel/CSV"
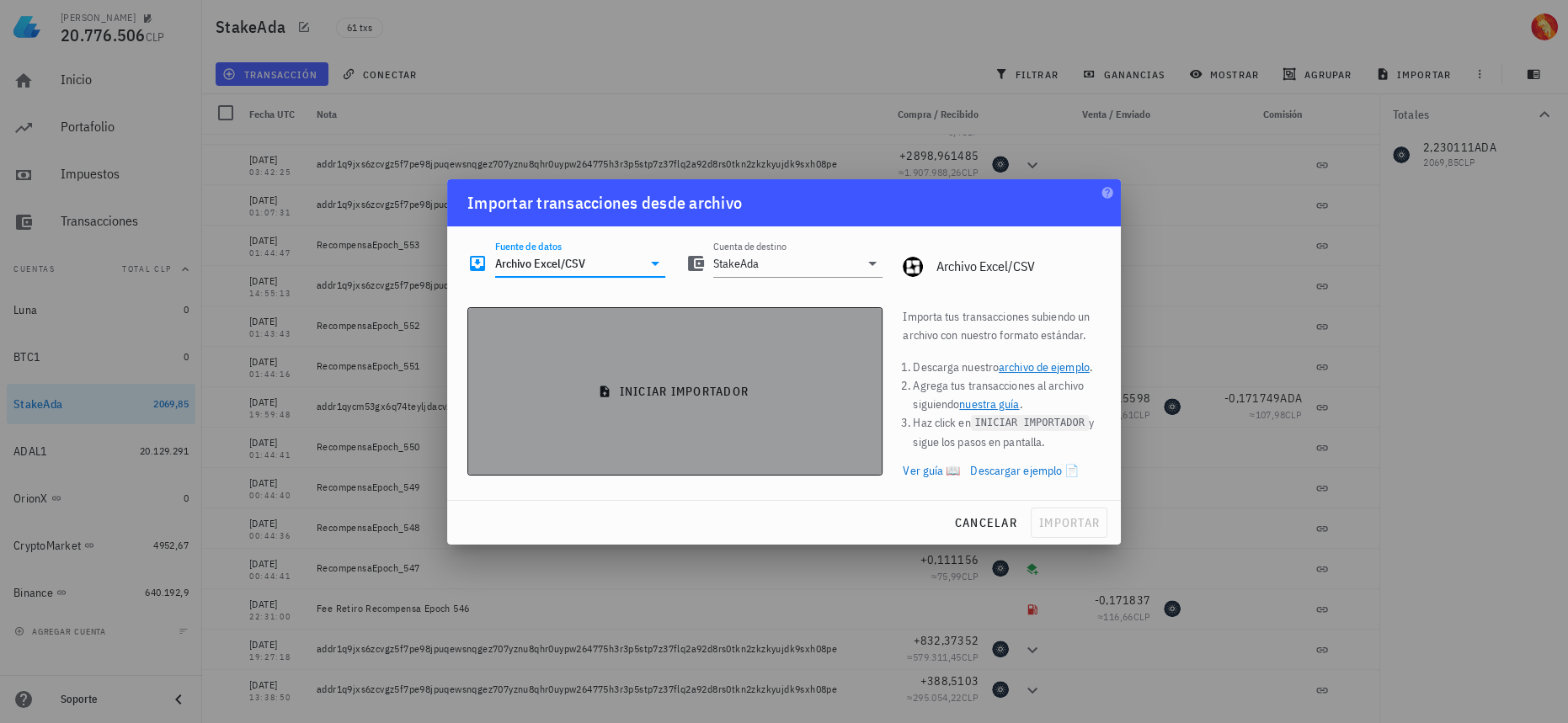
click at [799, 429] on button "iniciar importador" at bounding box center [674, 391] width 415 height 168
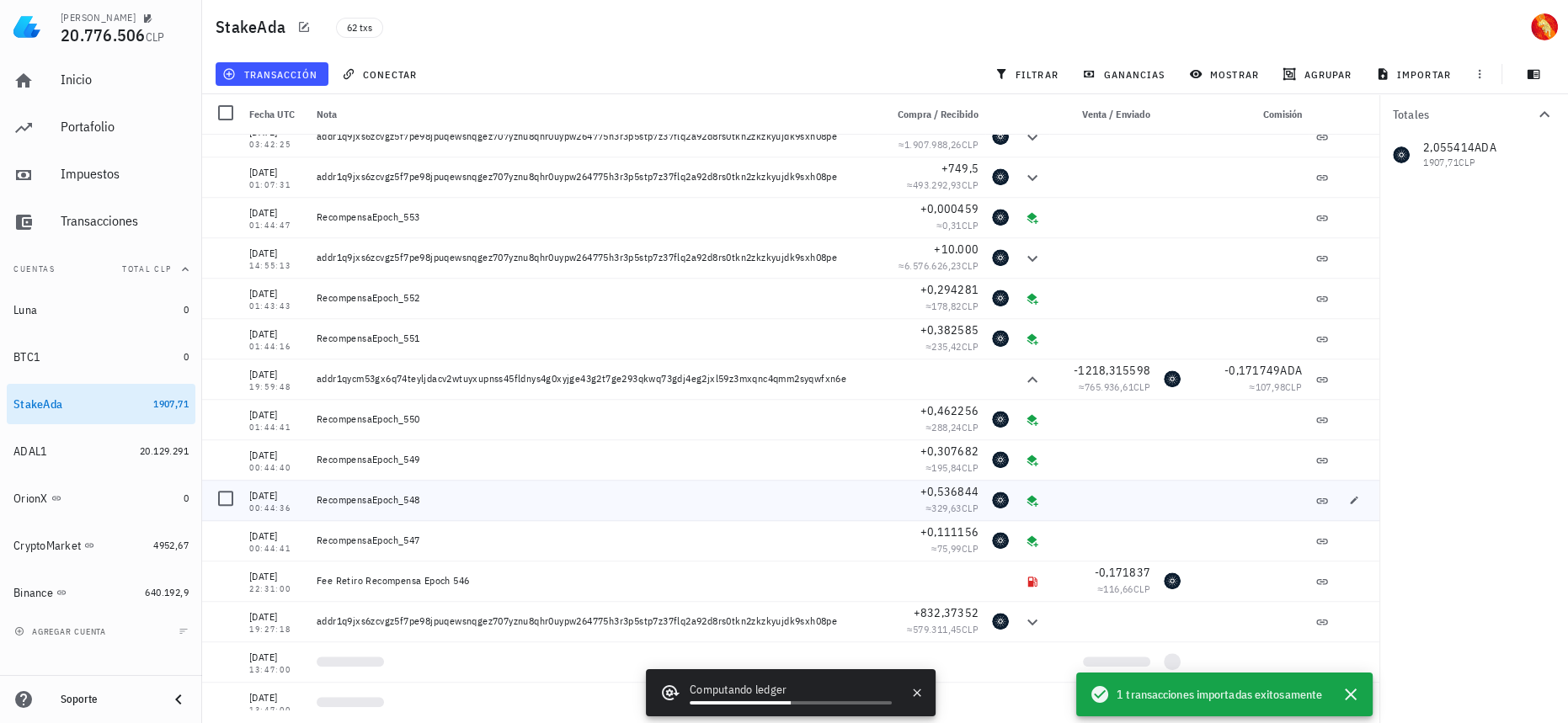
scroll to position [1928, 0]
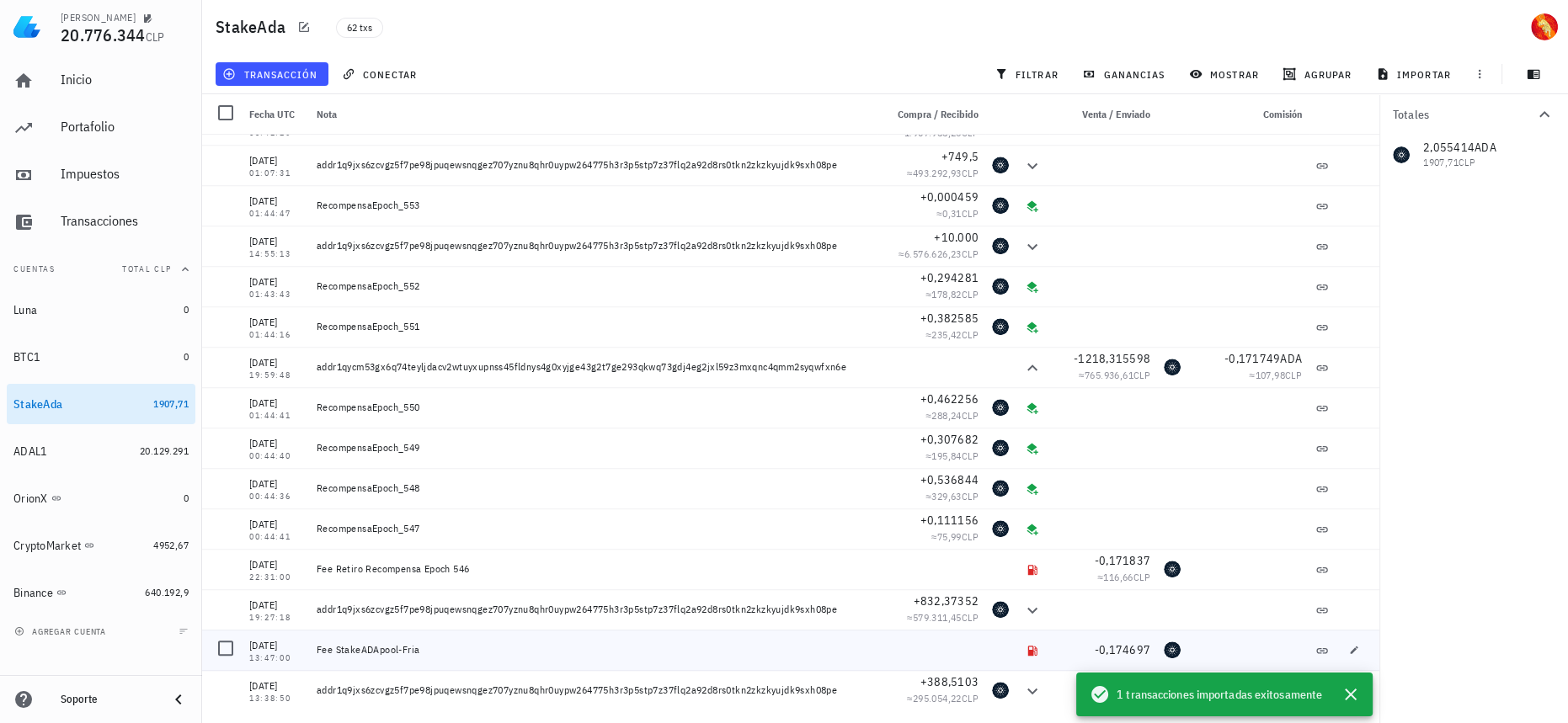
click at [368, 652] on div "Fee StakeADApool-Fria" at bounding box center [594, 650] width 554 height 13
click at [1359, 696] on icon "button" at bounding box center [1350, 694] width 20 height 20
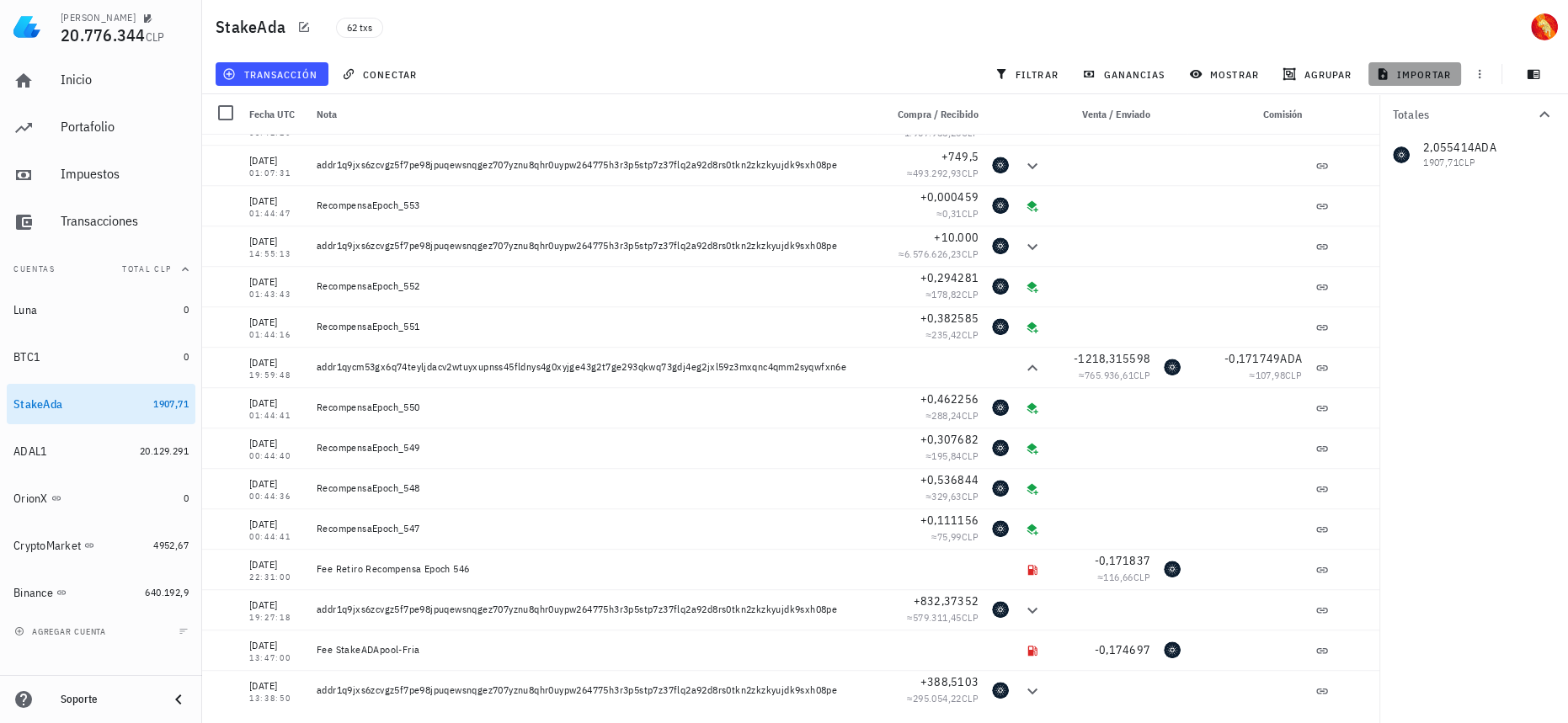
click at [1428, 66] on button "importar" at bounding box center [1414, 73] width 92 height 24
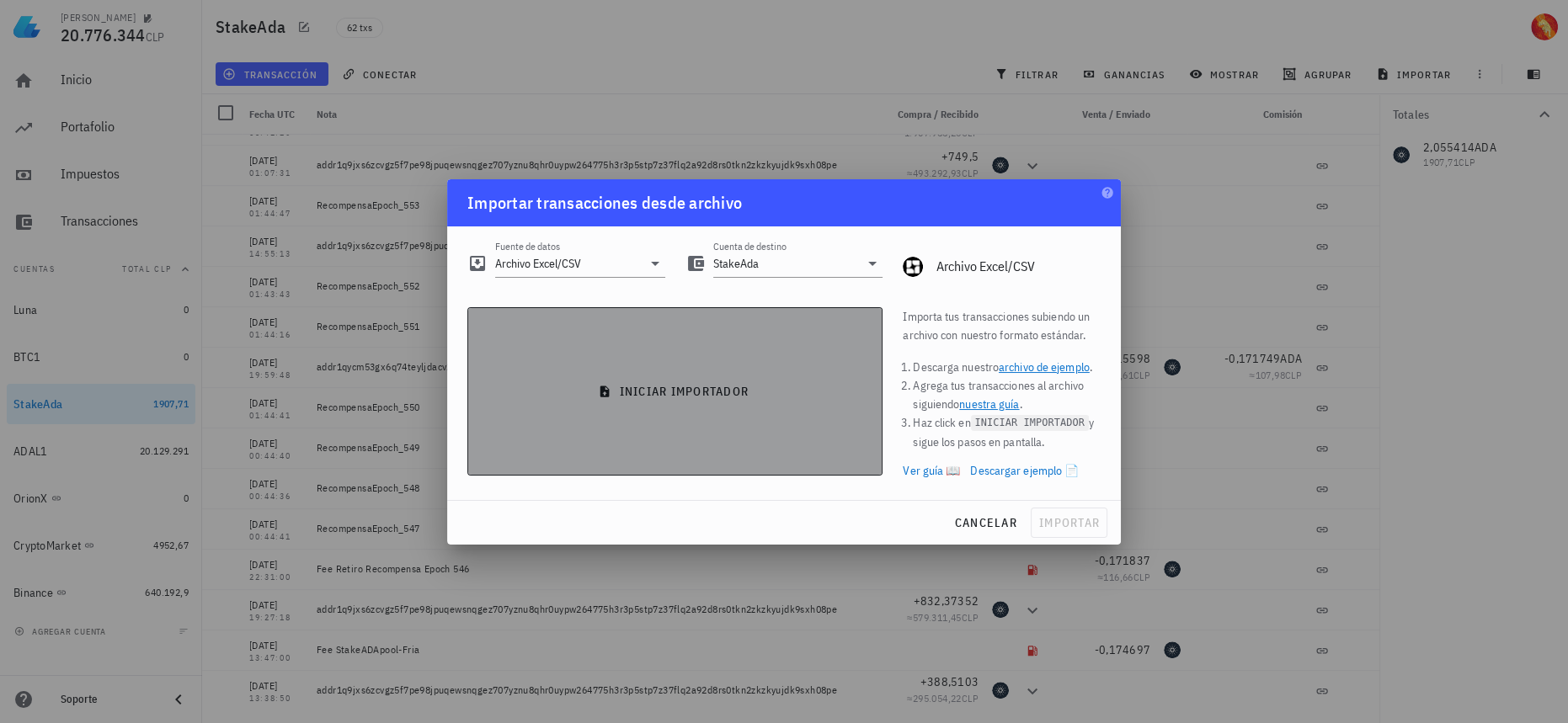
click at [644, 356] on button "iniciar importador" at bounding box center [674, 391] width 415 height 168
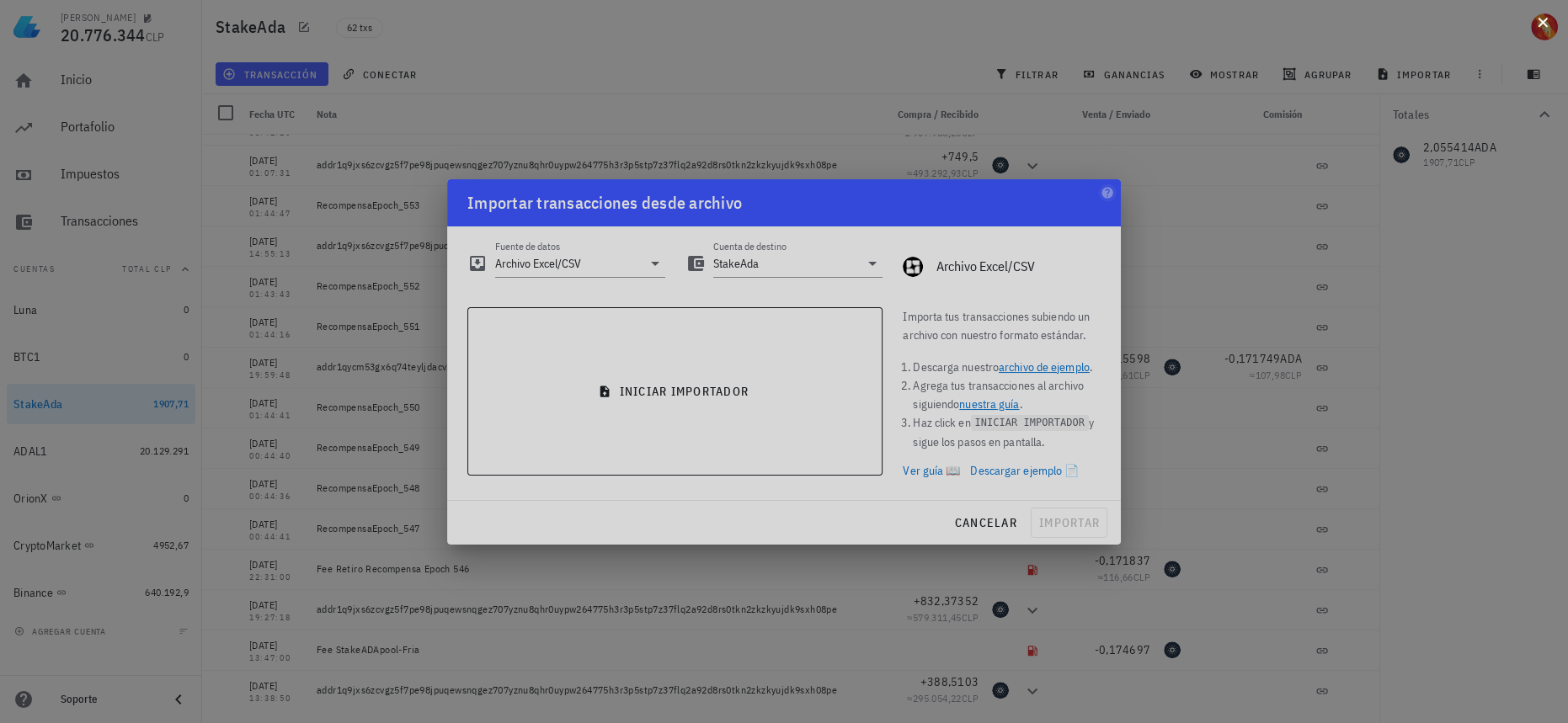
click at [1544, 24] on button at bounding box center [1543, 21] width 17 height 17
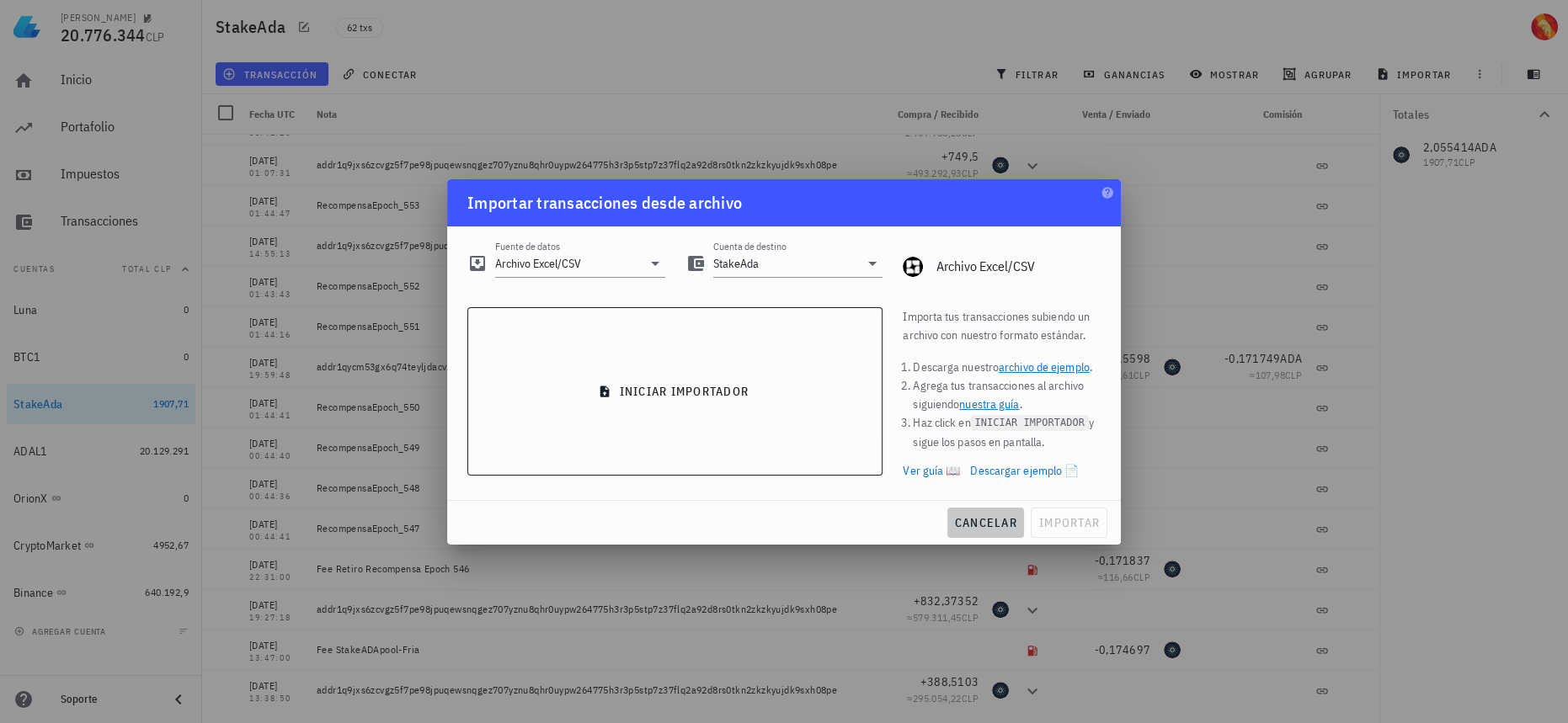
click at [976, 517] on span "cancelar" at bounding box center [985, 523] width 63 height 15
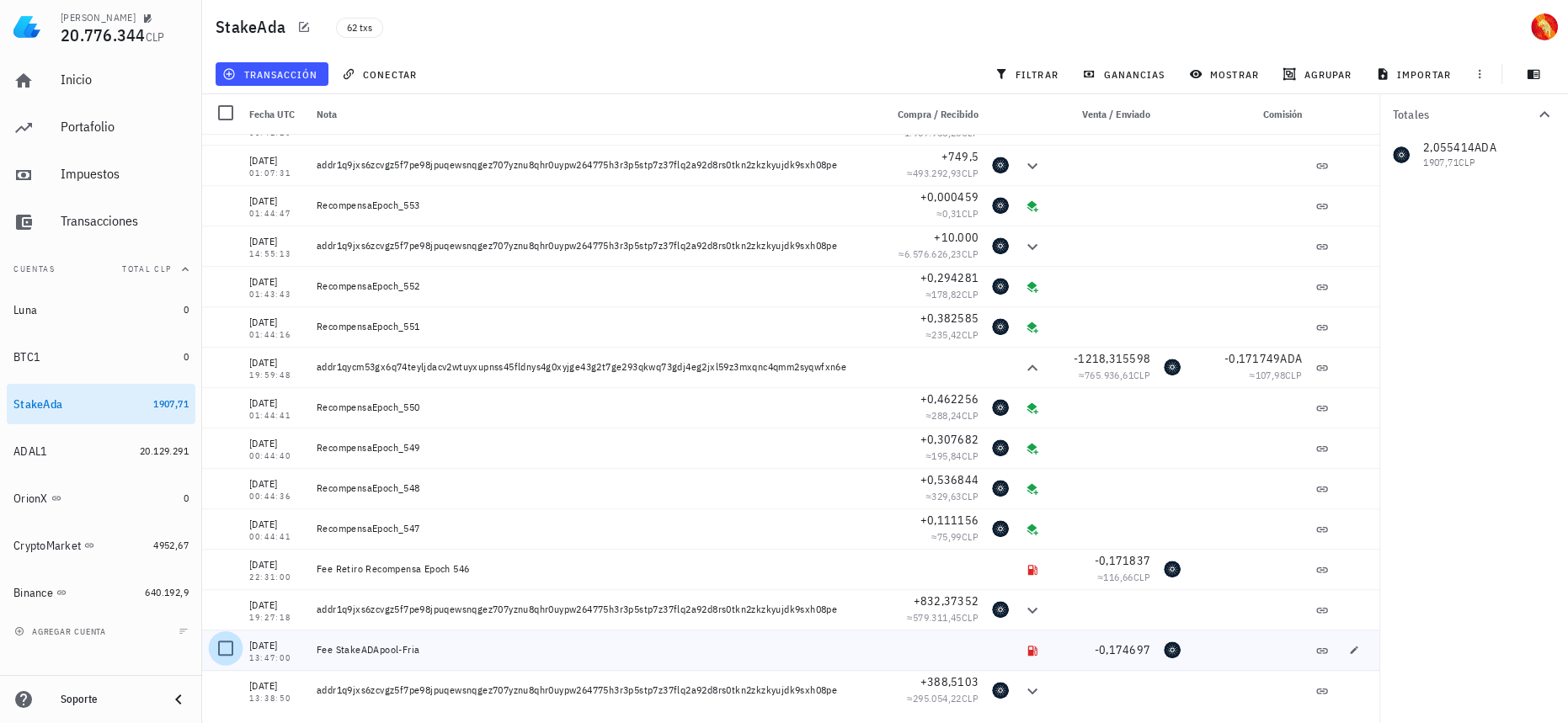
click at [229, 649] on div at bounding box center [226, 648] width 28 height 28
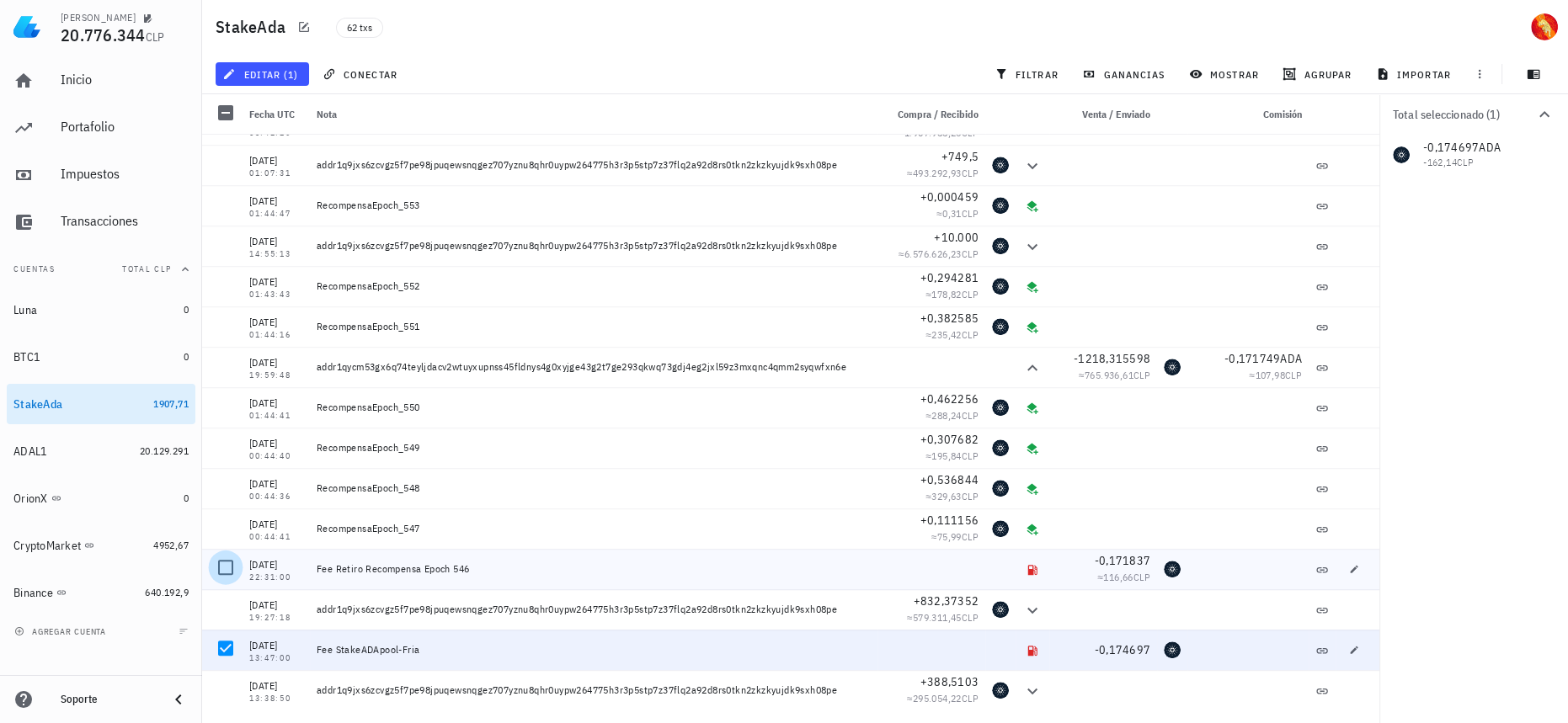
click at [228, 572] on div at bounding box center [226, 567] width 28 height 28
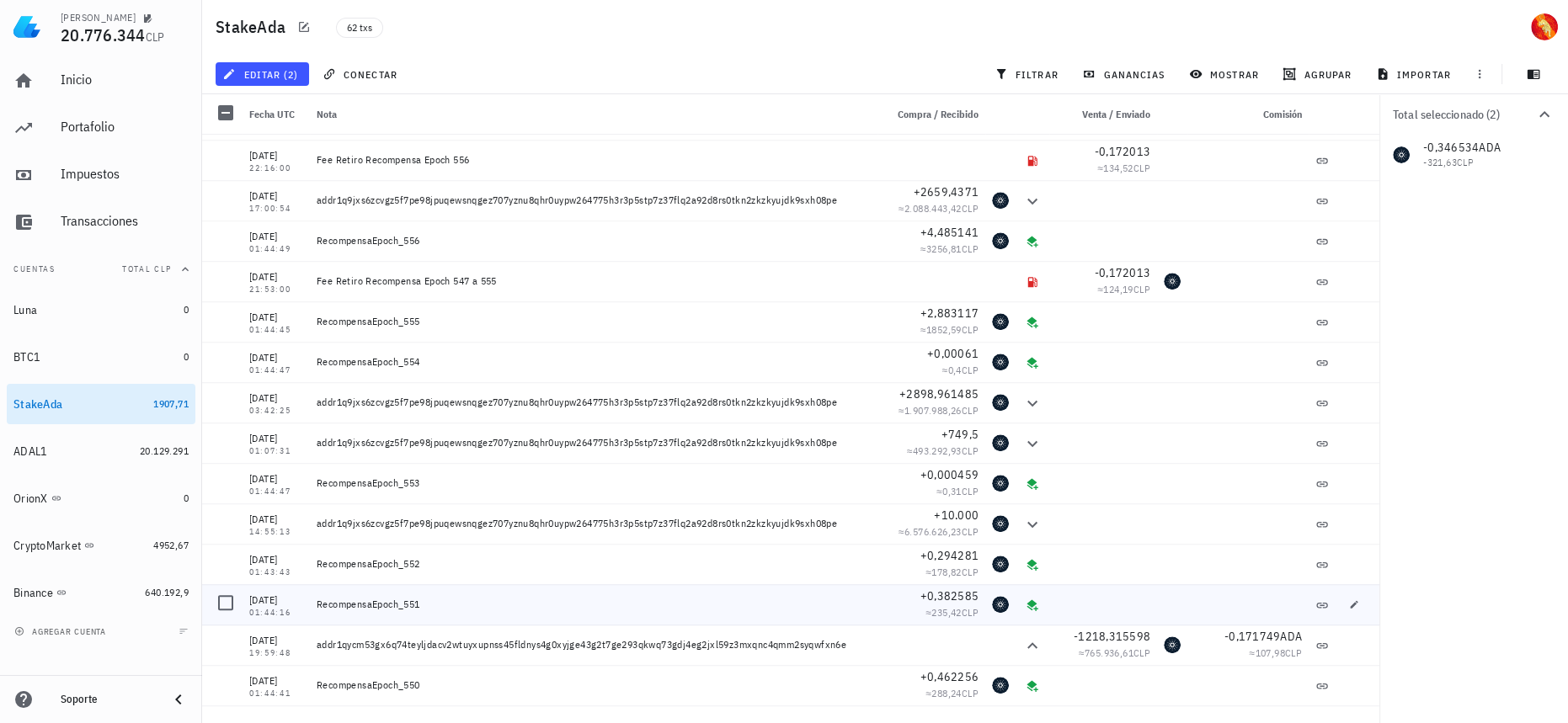
scroll to position [1623, 0]
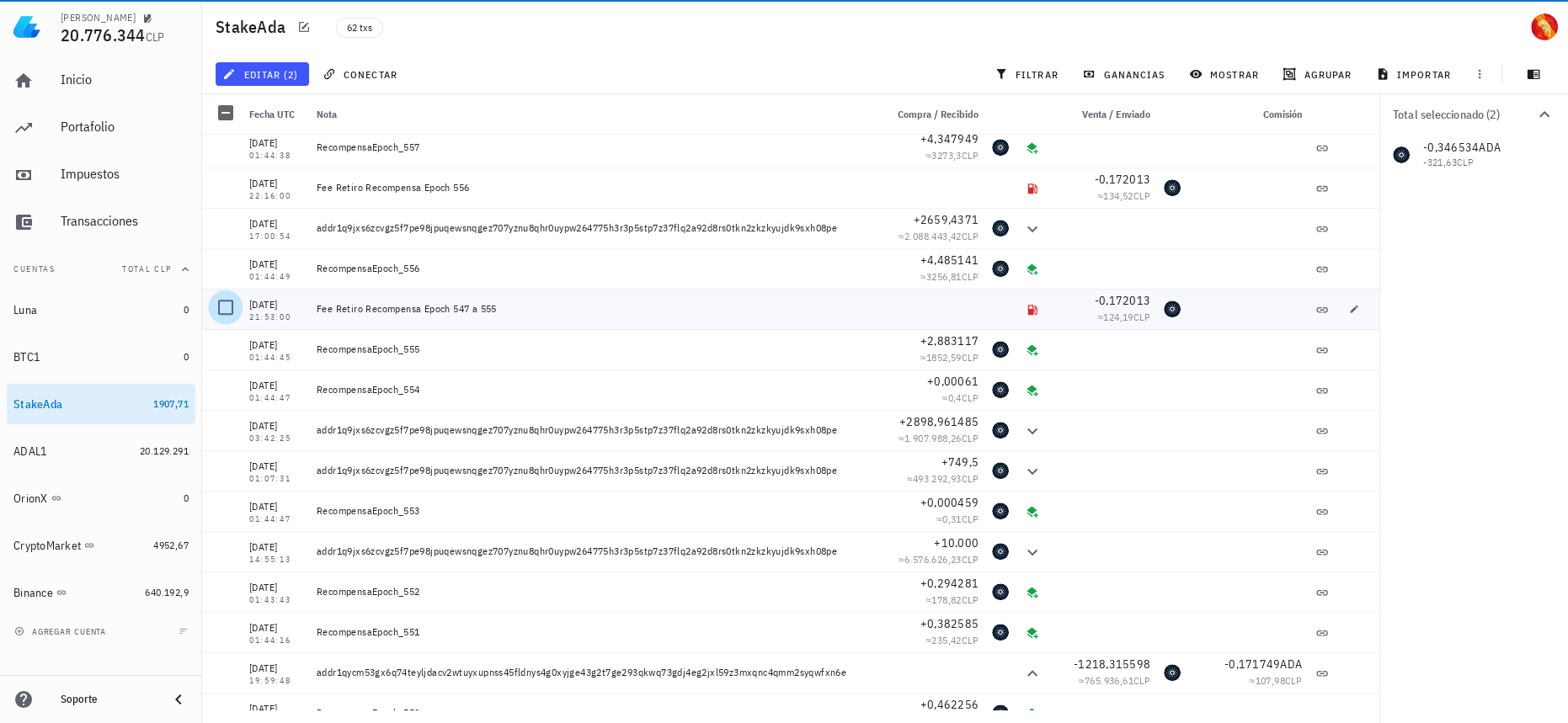
click at [224, 307] on div at bounding box center [226, 306] width 28 height 28
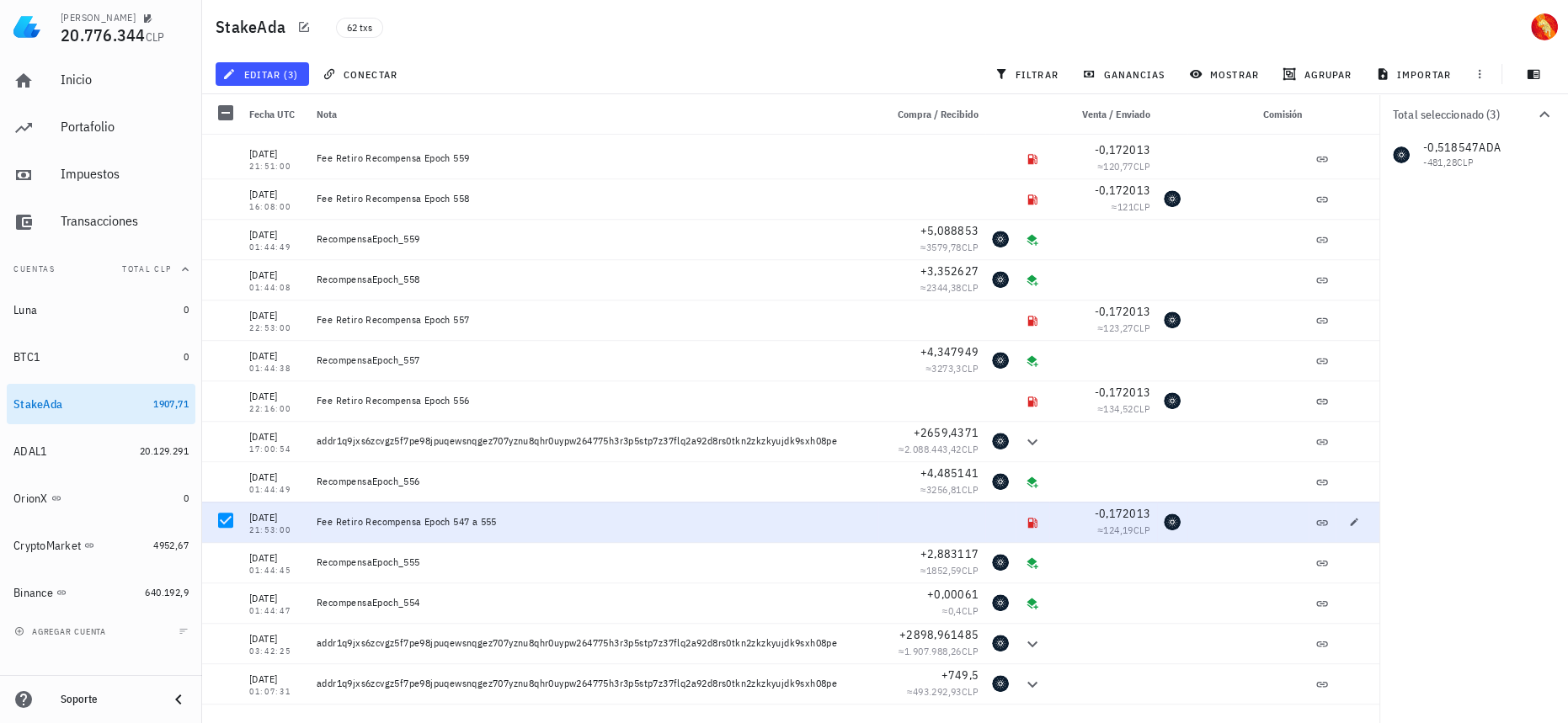
scroll to position [1393, 0]
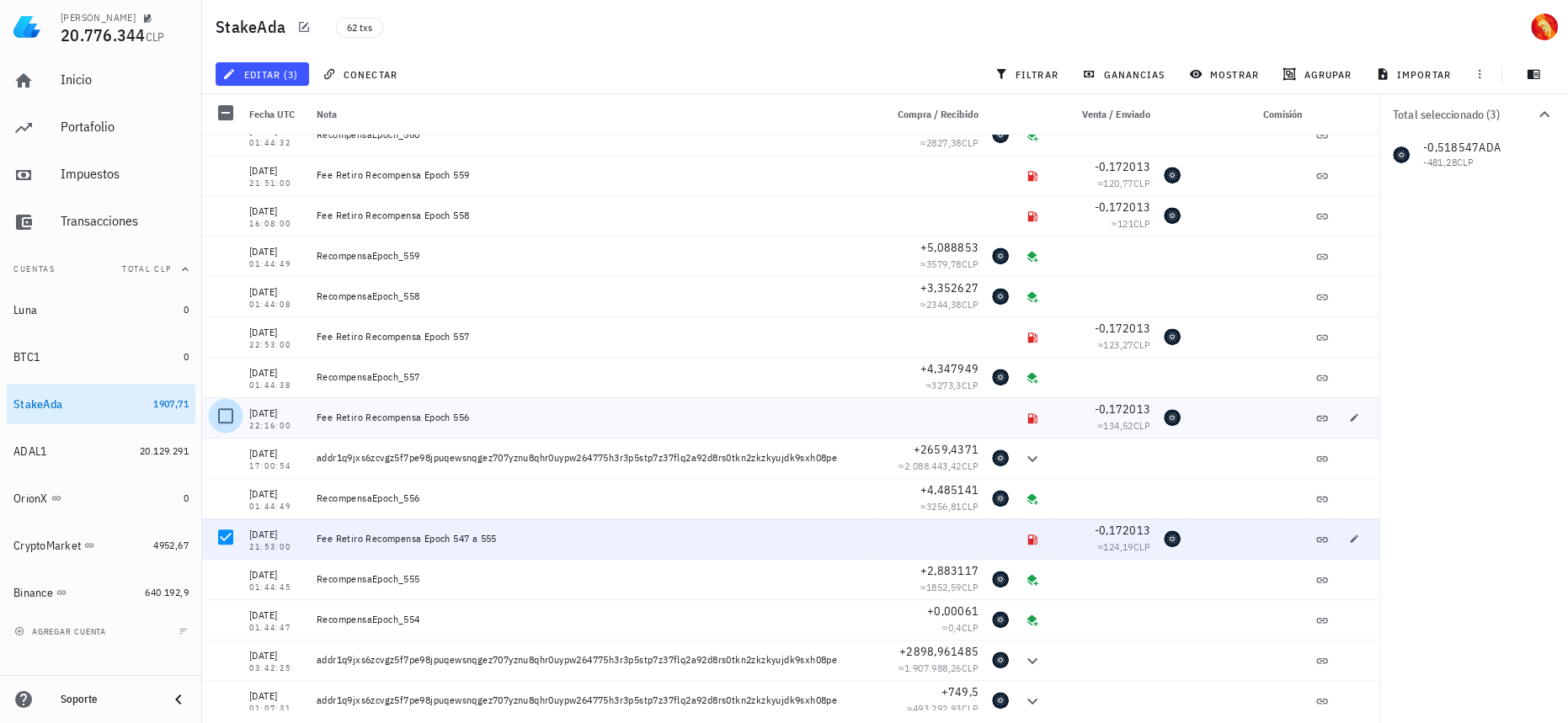
click at [225, 416] on div at bounding box center [226, 416] width 28 height 28
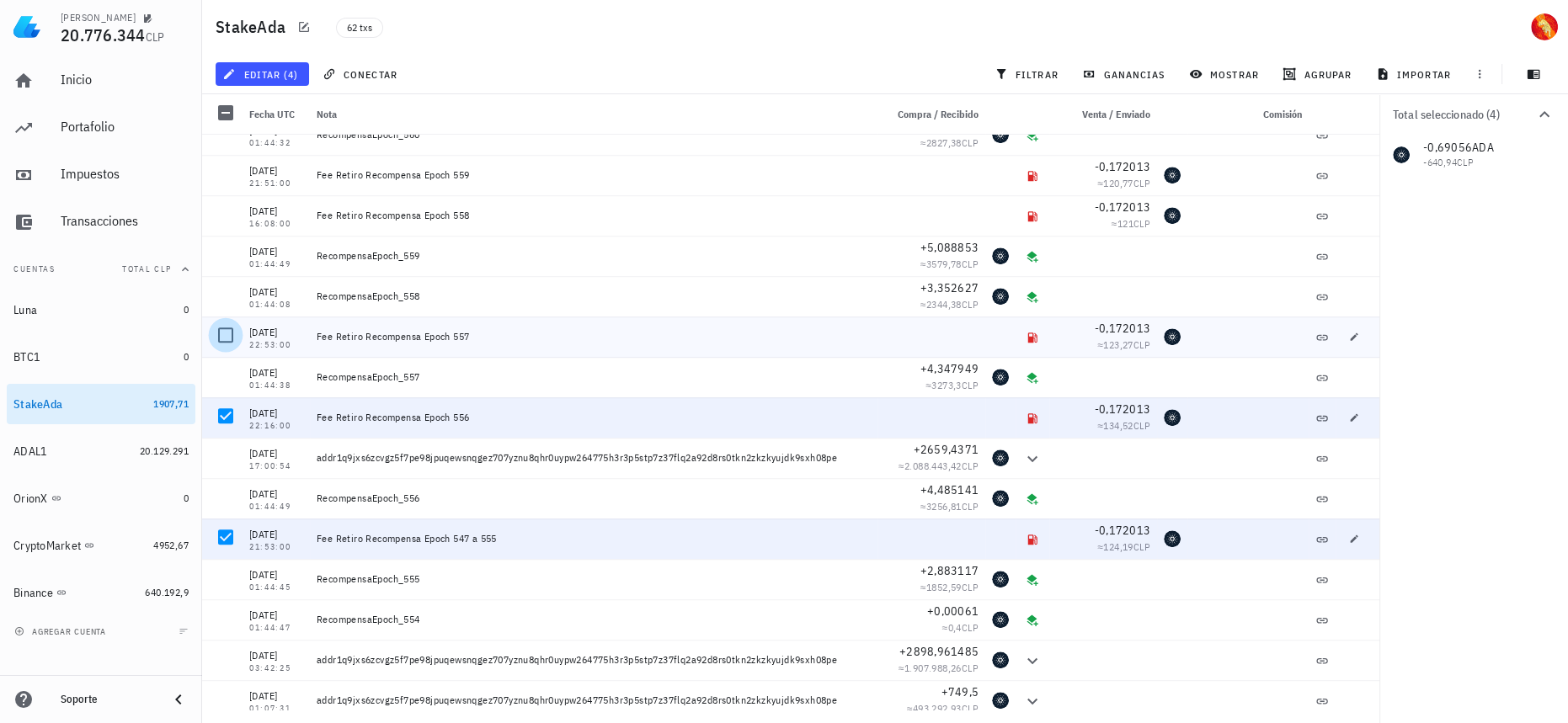
click at [227, 333] on div at bounding box center [226, 335] width 28 height 28
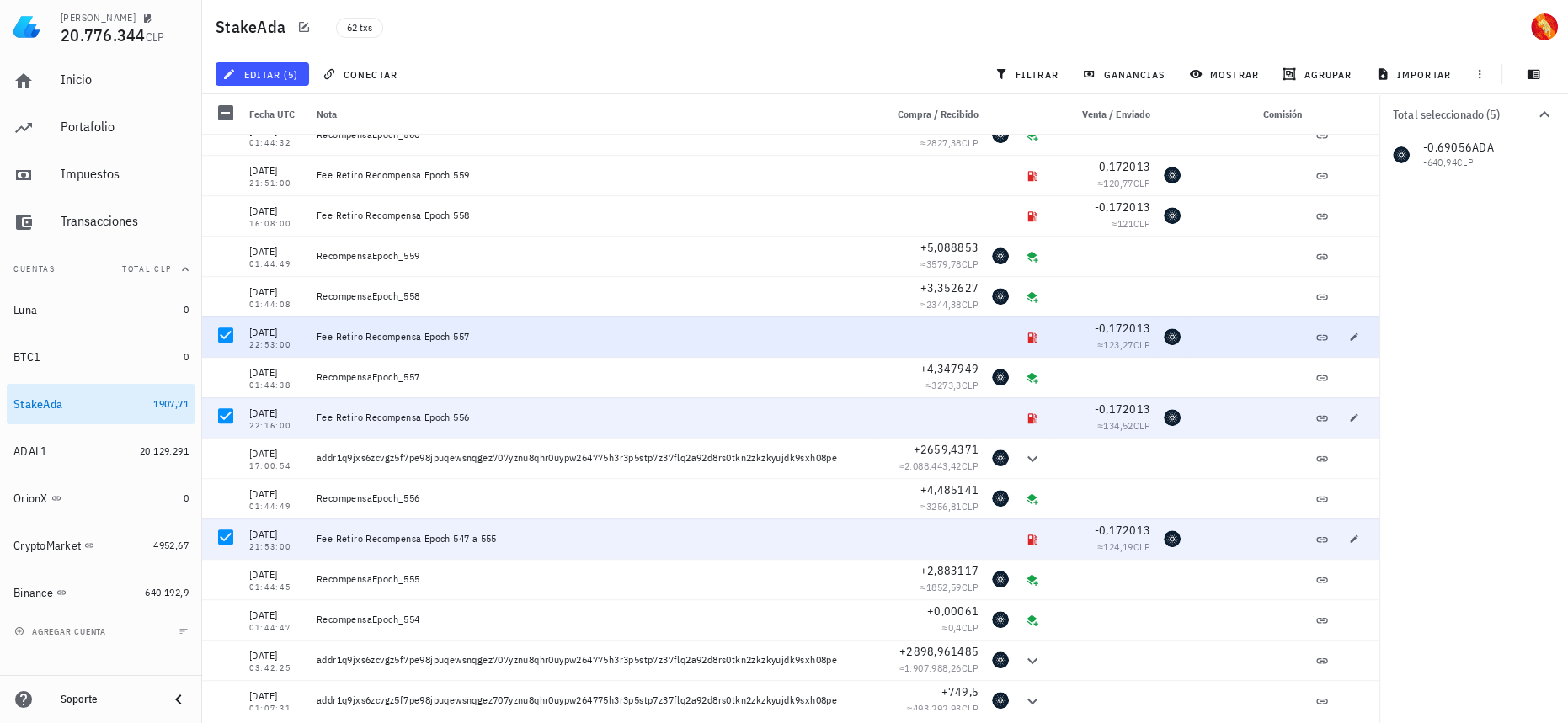
scroll to position [1317, 0]
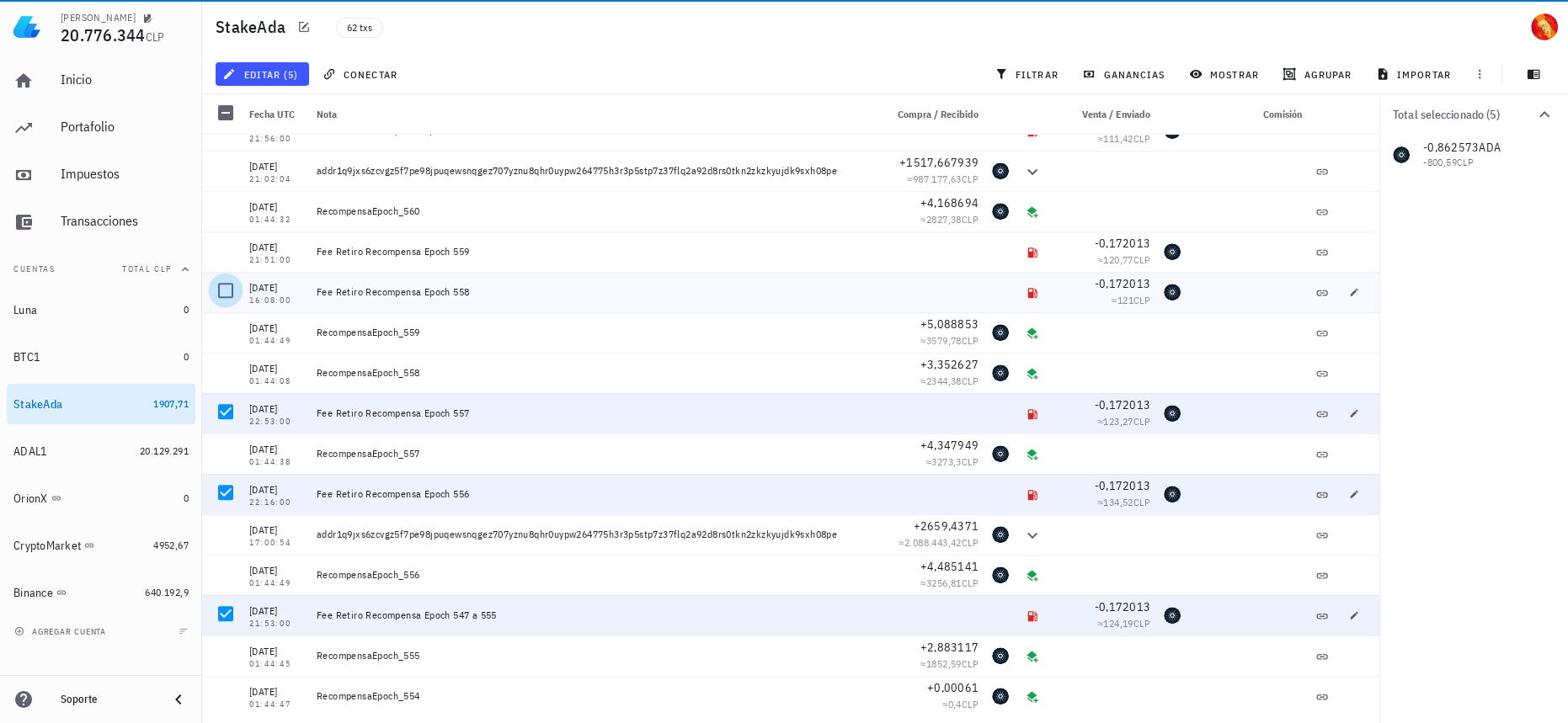
click at [231, 292] on div at bounding box center [226, 291] width 28 height 28
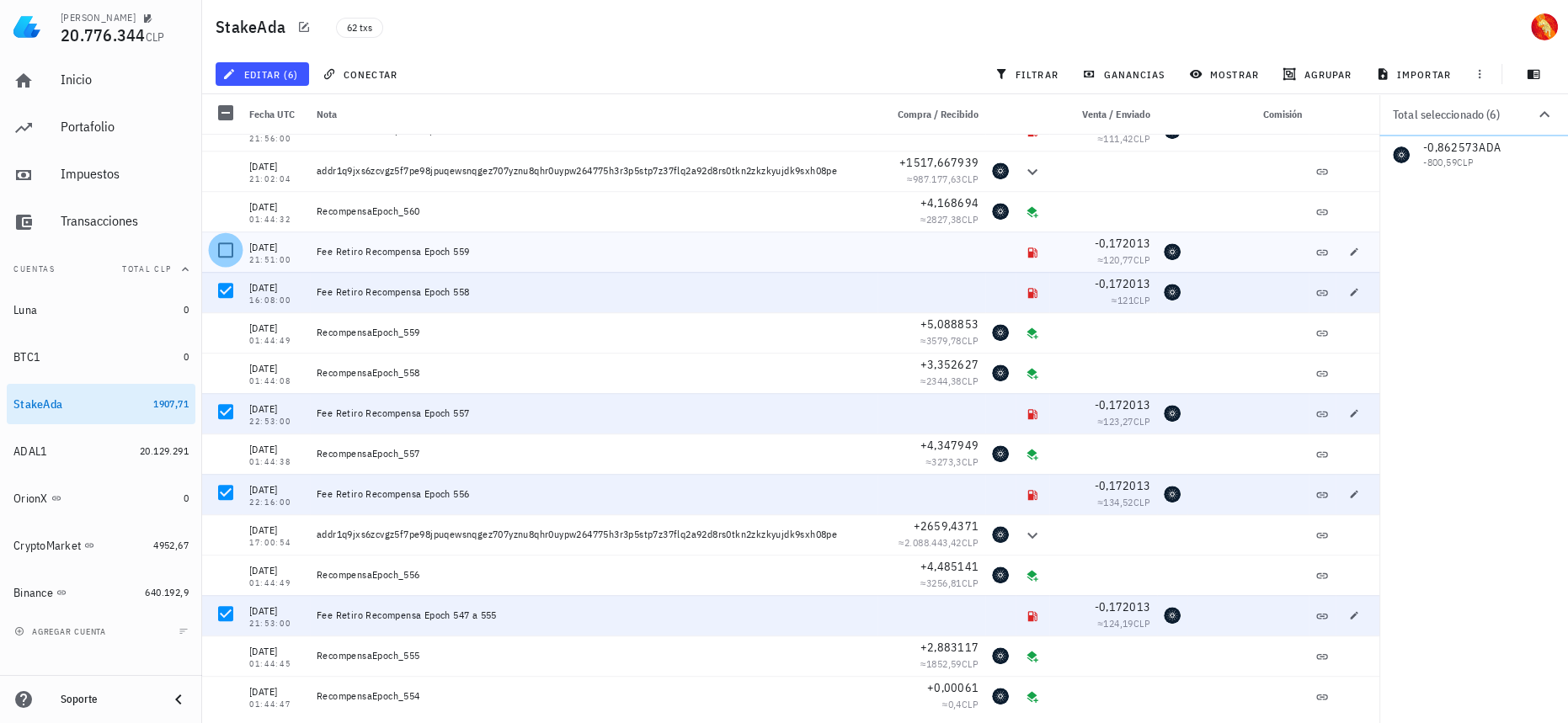
click at [228, 247] on div at bounding box center [226, 250] width 28 height 28
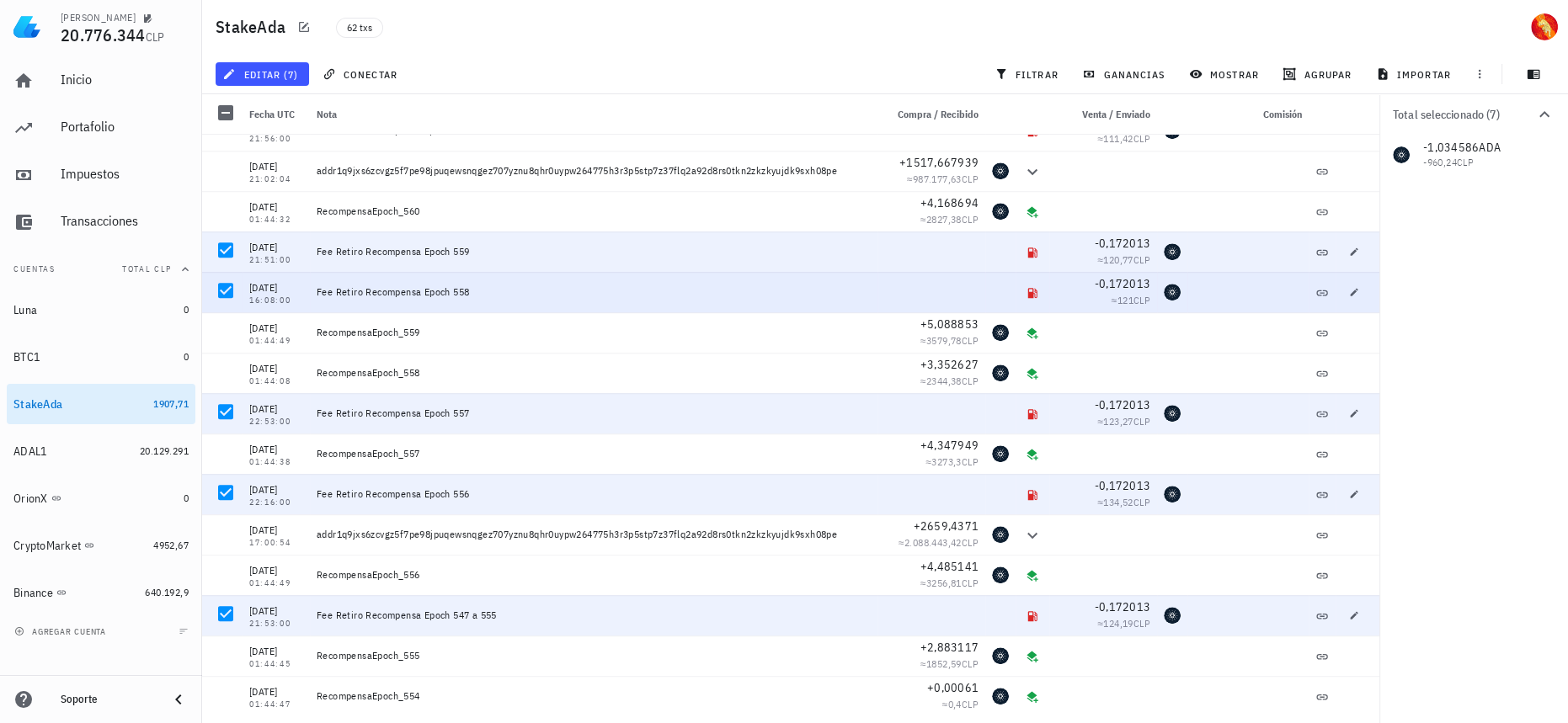
scroll to position [1011, 0]
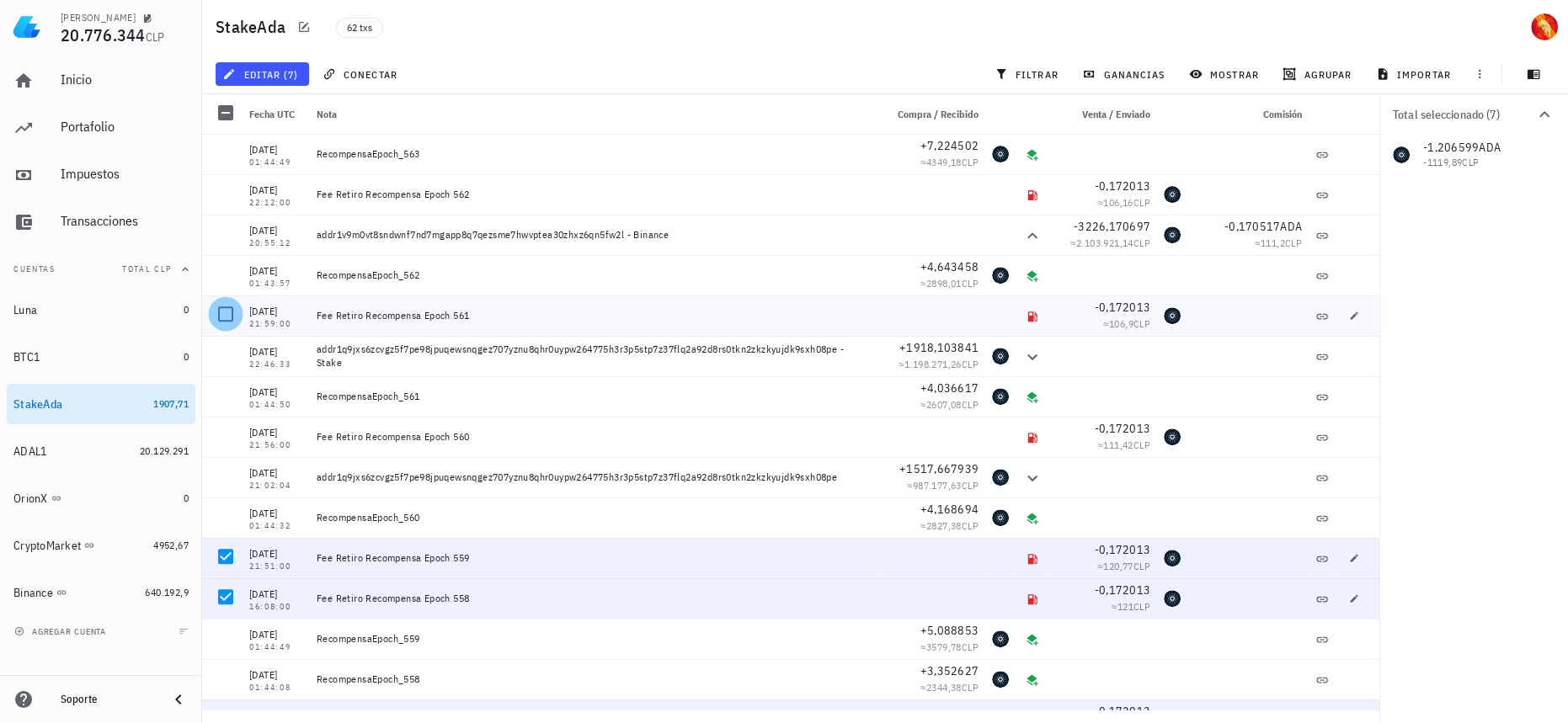
click at [221, 315] on div at bounding box center [226, 314] width 28 height 28
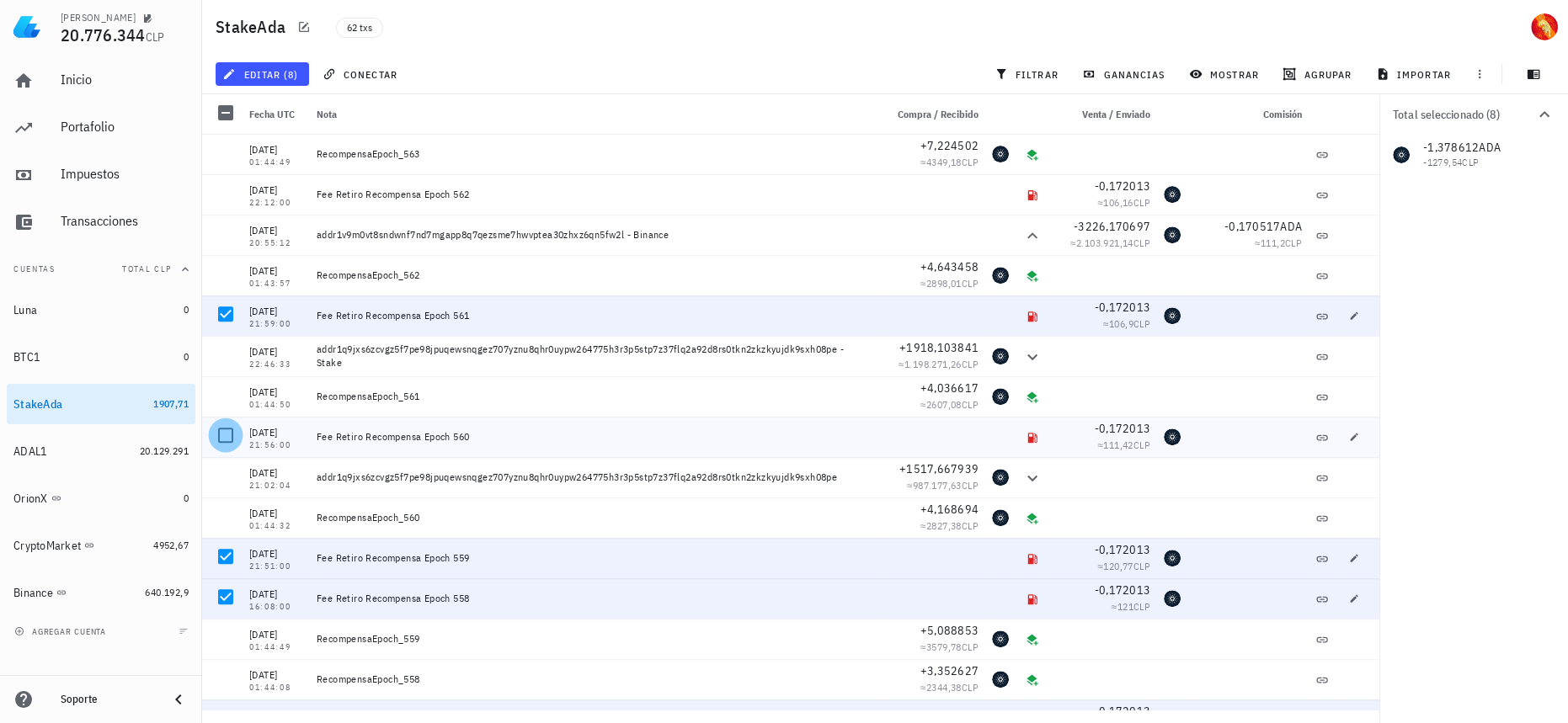
click at [231, 435] on div at bounding box center [226, 435] width 28 height 28
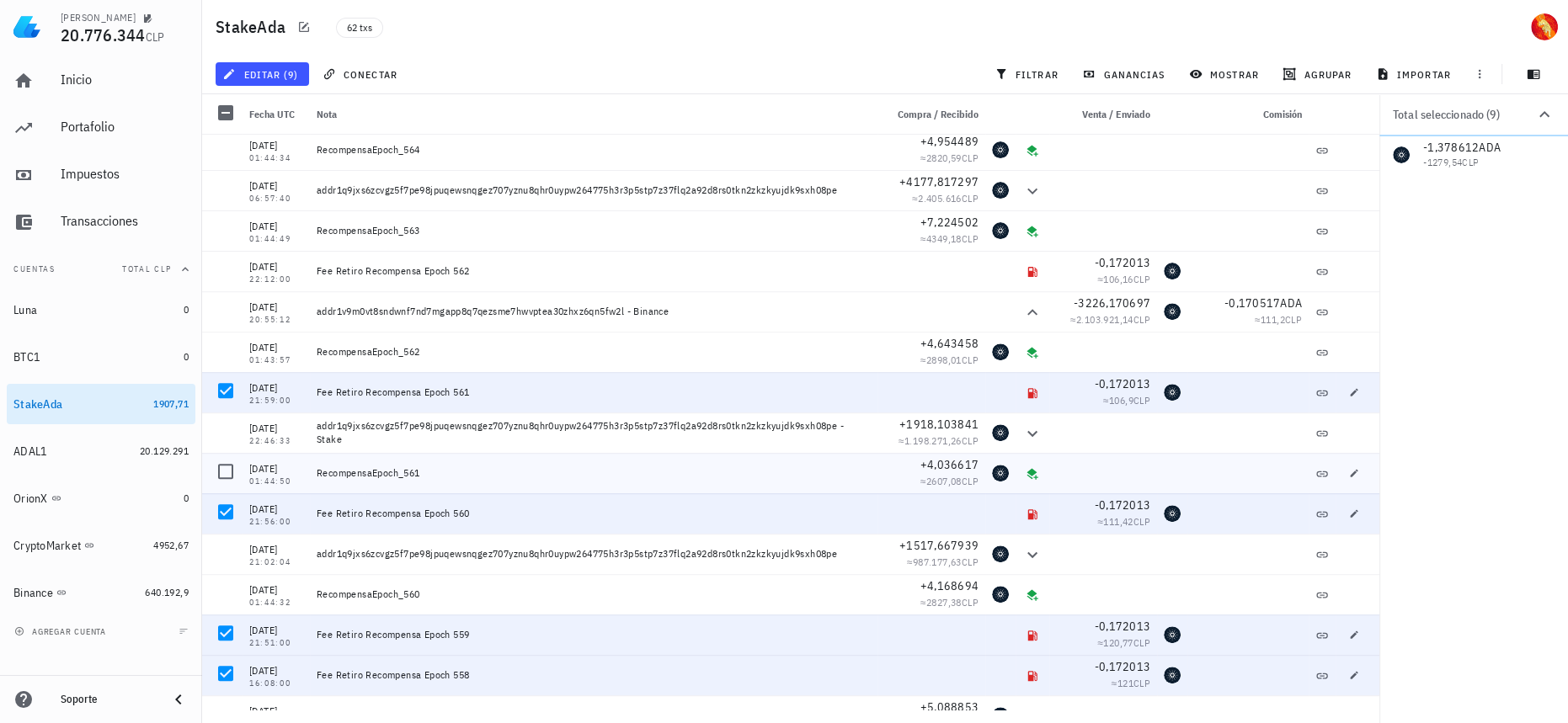
scroll to position [858, 0]
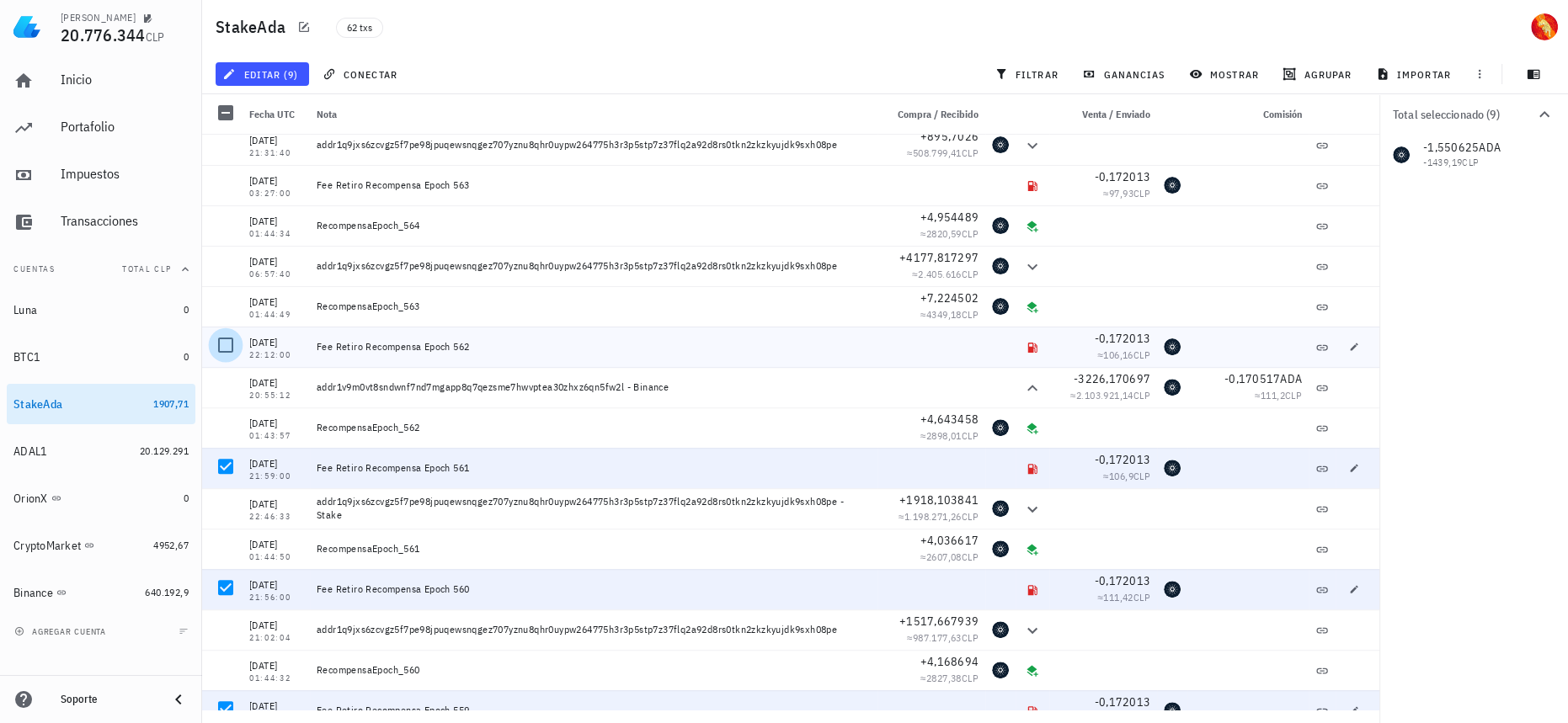
click at [223, 343] on div at bounding box center [226, 345] width 28 height 28
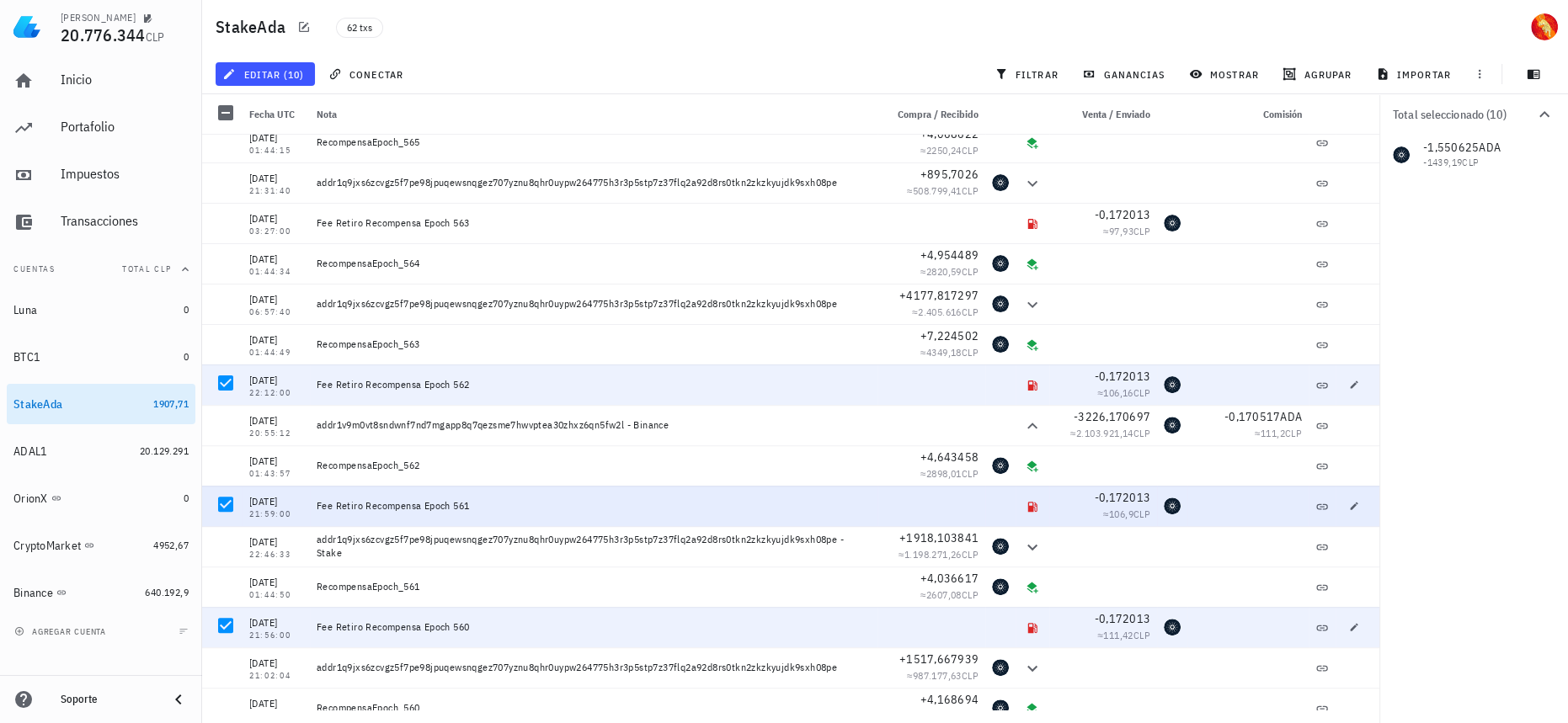
scroll to position [781, 0]
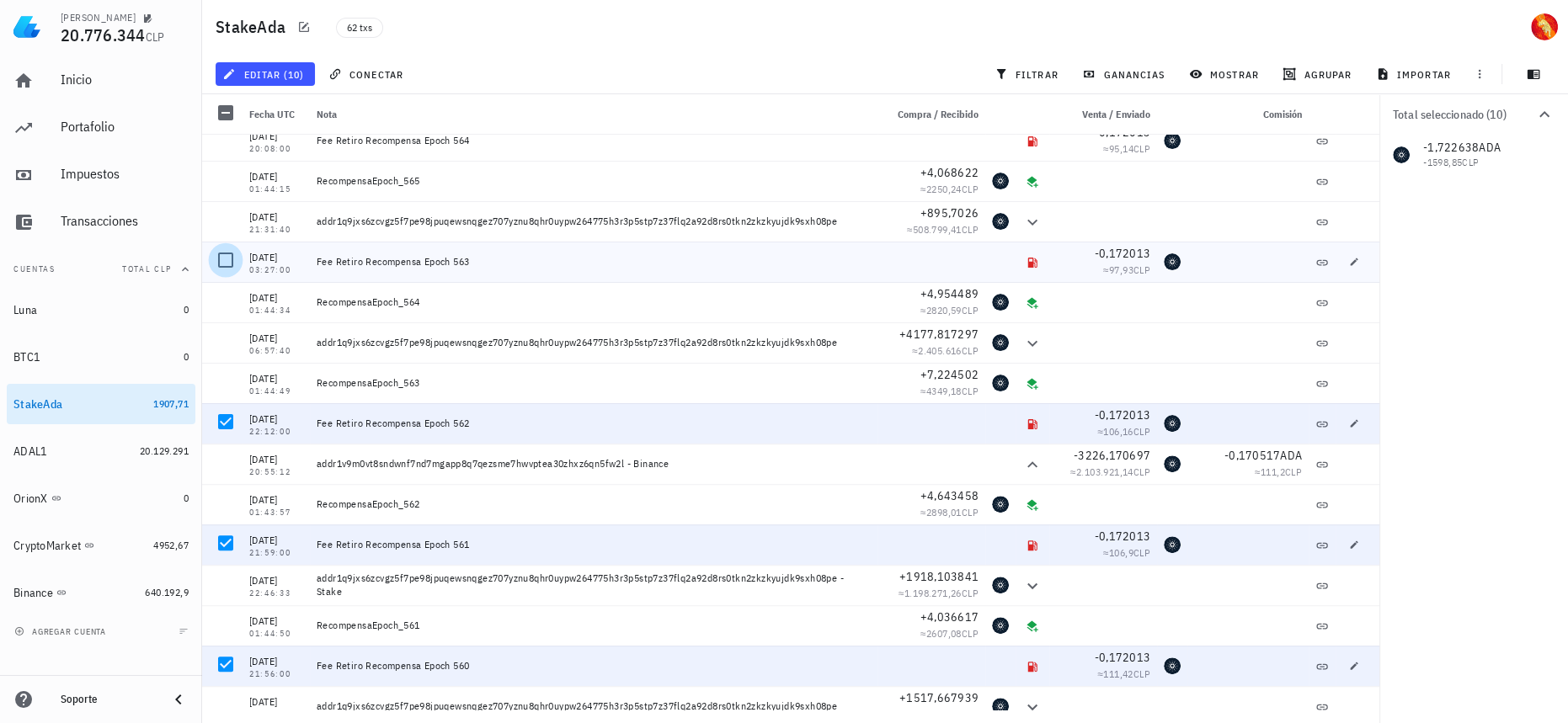
click at [228, 253] on div at bounding box center [226, 259] width 28 height 28
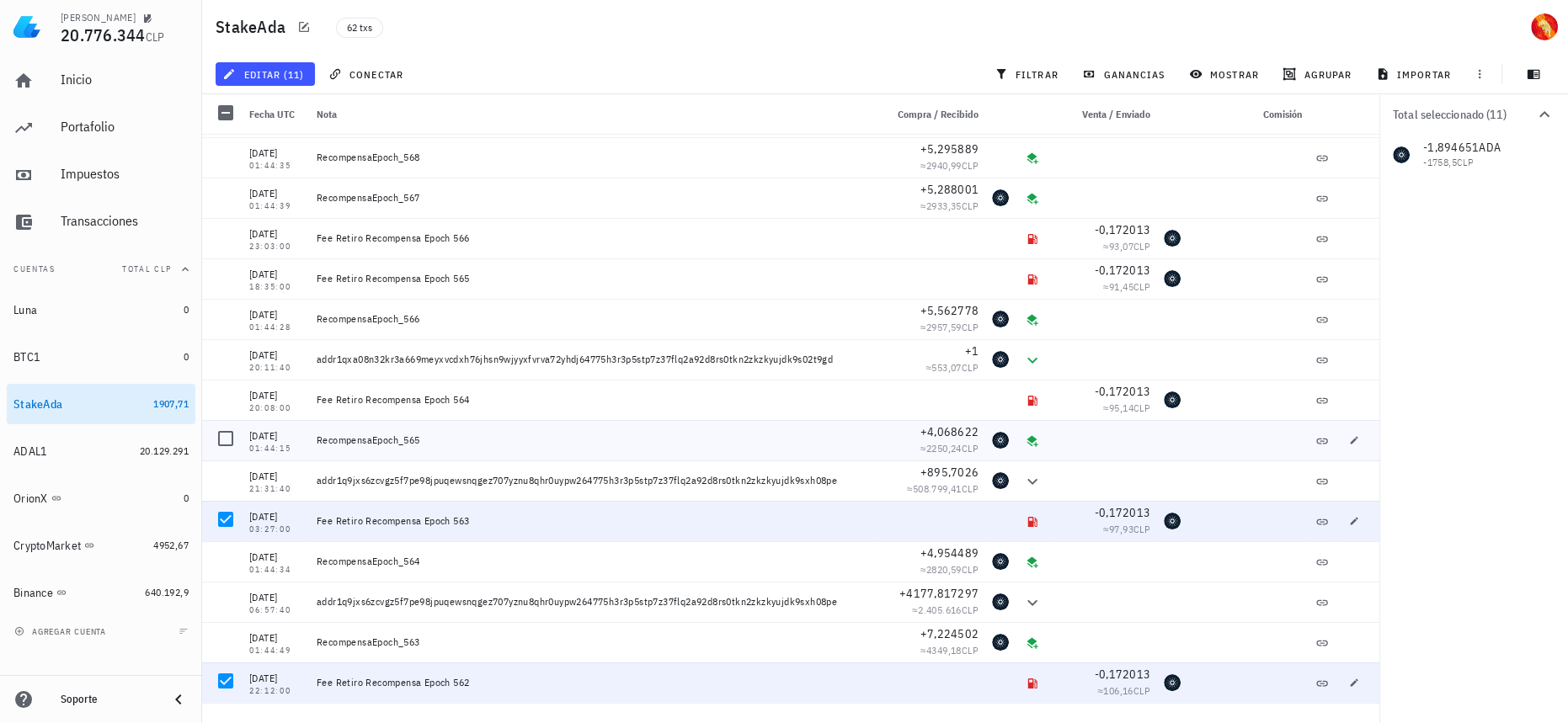
scroll to position [399, 0]
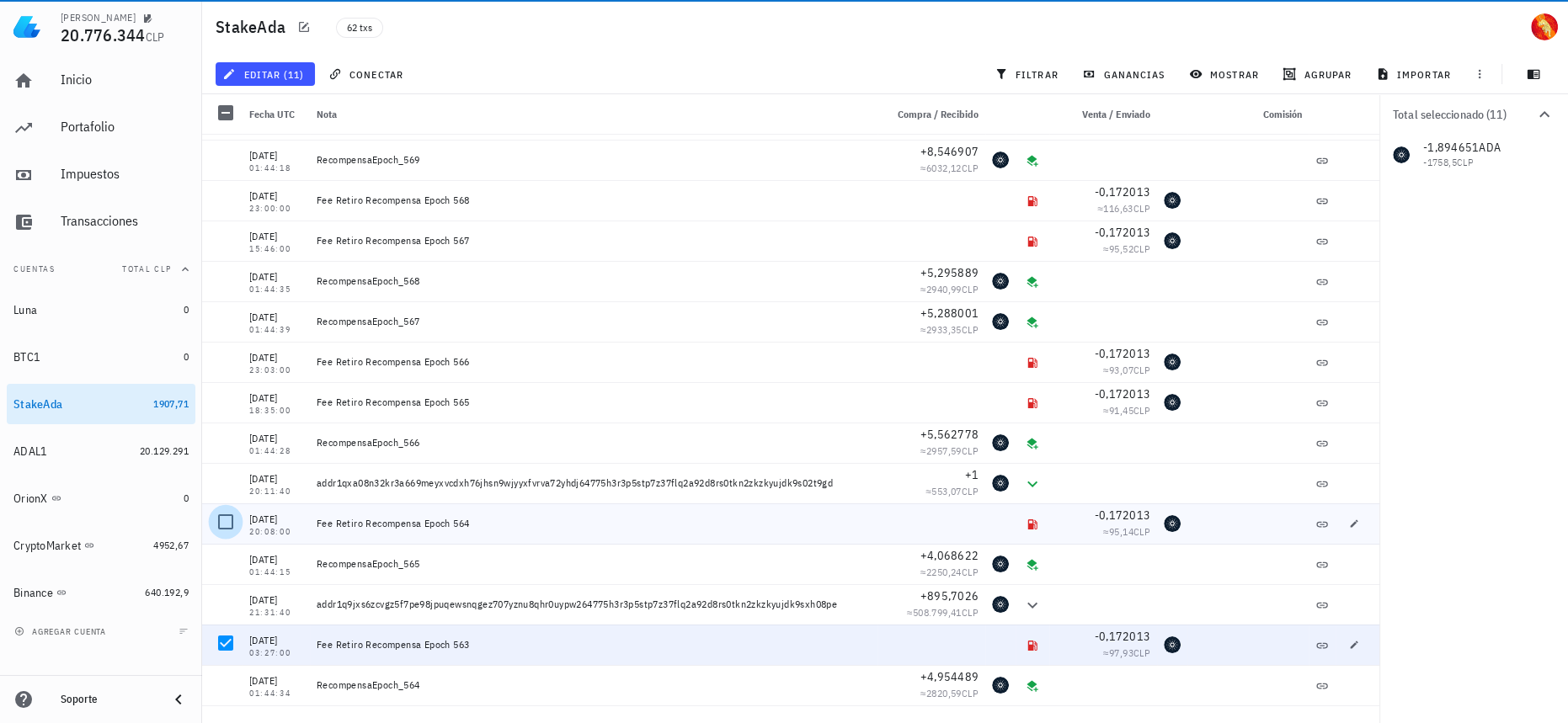
click at [224, 519] on div at bounding box center [226, 522] width 28 height 28
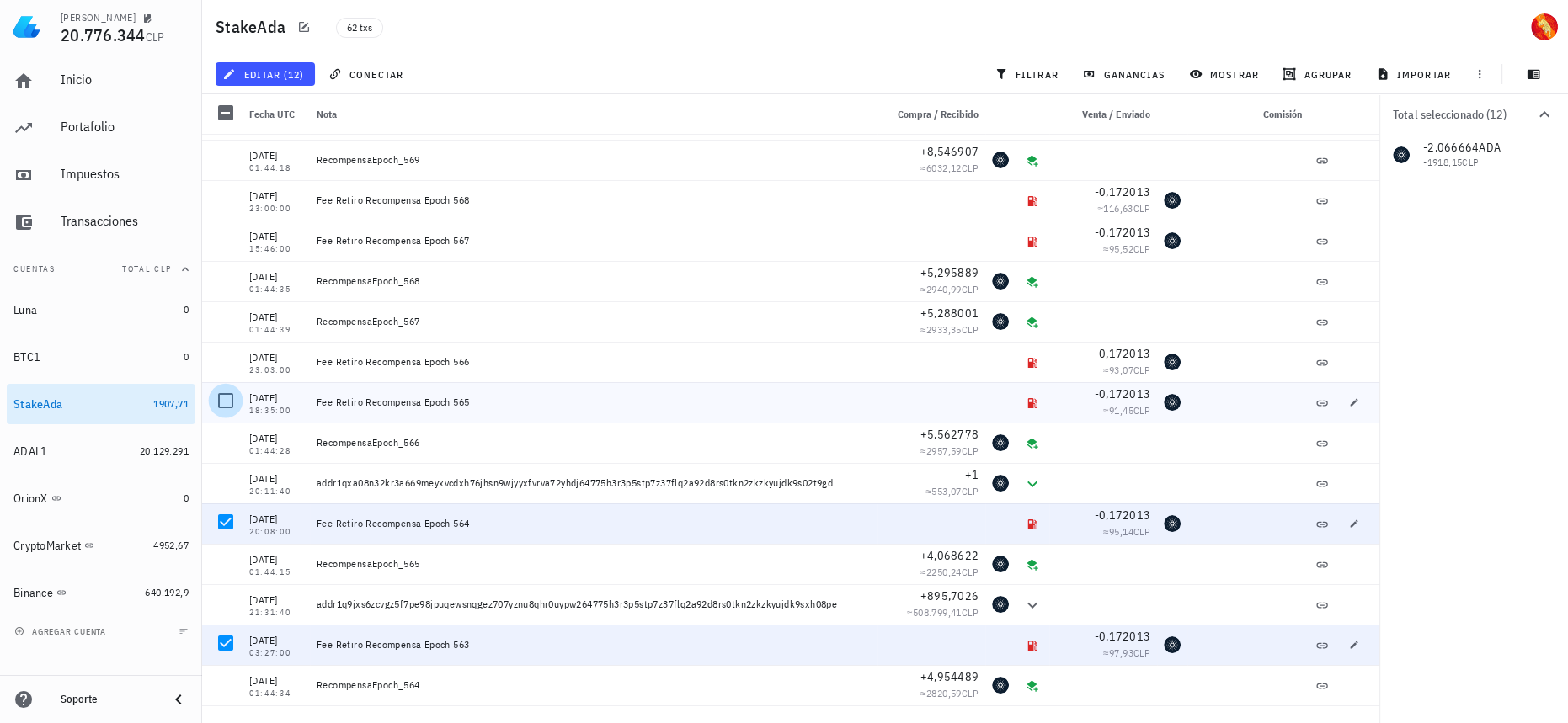
click at [231, 400] on div at bounding box center [226, 401] width 28 height 28
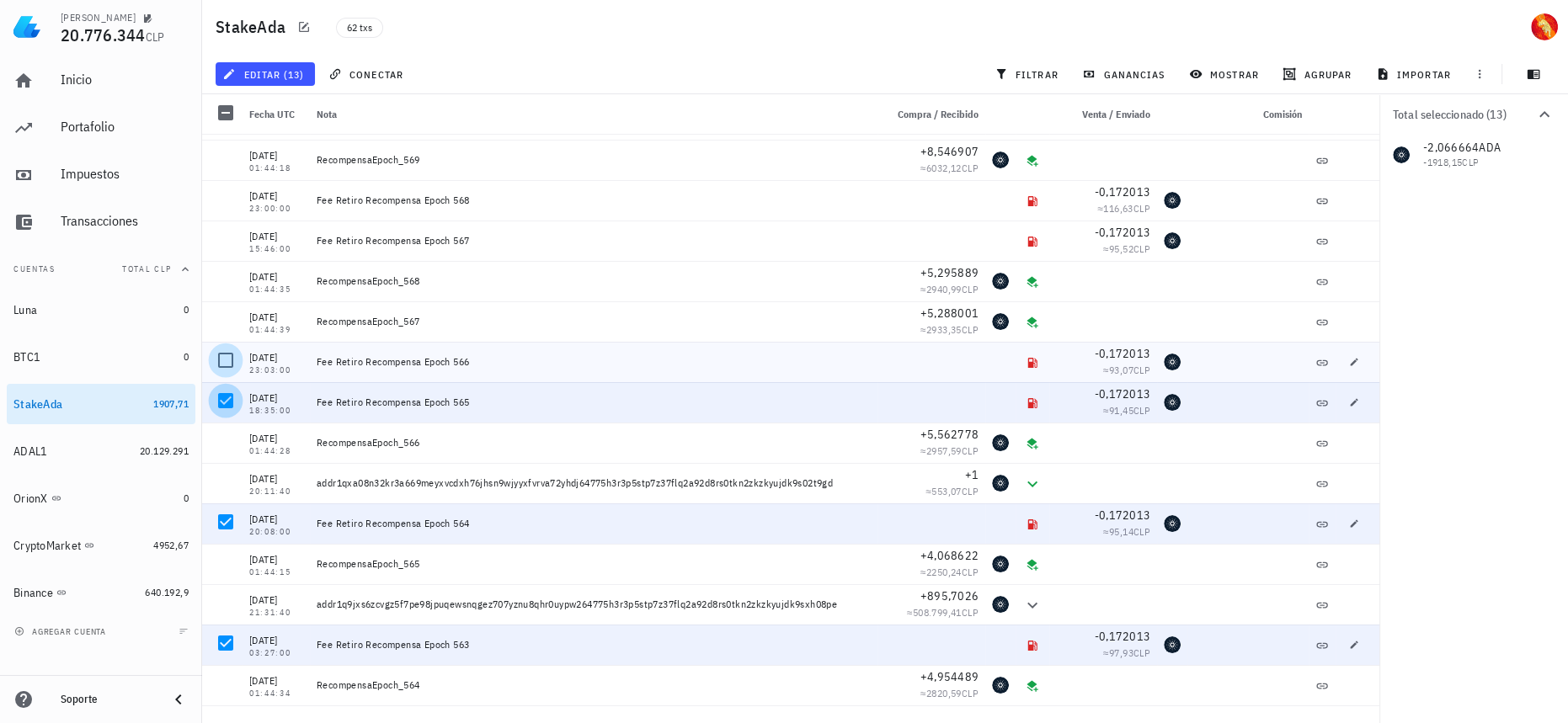
click at [226, 367] on div at bounding box center [226, 360] width 28 height 28
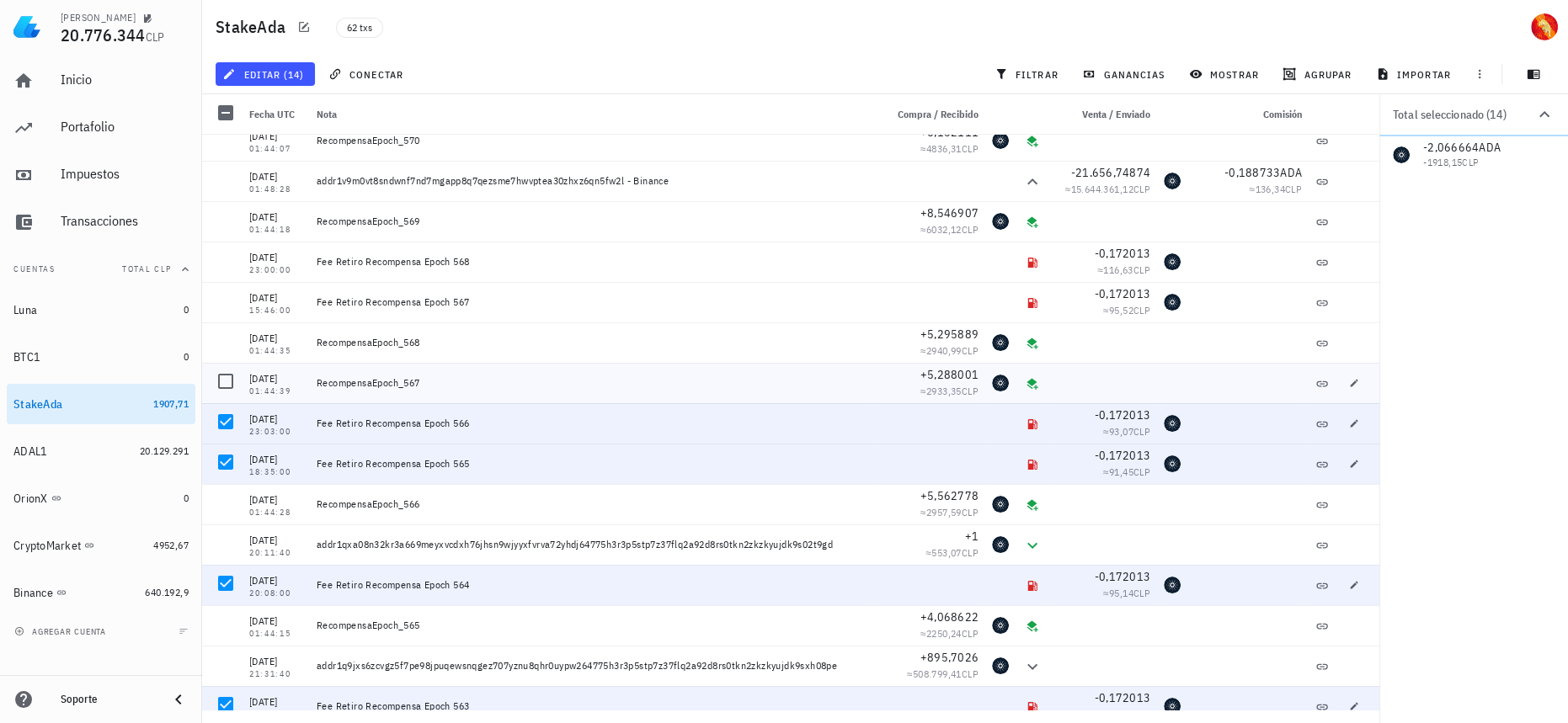
scroll to position [322, 0]
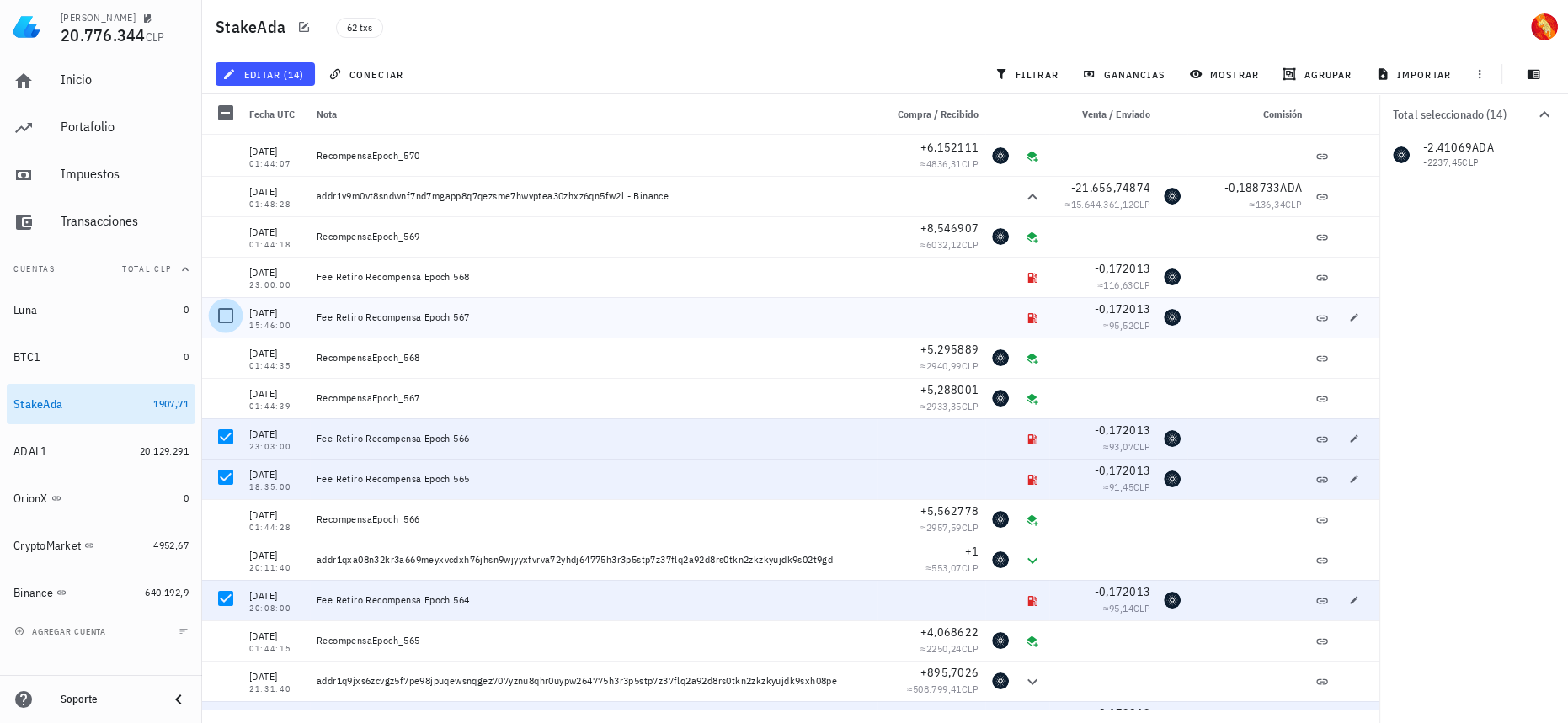
click at [230, 306] on div at bounding box center [226, 315] width 28 height 28
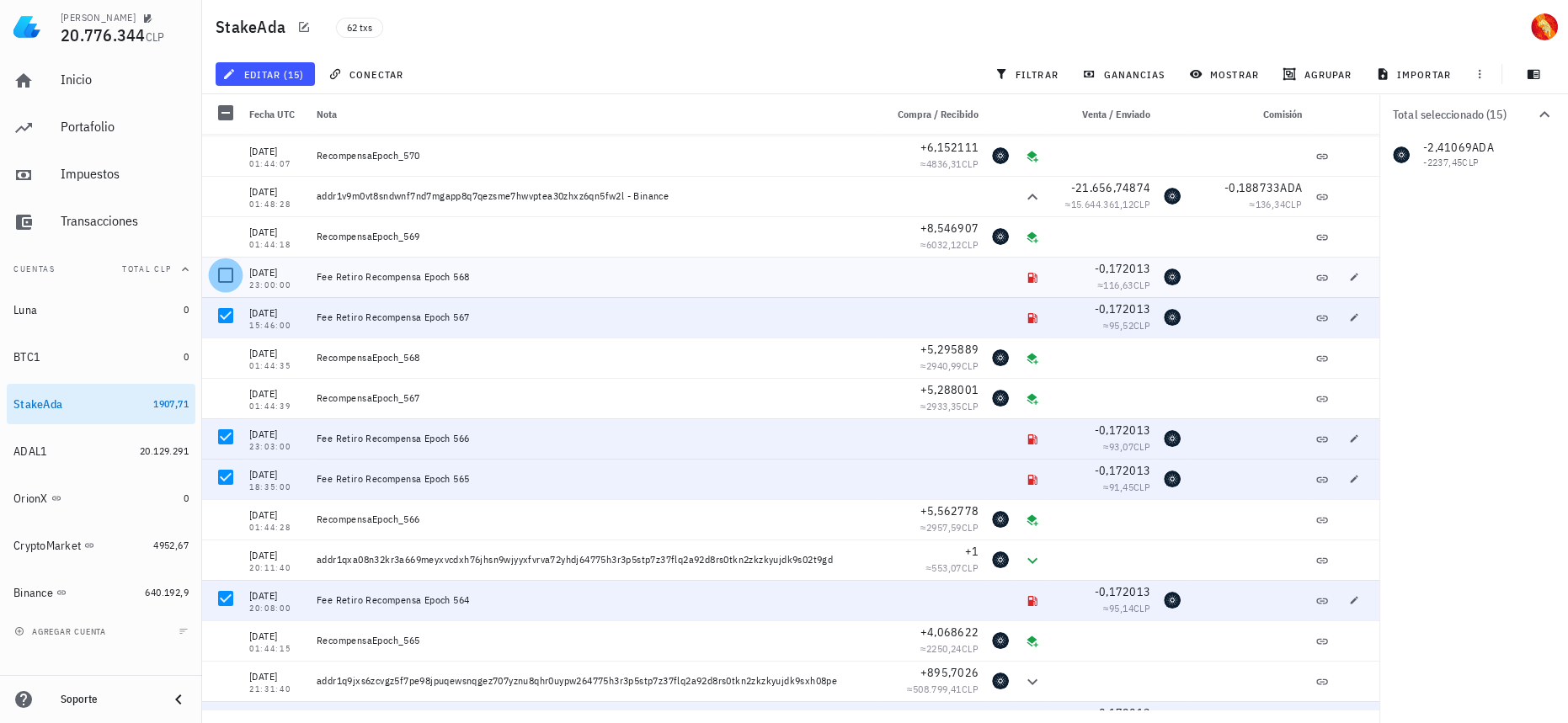
click at [227, 270] on div at bounding box center [226, 275] width 28 height 28
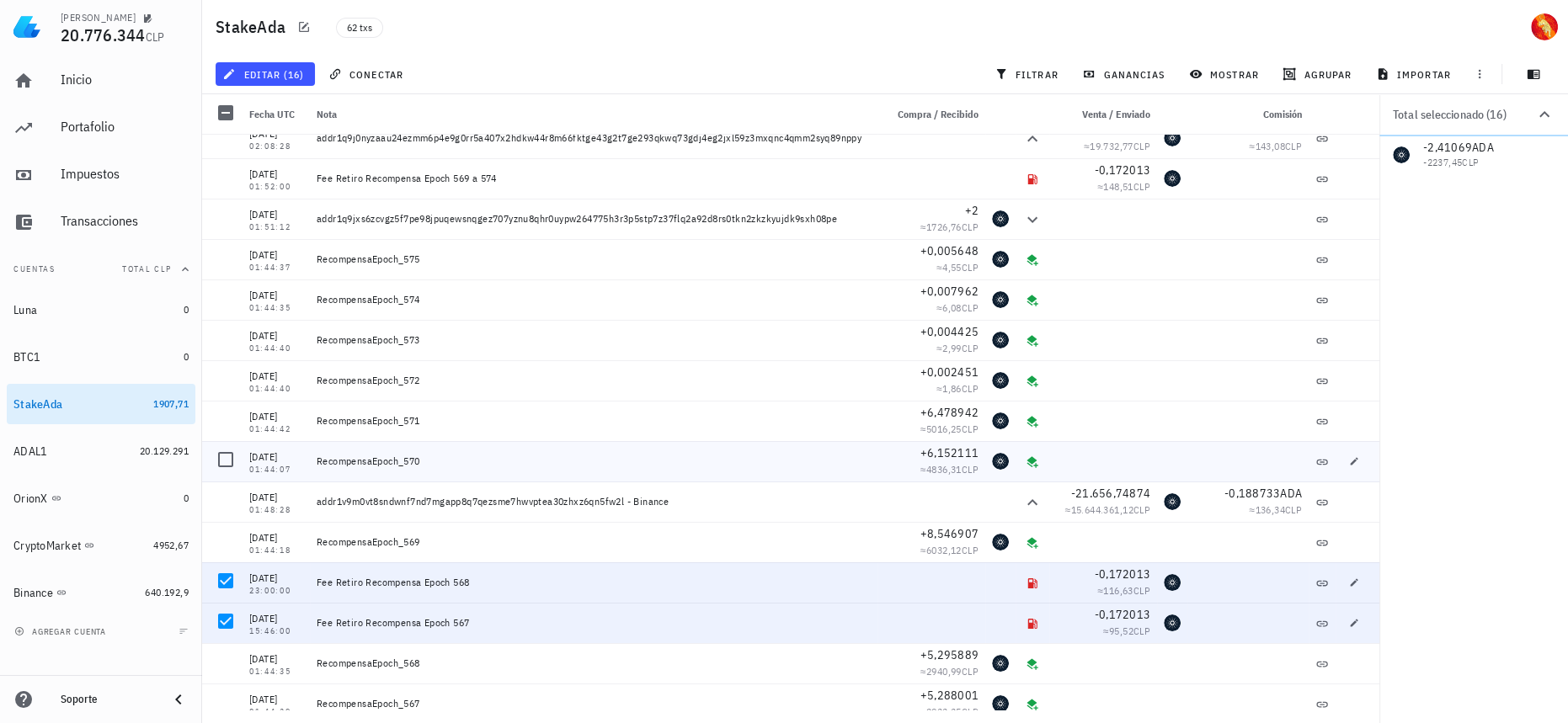
scroll to position [0, 0]
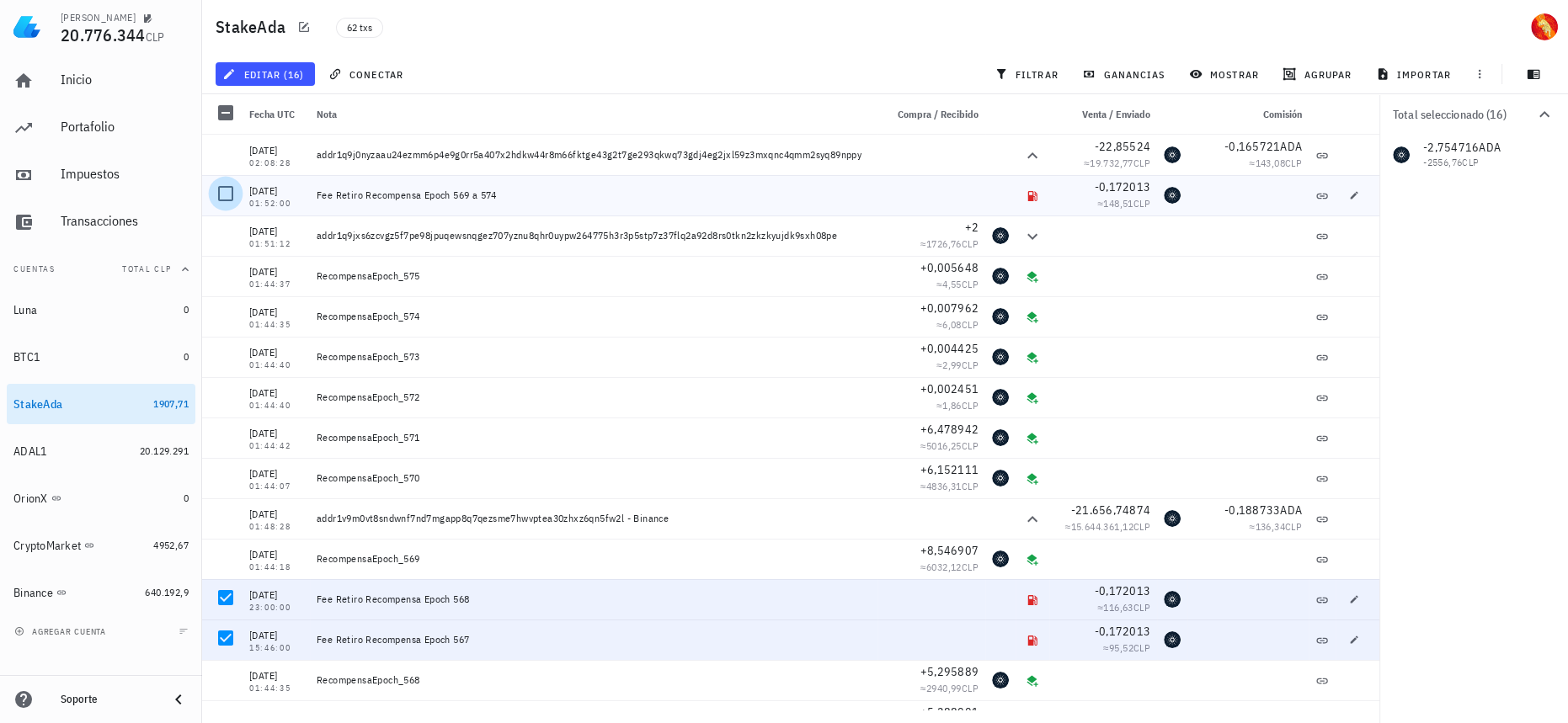
click at [224, 196] on div at bounding box center [226, 194] width 28 height 28
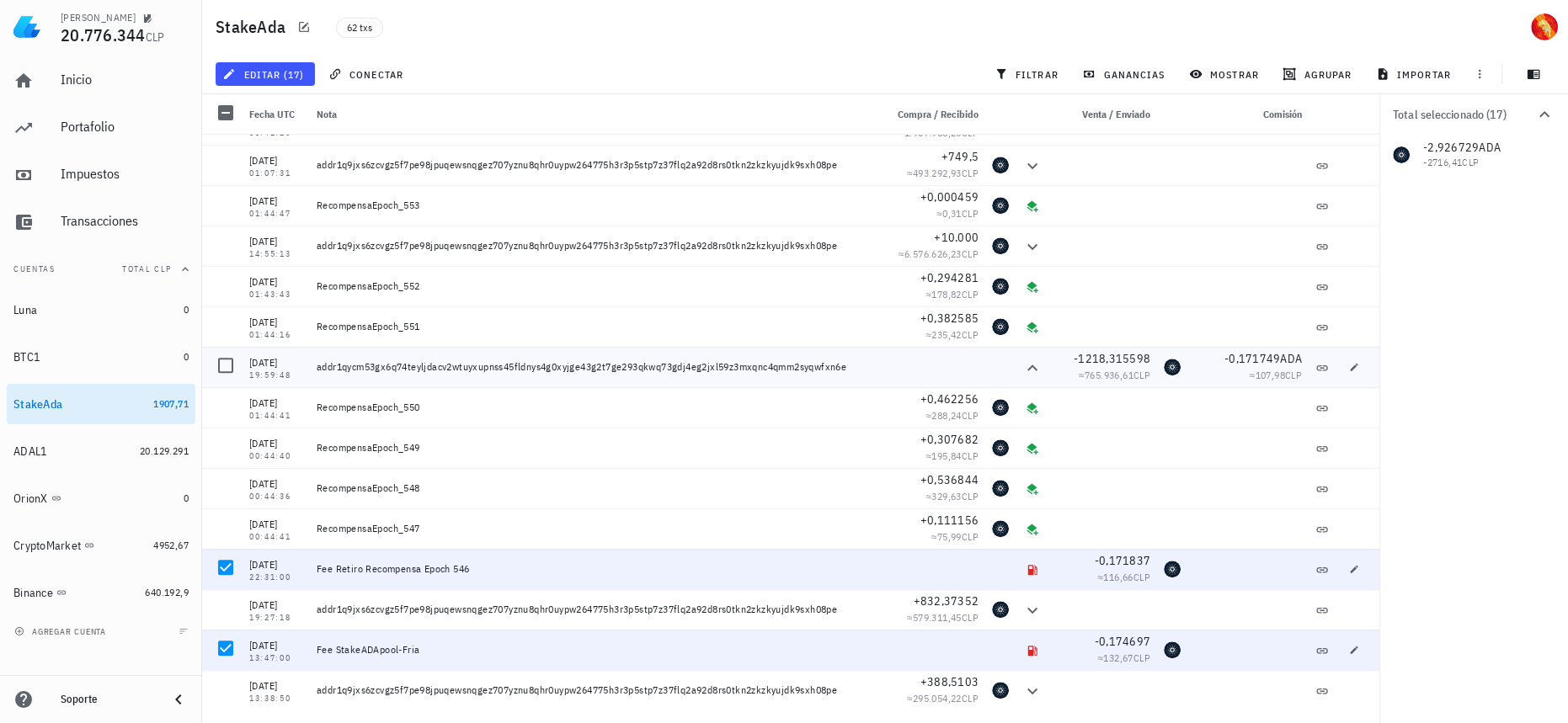
scroll to position [1928, 0]
click at [282, 81] on button "editar (17)" at bounding box center [265, 73] width 100 height 24
click at [283, 180] on div "Eliminar" at bounding box center [315, 180] width 119 height 13
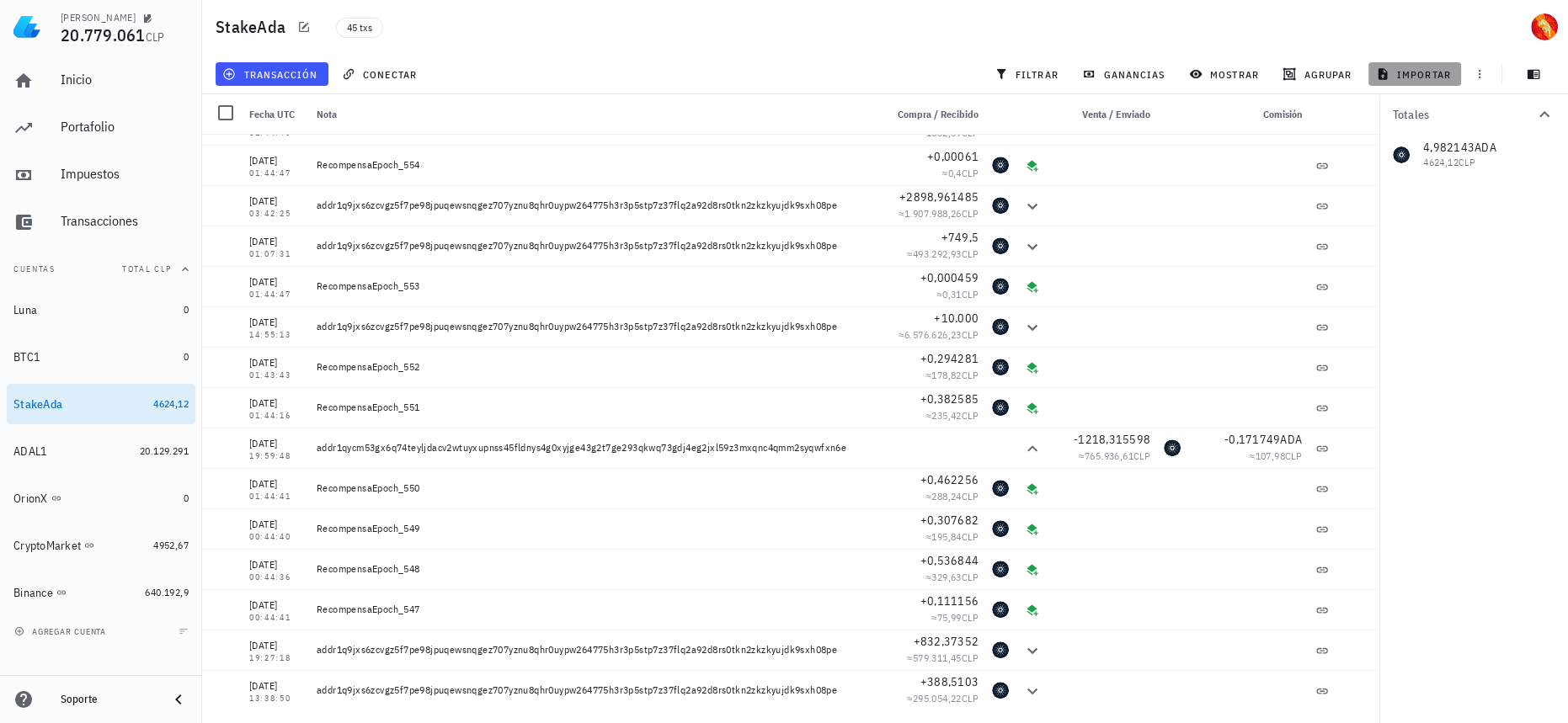
click at [1402, 76] on span "importar" at bounding box center [1415, 74] width 71 height 13
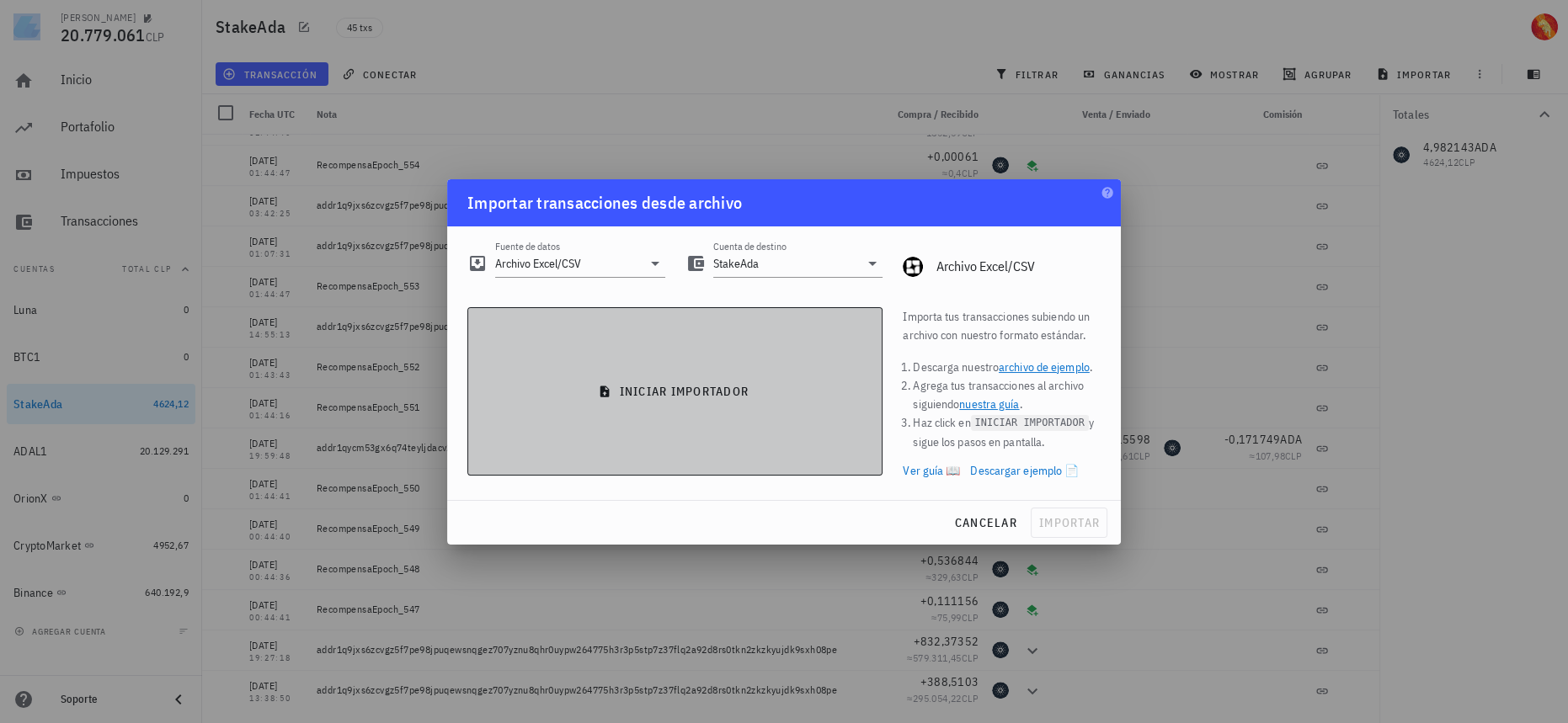
click at [668, 437] on button "iniciar importador" at bounding box center [674, 391] width 415 height 168
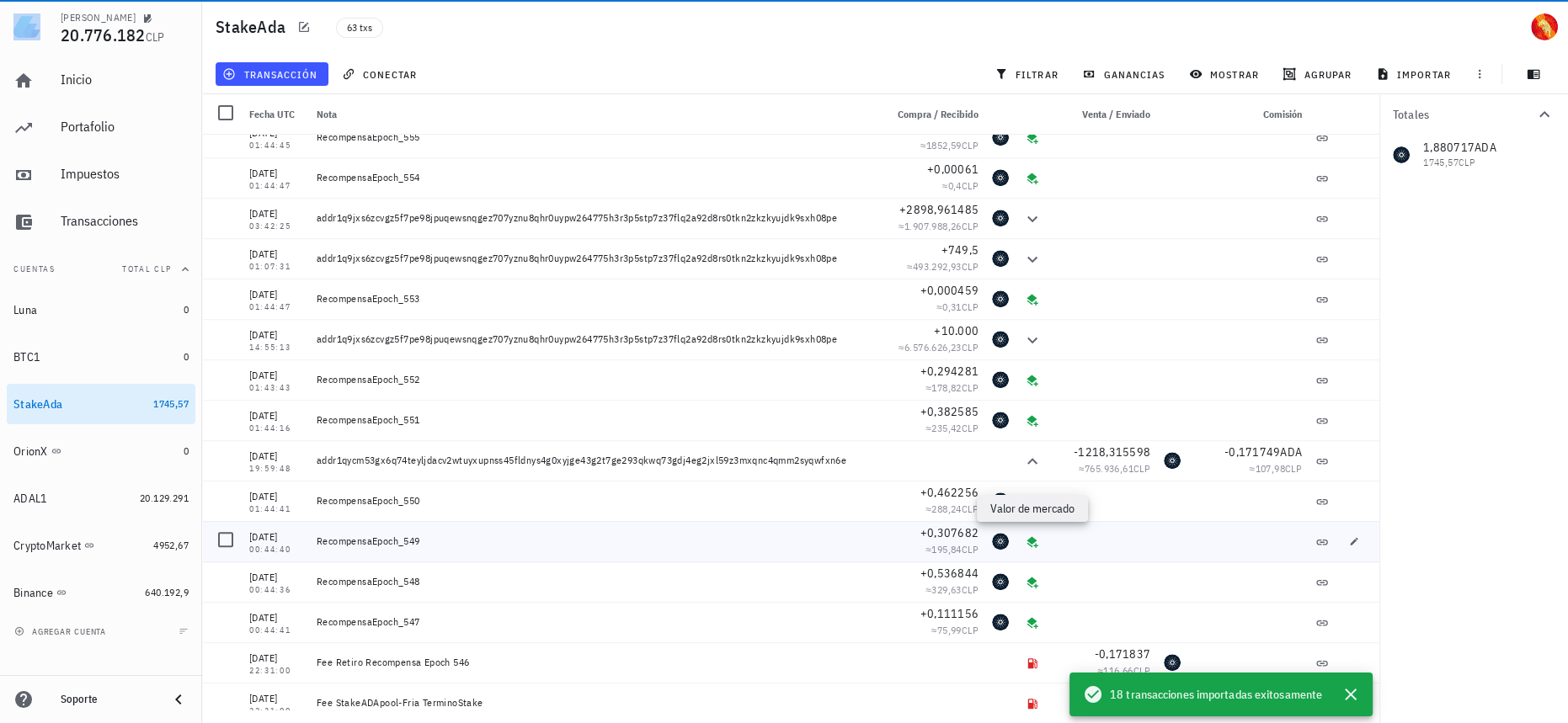
scroll to position [1969, 0]
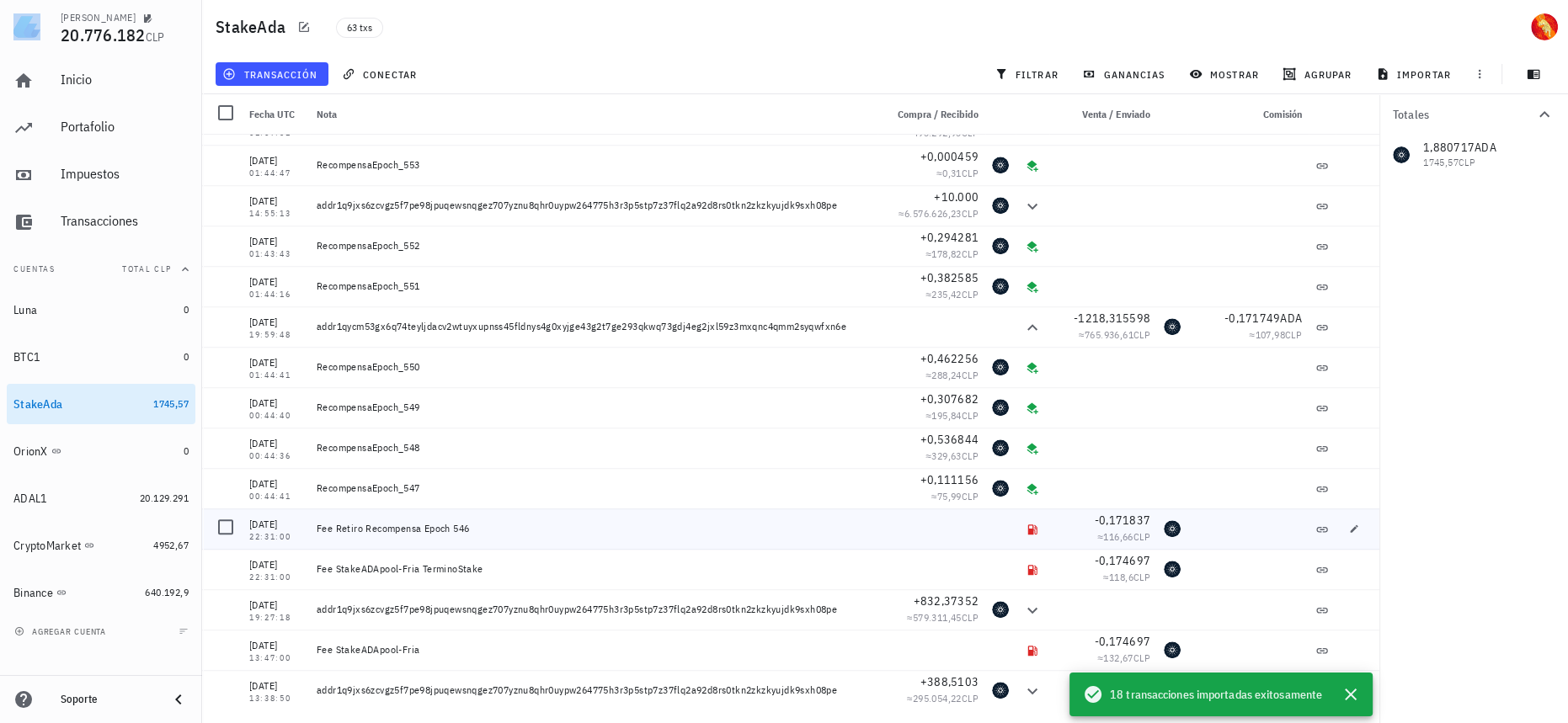
drag, startPoint x: 525, startPoint y: 523, endPoint x: 416, endPoint y: 519, distance: 109.1
click at [416, 519] on div "Fee Retiro Recompensa Epoch 546" at bounding box center [593, 528] width 567 height 40
click at [1352, 696] on icon "button" at bounding box center [1350, 694] width 12 height 12
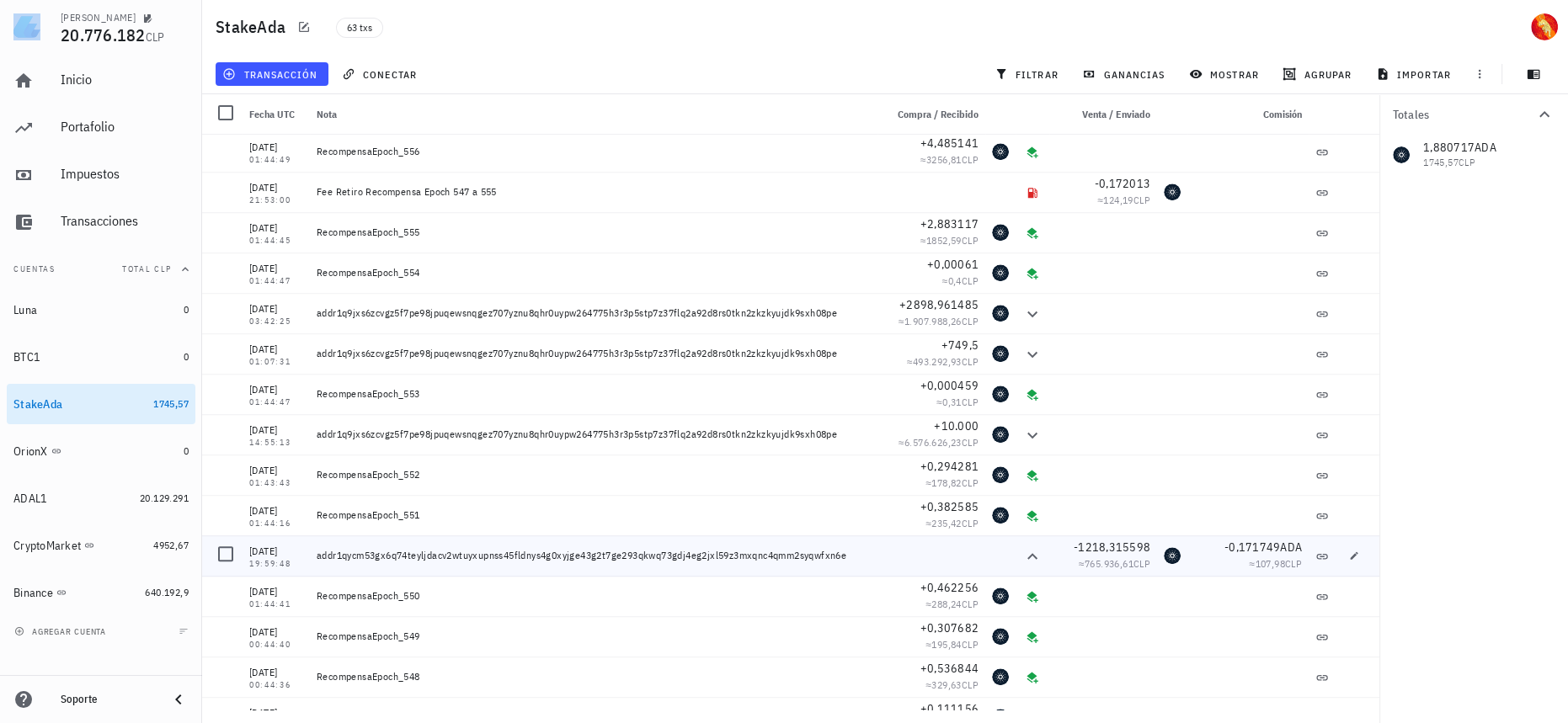
scroll to position [1587, 0]
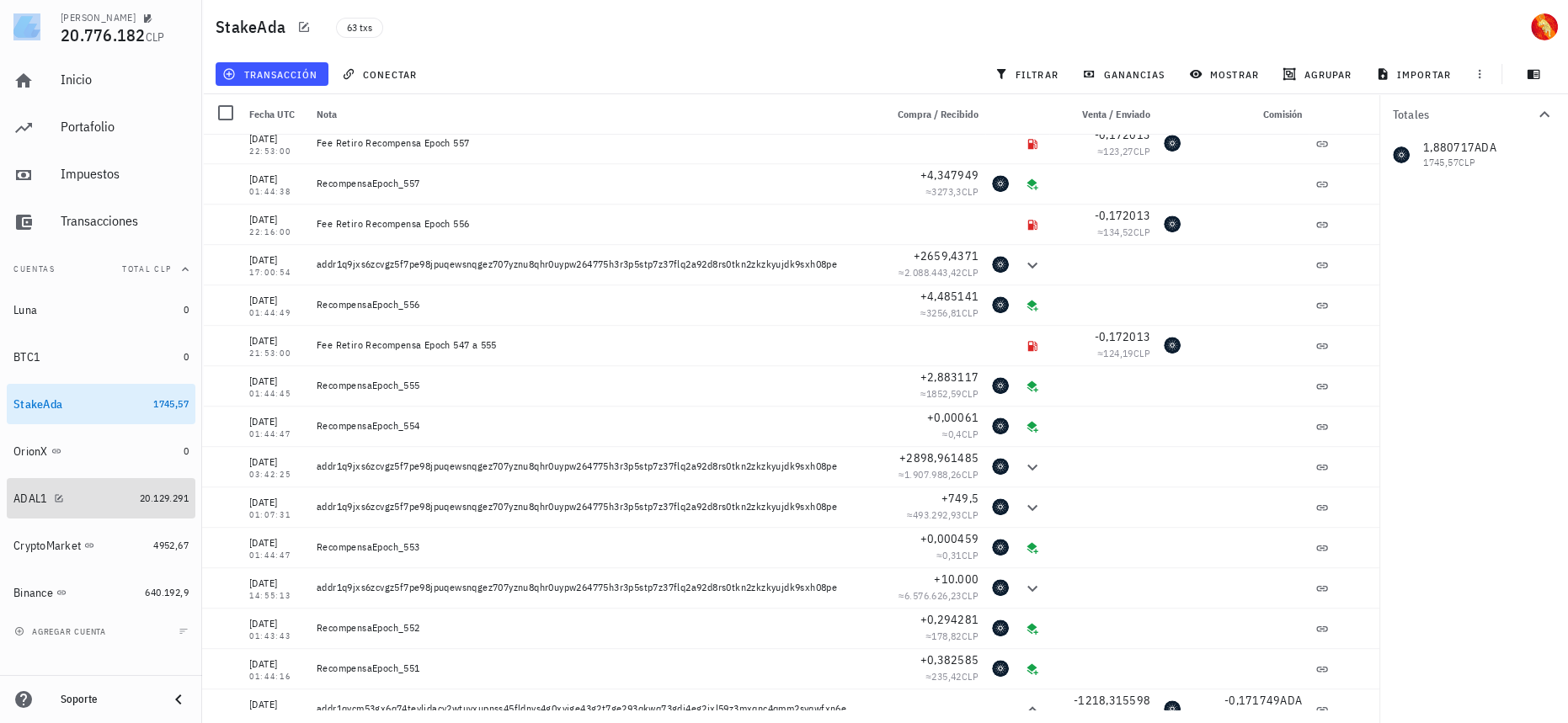
click at [150, 509] on link "ADAL1 20.129.291" at bounding box center [101, 497] width 188 height 40
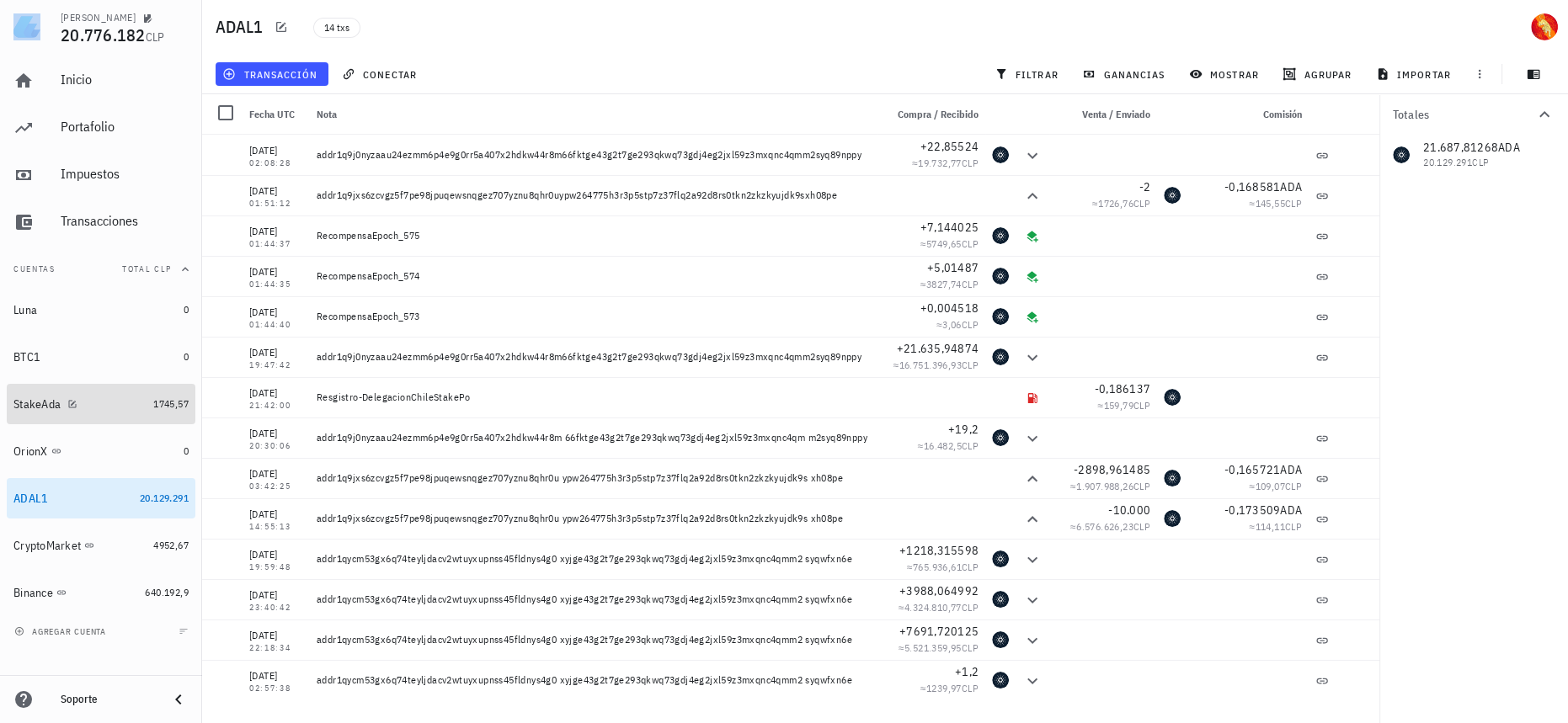
click at [137, 394] on div "StakeAda" at bounding box center [79, 404] width 133 height 36
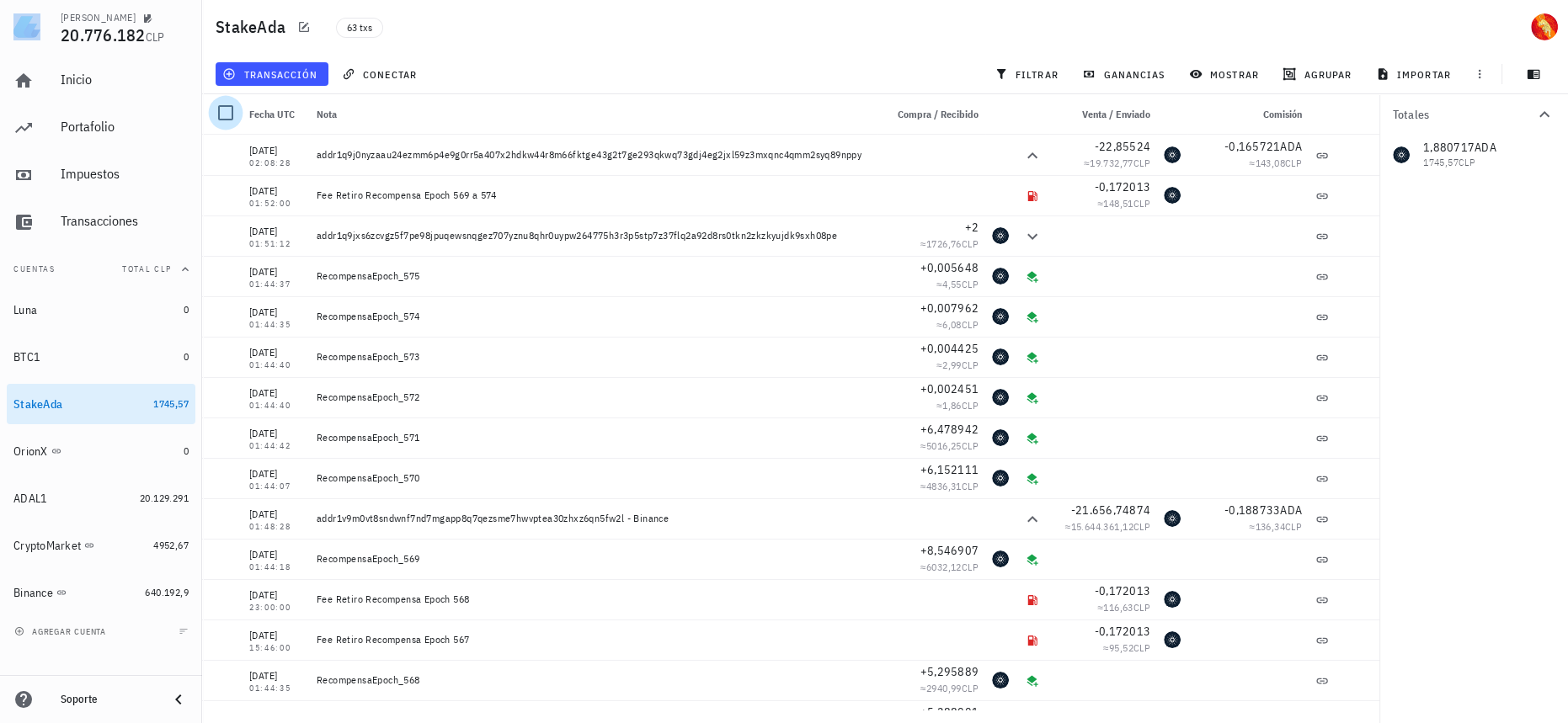
click at [230, 115] on div at bounding box center [226, 113] width 28 height 28
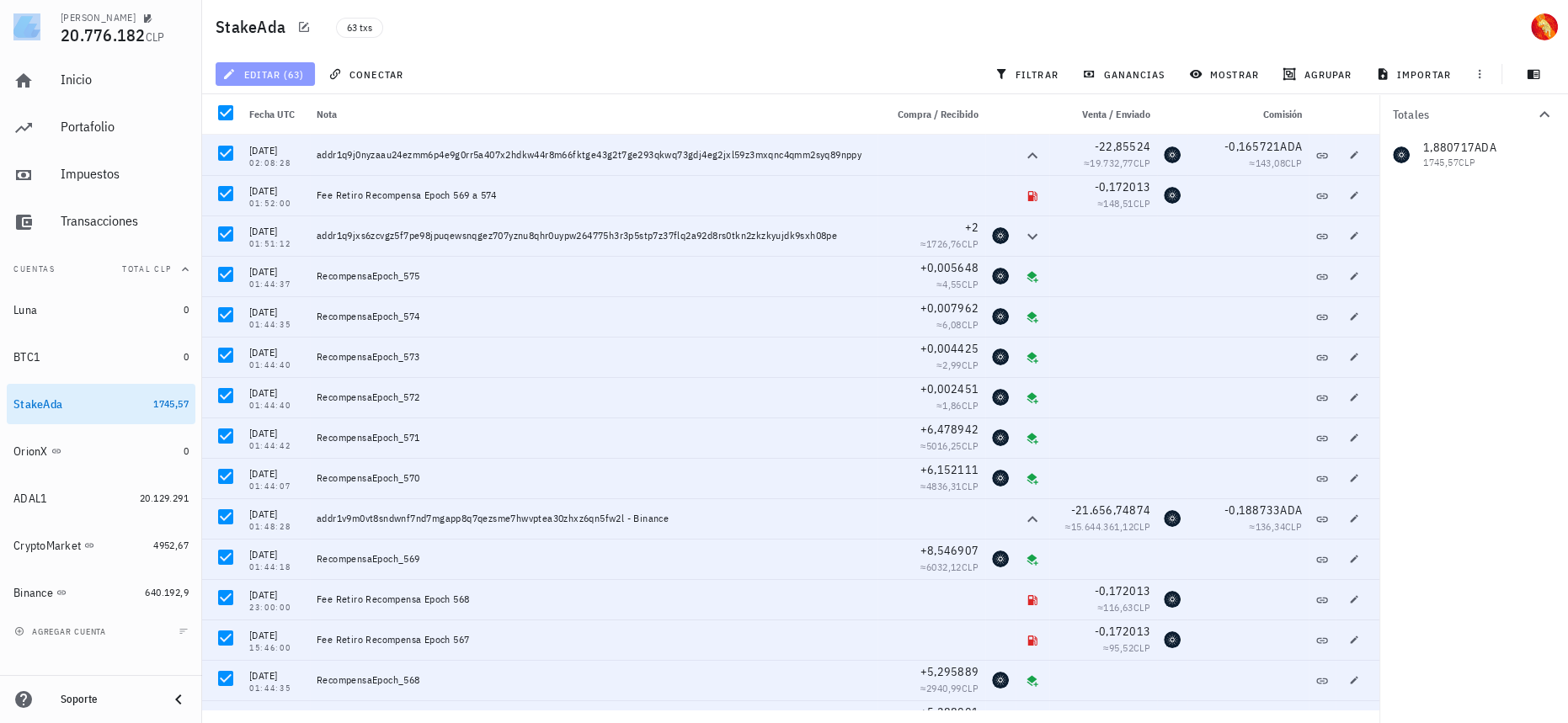
click at [299, 70] on span "editar (63)" at bounding box center [264, 74] width 78 height 13
click at [272, 110] on div "Eliminar" at bounding box center [278, 113] width 46 height 13
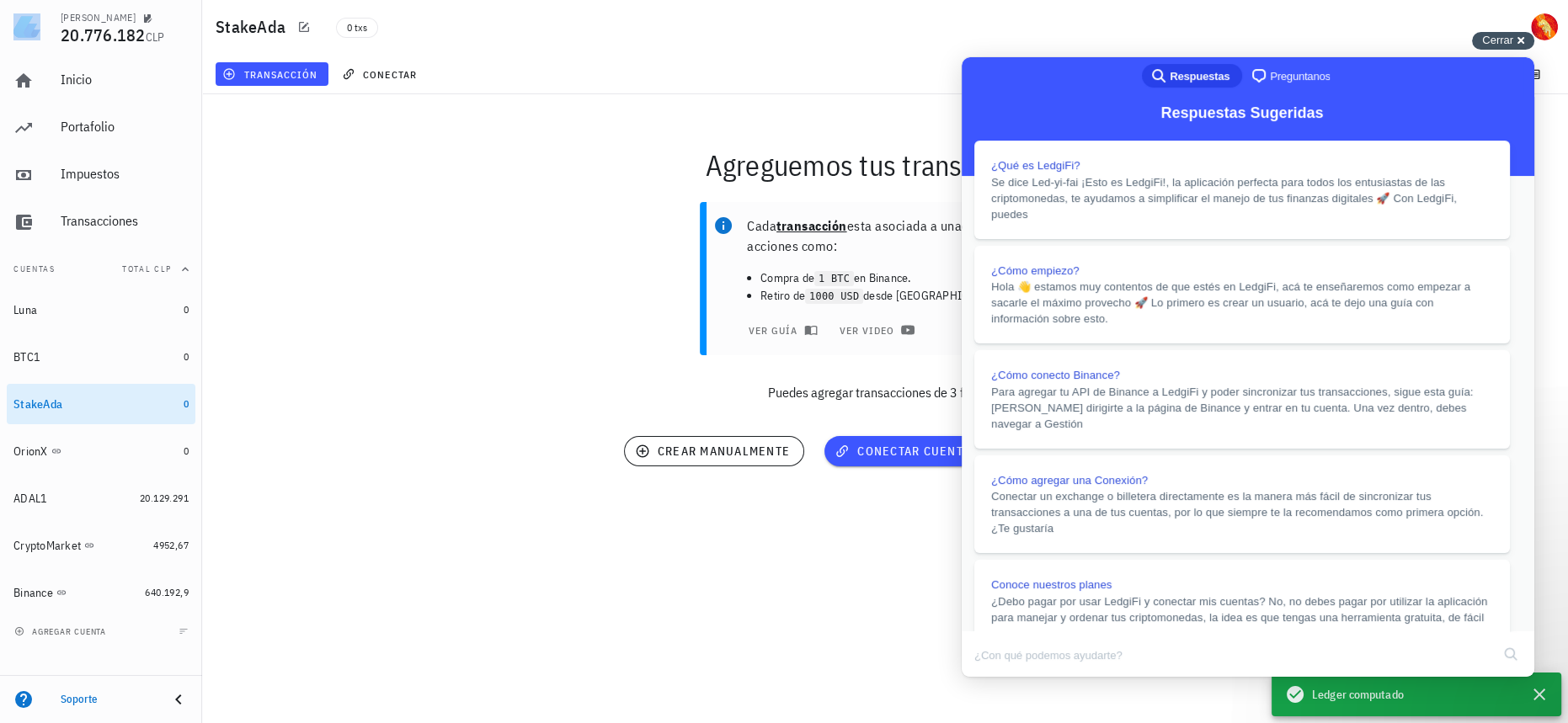
click at [1519, 34] on div "Cerrar cross-small" at bounding box center [1502, 40] width 62 height 18
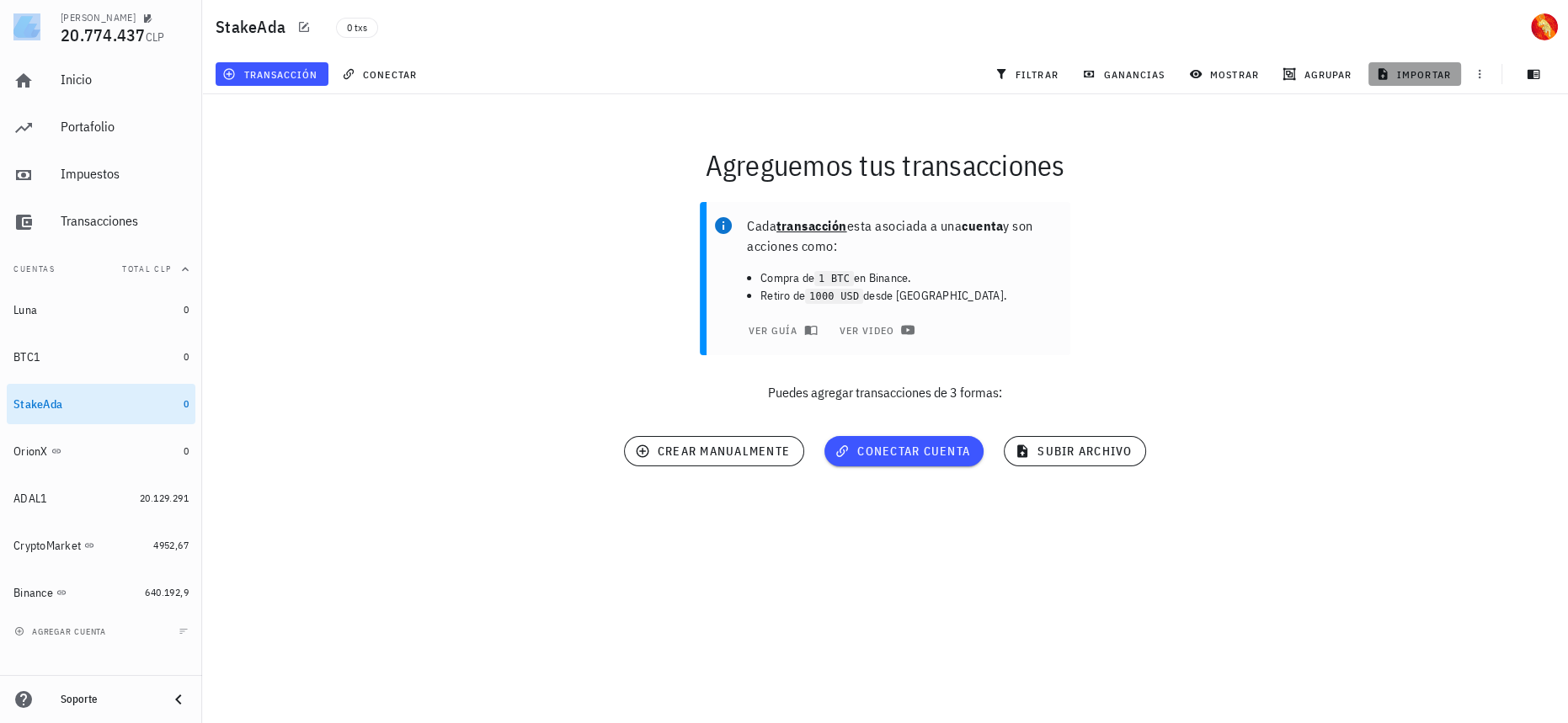
click at [1423, 79] on span "importar" at bounding box center [1415, 74] width 71 height 13
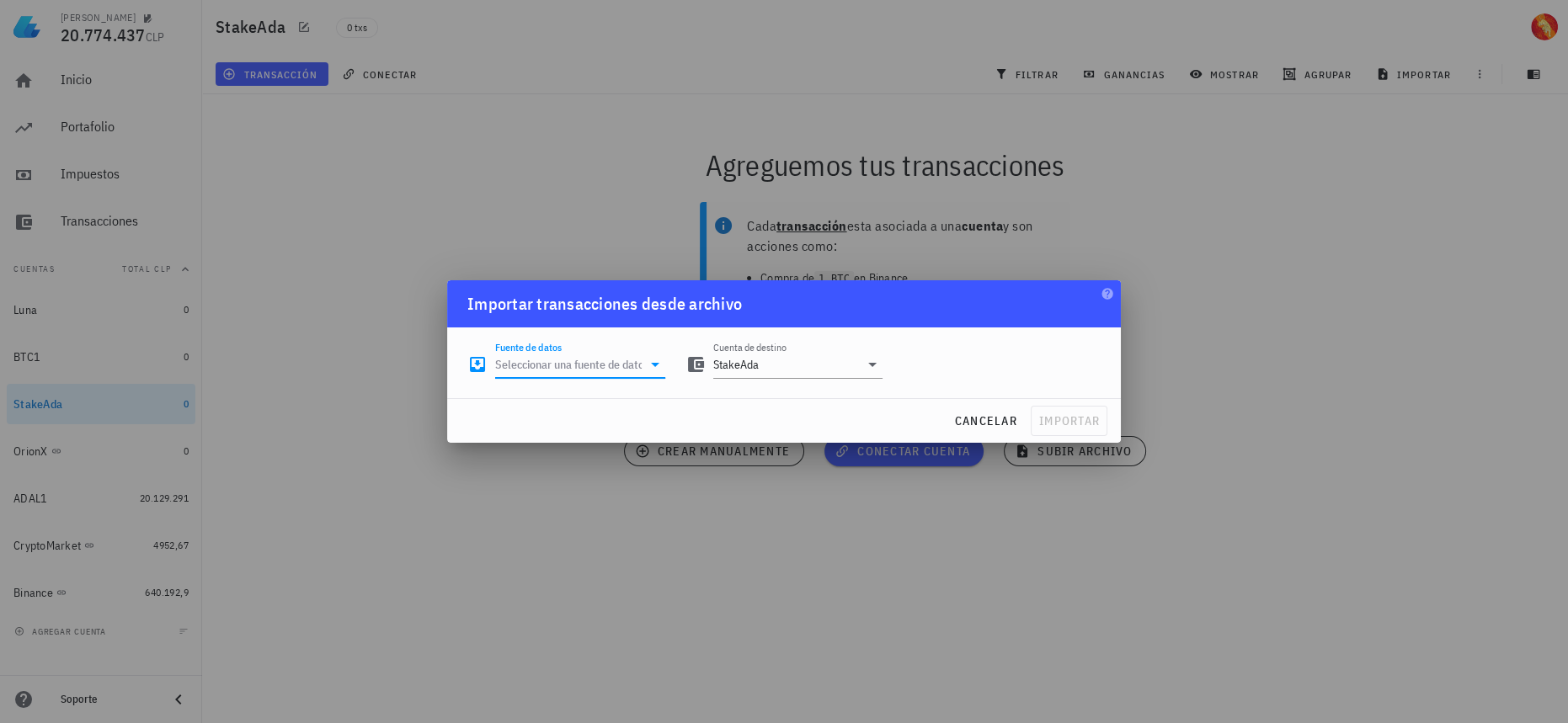
click at [563, 365] on input "Fuente de datos" at bounding box center [568, 364] width 147 height 27
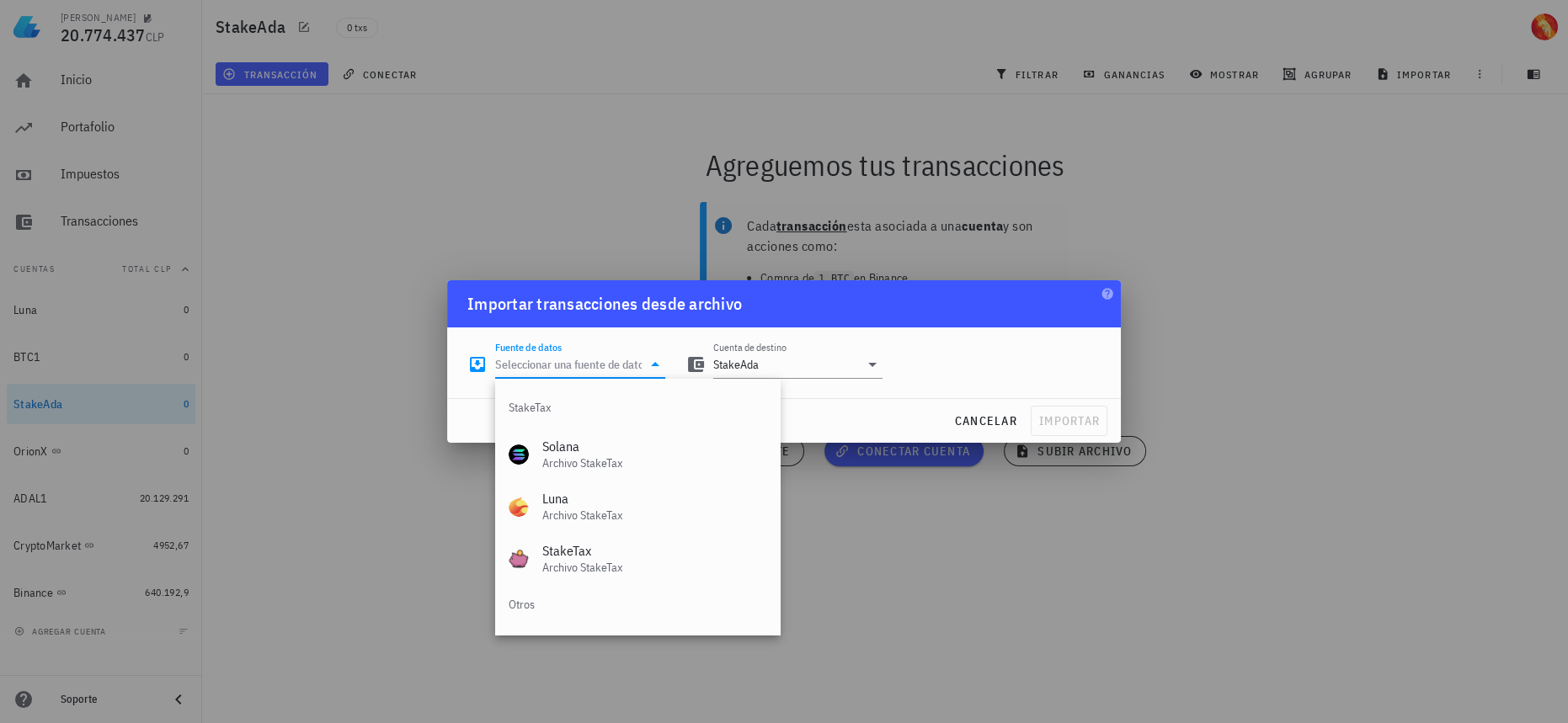
scroll to position [701, 0]
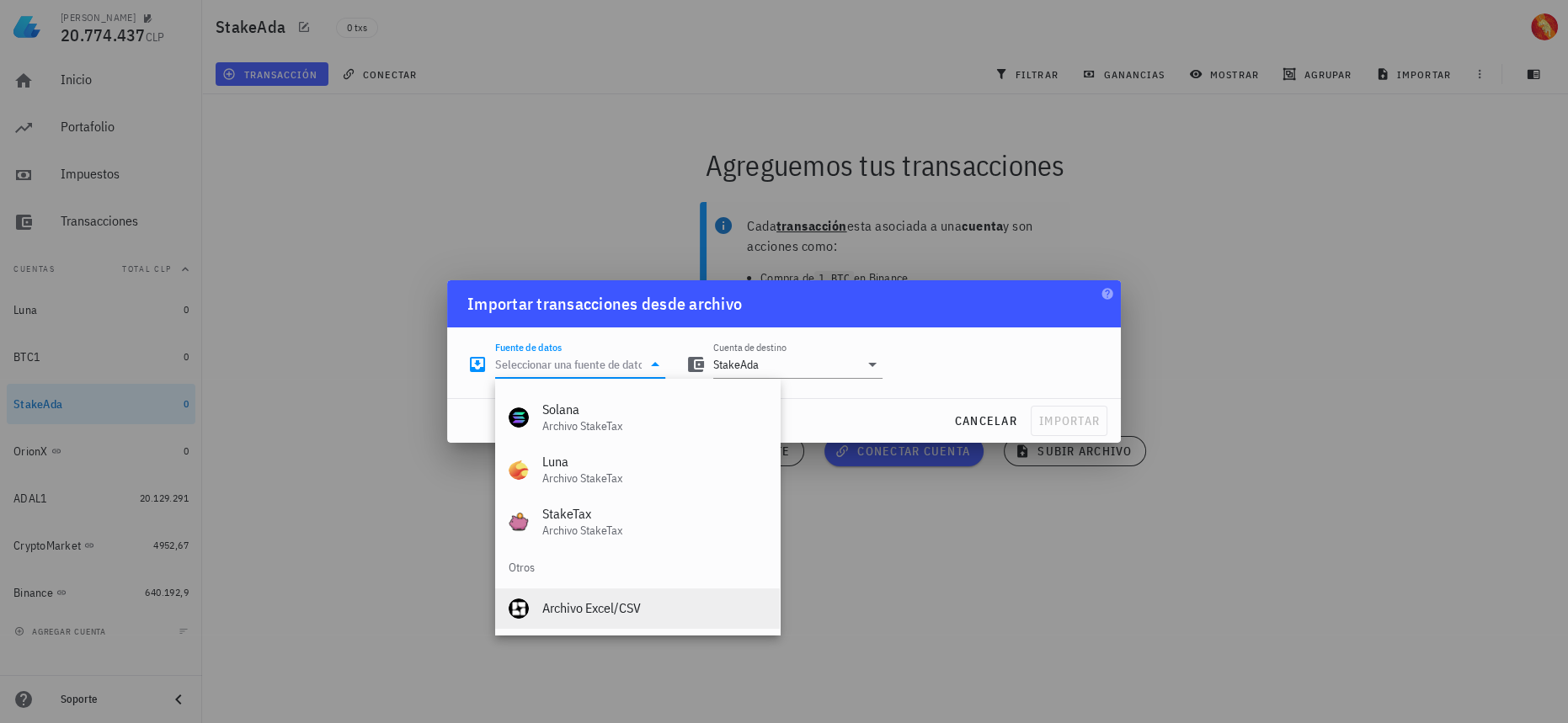
click at [633, 621] on div "Archivo Excel/CSV" at bounding box center [654, 607] width 224 height 36
type input "Archivo Excel/CSV"
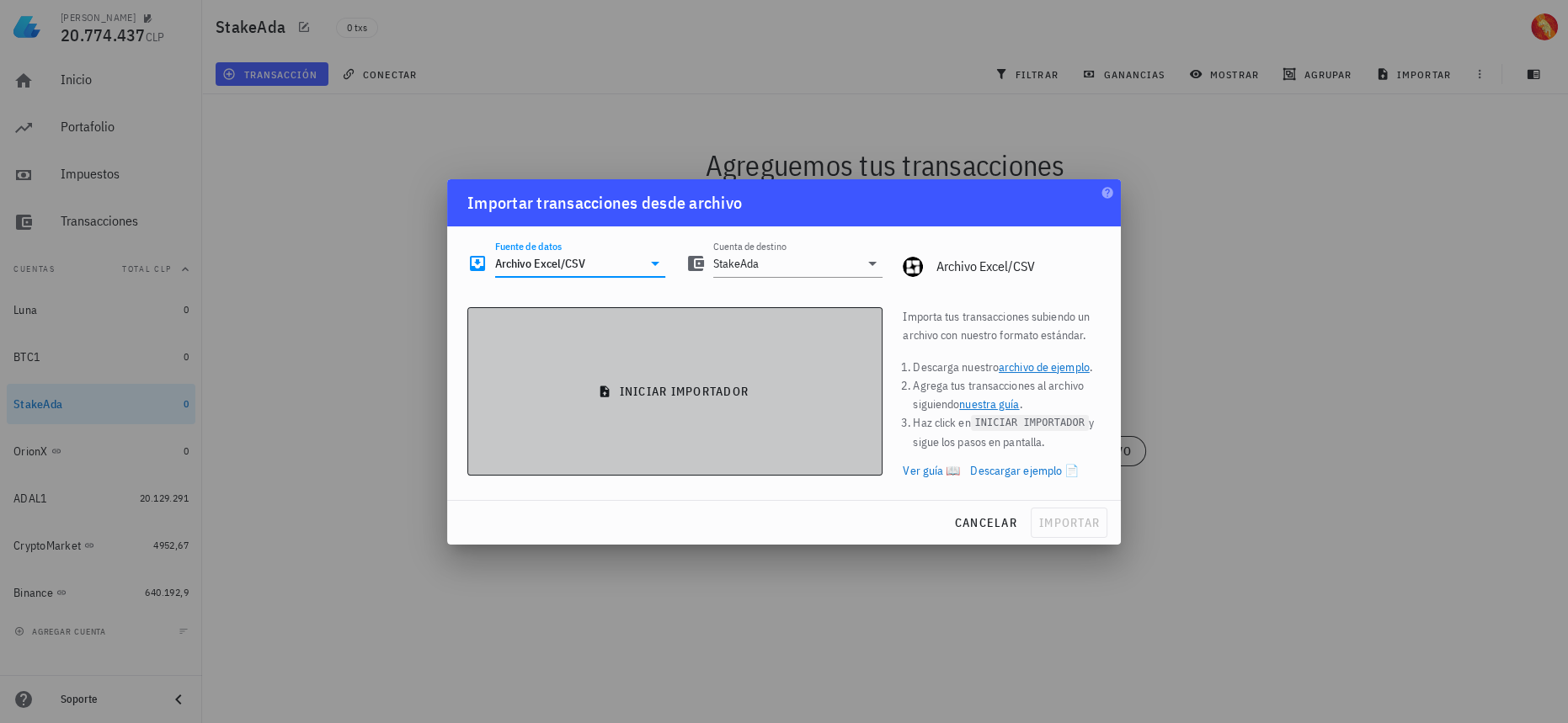
click at [673, 404] on button "iniciar importador" at bounding box center [674, 391] width 415 height 168
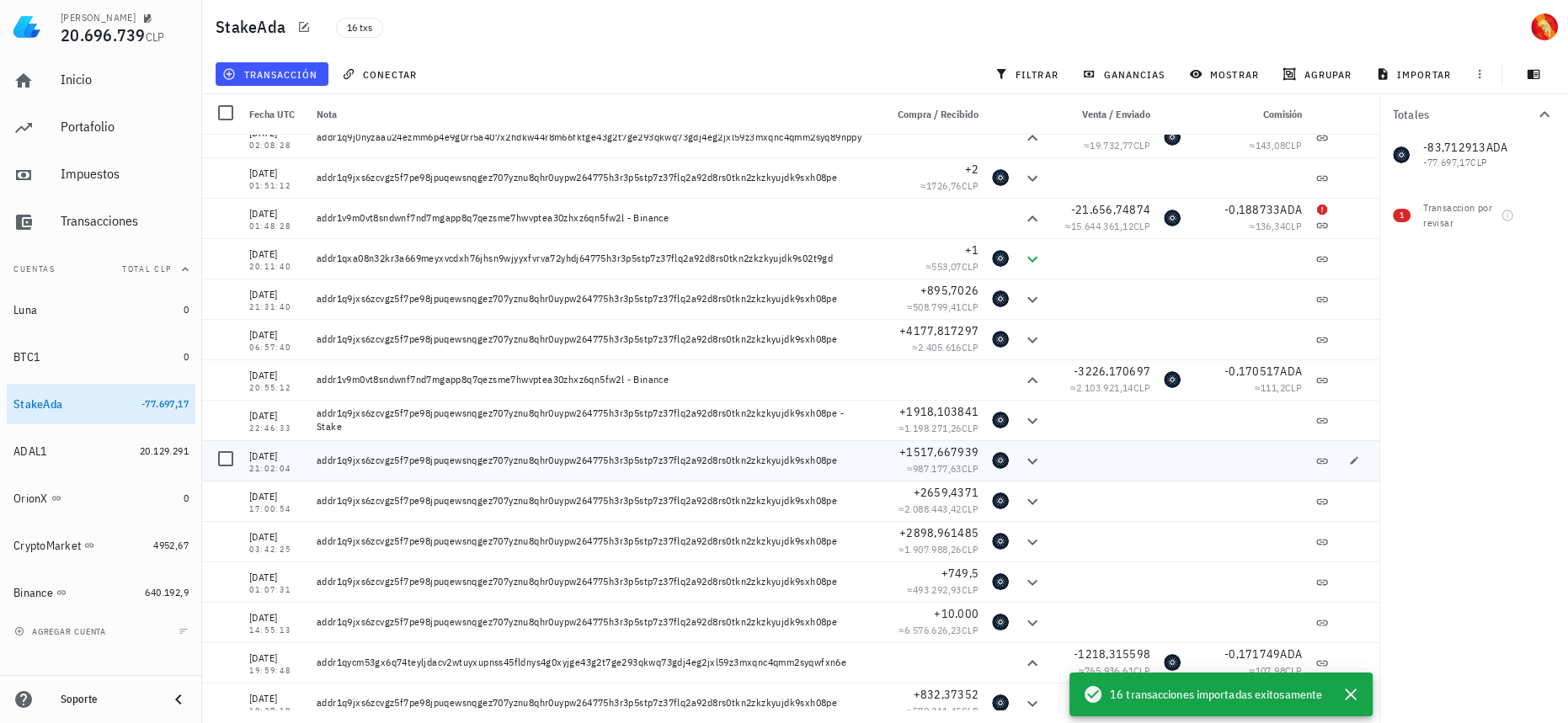
scroll to position [0, 0]
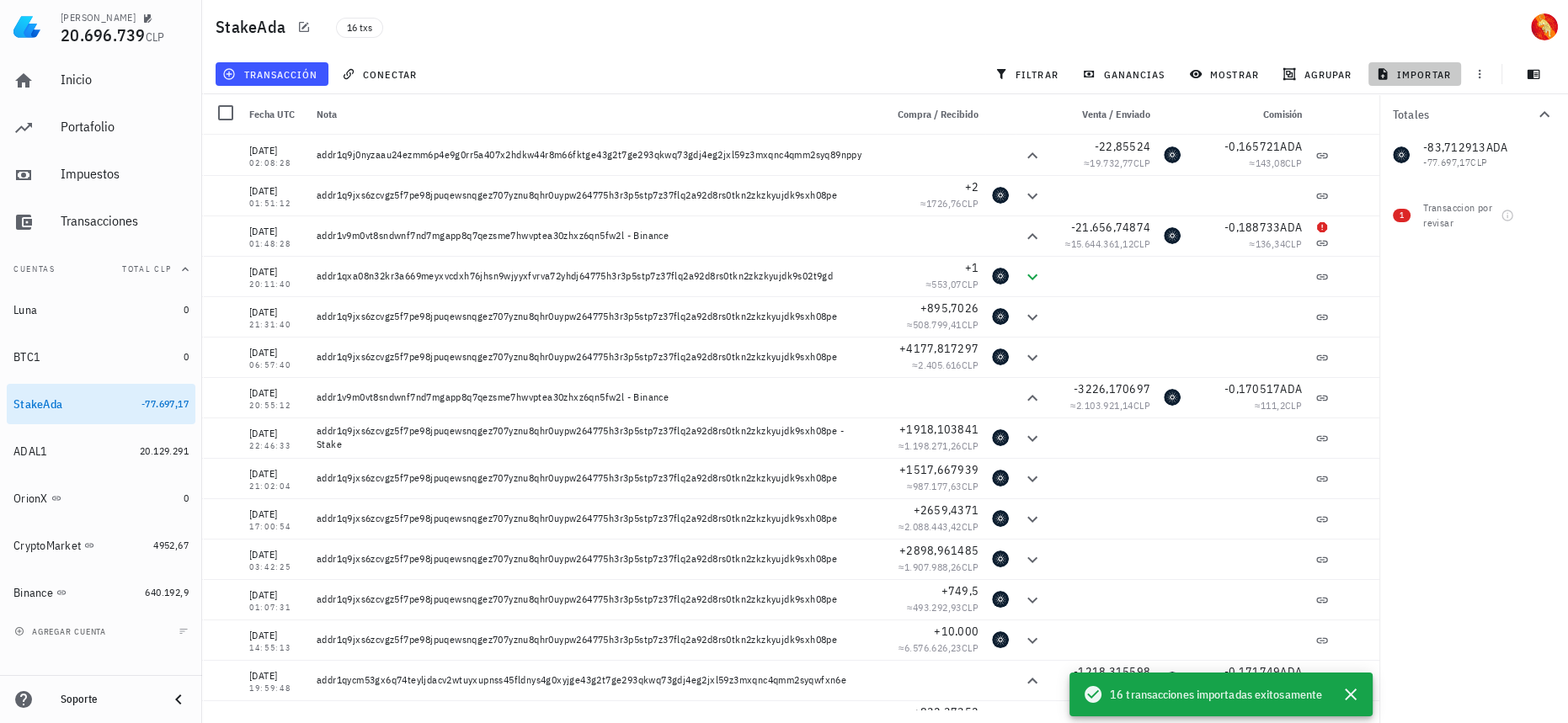
click at [1437, 70] on span "importar" at bounding box center [1415, 74] width 71 height 13
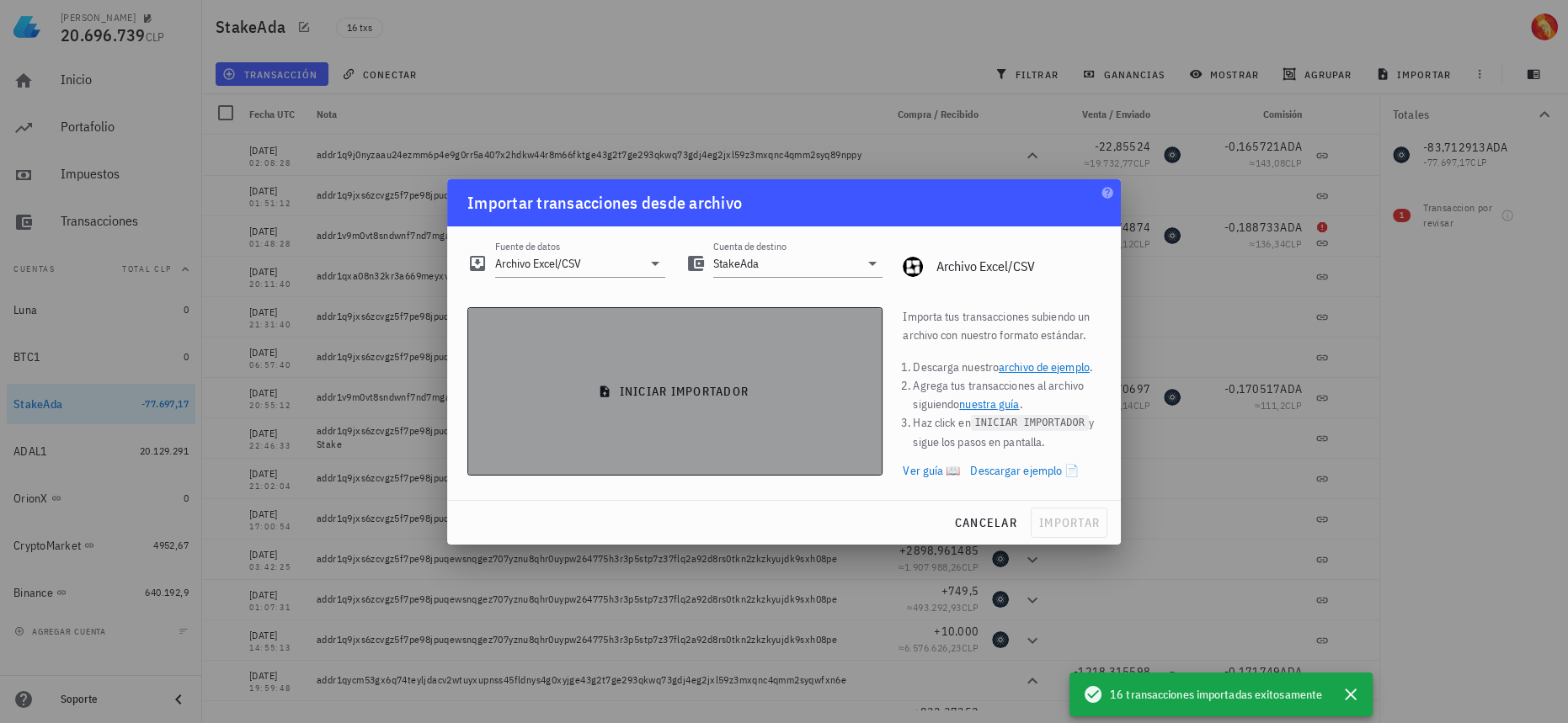
click at [731, 366] on button "iniciar importador" at bounding box center [674, 391] width 415 height 168
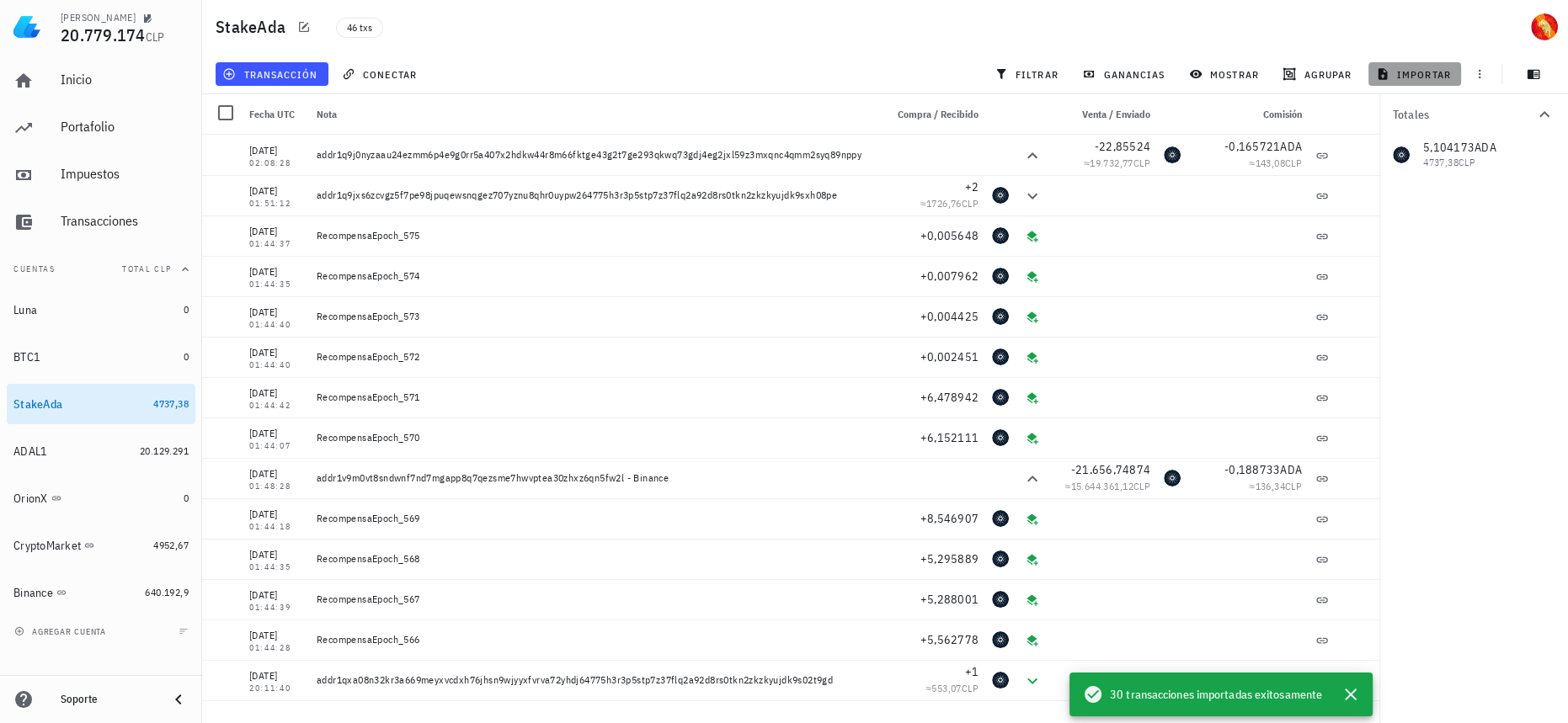
click at [1413, 82] on button "importar" at bounding box center [1414, 73] width 92 height 24
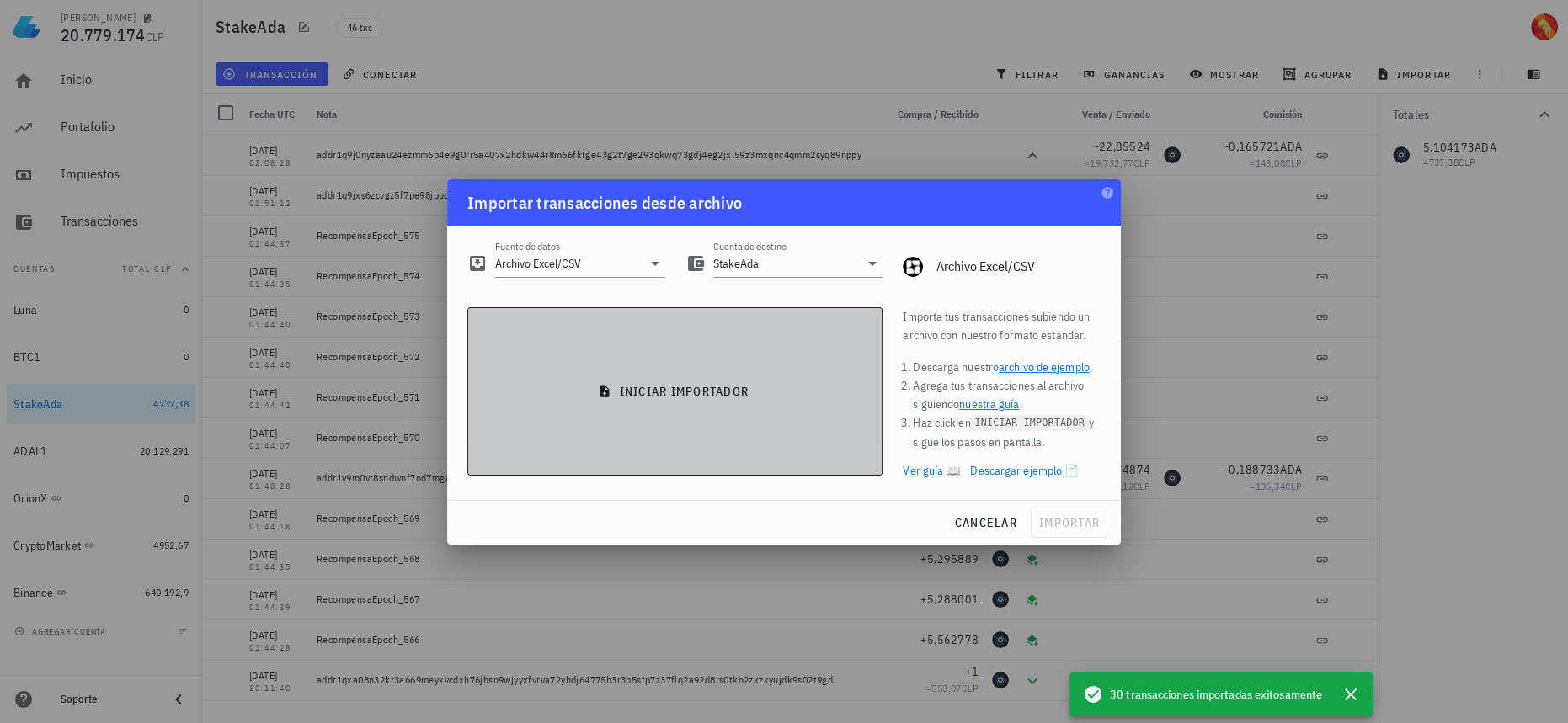
click at [746, 356] on button "iniciar importador" at bounding box center [674, 391] width 415 height 168
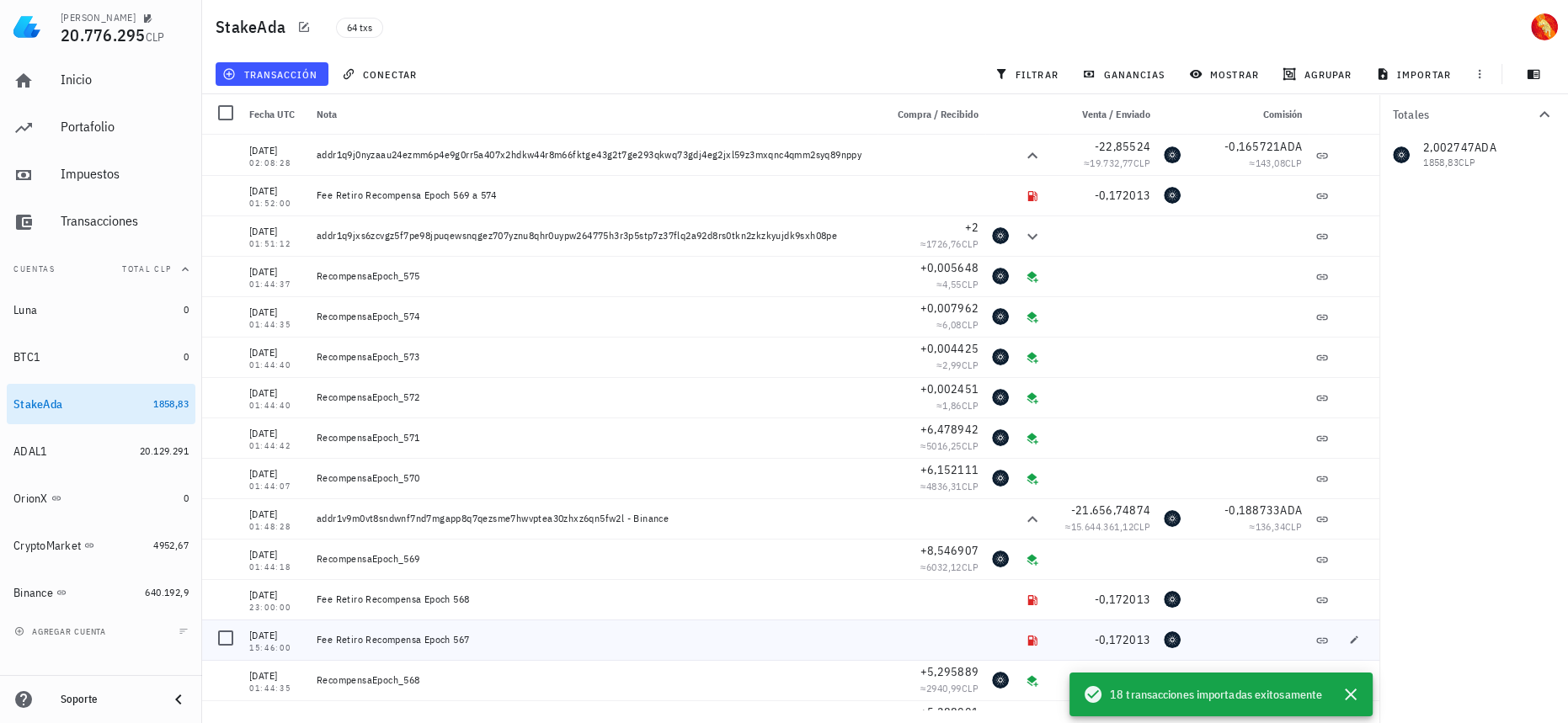
scroll to position [382, 0]
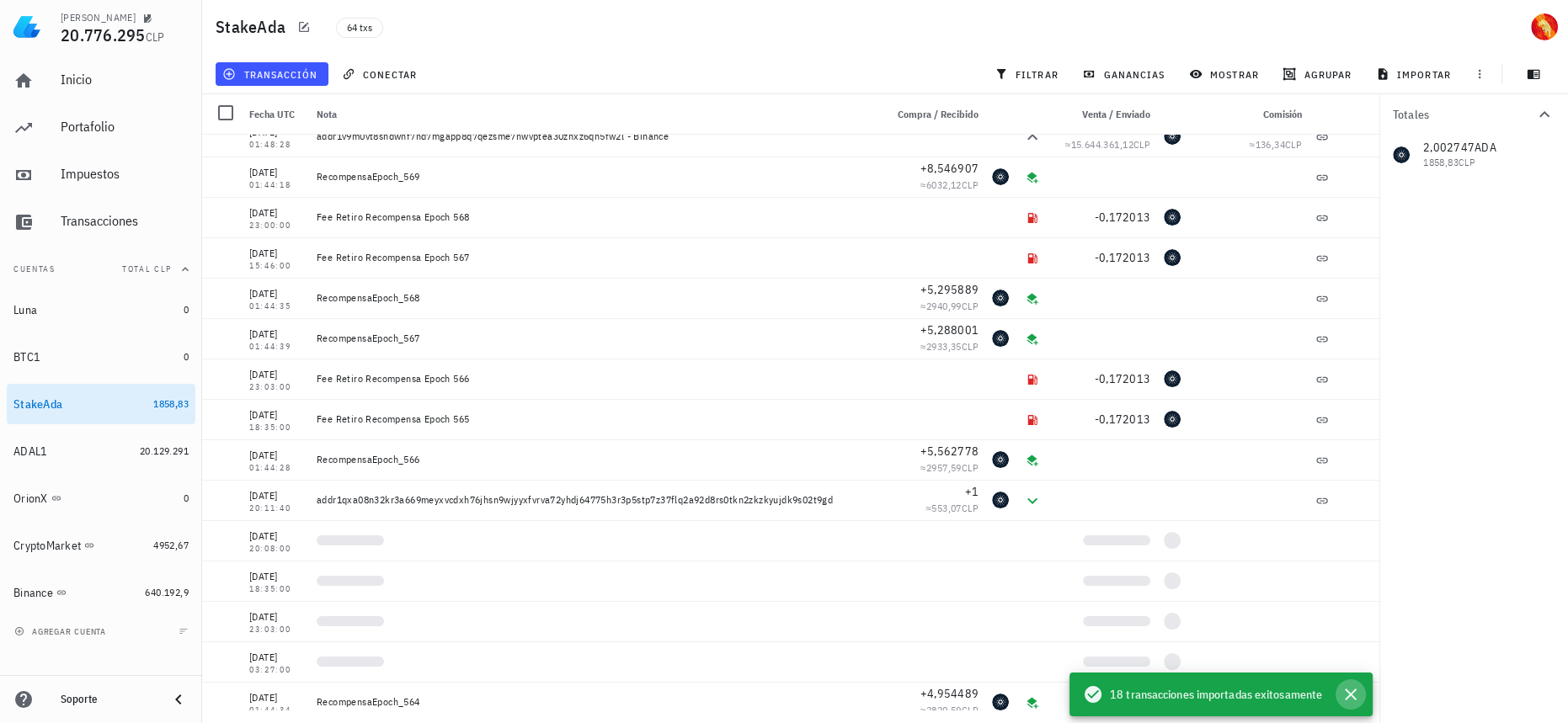
click at [1348, 690] on icon "button" at bounding box center [1350, 694] width 20 height 20
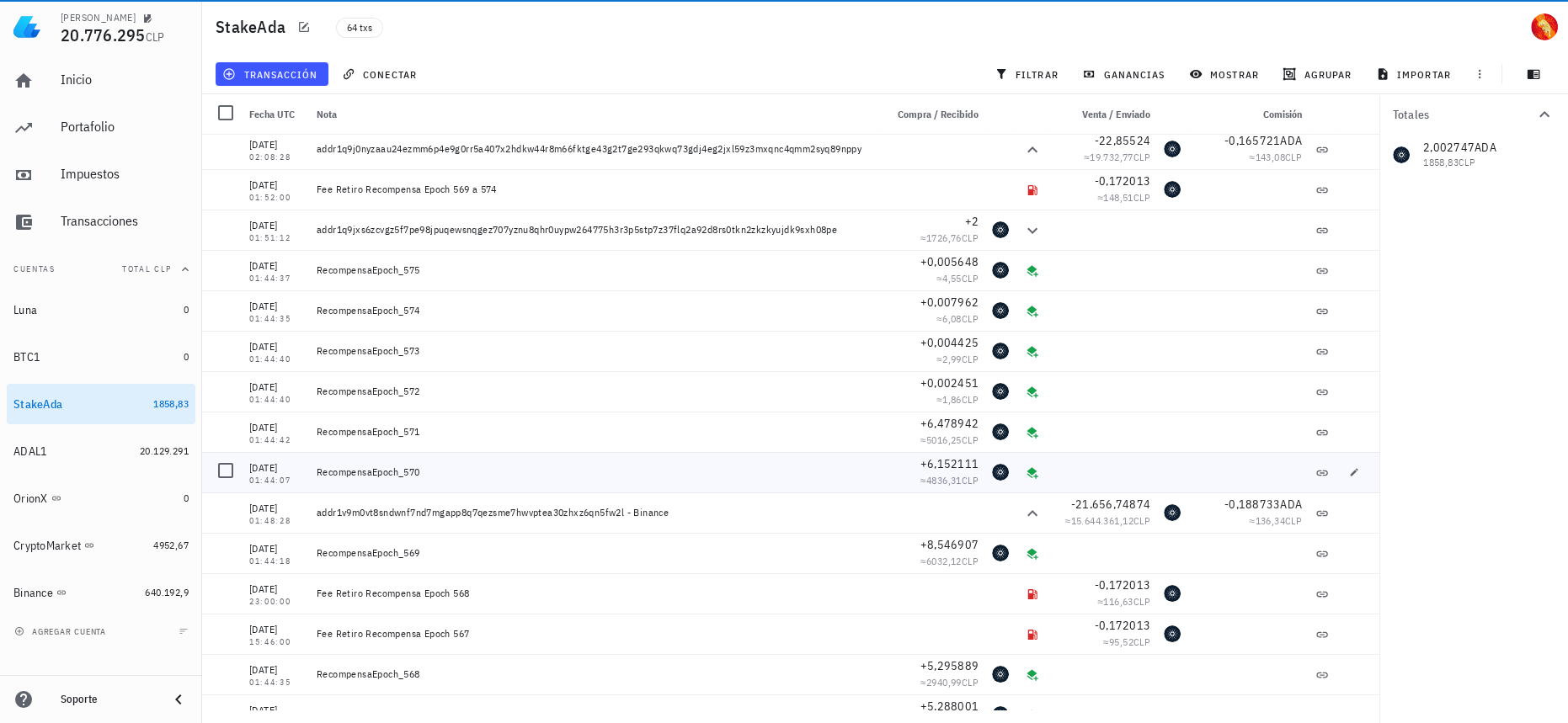
scroll to position [0, 0]
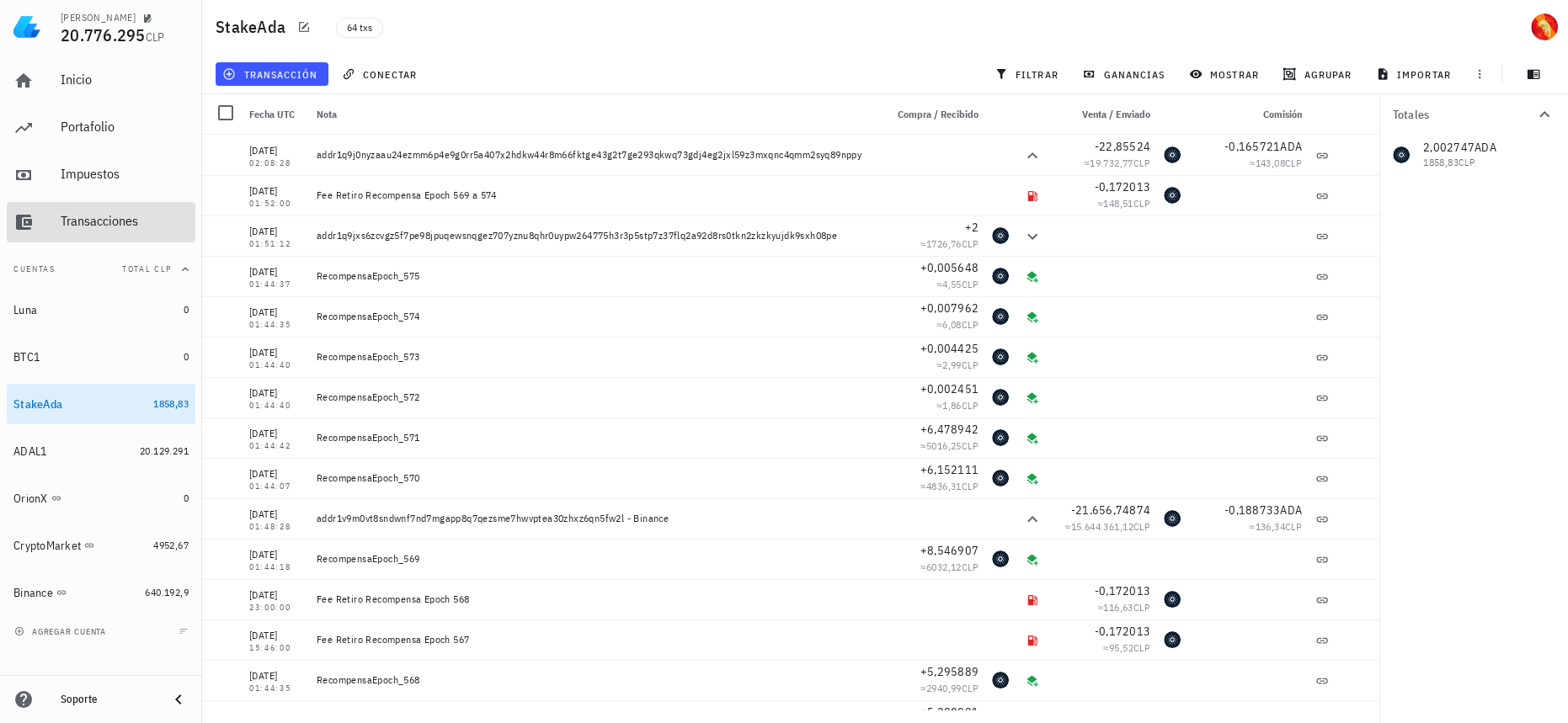
click at [189, 220] on link "Transacciones" at bounding box center [101, 222] width 188 height 40
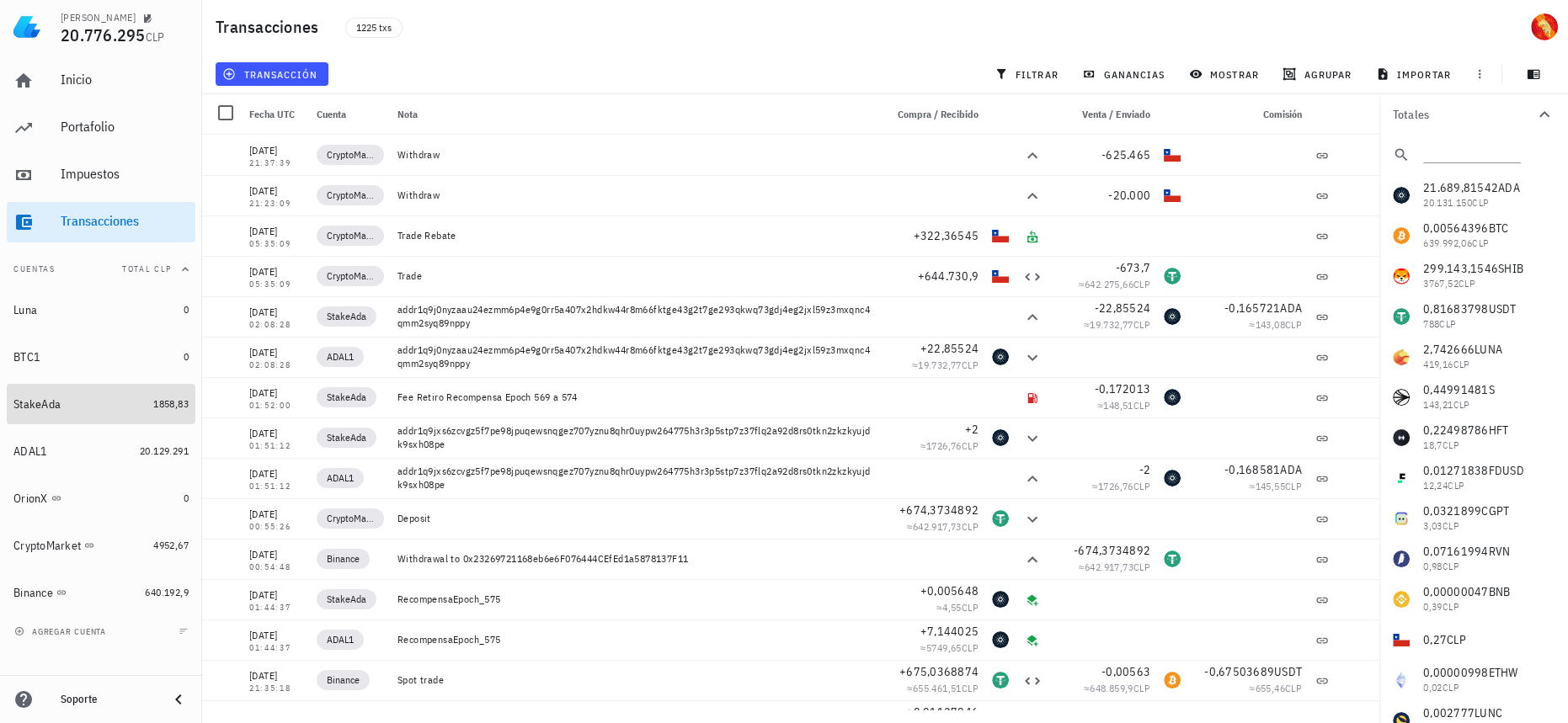
click at [116, 411] on div "StakeAda" at bounding box center [79, 403] width 133 height 14
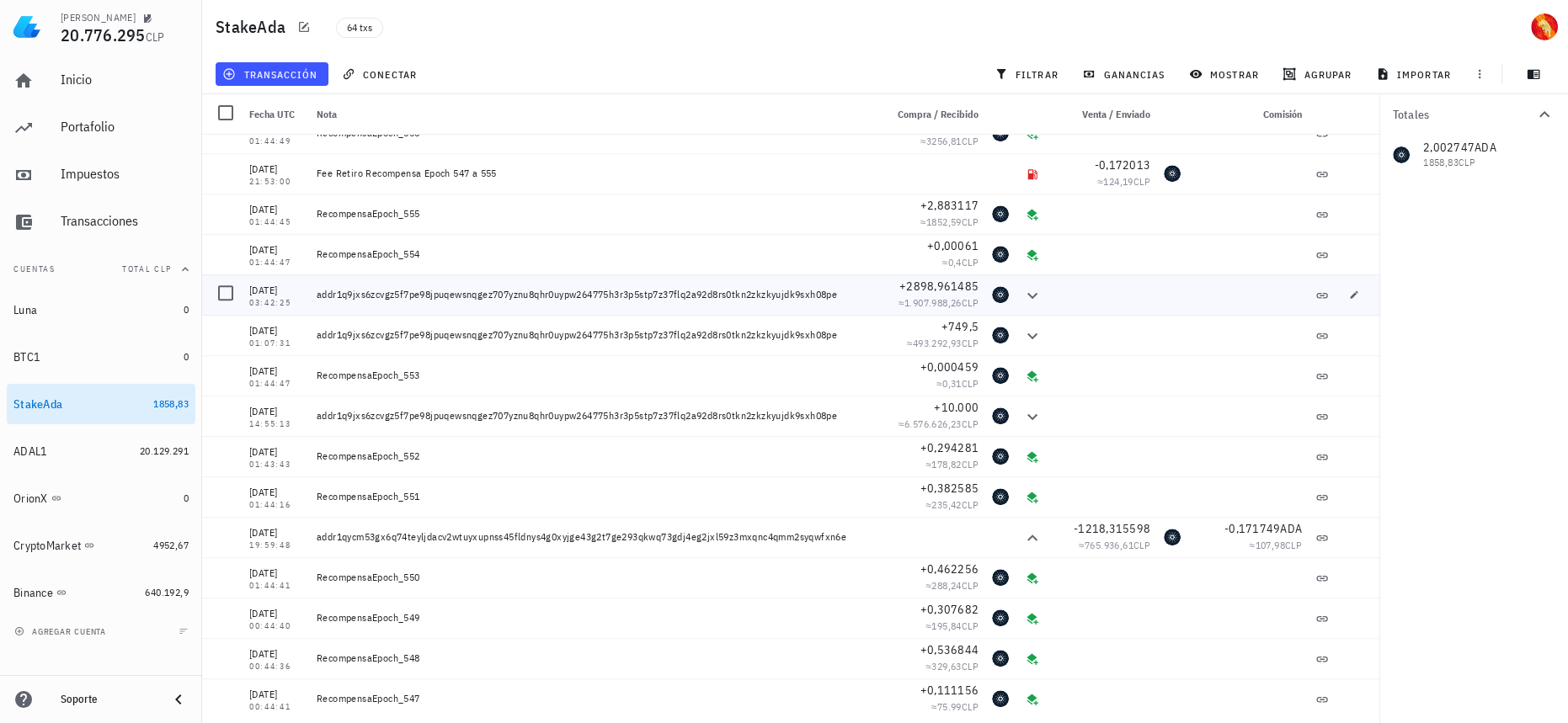
scroll to position [2009, 0]
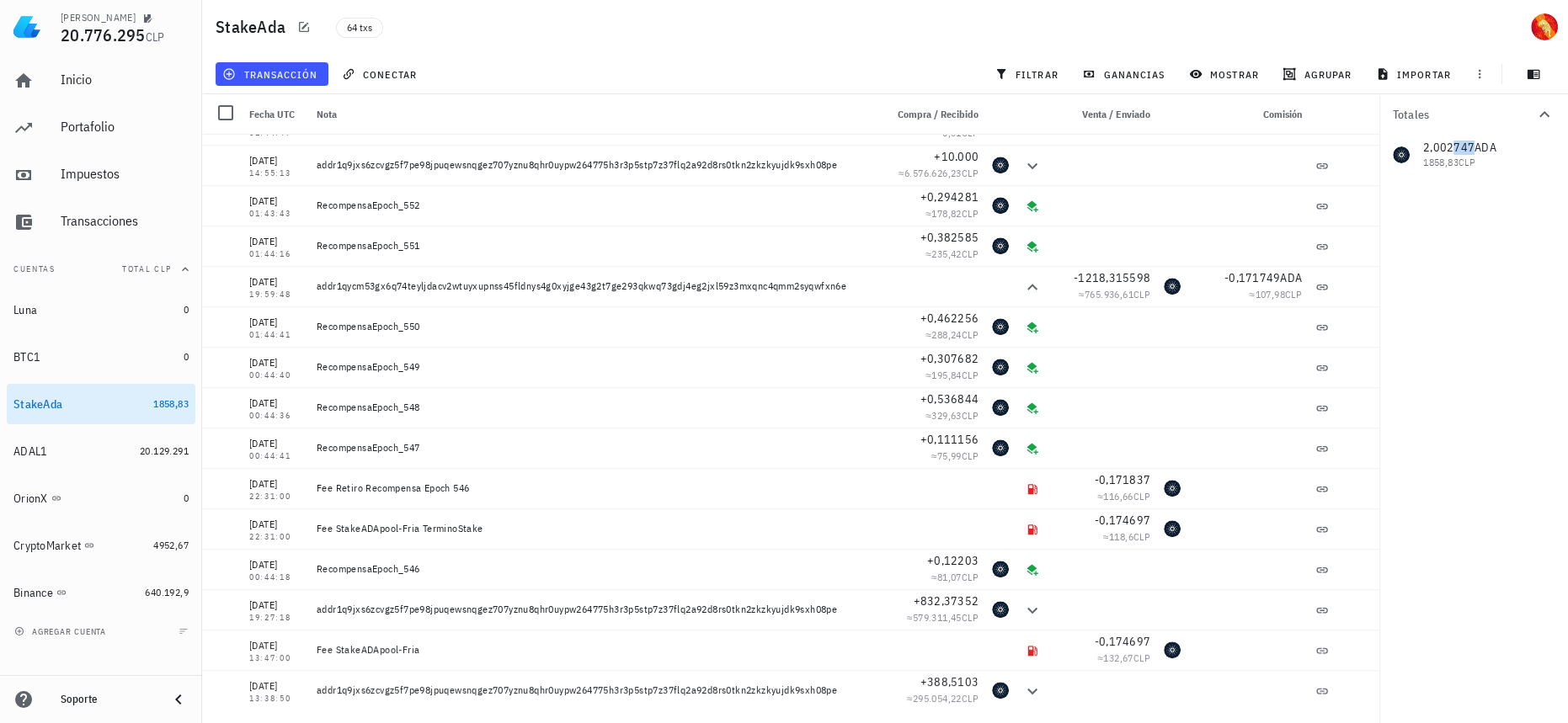
drag, startPoint x: 1450, startPoint y: 148, endPoint x: 1472, endPoint y: 149, distance: 22.0
click at [1472, 149] on div "2,002747 ADA 1858,83 CLP" at bounding box center [1473, 154] width 188 height 40
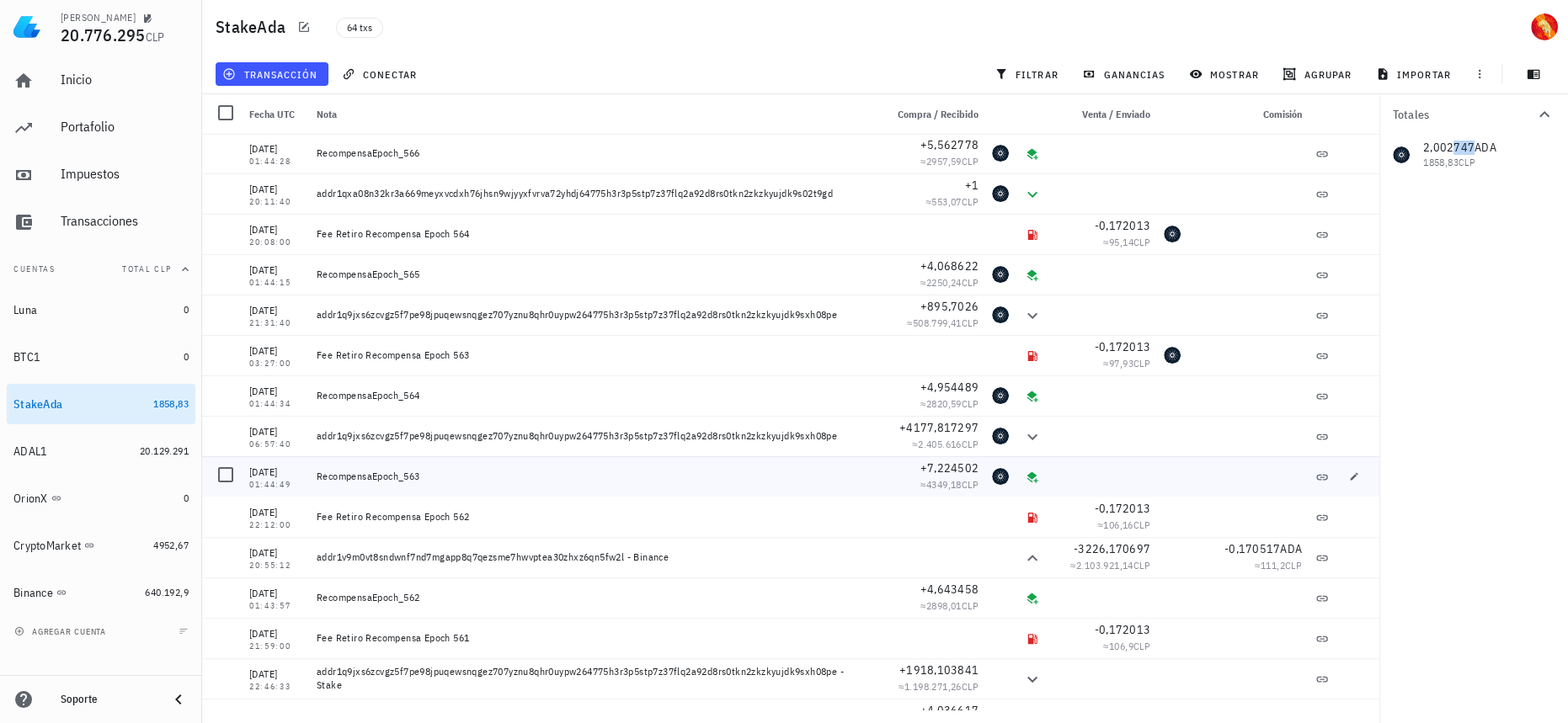
scroll to position [1070, 0]
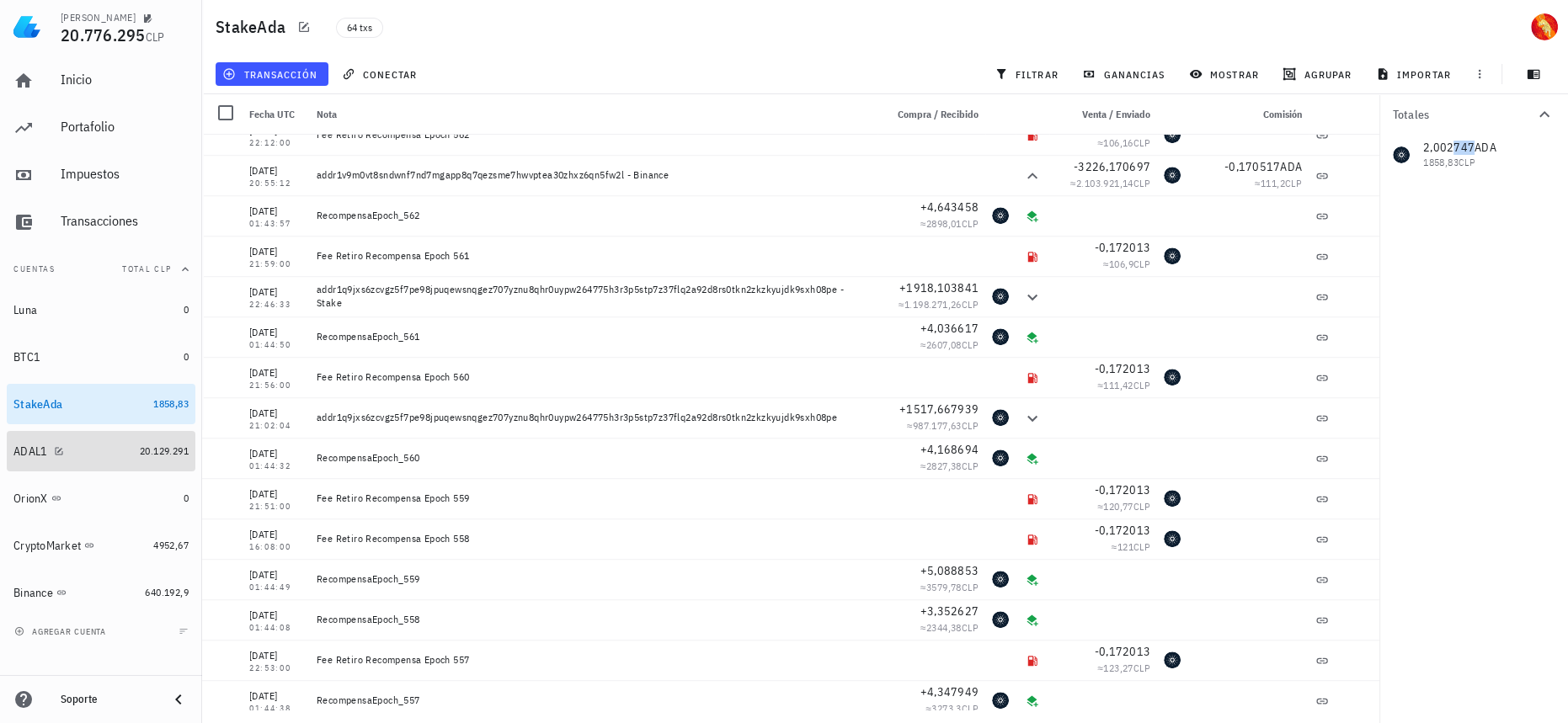
click at [107, 453] on div "ADAL1" at bounding box center [72, 451] width 119 height 16
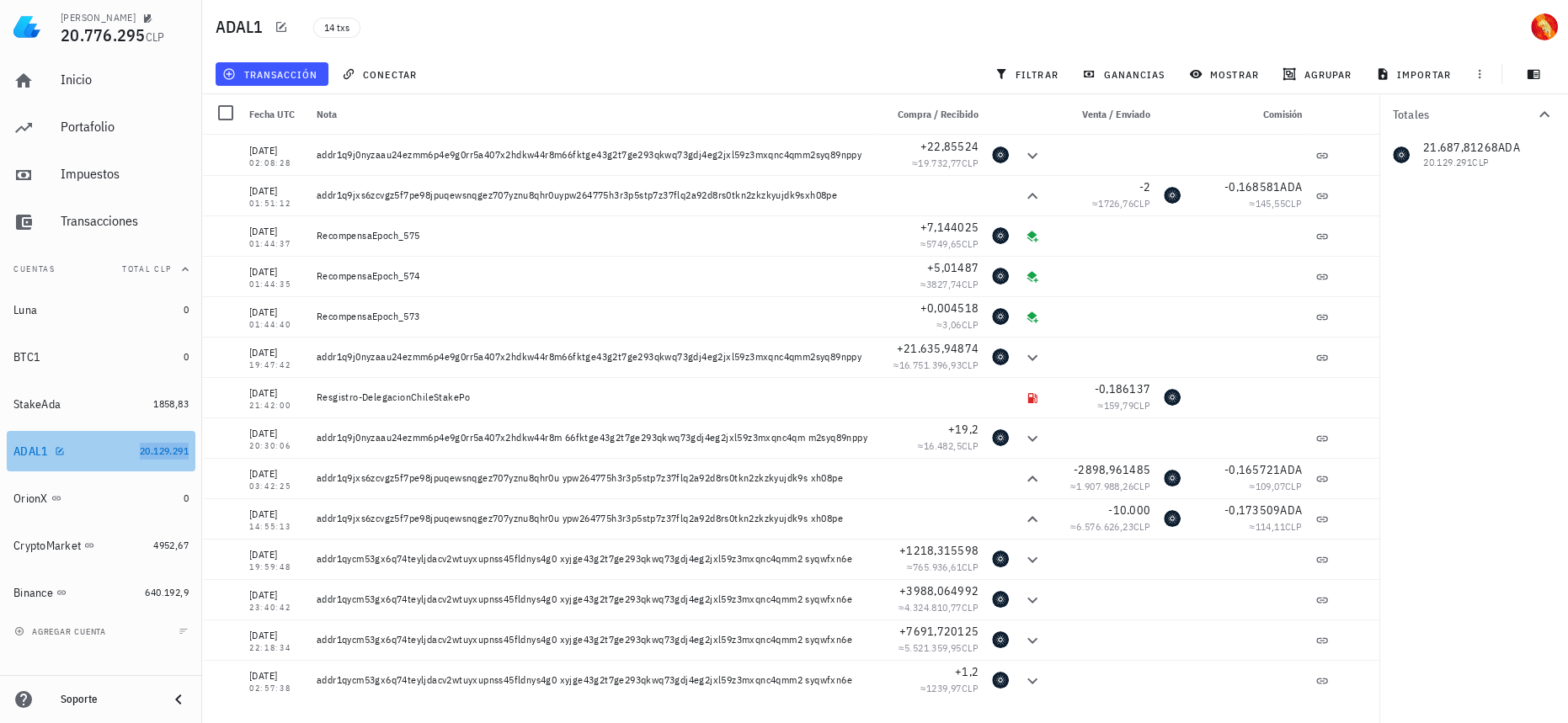
click at [156, 452] on span "20.129.291" at bounding box center [165, 450] width 49 height 12
drag, startPoint x: 1204, startPoint y: 412, endPoint x: 1087, endPoint y: 379, distance: 121.6
click at [1087, 379] on div "23/07/2025 21:42:00 Resgistro-DelegacionChileStakePo -0,186137 ≈ 159,79 CLP" at bounding box center [790, 397] width 1177 height 40
click at [1083, 412] on div "≈ 159,79 CLP" at bounding box center [1102, 405] width 94 height 17
drag, startPoint x: 504, startPoint y: 394, endPoint x: 317, endPoint y: 401, distance: 187.1
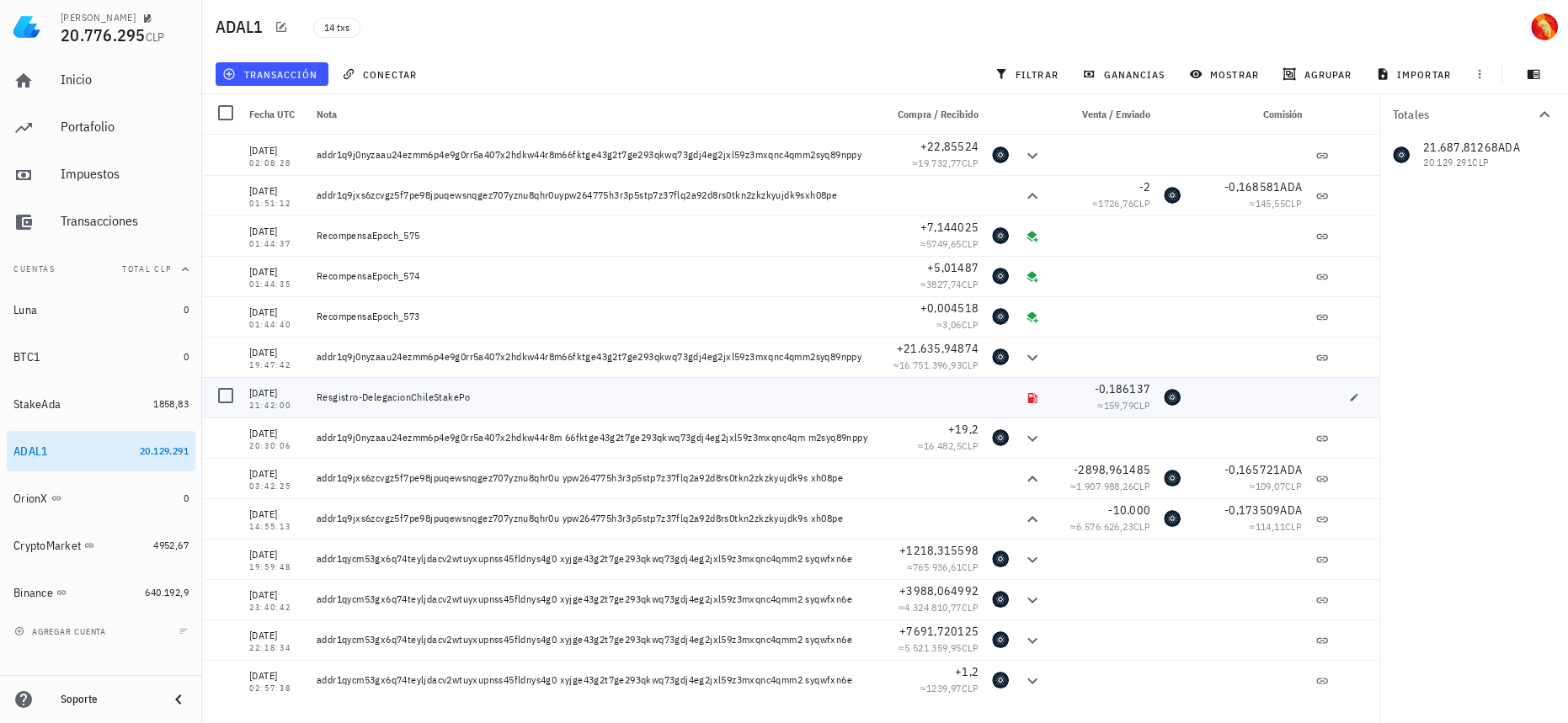
click at [317, 401] on div "Resgistro-DelegacionChileStakePo" at bounding box center [594, 397] width 554 height 13
copy div "Resgistro-DelegacionChileStakePo"
click at [1115, 391] on span "-0,186137" at bounding box center [1122, 388] width 55 height 15
click at [236, 392] on div at bounding box center [226, 395] width 28 height 28
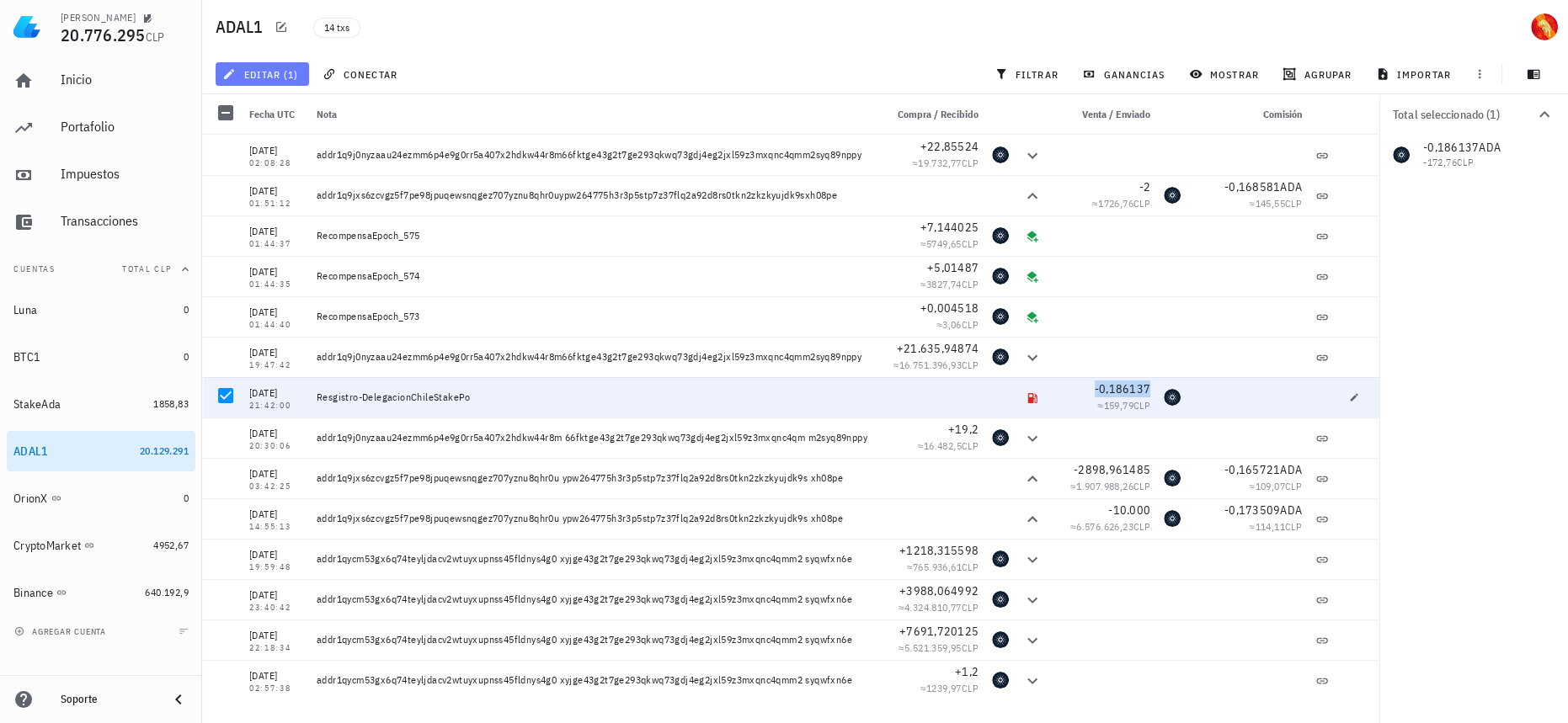
click at [292, 71] on span "editar (1)" at bounding box center [261, 74] width 72 height 13
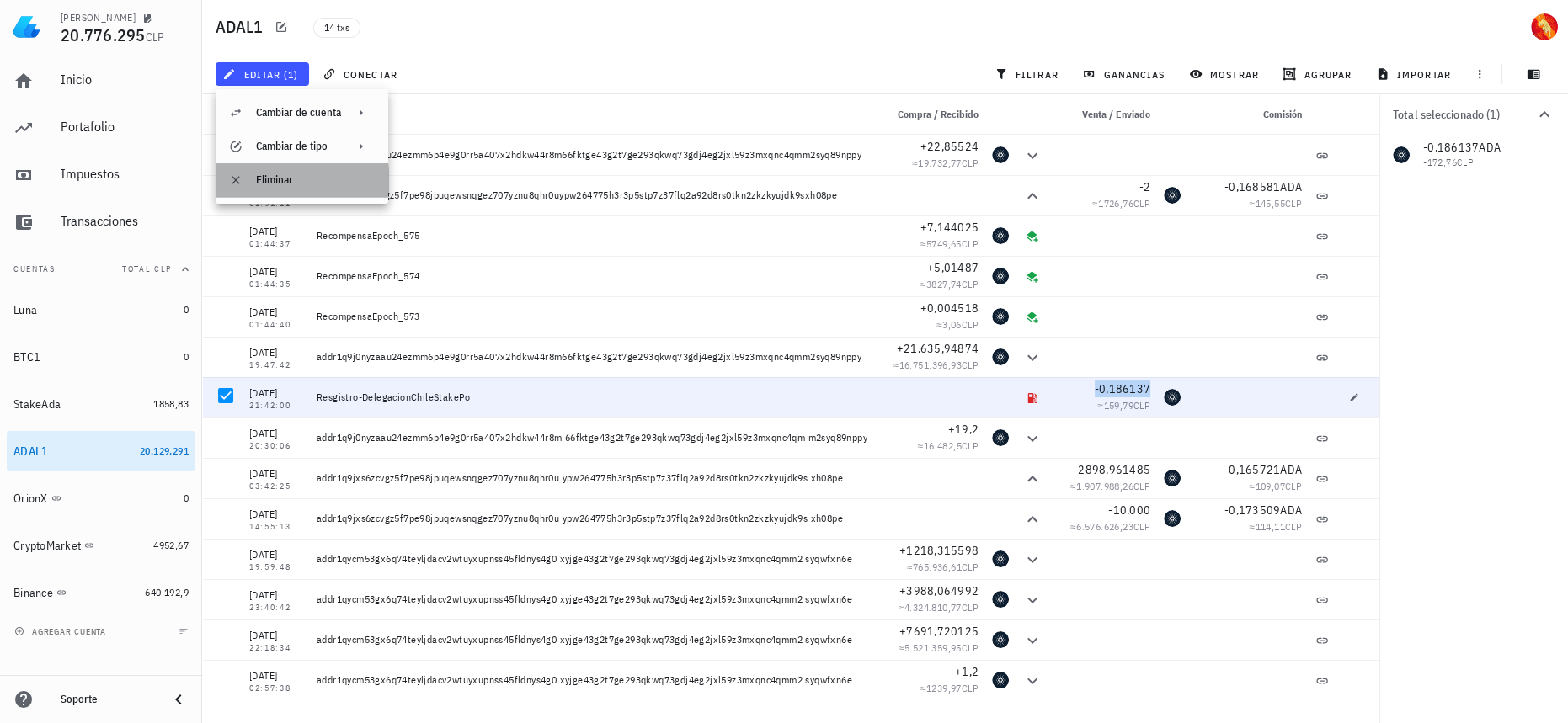
click at [299, 183] on div "Eliminar" at bounding box center [315, 180] width 119 height 13
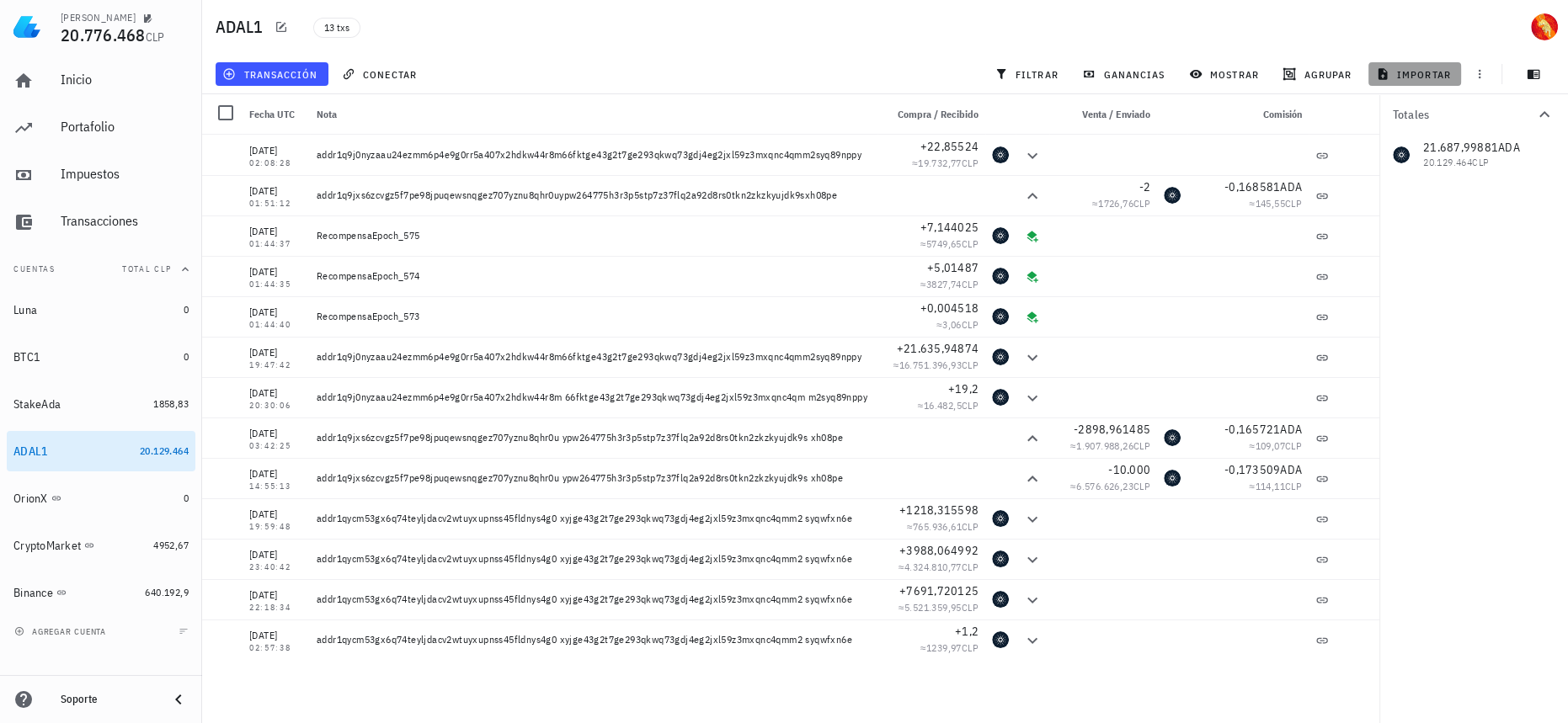
click at [1420, 80] on span "importar" at bounding box center [1415, 74] width 71 height 13
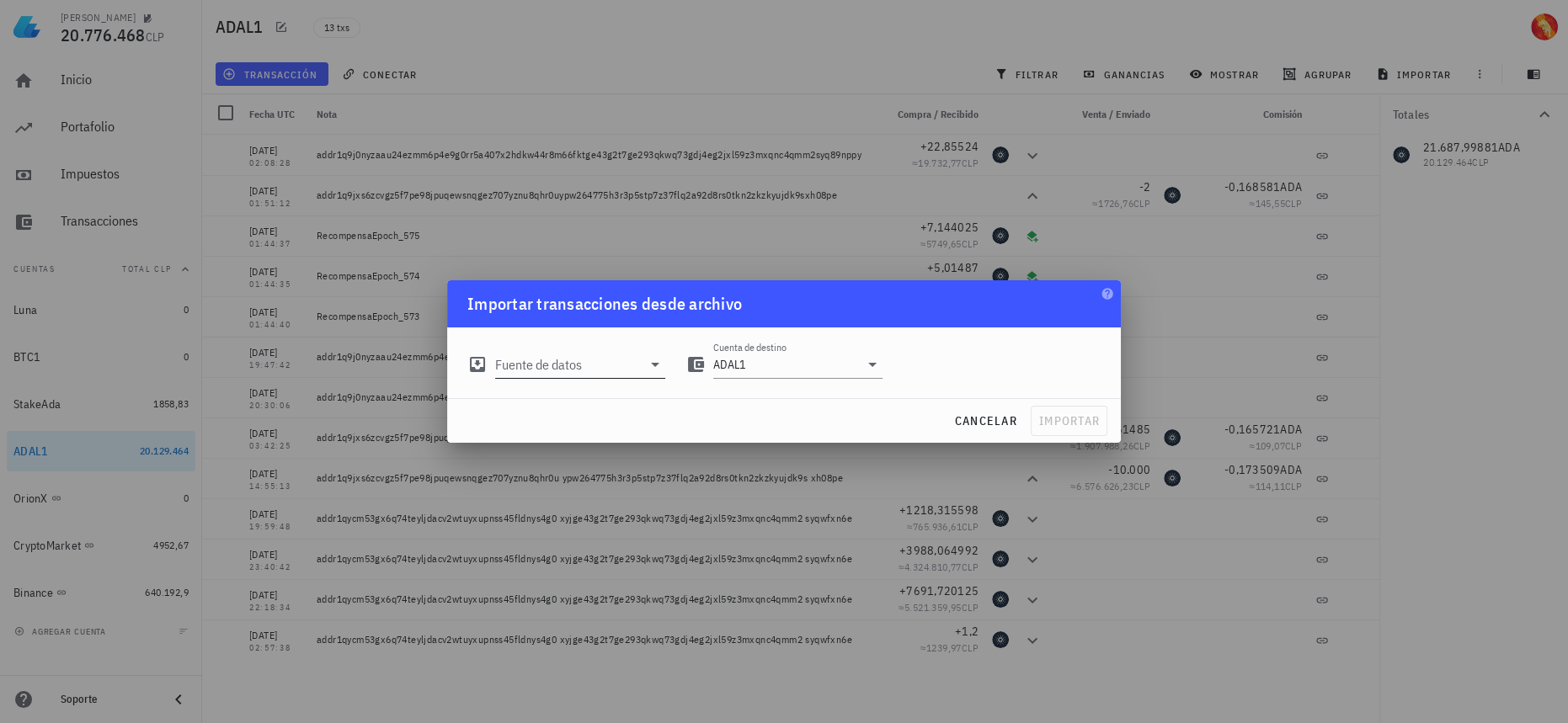
click at [642, 364] on div at bounding box center [653, 364] width 24 height 20
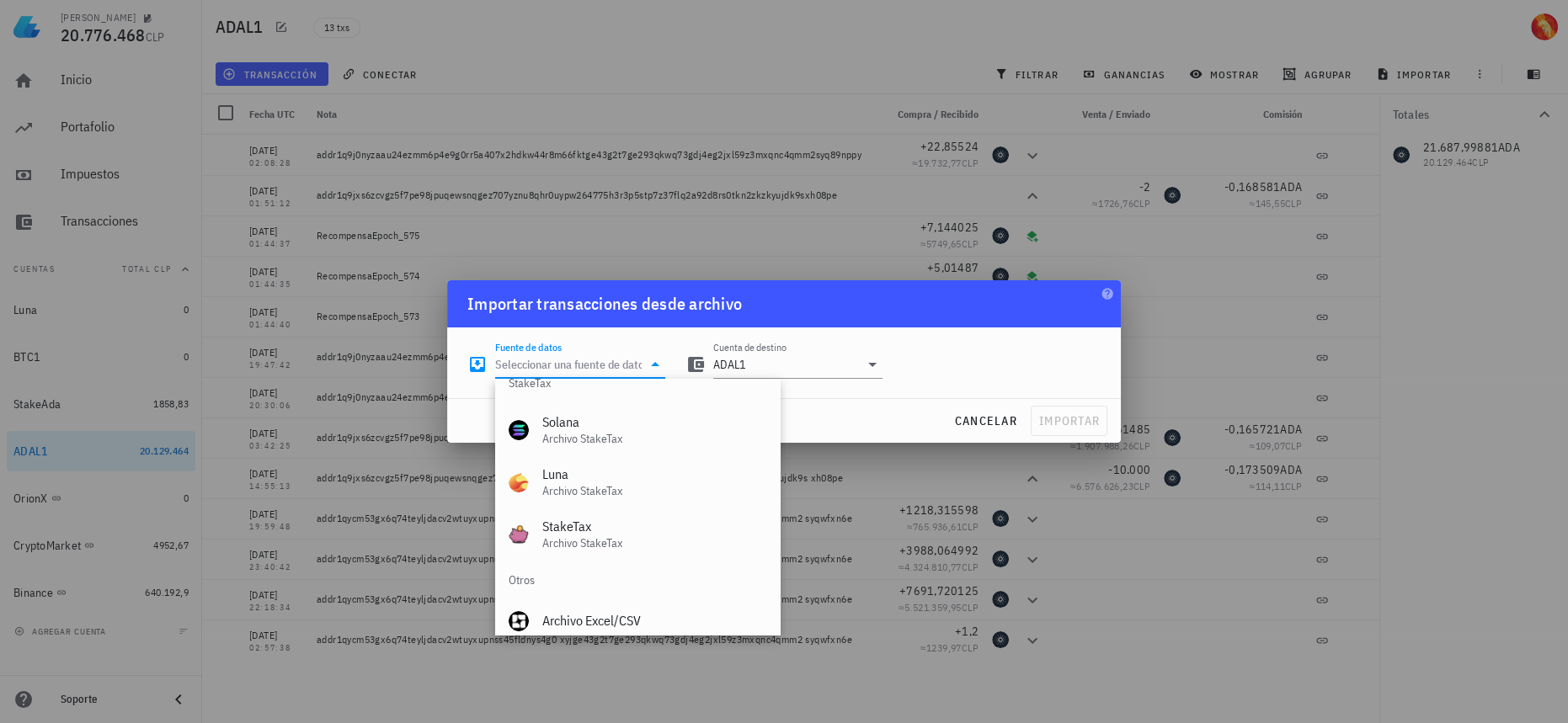
scroll to position [701, 0]
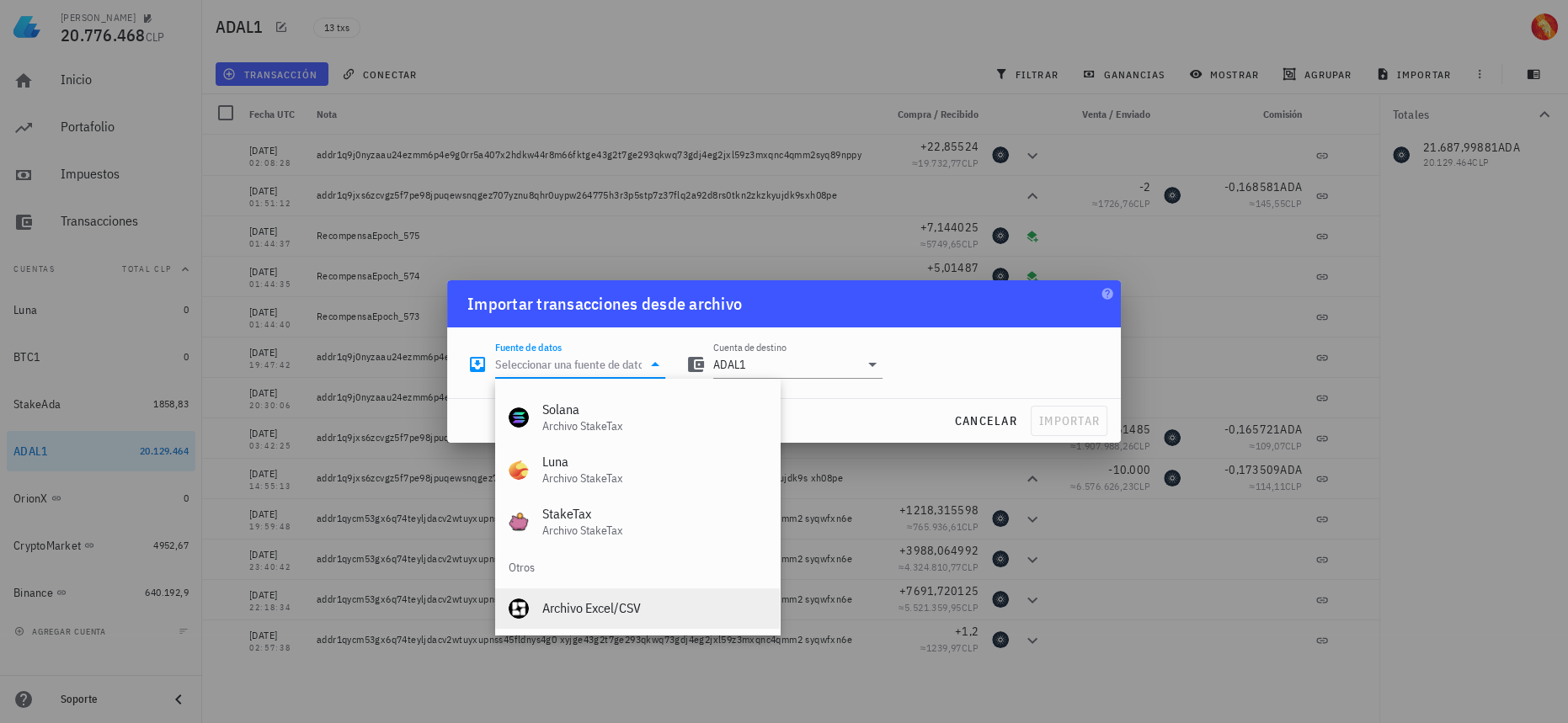
click at [660, 602] on div "Archivo Excel/CSV" at bounding box center [654, 607] width 224 height 16
type input "Archivo Excel/CSV"
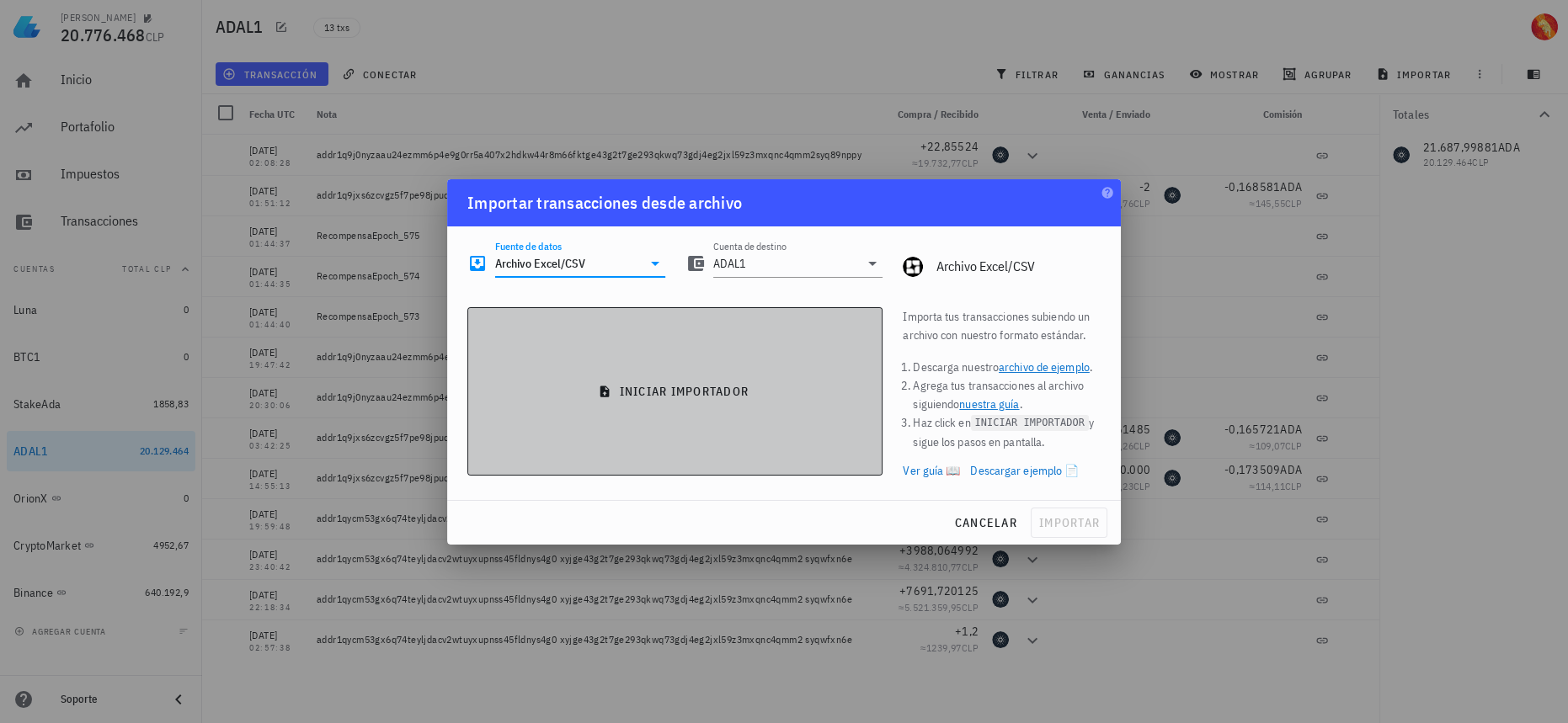
click at [661, 373] on button "iniciar importador" at bounding box center [674, 391] width 415 height 168
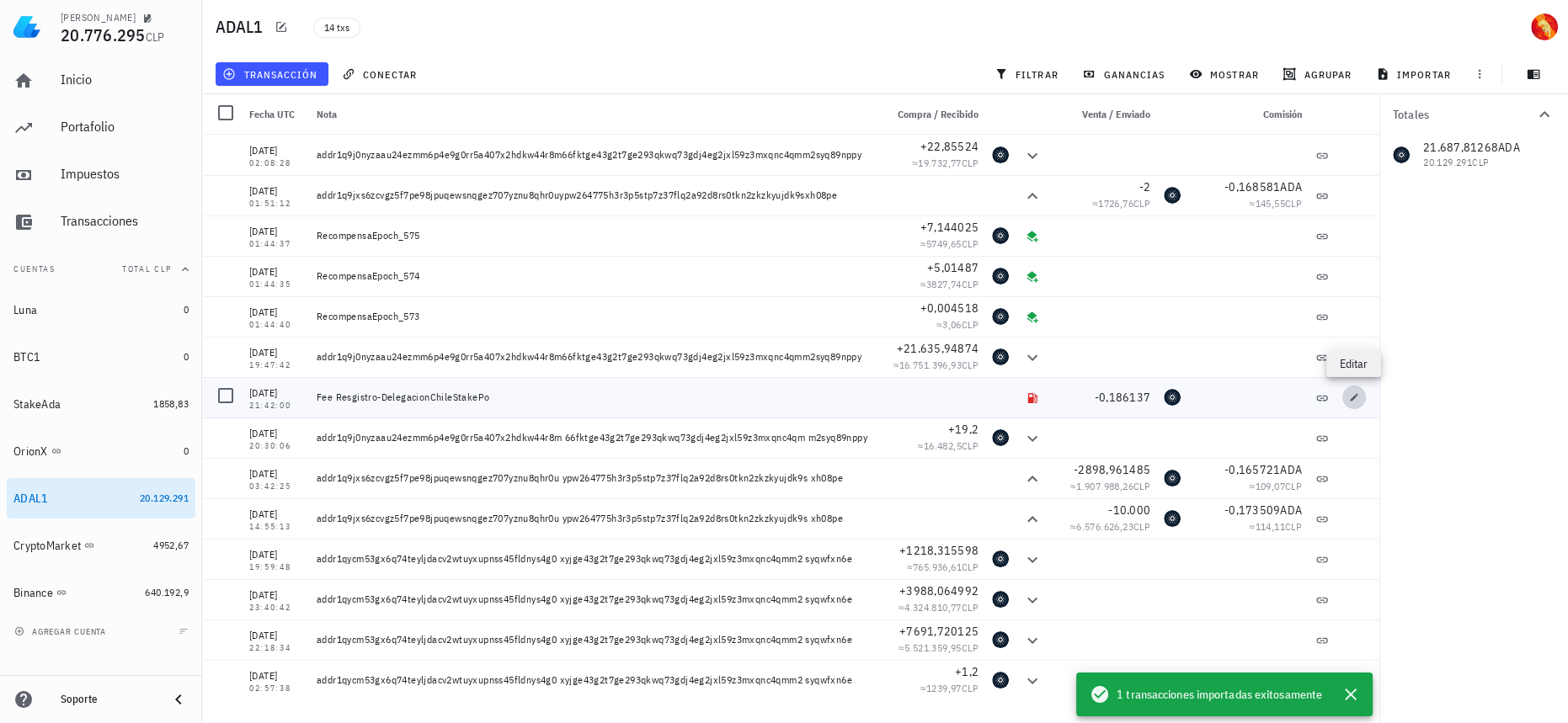
click at [1351, 401] on icon "button" at bounding box center [1354, 397] width 10 height 10
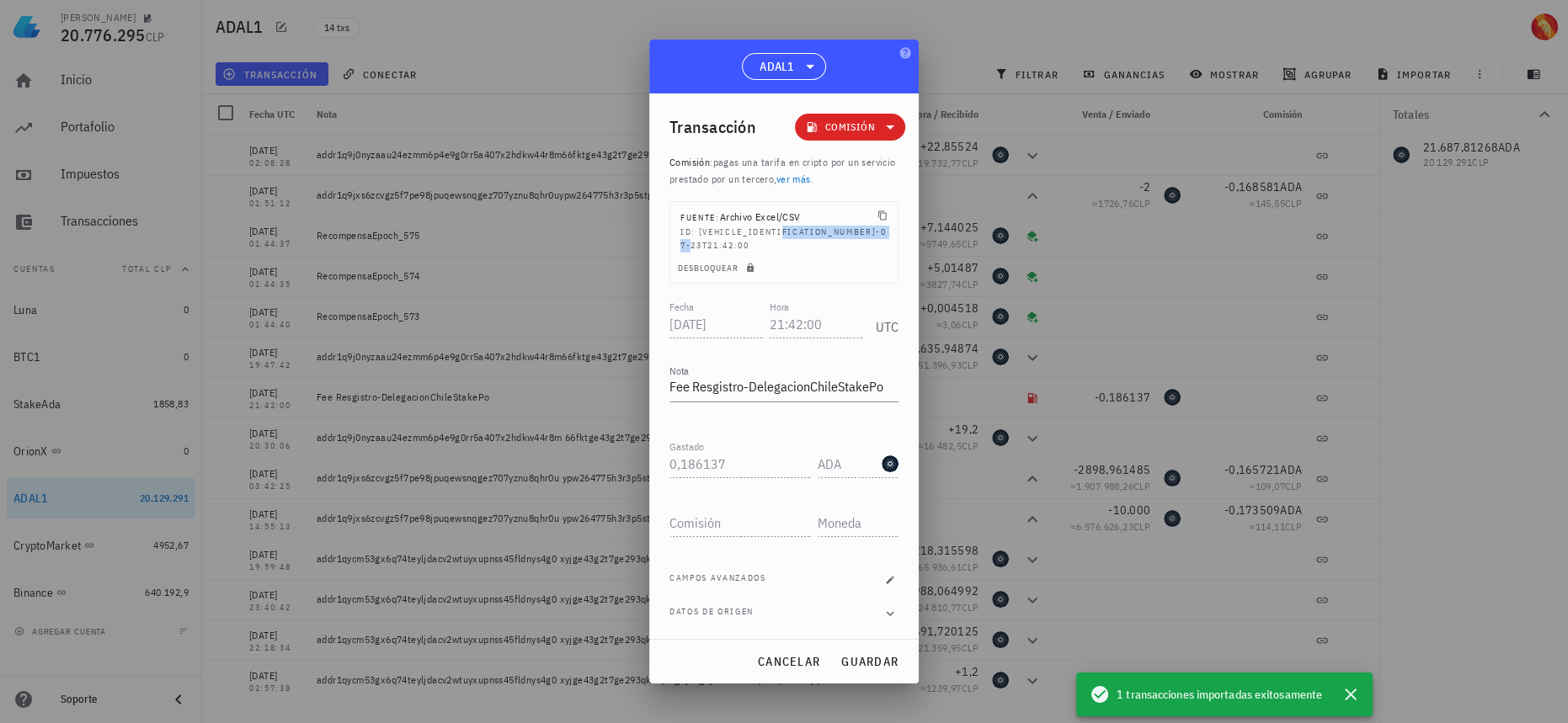
drag, startPoint x: 755, startPoint y: 238, endPoint x: 871, endPoint y: 240, distance: 116.0
click at [871, 240] on div "ID: EXPENSEFEEADA2025-07-23T21:42:00" at bounding box center [784, 239] width 207 height 27
click at [800, 657] on span "cancelar" at bounding box center [788, 661] width 63 height 15
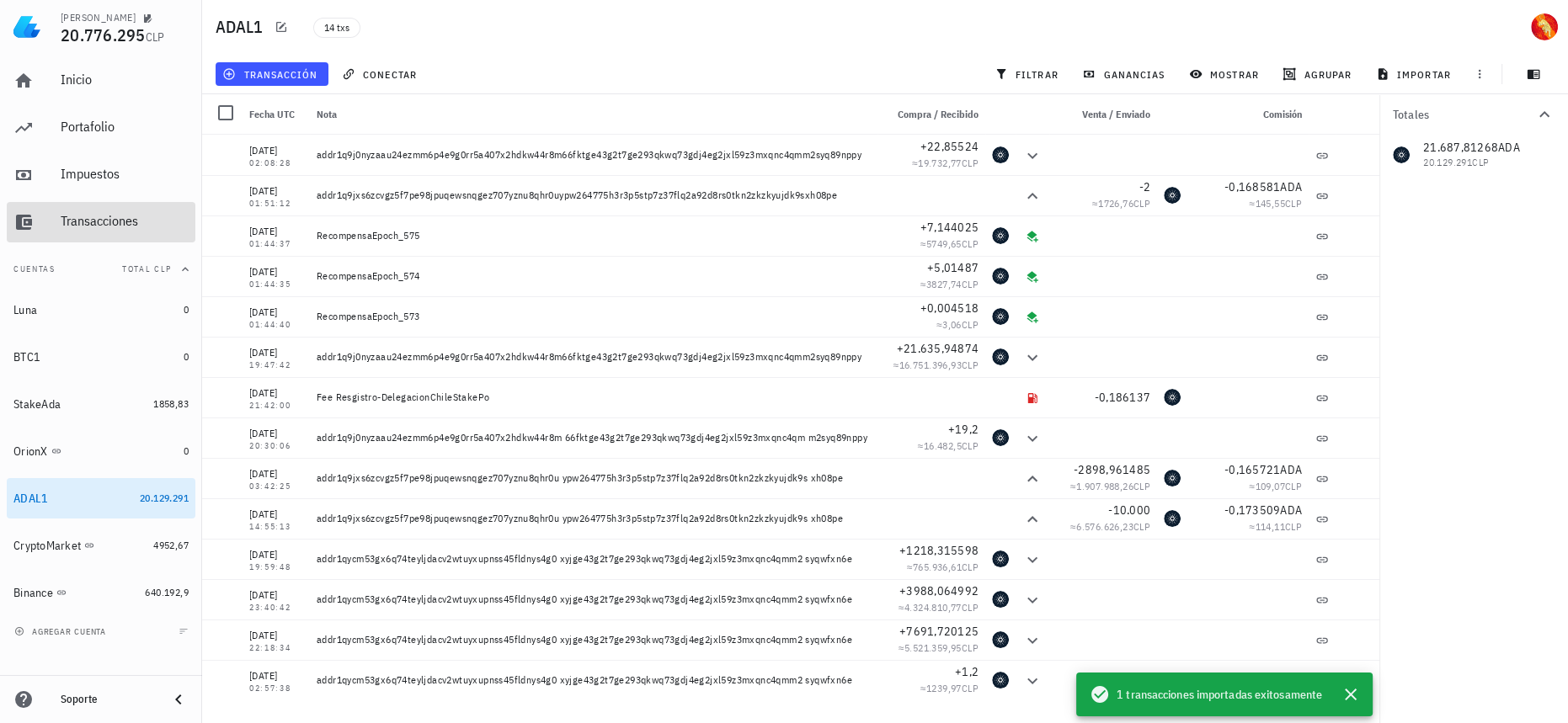
click at [104, 211] on div "Transacciones" at bounding box center [124, 222] width 128 height 38
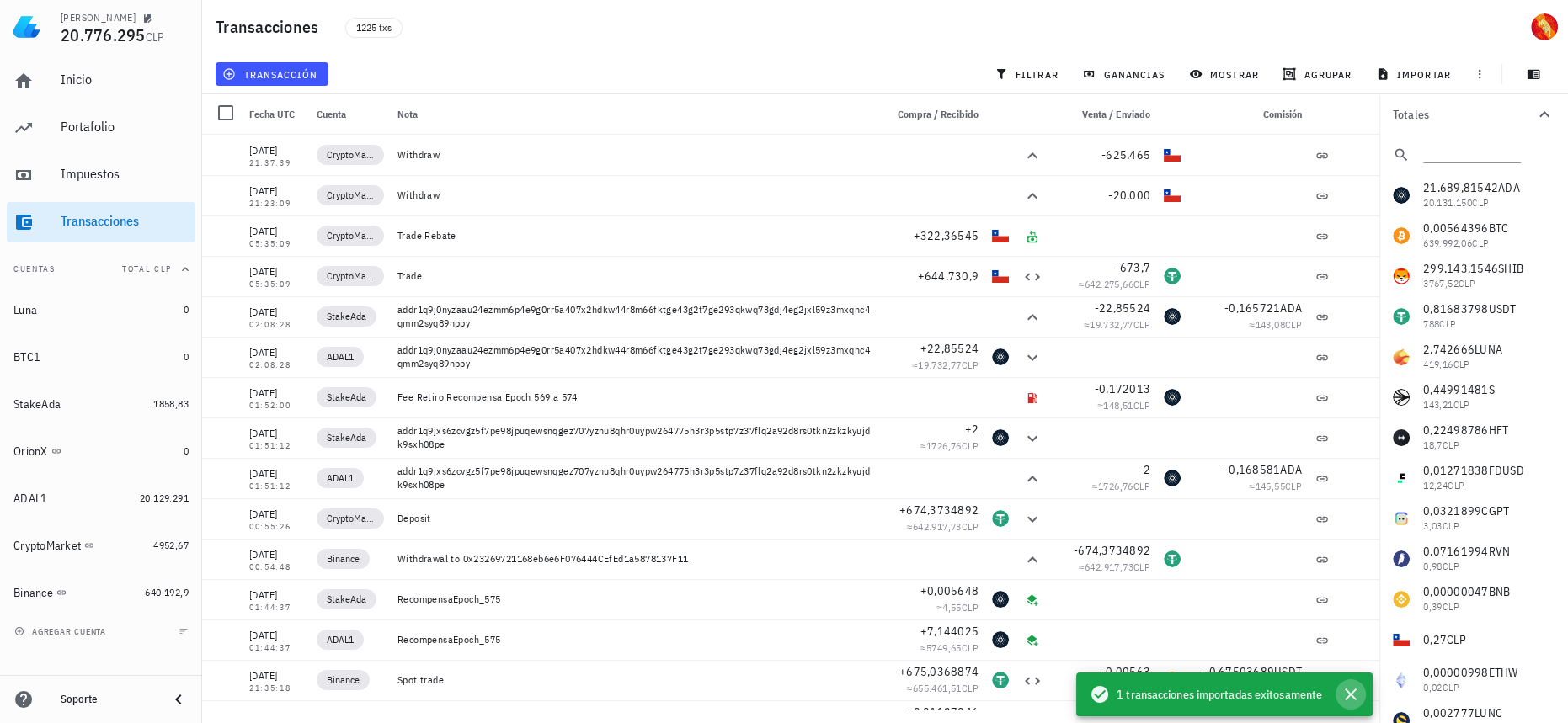
click at [1350, 694] on icon "button" at bounding box center [1350, 694] width 12 height 12
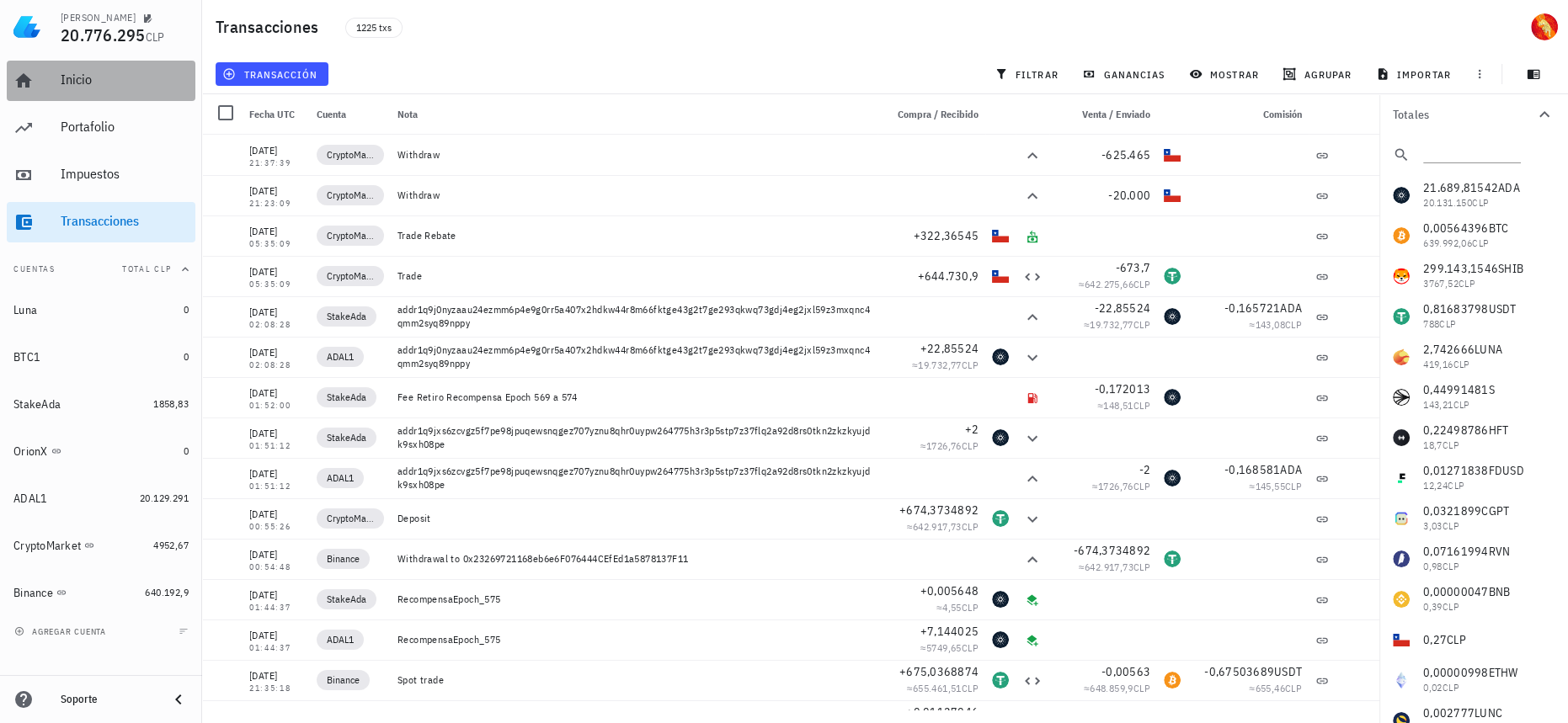
click at [40, 86] on link "Inicio" at bounding box center [101, 80] width 188 height 40
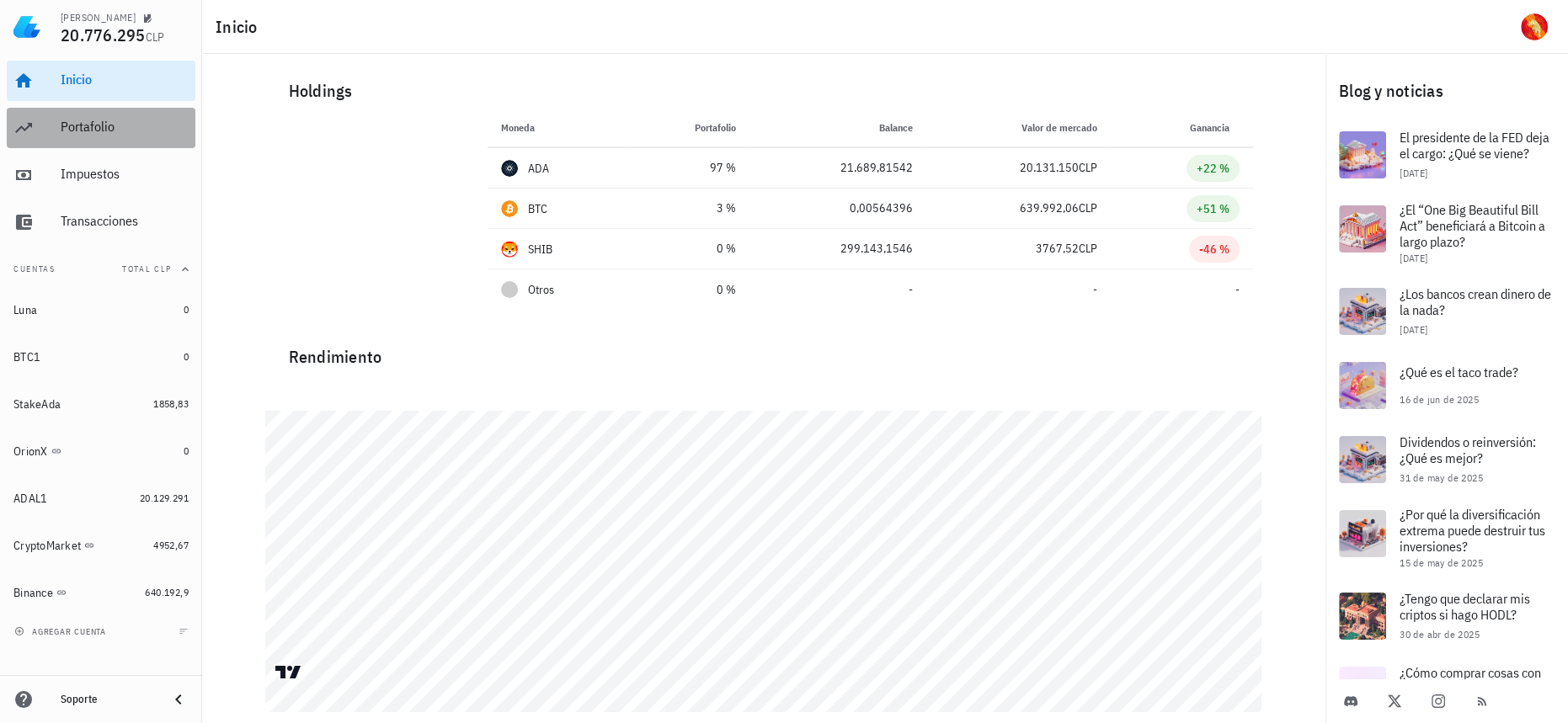
click at [109, 139] on div "Portafolio" at bounding box center [124, 127] width 128 height 38
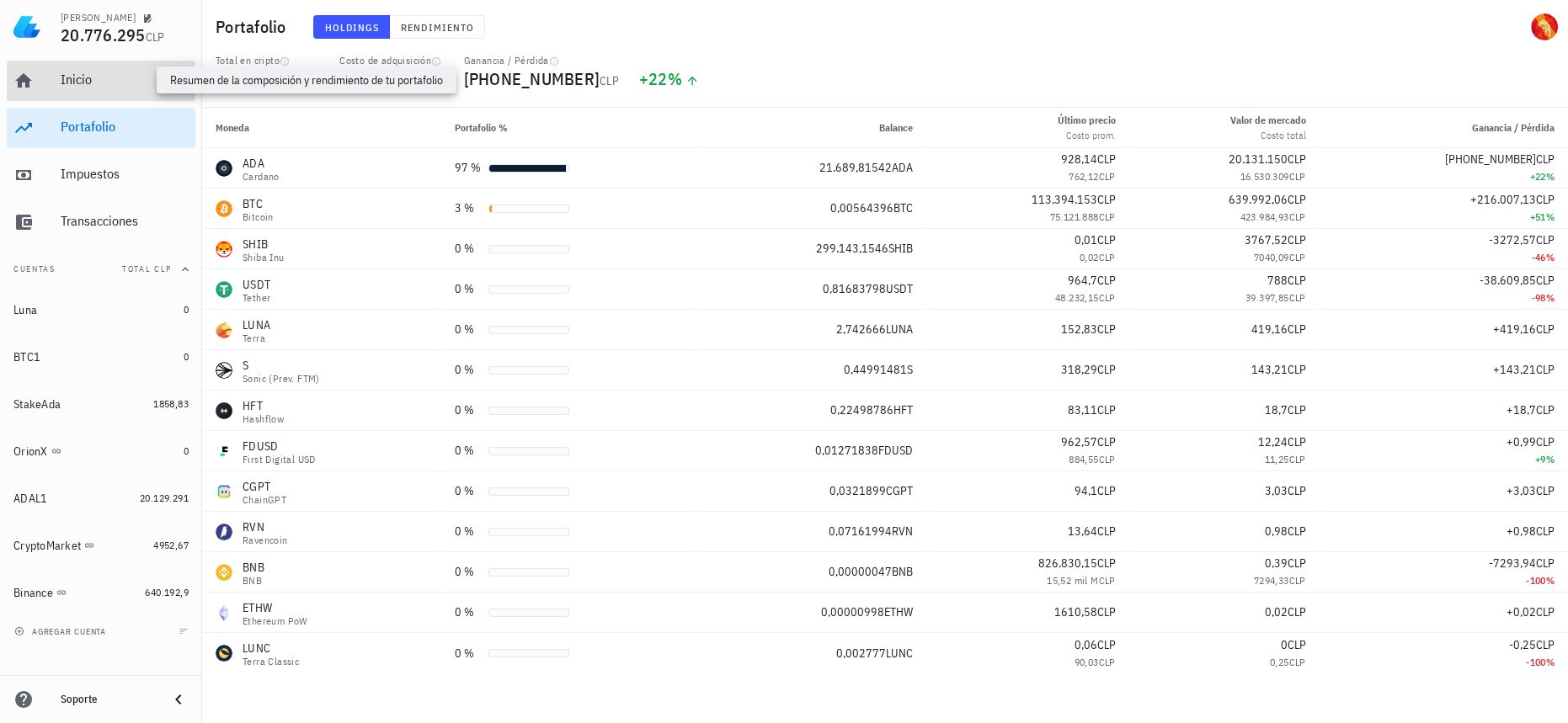
click at [119, 84] on div "Inicio" at bounding box center [124, 79] width 128 height 16
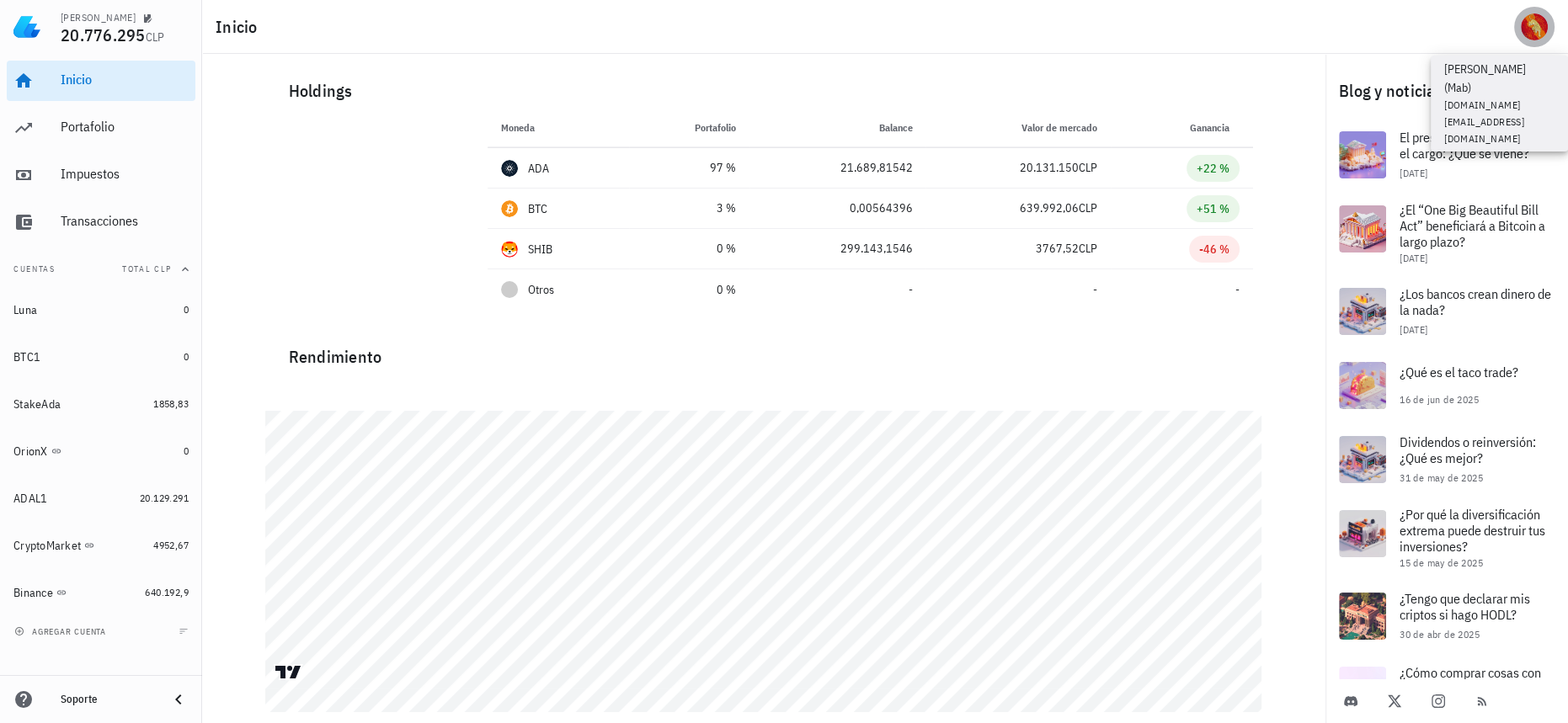
click at [1550, 26] on span "button" at bounding box center [1533, 26] width 40 height 27
